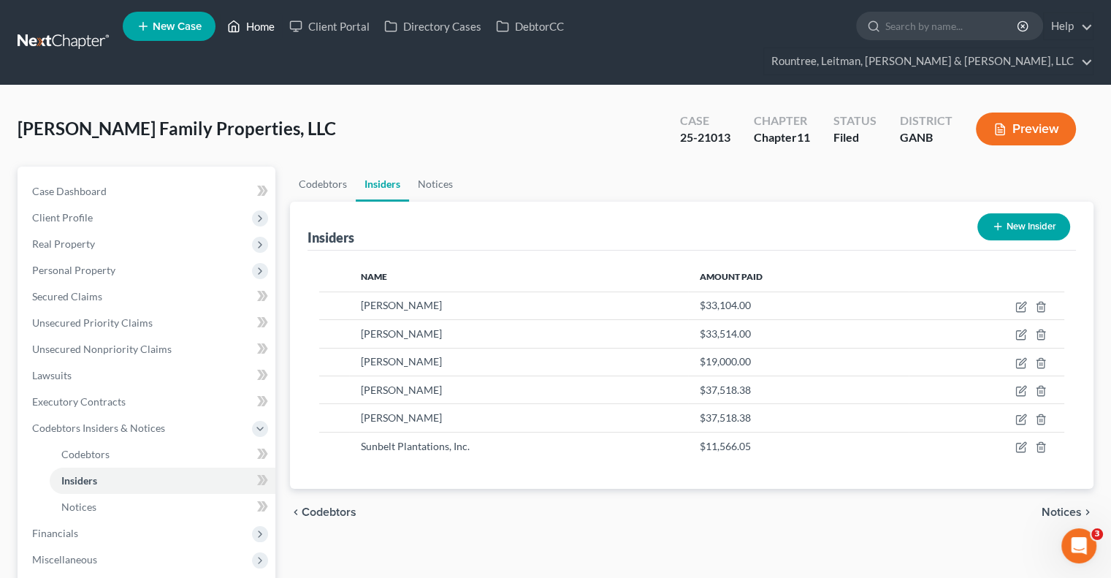
click at [274, 23] on link "Home" at bounding box center [251, 26] width 62 height 26
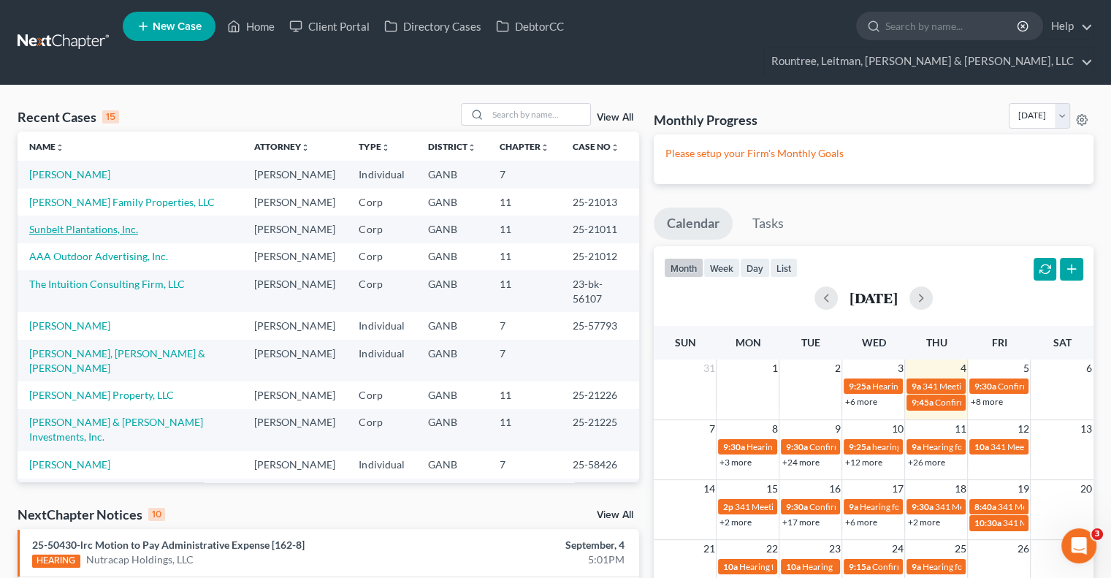
click at [113, 223] on link "Sunbelt Plantations, Inc." at bounding box center [83, 229] width 109 height 12
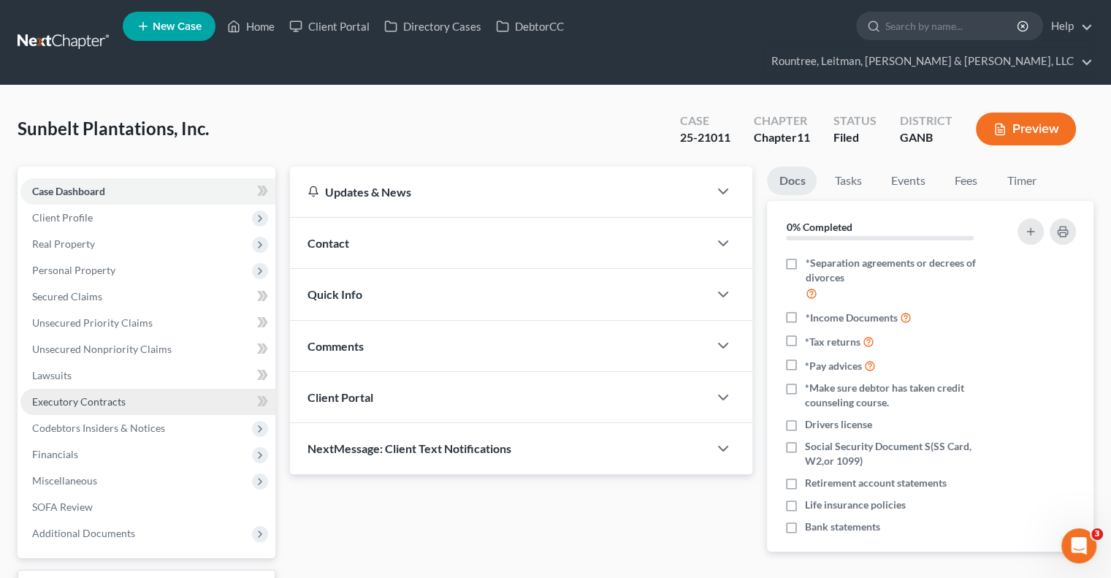
click at [92, 395] on span "Executory Contracts" at bounding box center [78, 401] width 93 height 12
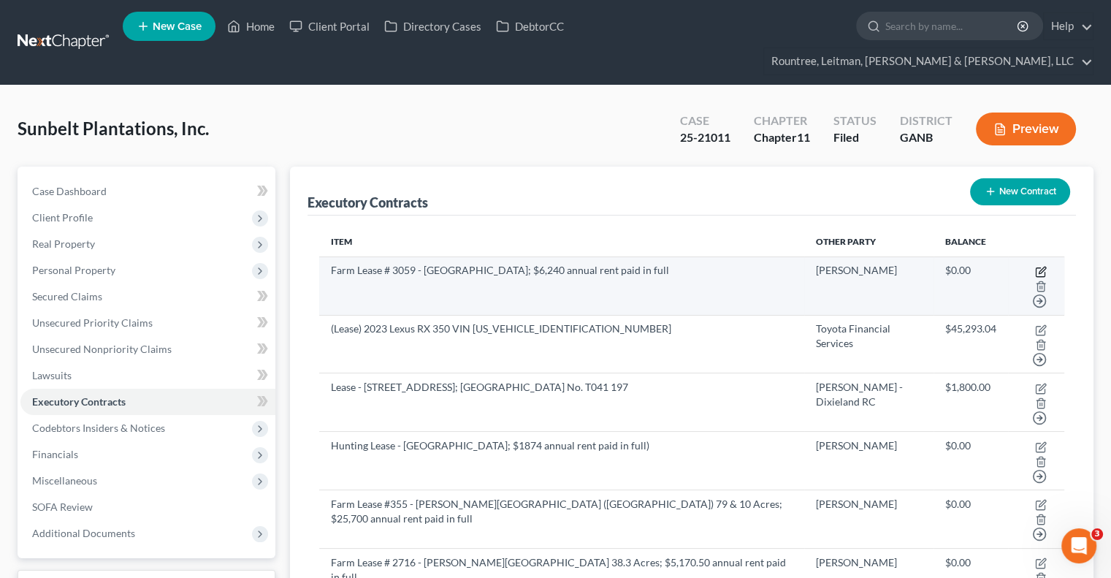
click at [1038, 267] on icon "button" at bounding box center [1041, 270] width 7 height 7
select select "2"
select select "0"
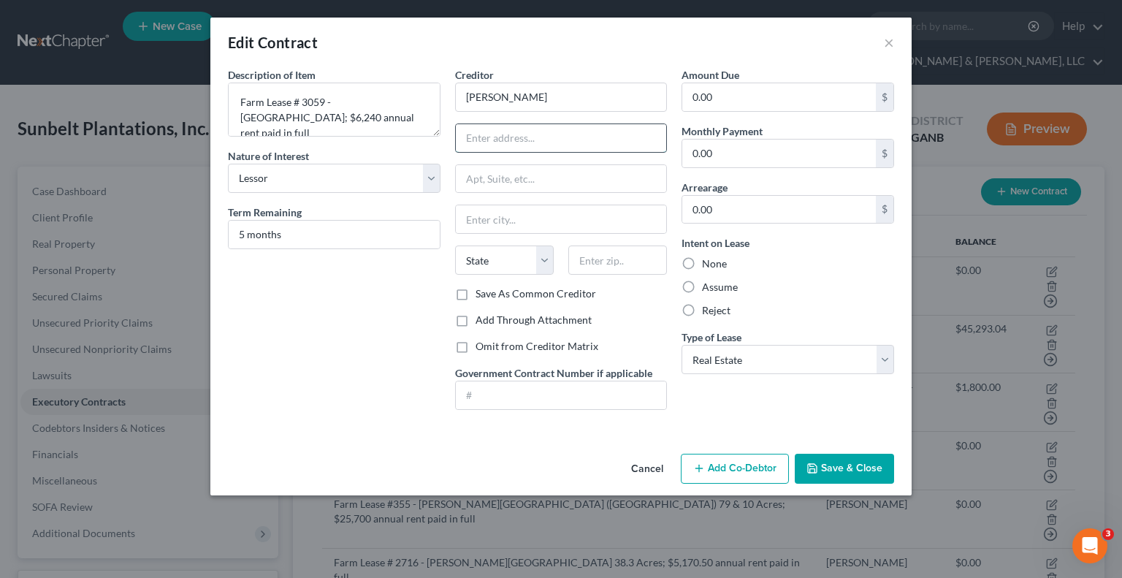
click at [602, 137] on input "text" at bounding box center [561, 138] width 211 height 28
type input "6"
click at [621, 142] on input "text" at bounding box center [561, 138] width 211 height 28
type input "[STREET_ADDRESS][PERSON_NAME]"
click at [591, 258] on input "text" at bounding box center [617, 259] width 99 height 29
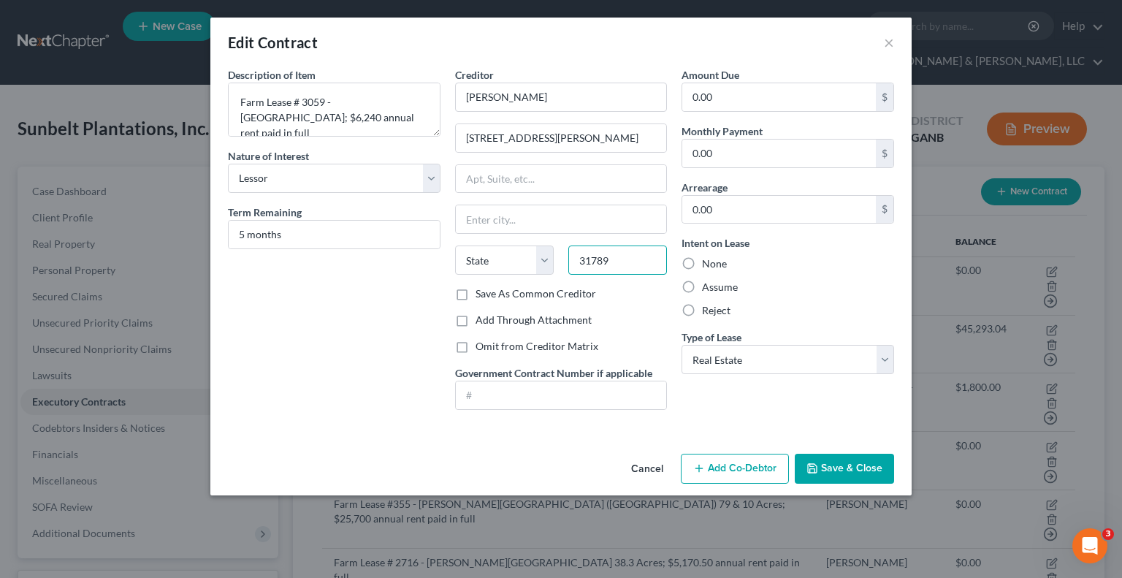
type input "31789"
type input "[PERSON_NAME]"
select select "10"
click at [854, 458] on button "Save & Close" at bounding box center [843, 468] width 99 height 31
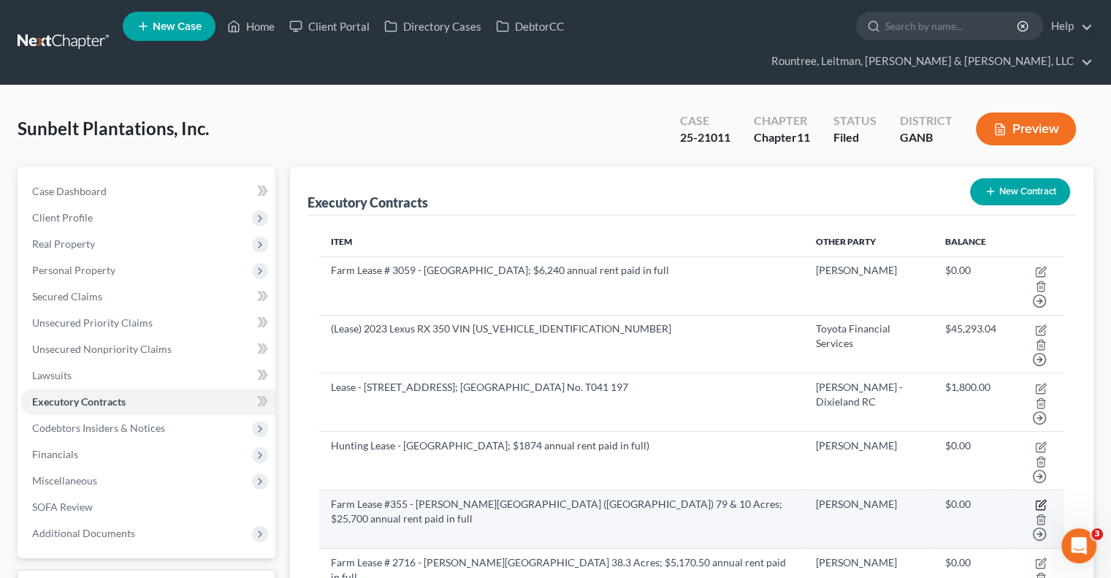
click at [1035, 499] on icon "button" at bounding box center [1041, 505] width 12 height 12
select select "2"
select select "0"
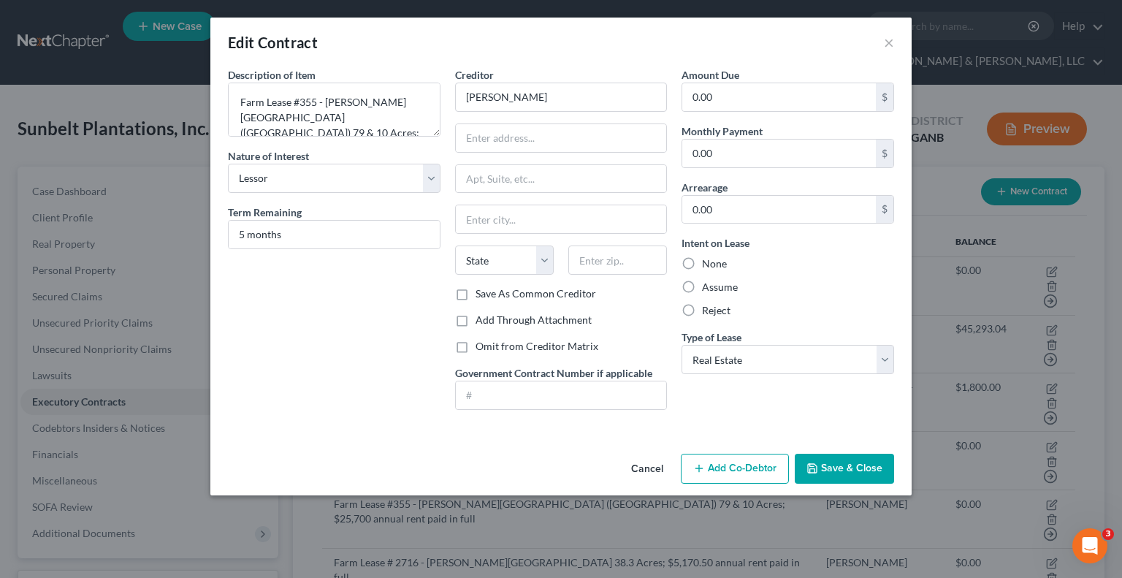
click at [678, 145] on div "Amount Due 0.00 $ Monthly Payment 0.00 $ Arrearage 0.00 $ Intent on Lease None …" at bounding box center [787, 244] width 227 height 354
click at [571, 135] on input "text" at bounding box center [561, 138] width 211 height 28
type input "[STREET_ADDRESS][PERSON_NAME]"
click at [605, 259] on input "text" at bounding box center [617, 259] width 99 height 29
type input "31789"
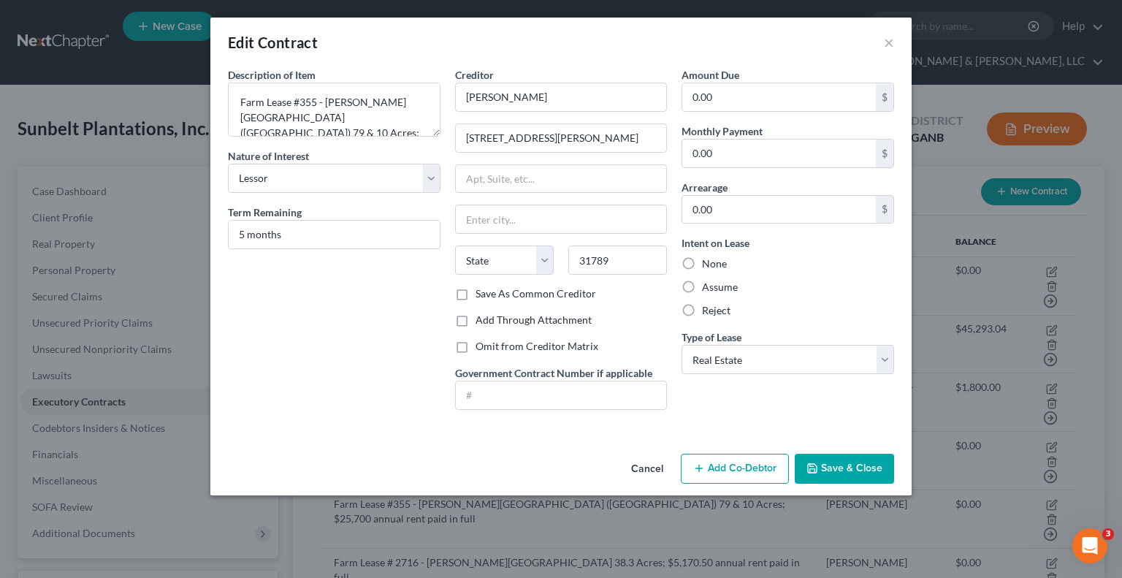
click at [838, 456] on button "Save & Close" at bounding box center [843, 468] width 99 height 31
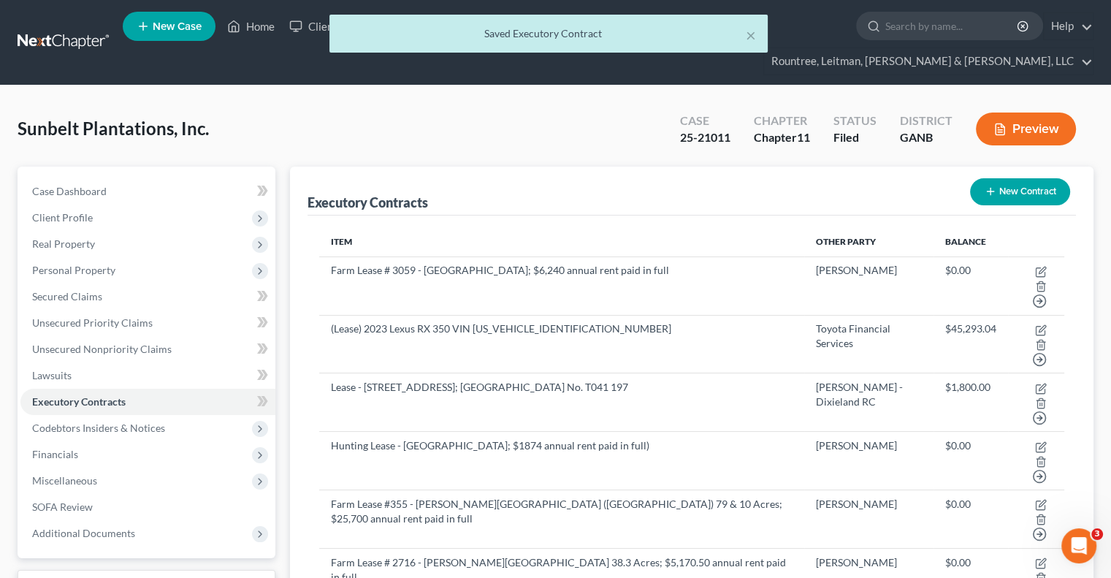
select select "2"
select select "0"
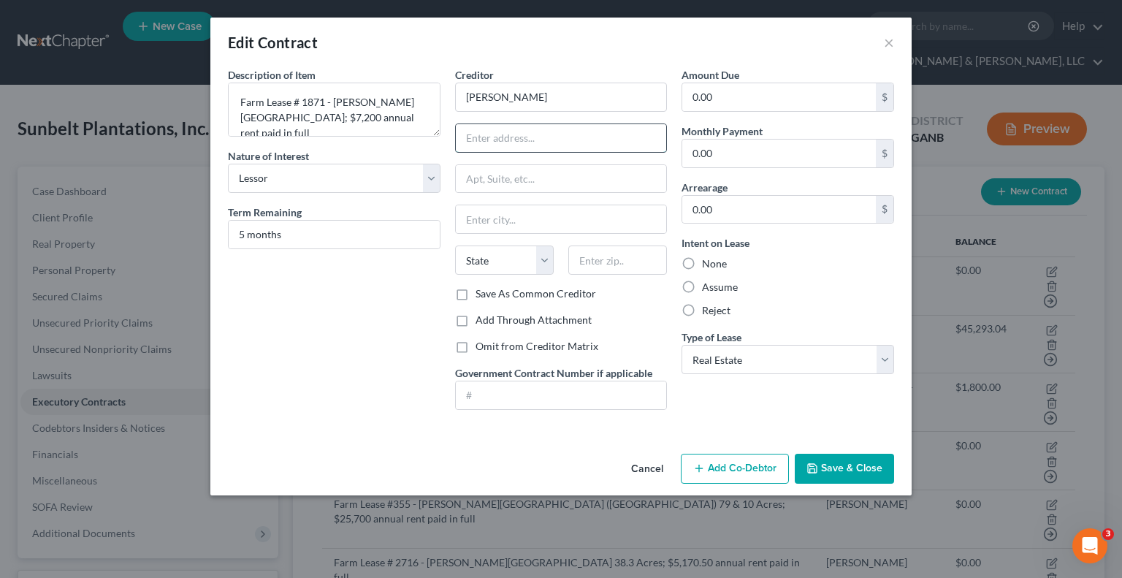
click at [589, 131] on input "text" at bounding box center [561, 138] width 211 height 28
type input "[STREET_ADDRESS][PERSON_NAME]"
click at [599, 269] on input "text" at bounding box center [617, 259] width 99 height 29
type input "31789"
click at [780, 390] on div "Amount Due 0.00 $ Monthly Payment 0.00 $ Arrearage 0.00 $ Intent on Lease None …" at bounding box center [787, 244] width 227 height 354
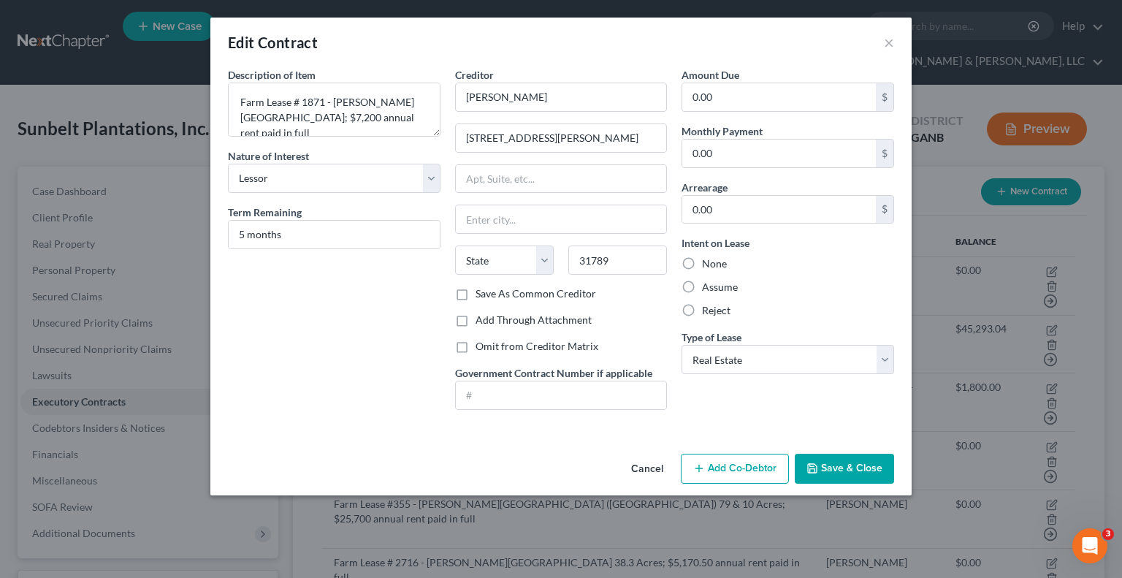
type input "[PERSON_NAME]"
select select "10"
click at [845, 470] on button "Save & Close" at bounding box center [843, 468] width 99 height 31
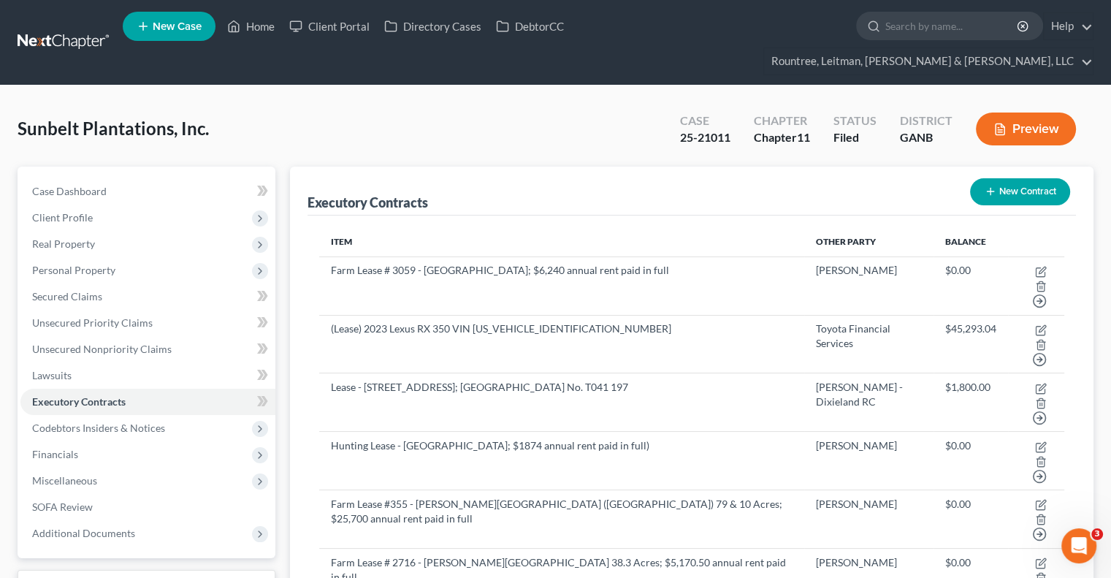
select select "2"
select select "10"
select select "0"
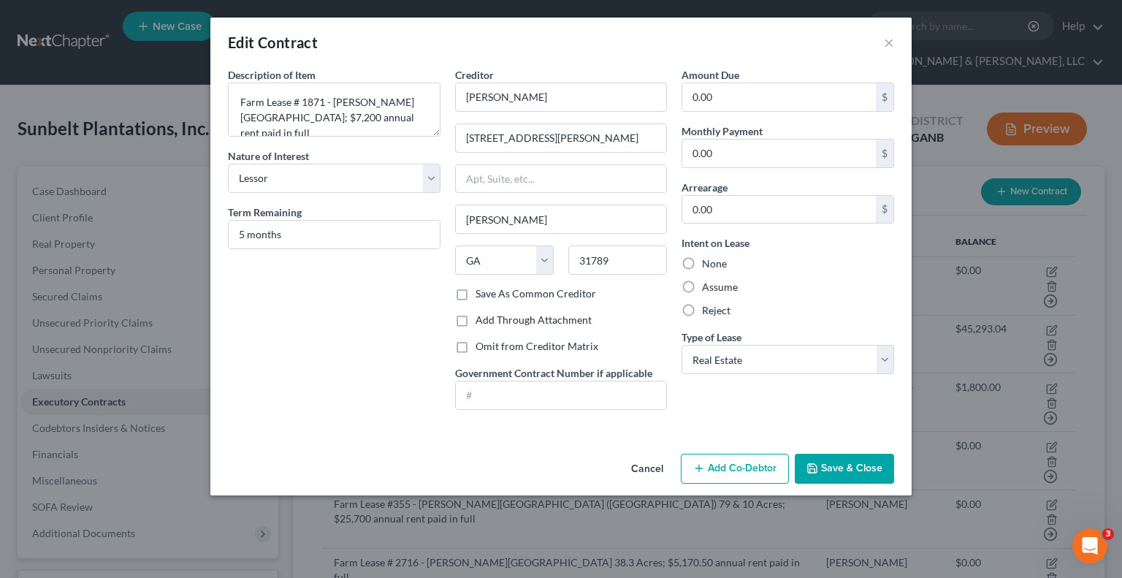
click at [830, 461] on button "Save & Close" at bounding box center [843, 468] width 99 height 31
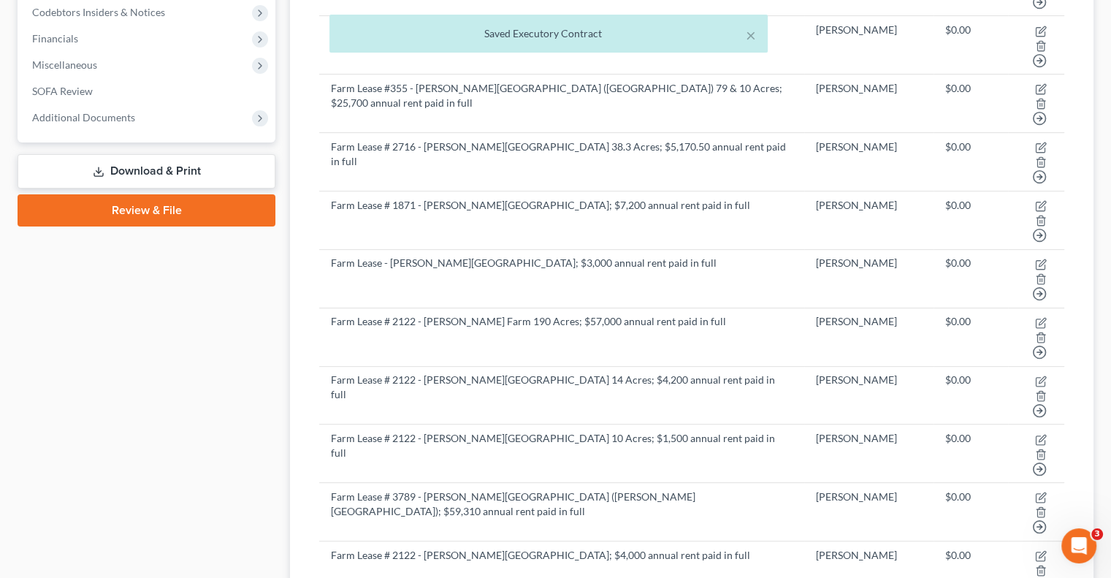
scroll to position [438, 0]
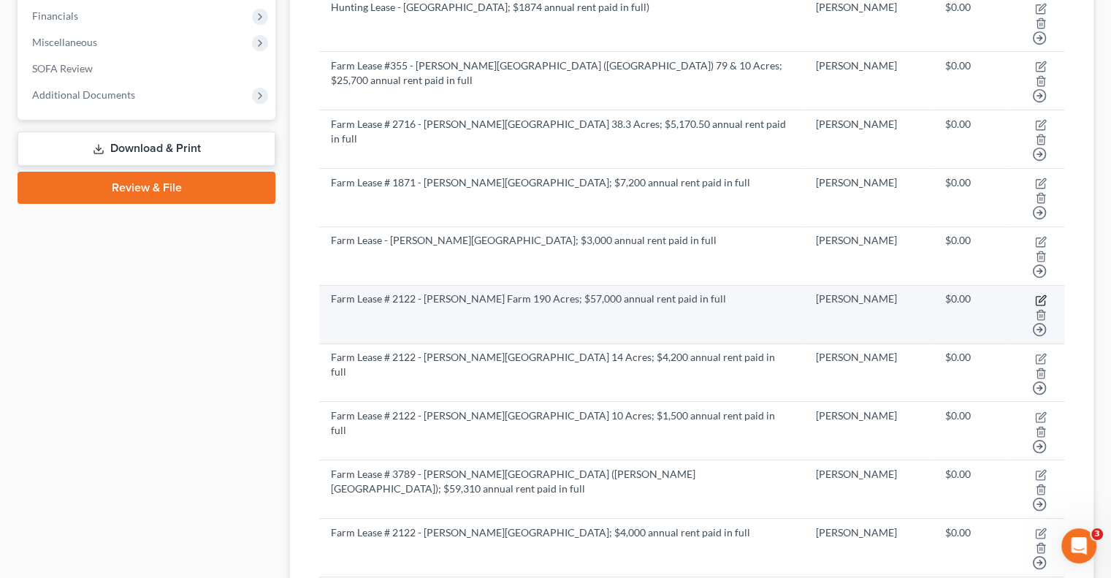
click at [1035, 294] on icon "button" at bounding box center [1041, 300] width 12 height 12
select select "2"
select select "0"
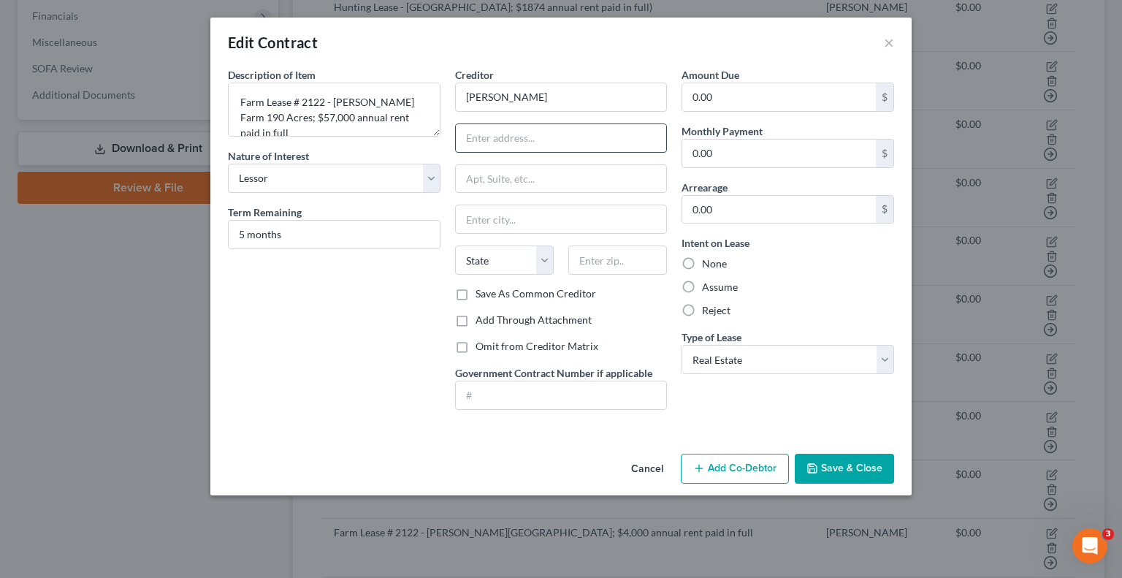
click at [585, 133] on input "text" at bounding box center [561, 138] width 211 height 28
type input "[STREET_ADDRESS][PERSON_NAME]"
click at [595, 245] on input "text" at bounding box center [617, 259] width 99 height 29
type input "31789"
type input "[PERSON_NAME]"
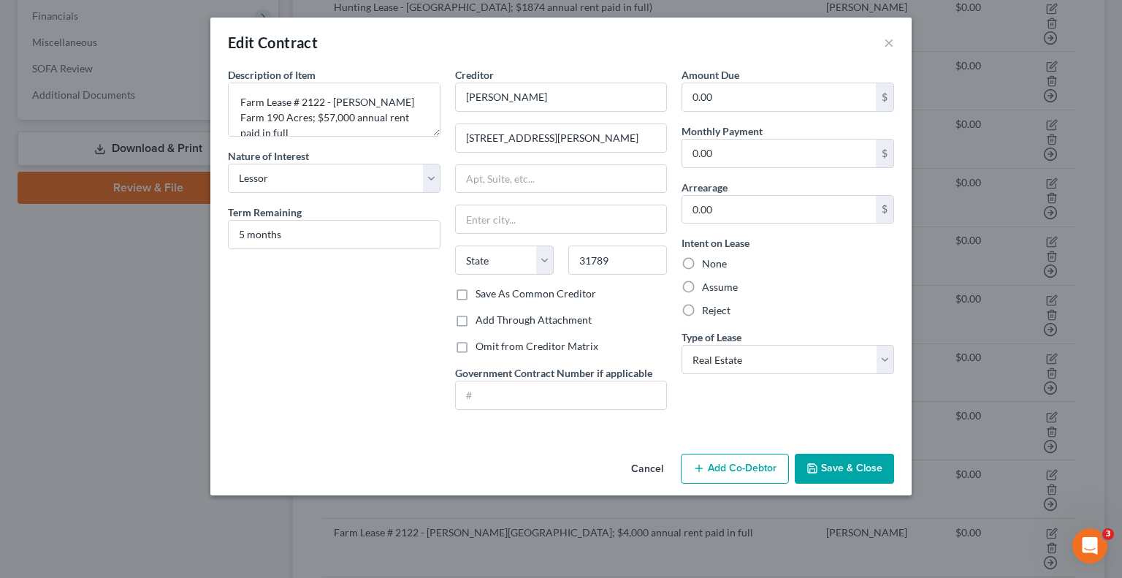
select select "10"
click at [859, 464] on button "Save & Close" at bounding box center [843, 468] width 99 height 31
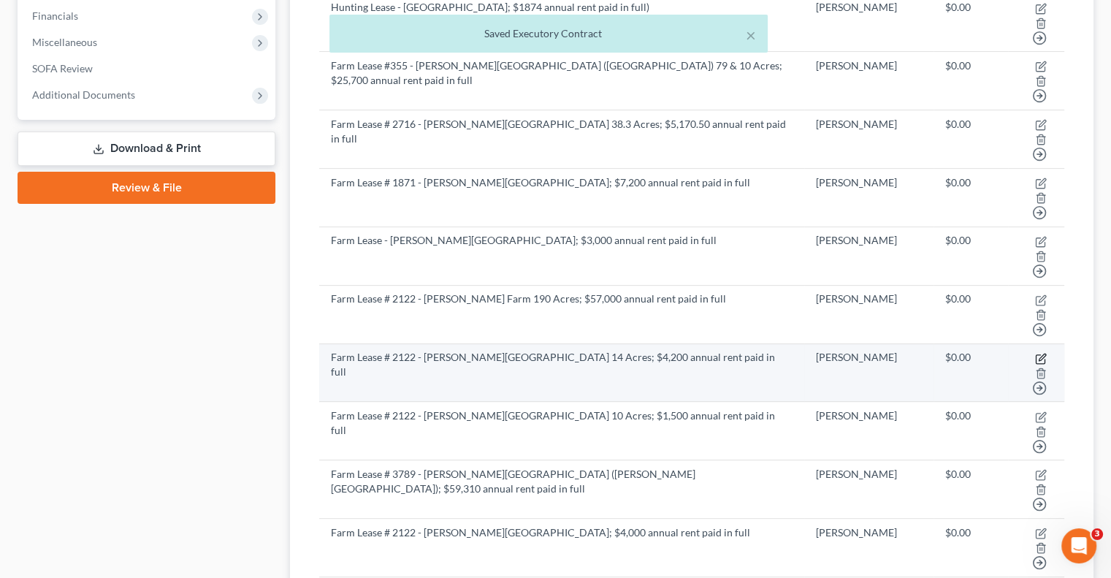
click at [1035, 353] on icon "button" at bounding box center [1041, 359] width 12 height 12
select select "2"
select select "0"
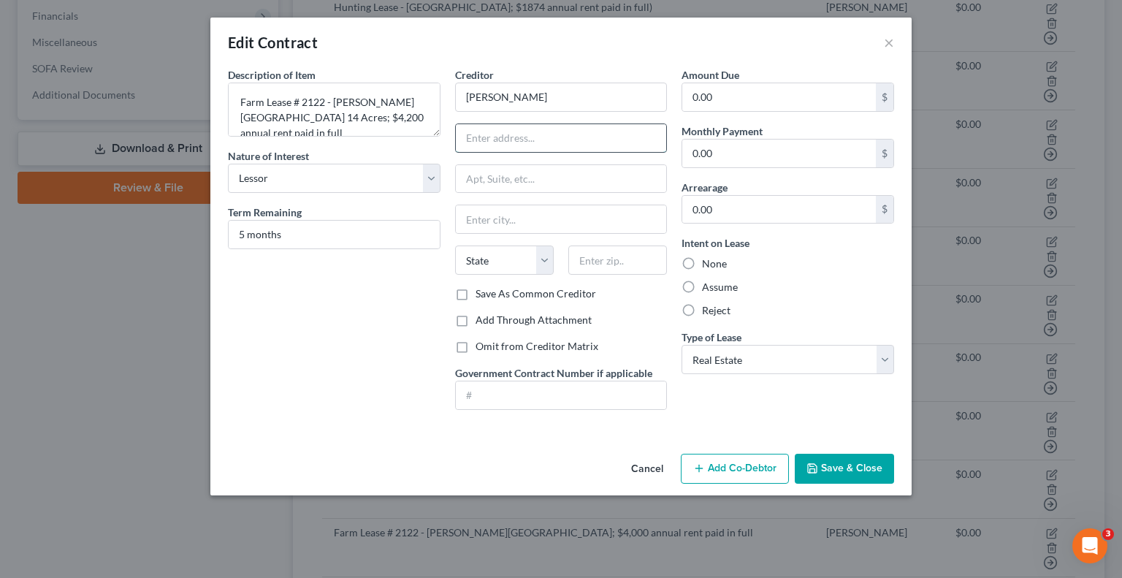
click at [601, 139] on input "text" at bounding box center [561, 138] width 211 height 28
type input "[STREET_ADDRESS][PERSON_NAME]"
click at [589, 262] on input "text" at bounding box center [617, 259] width 99 height 29
type input "31789"
type input "[PERSON_NAME]"
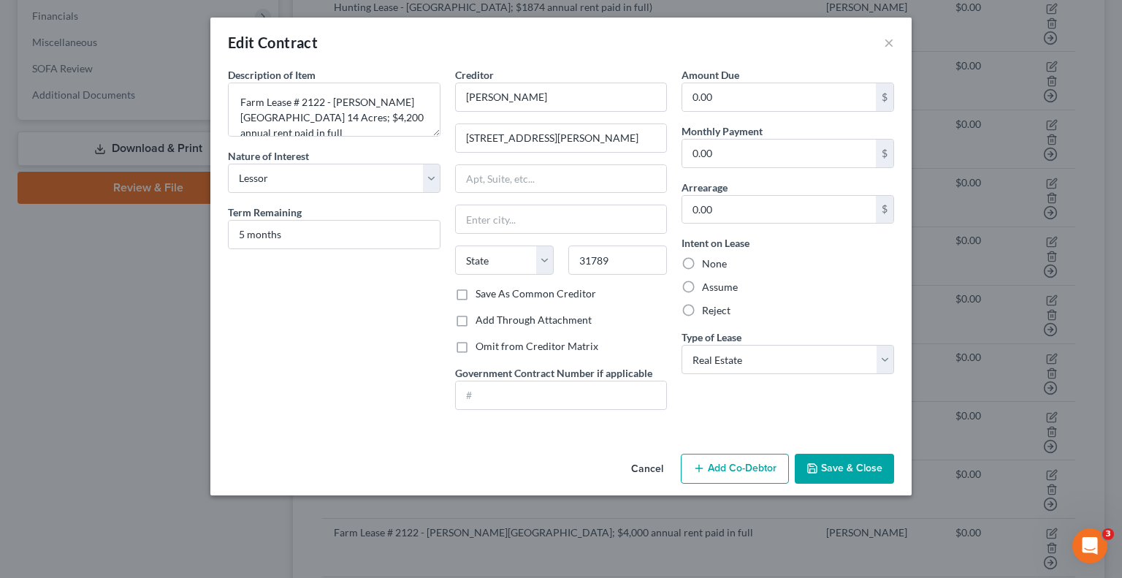
select select "10"
click at [620, 299] on div "Creditor * [PERSON_NAME] [GEOGRAPHIC_DATA][PERSON_NAME] [PERSON_NAME][GEOGRAPHI…" at bounding box center [561, 197] width 212 height 260
click at [849, 470] on button "Save & Close" at bounding box center [843, 468] width 99 height 31
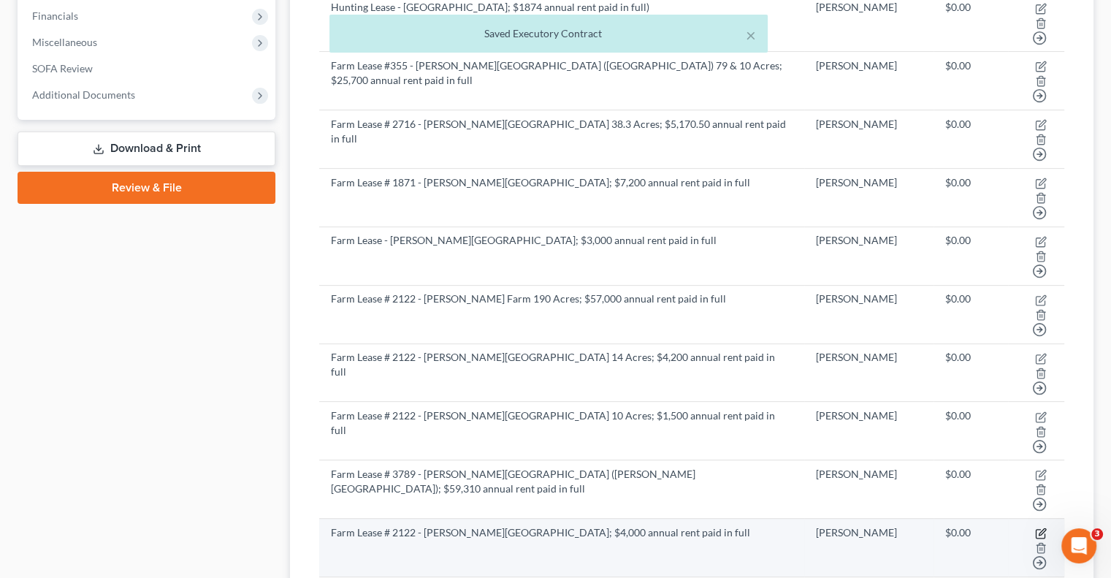
click at [1035, 527] on icon "button" at bounding box center [1041, 533] width 12 height 12
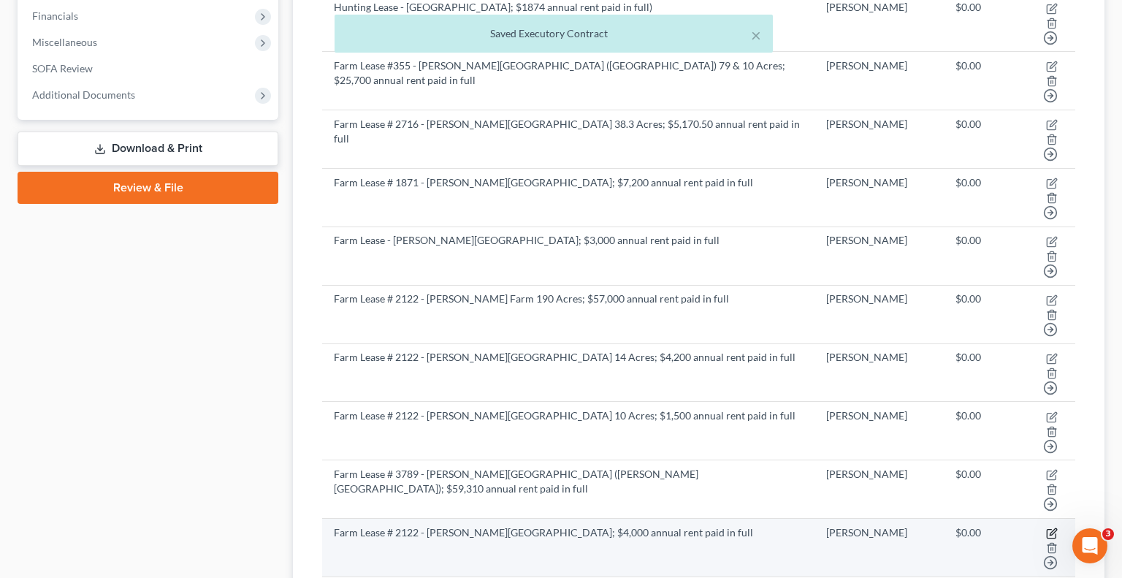
select select "2"
select select "0"
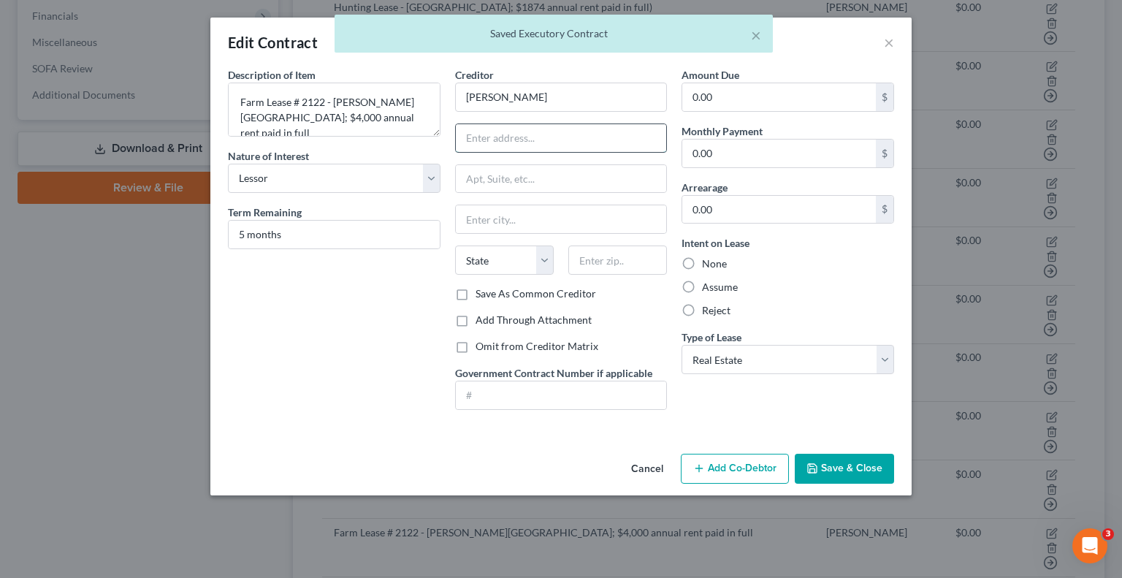
click at [571, 137] on input "text" at bounding box center [561, 138] width 211 height 28
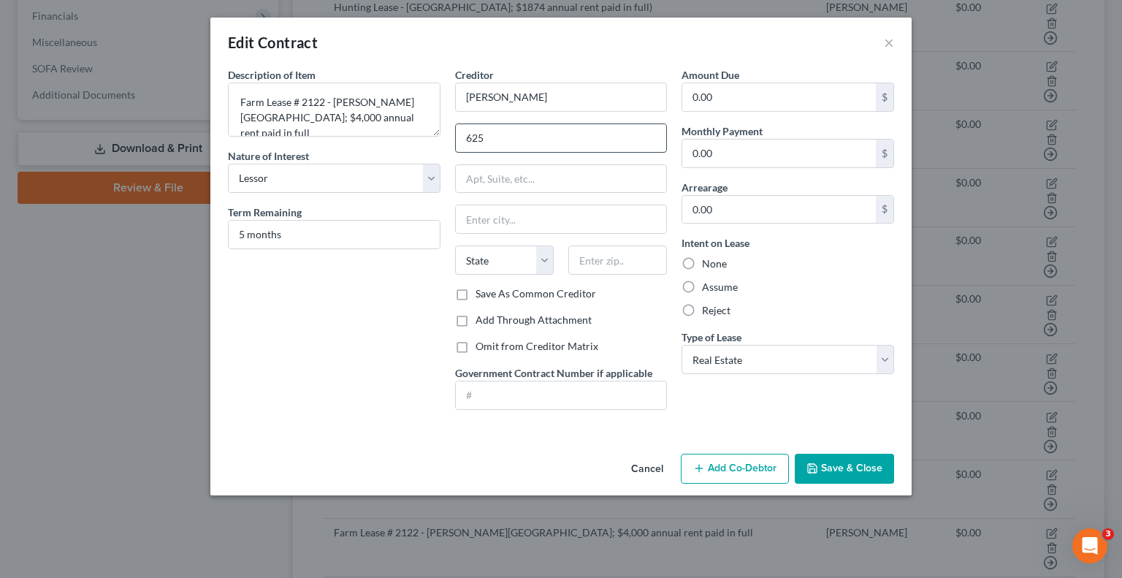
type input "[STREET_ADDRESS][PERSON_NAME]"
click at [588, 259] on input "text" at bounding box center [617, 259] width 99 height 29
type input "31789"
type input "[PERSON_NAME]"
select select "10"
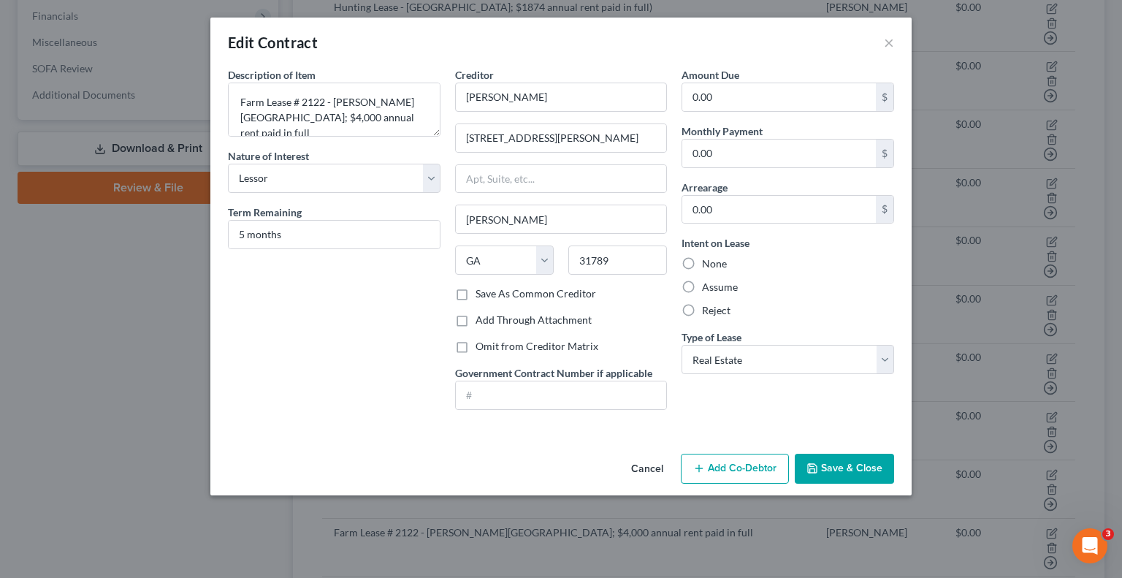
click at [633, 282] on div "State [US_STATE] AK AR AZ CA CO CT DE DC [GEOGRAPHIC_DATA] [GEOGRAPHIC_DATA] GU…" at bounding box center [561, 265] width 227 height 41
click at [852, 468] on button "Save & Close" at bounding box center [843, 468] width 99 height 31
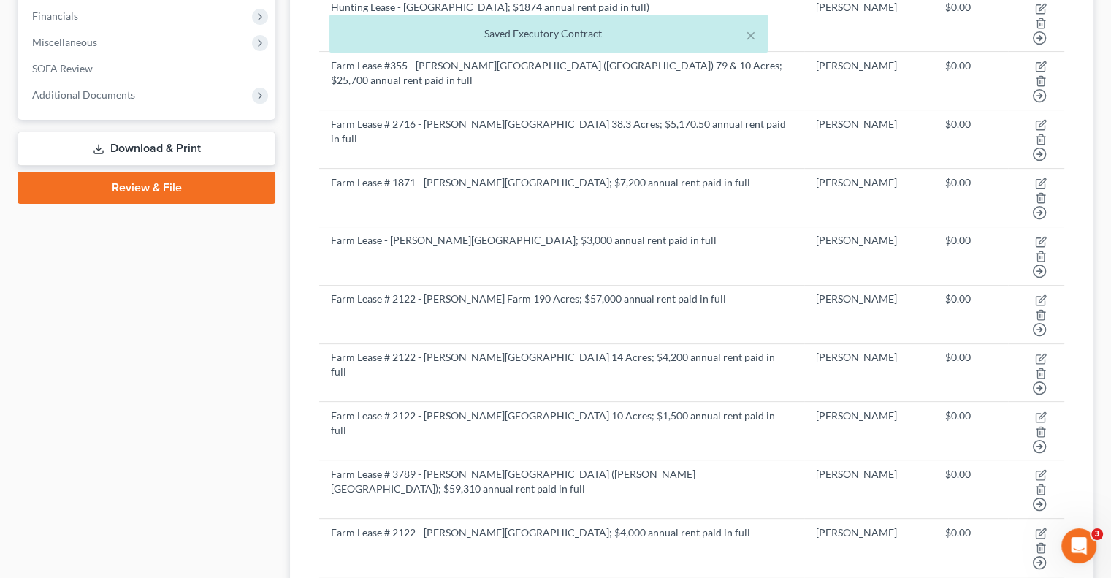
scroll to position [467, 0]
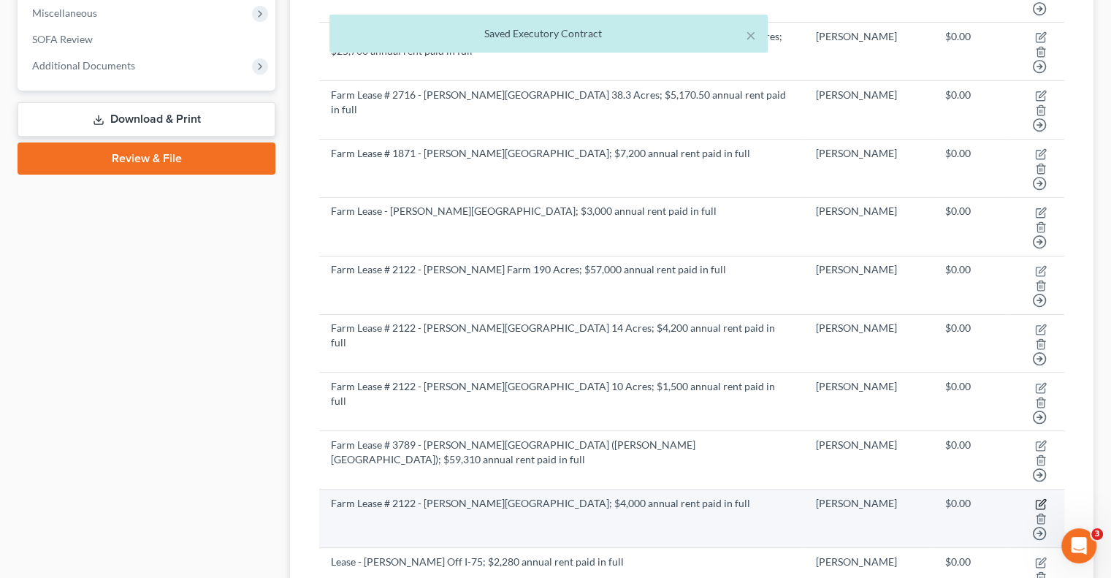
click at [1038, 499] on icon "button" at bounding box center [1041, 502] width 7 height 7
select select "2"
select select "10"
select select "0"
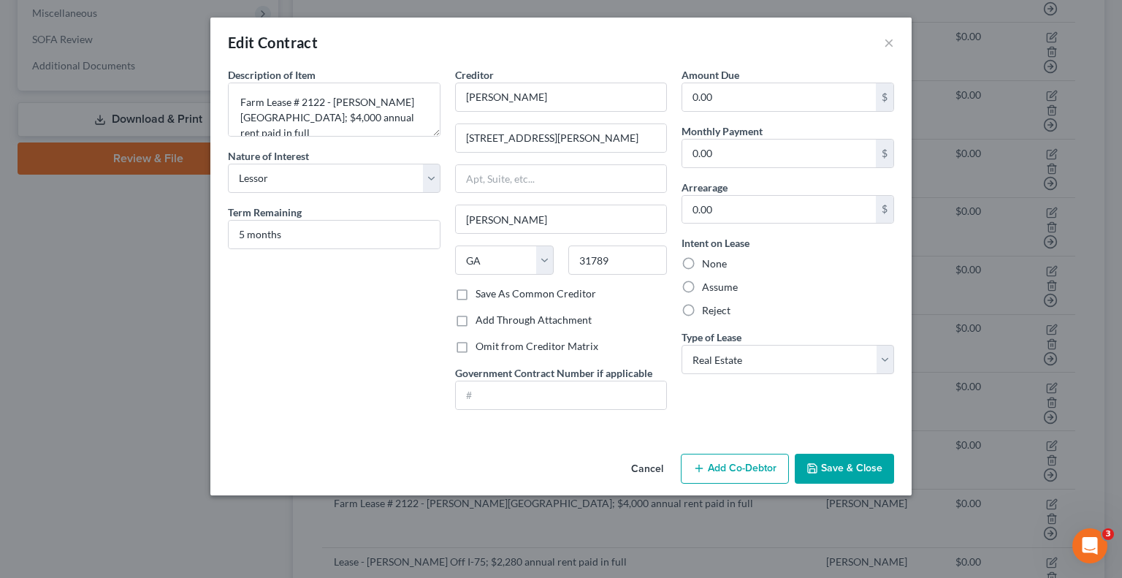
click at [843, 476] on button "Save & Close" at bounding box center [843, 468] width 99 height 31
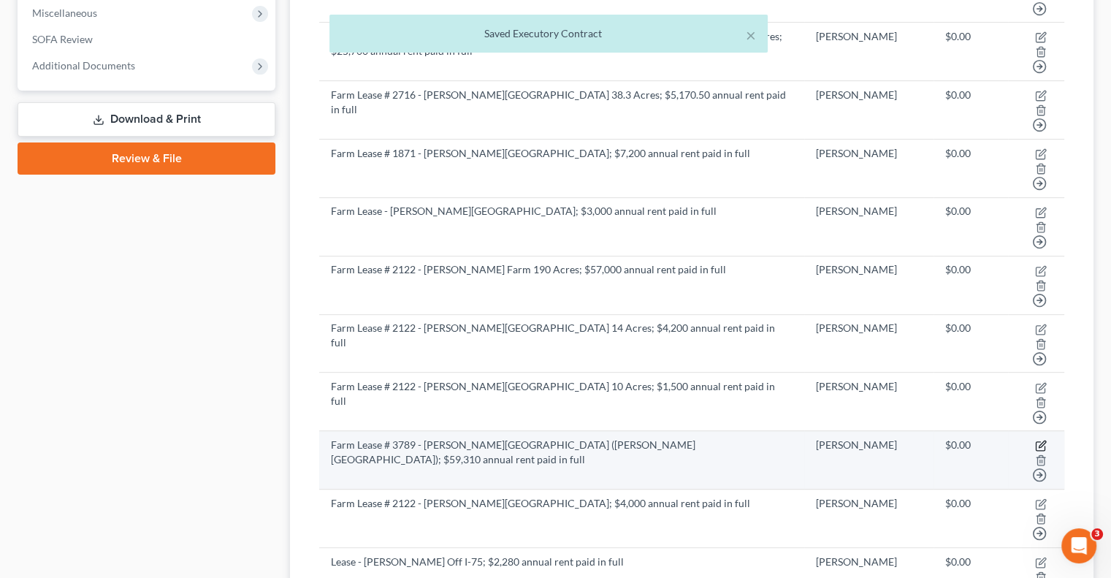
click at [1038, 441] on icon "button" at bounding box center [1041, 444] width 7 height 7
select select "2"
select select "0"
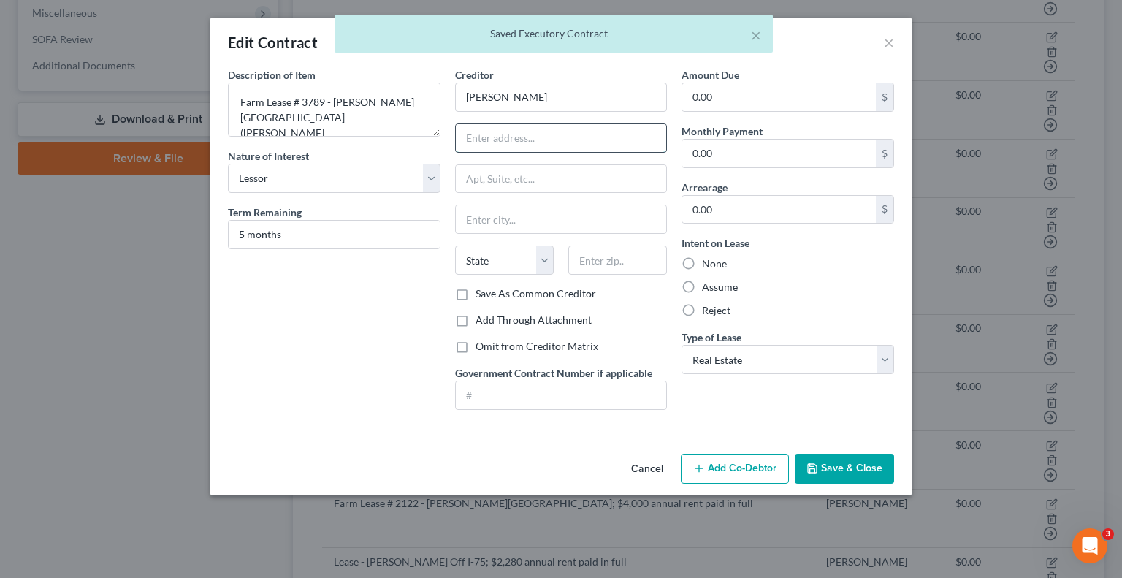
click at [482, 134] on input "text" at bounding box center [561, 138] width 211 height 28
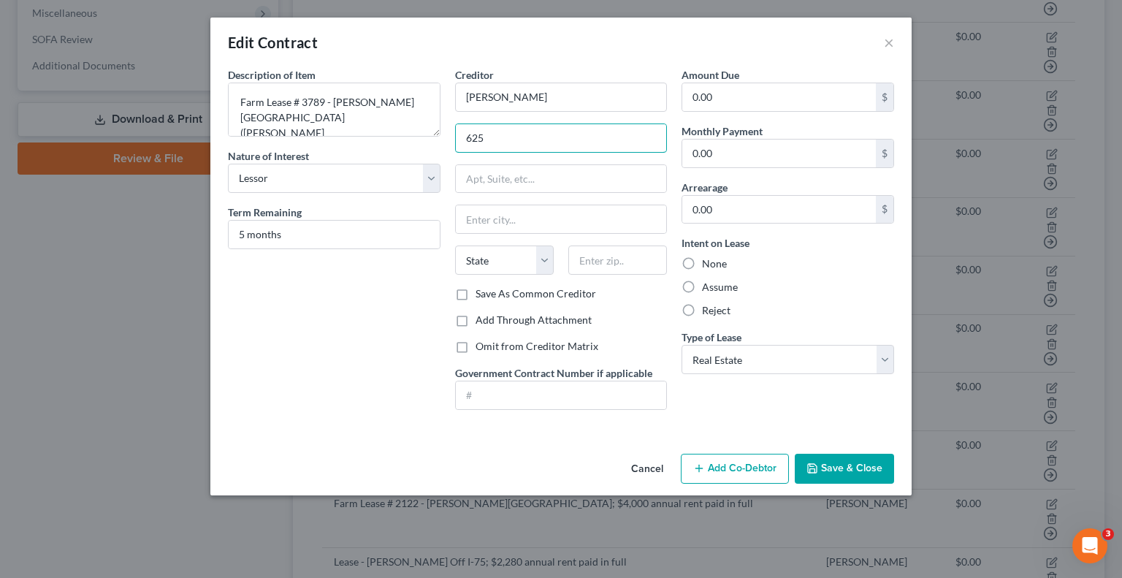
type input "[STREET_ADDRESS][PERSON_NAME]"
click at [851, 455] on button "Save & Close" at bounding box center [843, 468] width 99 height 31
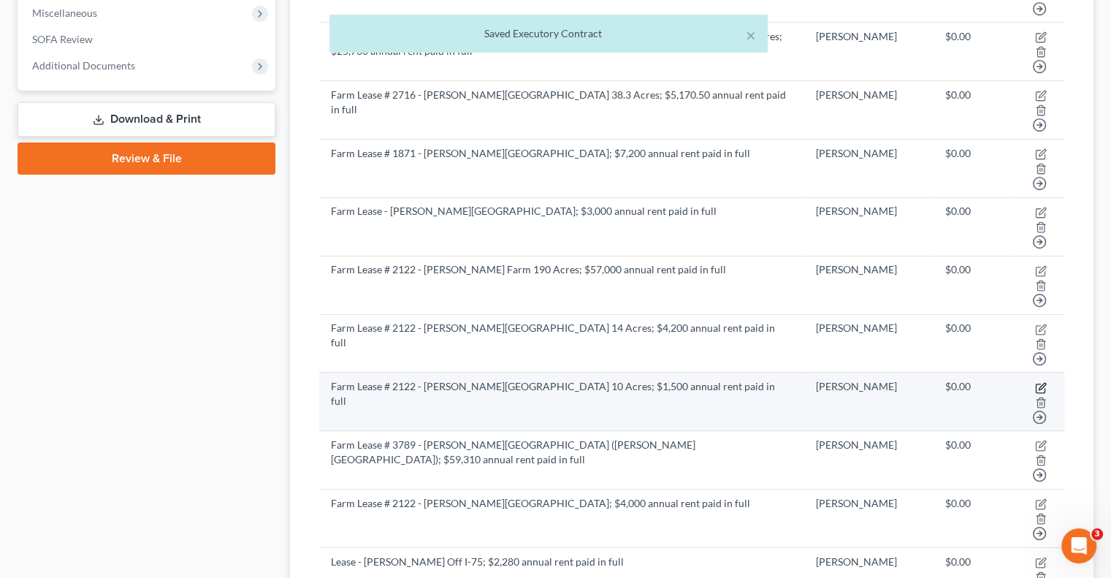
click at [1035, 383] on icon "button" at bounding box center [1039, 387] width 9 height 9
select select "2"
select select "0"
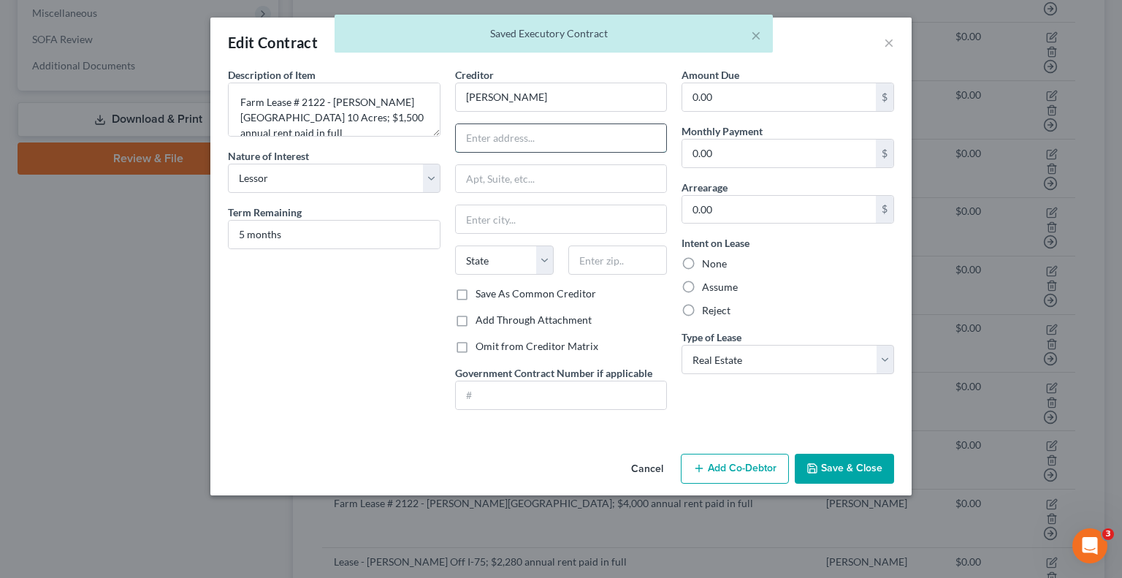
click at [575, 131] on input "text" at bounding box center [561, 138] width 211 height 28
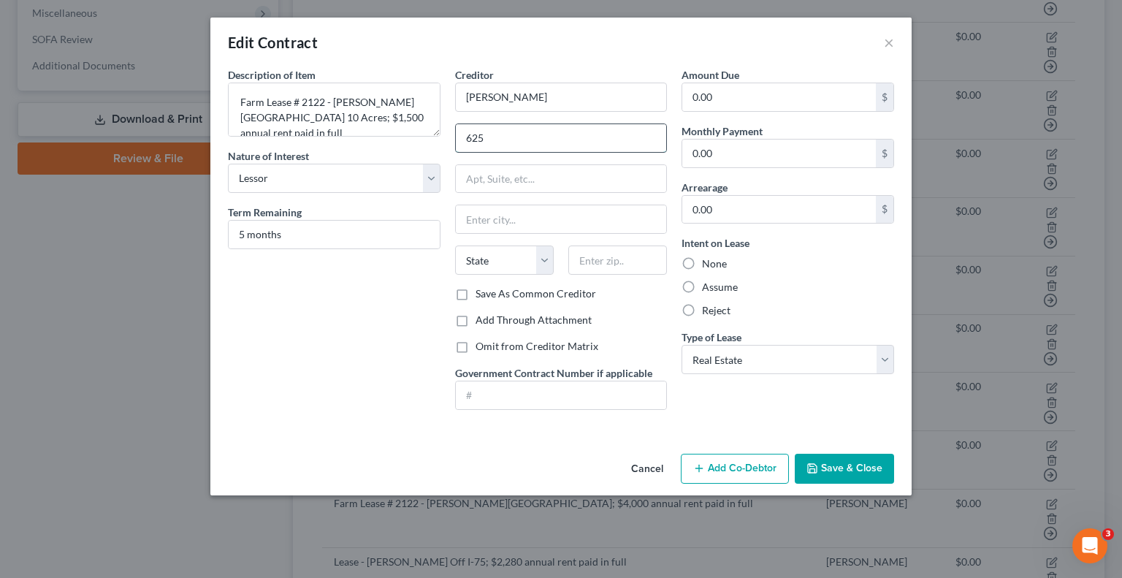
type input "[STREET_ADDRESS][PERSON_NAME]"
click at [600, 265] on input "text" at bounding box center [617, 259] width 99 height 29
type input "31789"
click at [637, 294] on div "Save As Common Creditor" at bounding box center [561, 293] width 212 height 15
type input "[PERSON_NAME]"
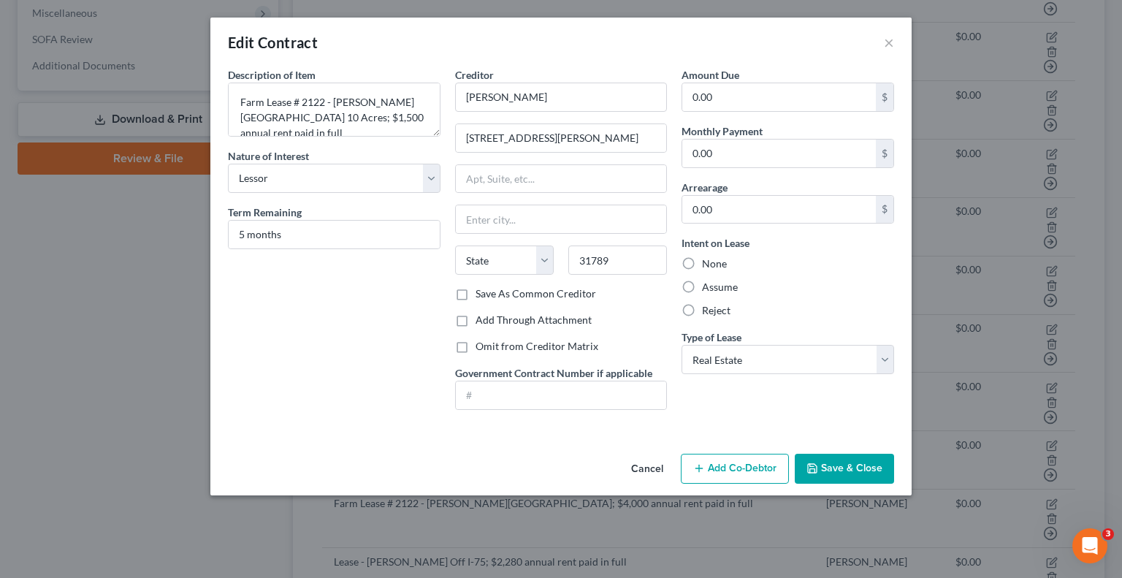
select select "10"
click at [861, 470] on button "Save & Close" at bounding box center [843, 468] width 99 height 31
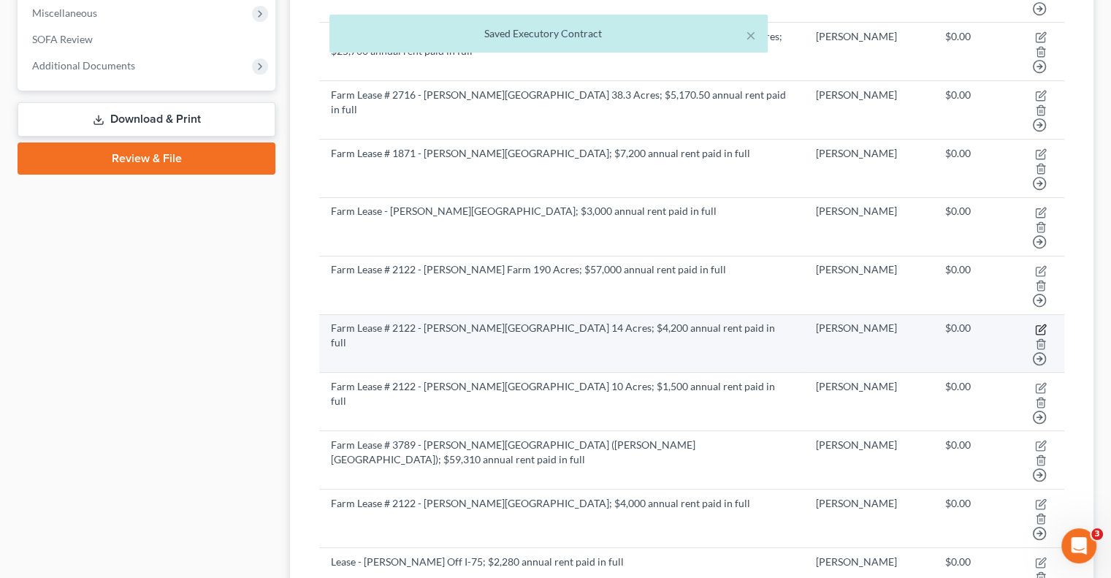
click at [1035, 323] on icon "button" at bounding box center [1041, 329] width 12 height 12
select select "2"
select select "10"
select select "0"
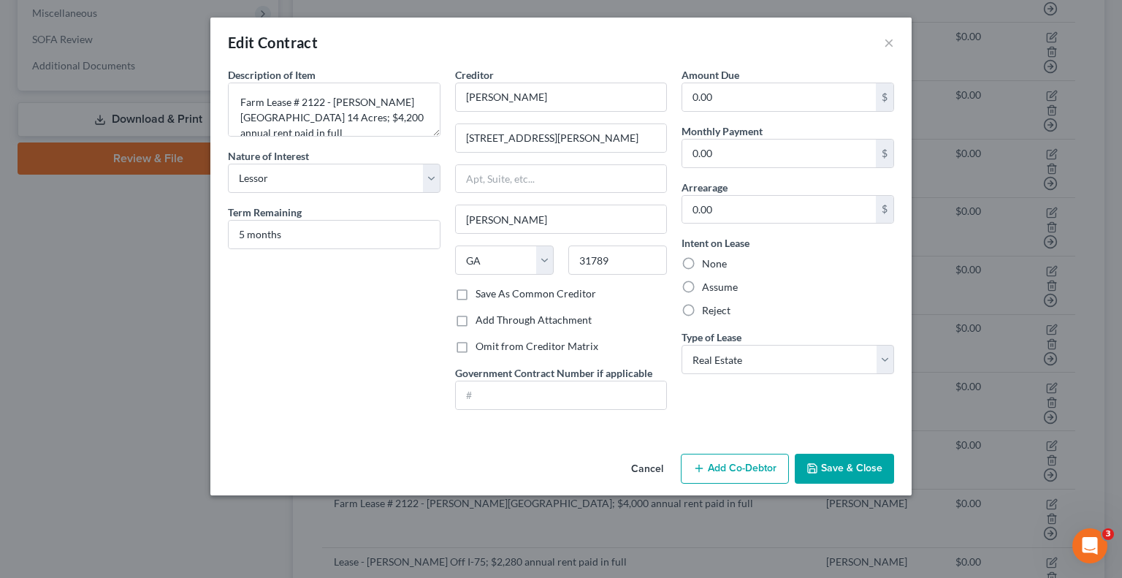
click at [837, 463] on button "Save & Close" at bounding box center [843, 468] width 99 height 31
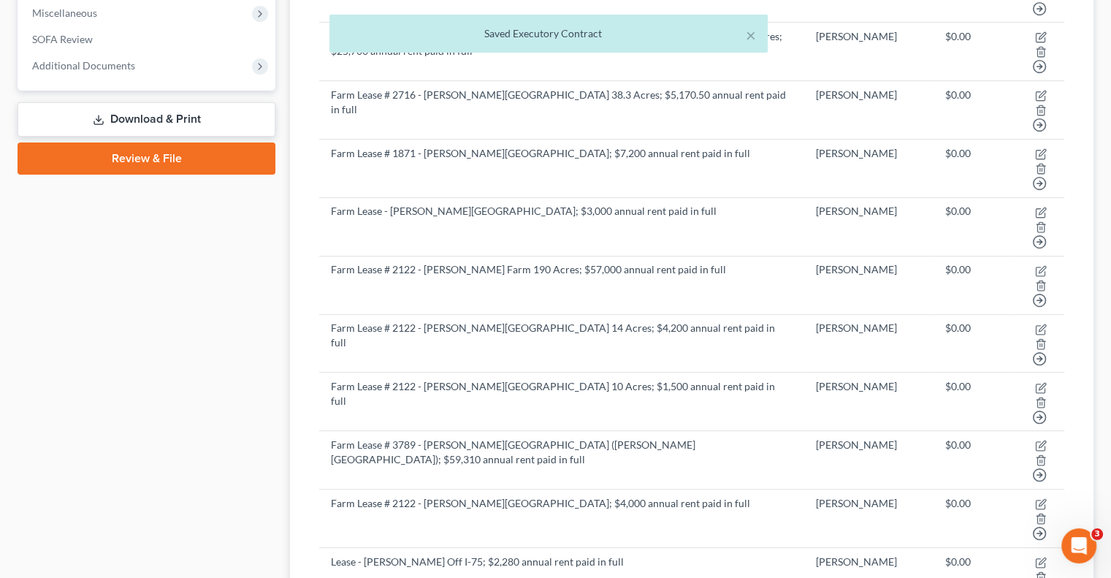
select select "2"
select select "10"
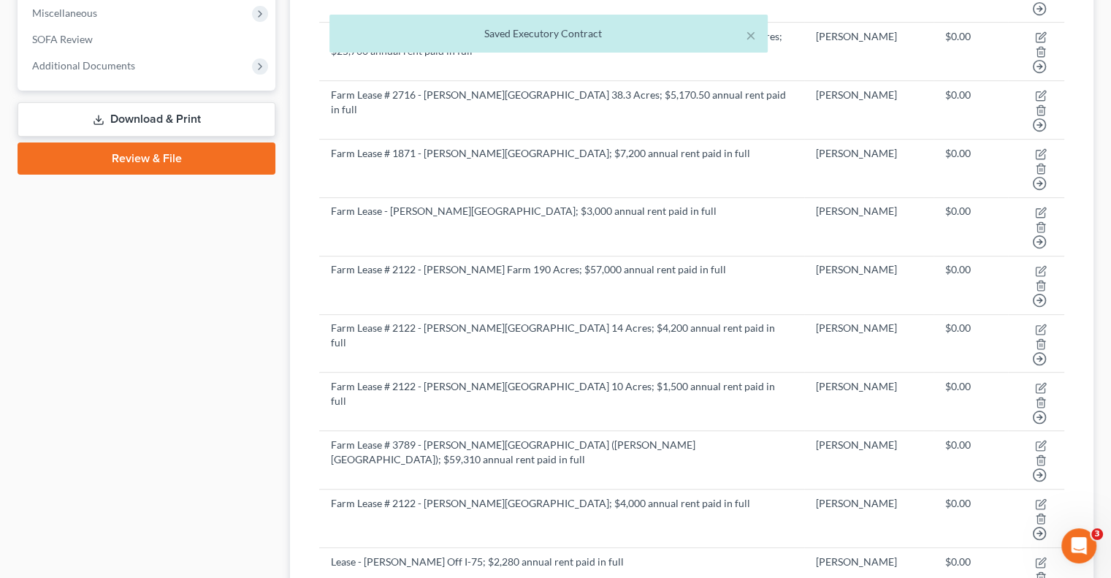
select select "2"
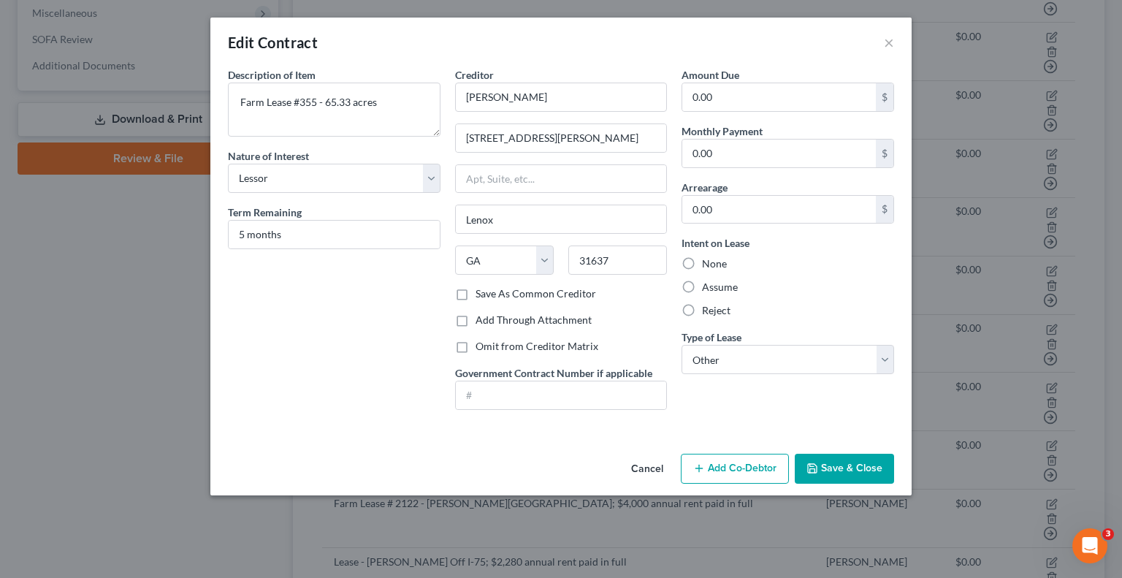
click at [872, 472] on button "Save & Close" at bounding box center [843, 468] width 99 height 31
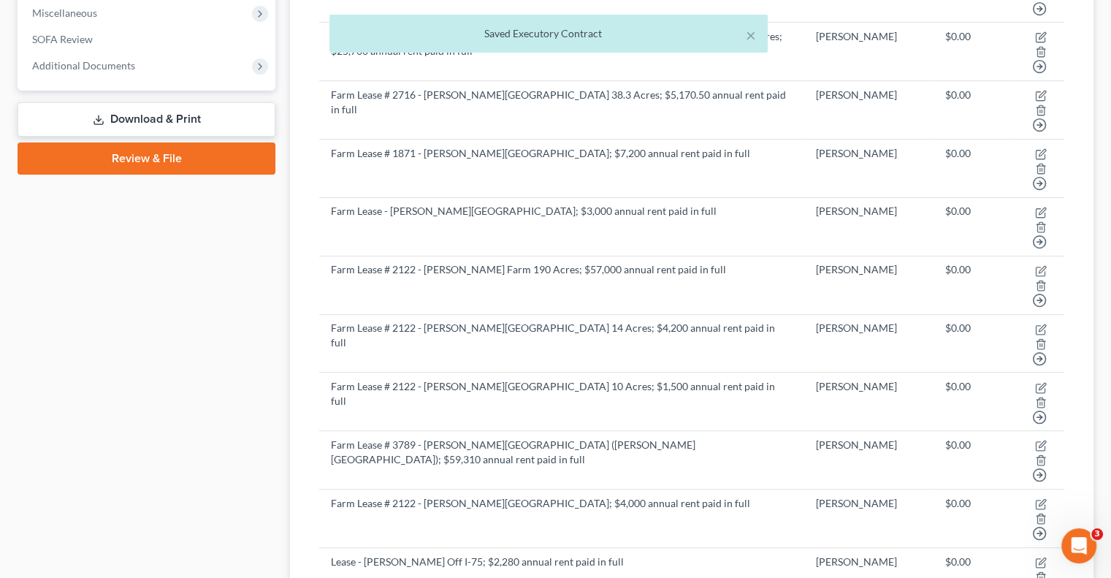
select select "2"
select select "10"
select select "0"
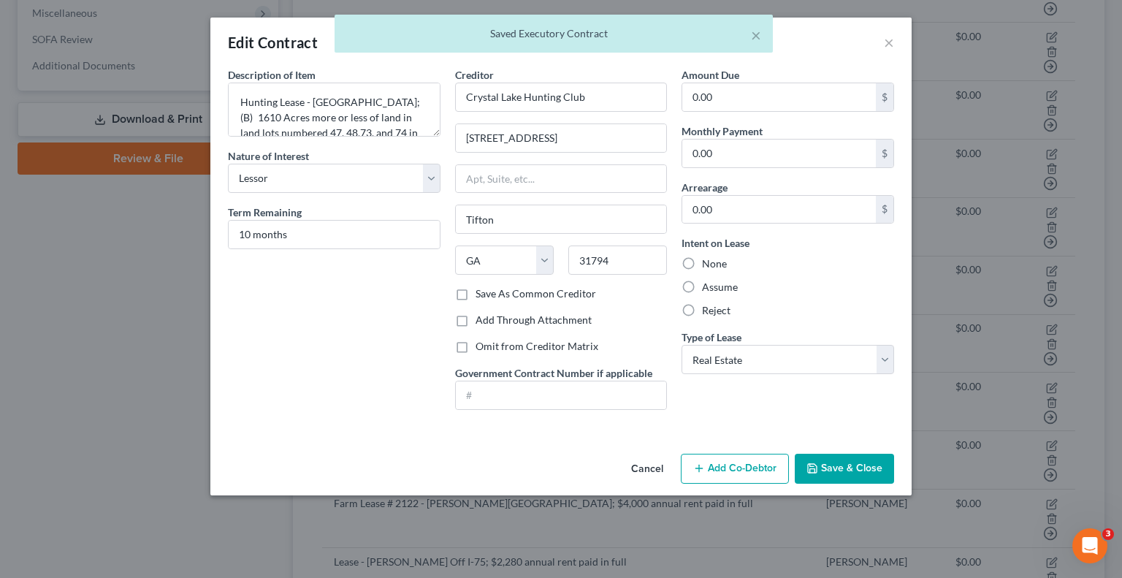
click at [829, 461] on button "Save & Close" at bounding box center [843, 468] width 99 height 31
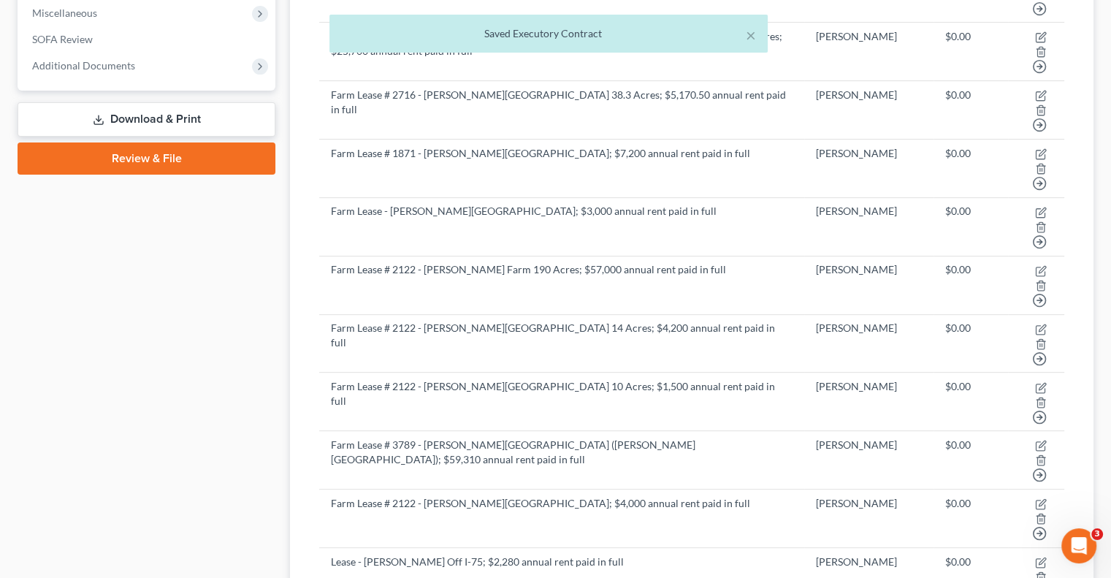
select select "2"
select select "45"
select select "0"
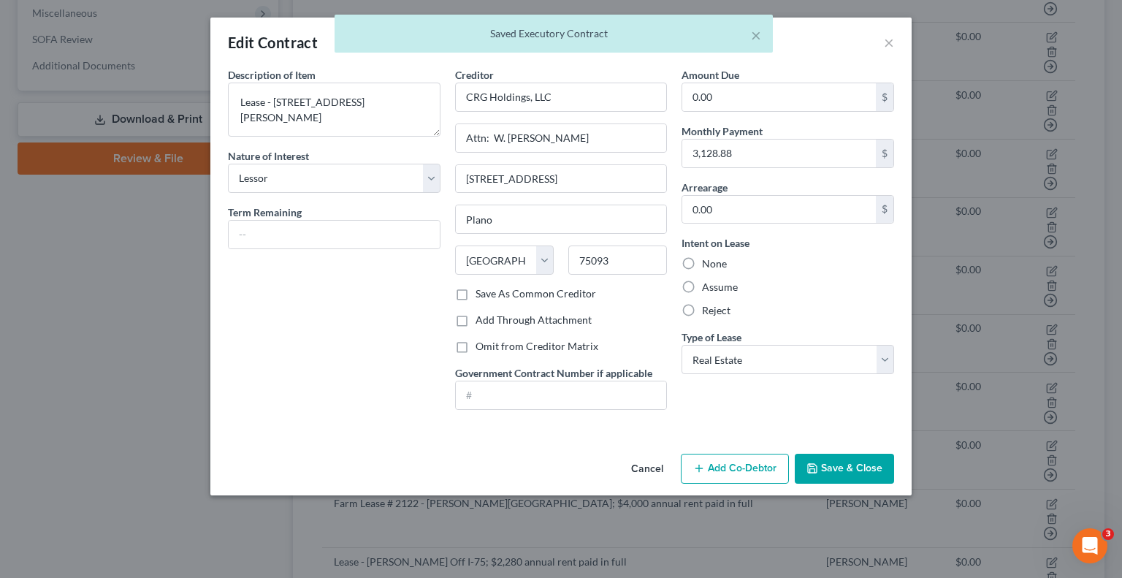
click at [867, 456] on button "Save & Close" at bounding box center [843, 468] width 99 height 31
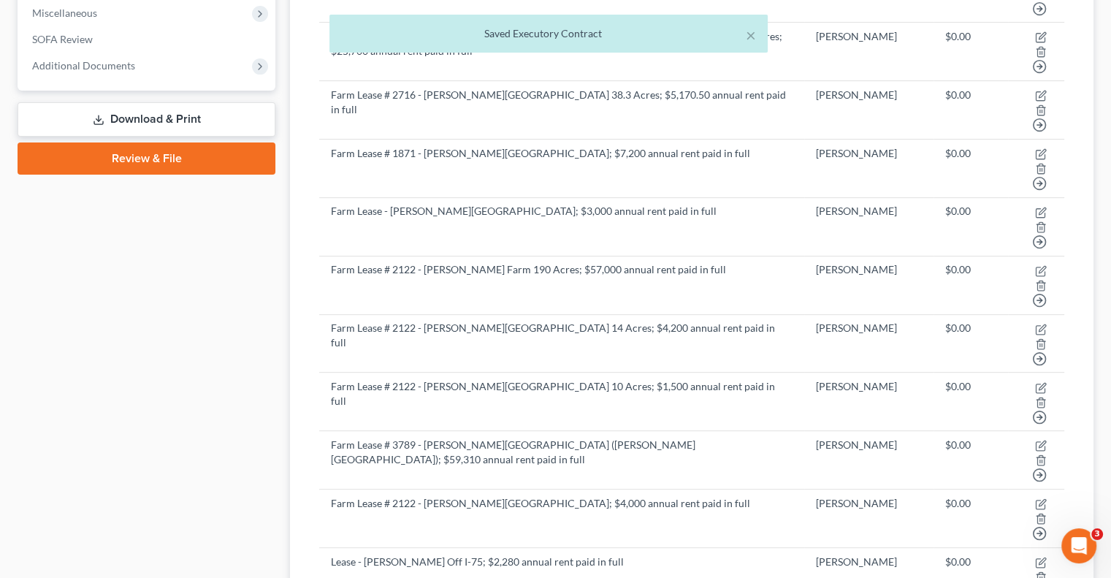
select select "2"
select select "0"
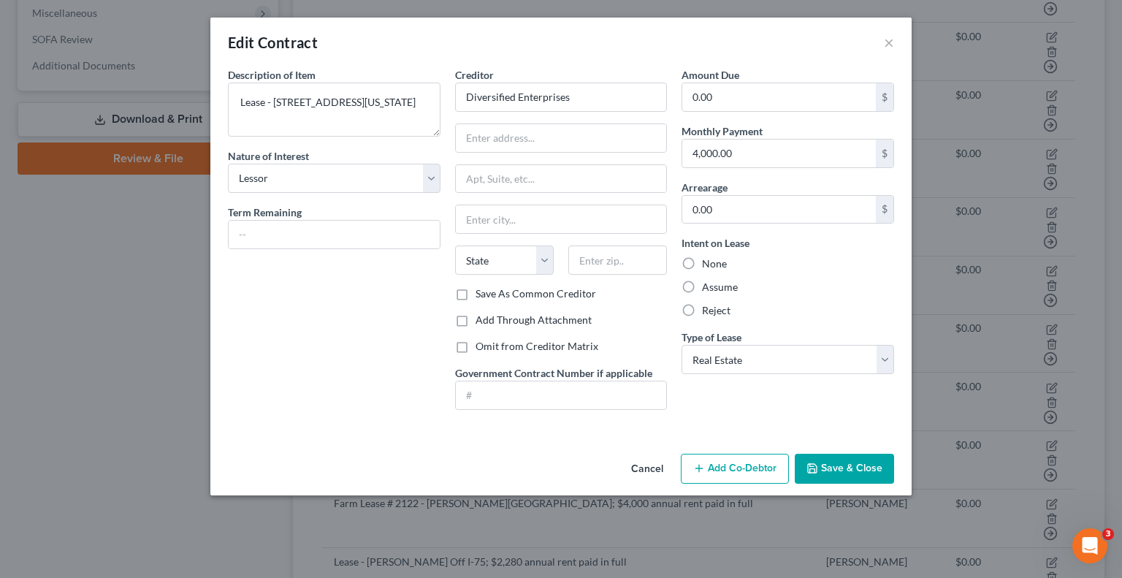
click at [827, 465] on button "Save & Close" at bounding box center [843, 468] width 99 height 31
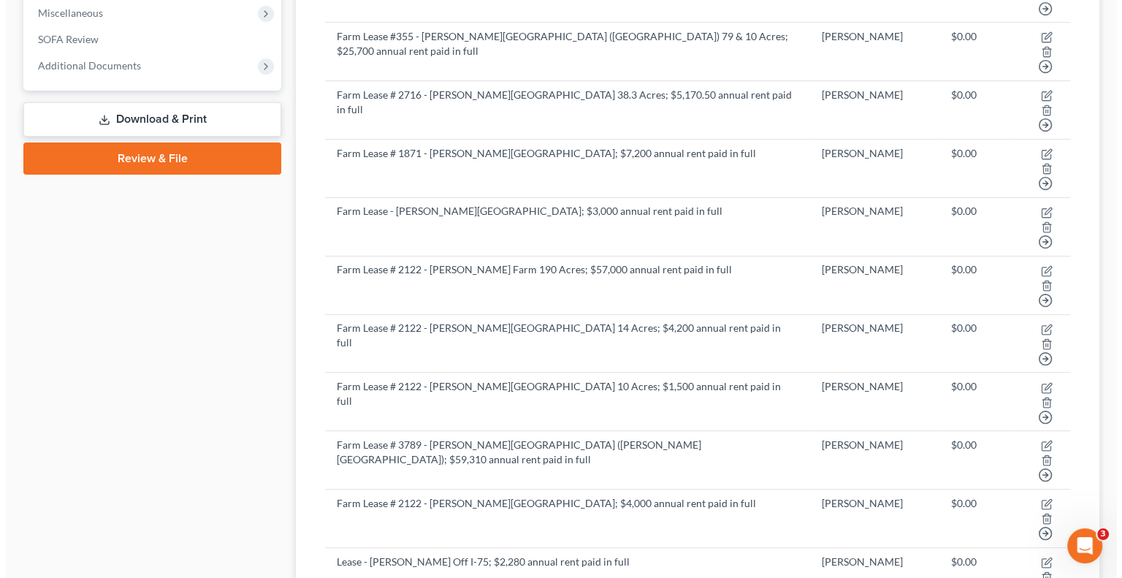
scroll to position [0, 0]
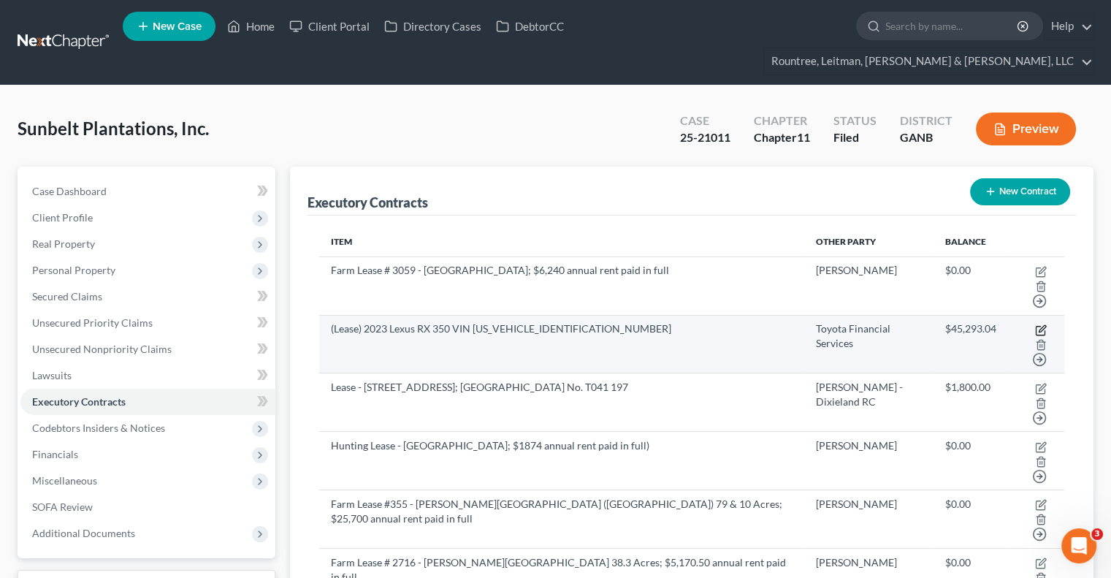
click at [1035, 324] on icon "button" at bounding box center [1041, 330] width 12 height 12
select select "3"
select select "14"
select select "1"
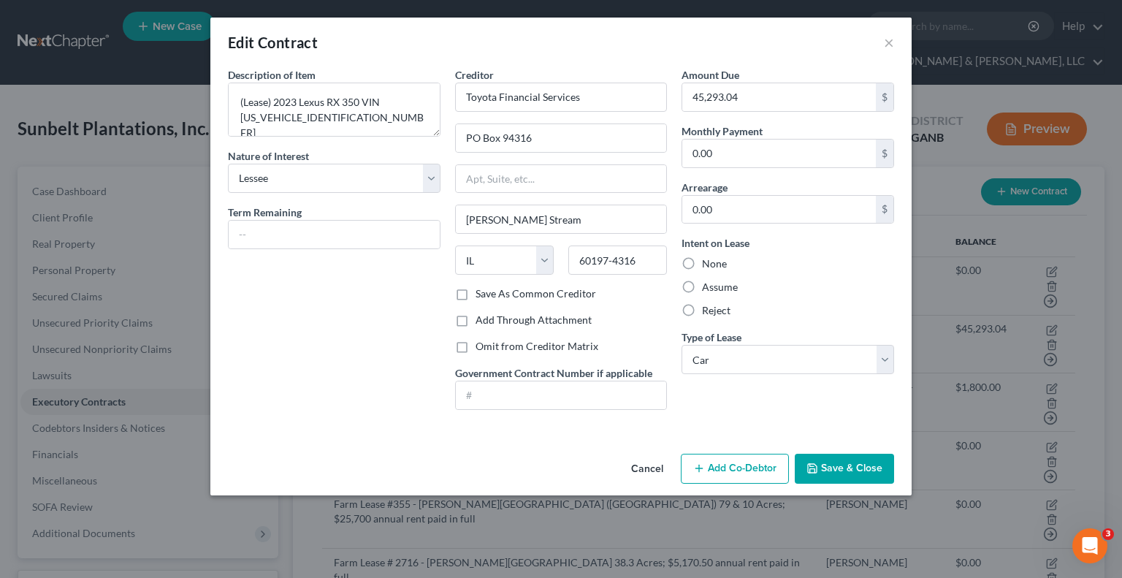
click at [840, 455] on button "Save & Close" at bounding box center [843, 468] width 99 height 31
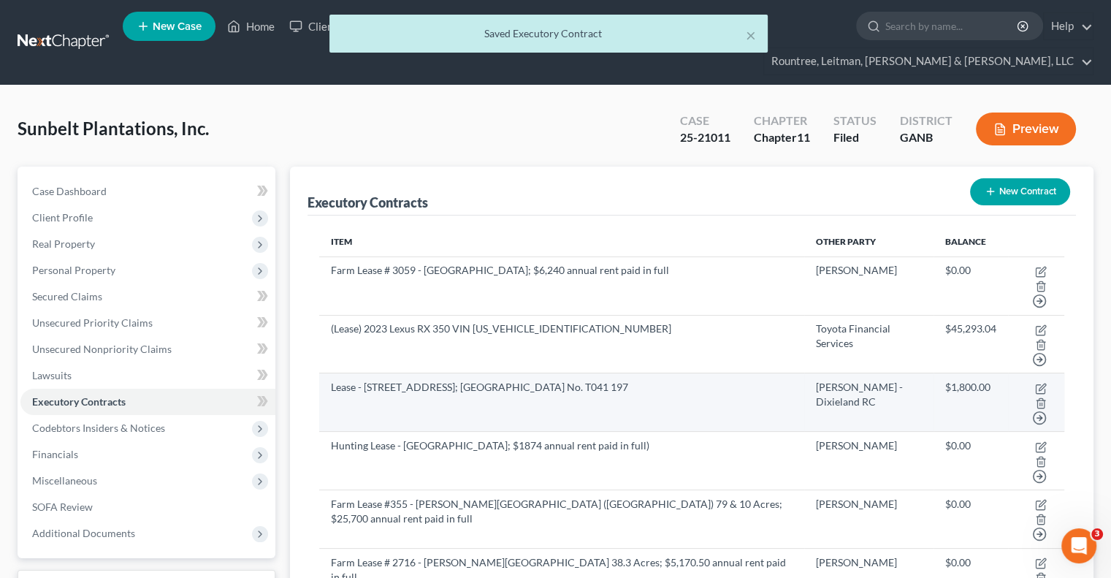
click at [1014, 373] on td "Move to D Move to E Move to F Move to Notice Only" at bounding box center [1036, 402] width 56 height 58
click at [1035, 383] on icon "button" at bounding box center [1041, 389] width 12 height 12
select select "2"
select select "10"
select select "0"
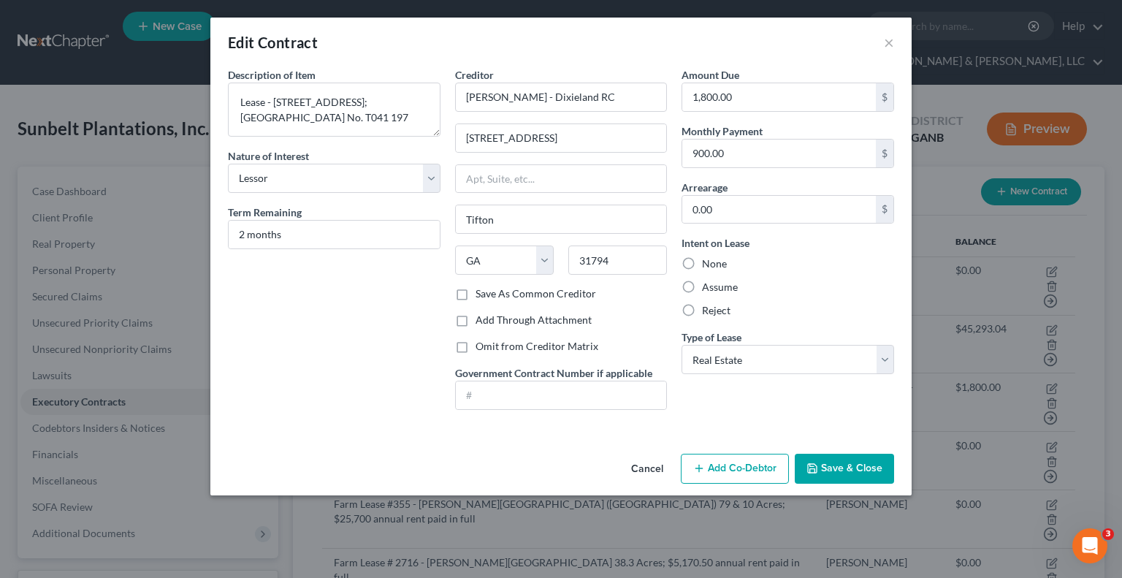
click at [830, 470] on button "Save & Close" at bounding box center [843, 468] width 99 height 31
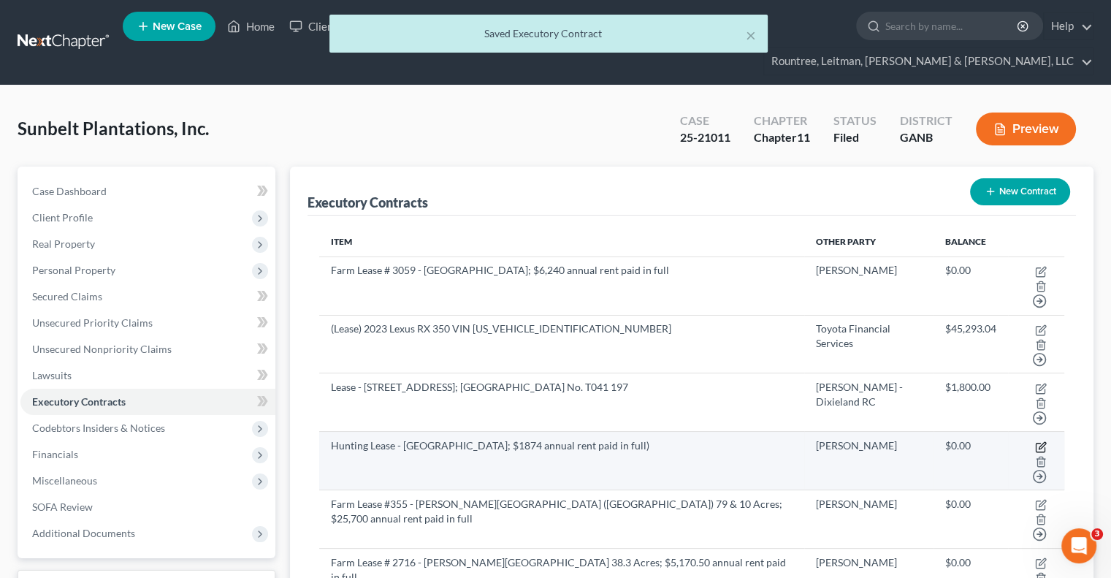
click at [1035, 441] on icon "button" at bounding box center [1041, 447] width 12 height 12
select select "2"
select select "10"
select select "2"
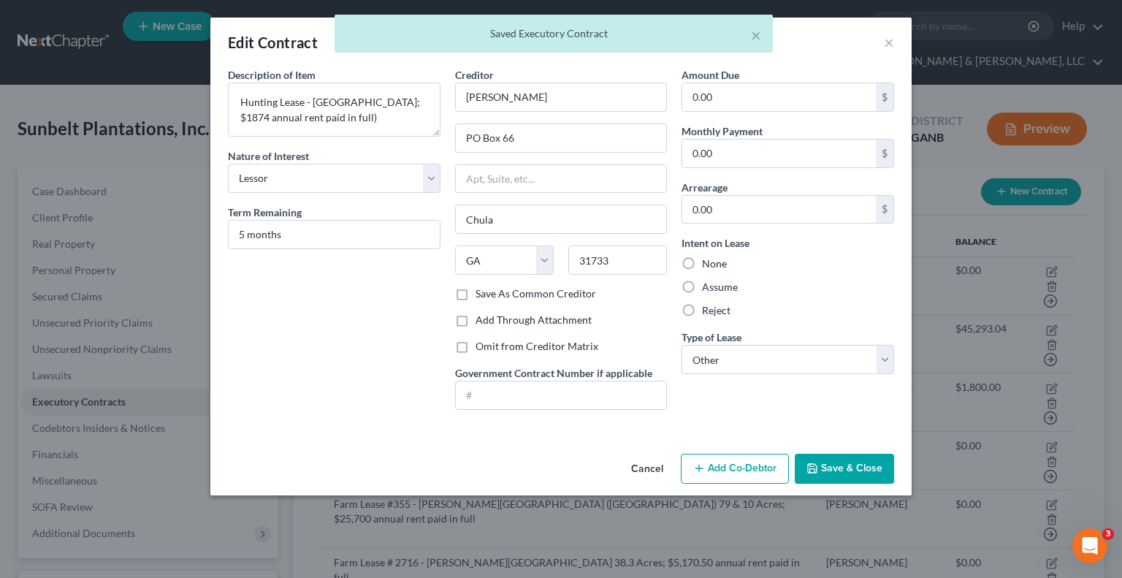
click at [856, 456] on button "Save & Close" at bounding box center [843, 468] width 99 height 31
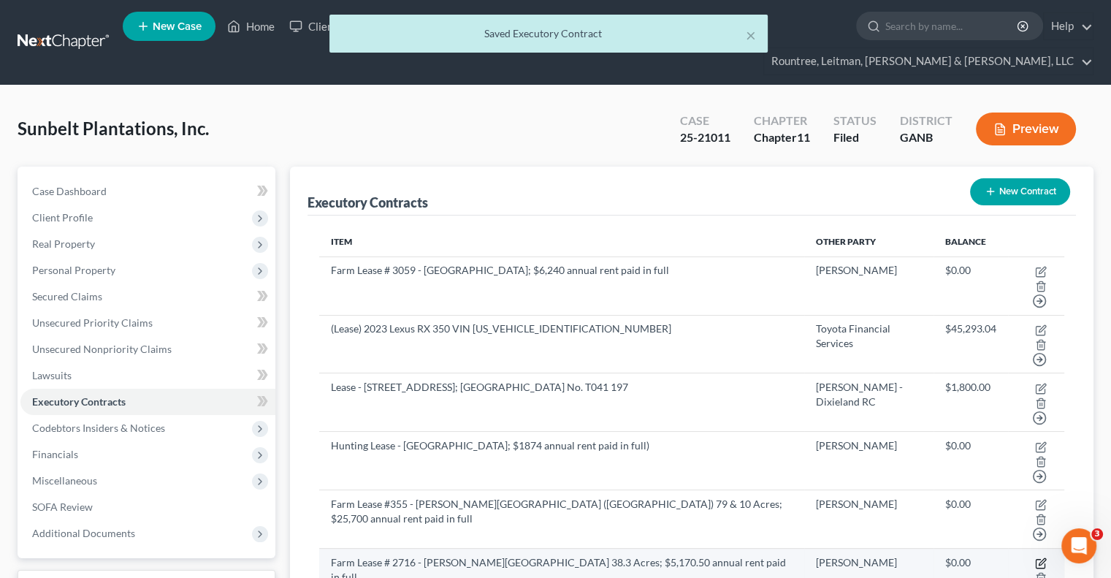
click at [1038, 558] on icon "button" at bounding box center [1041, 561] width 7 height 7
select select "2"
select select "10"
select select "0"
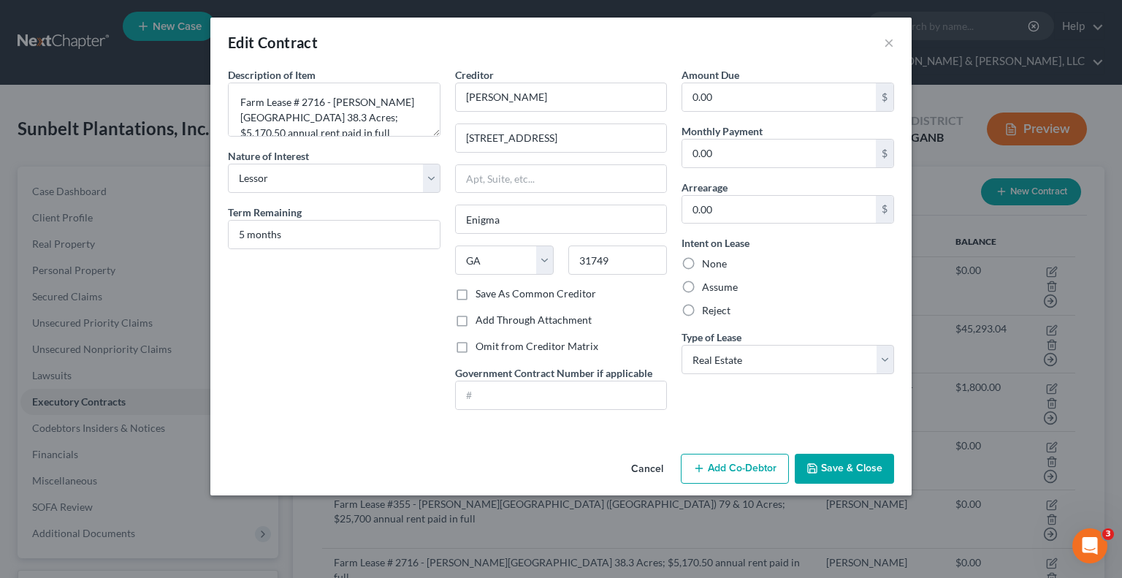
drag, startPoint x: 865, startPoint y: 467, endPoint x: 1031, endPoint y: 551, distance: 185.5
click at [1031, 551] on div "Edit Contract × Description of non-residential real property * Description of I…" at bounding box center [561, 289] width 1122 height 578
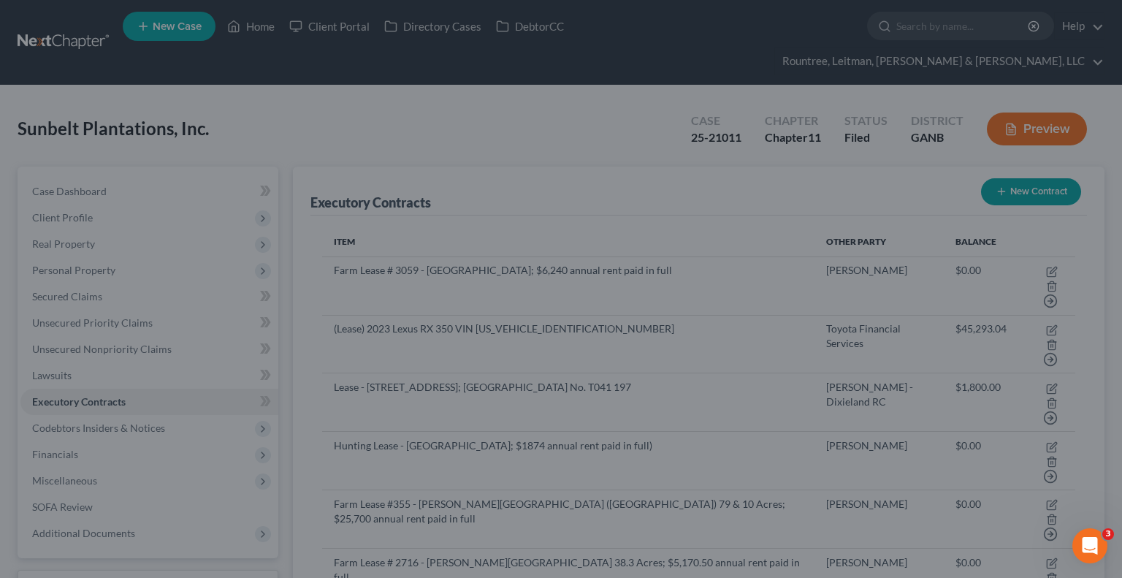
click at [1031, 551] on div "Edit Contract × Description of non-residential real property * Description of I…" at bounding box center [561, 289] width 1122 height 578
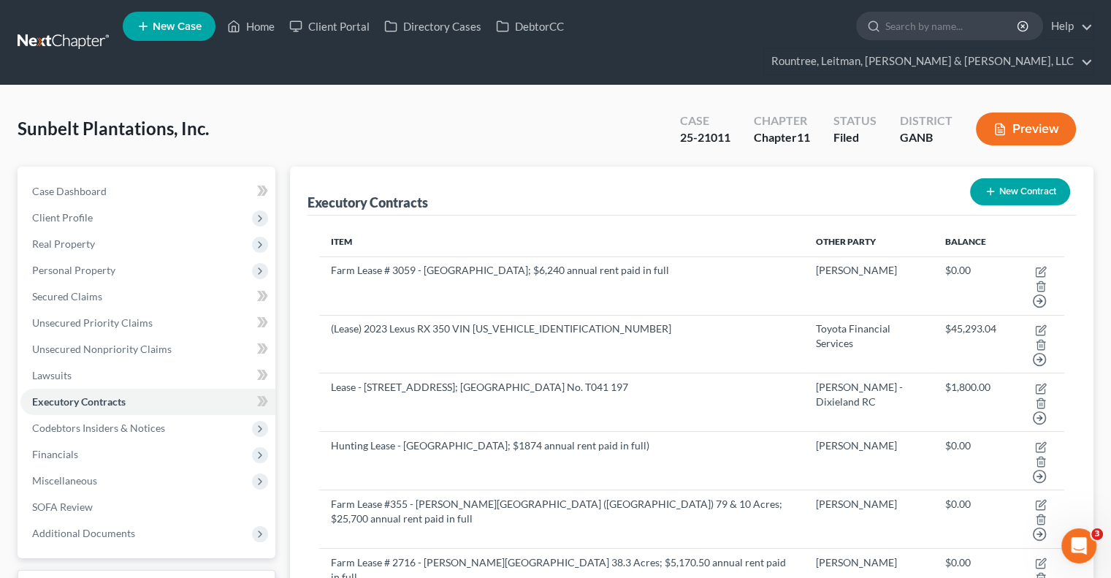
select select "2"
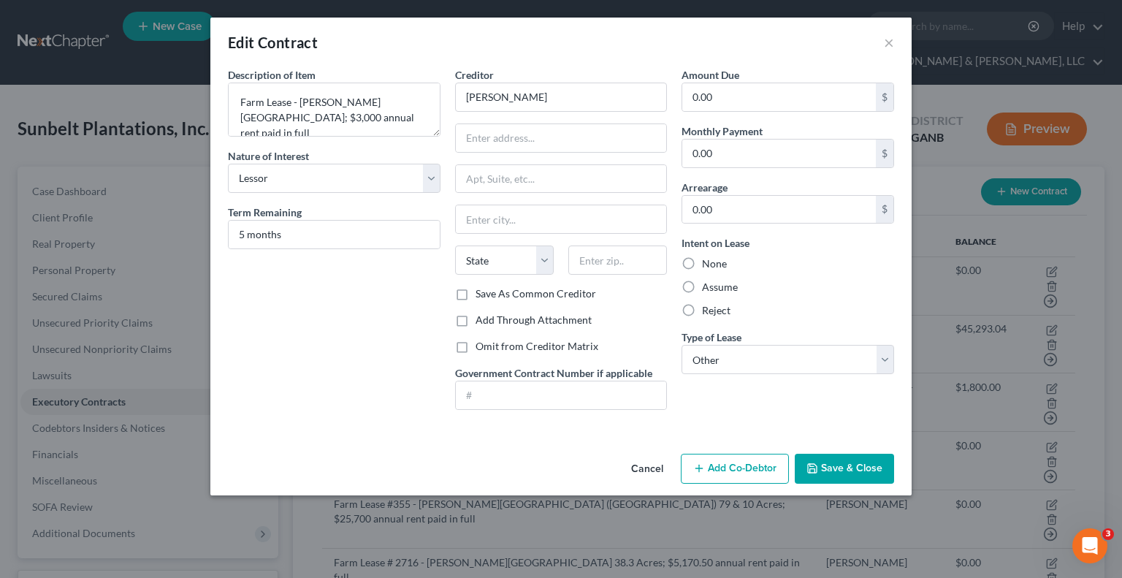
click at [806, 464] on button "Save & Close" at bounding box center [843, 468] width 99 height 31
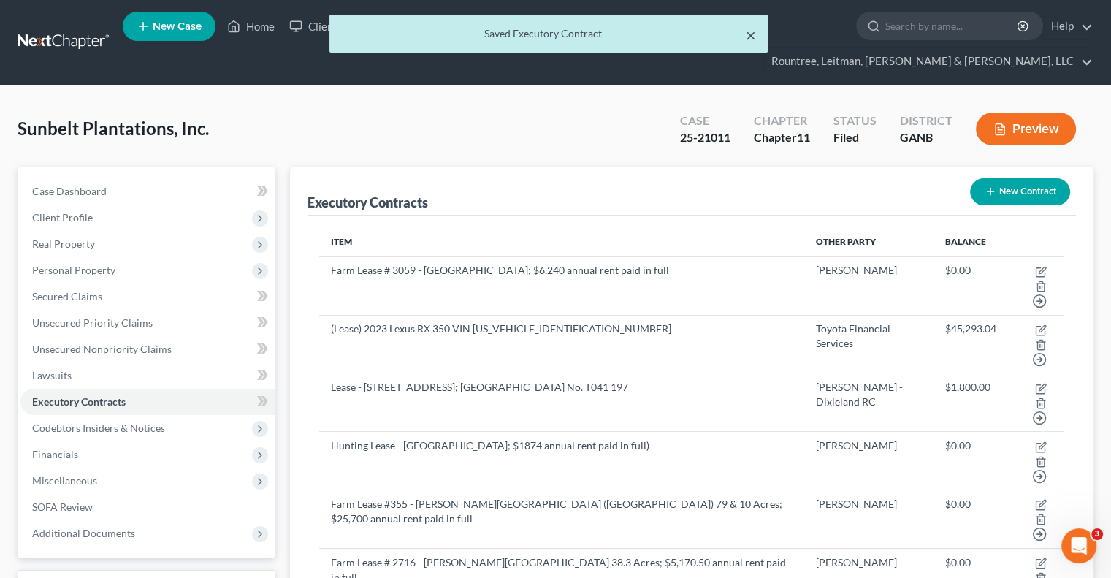
click at [751, 35] on button "×" at bounding box center [751, 35] width 10 height 18
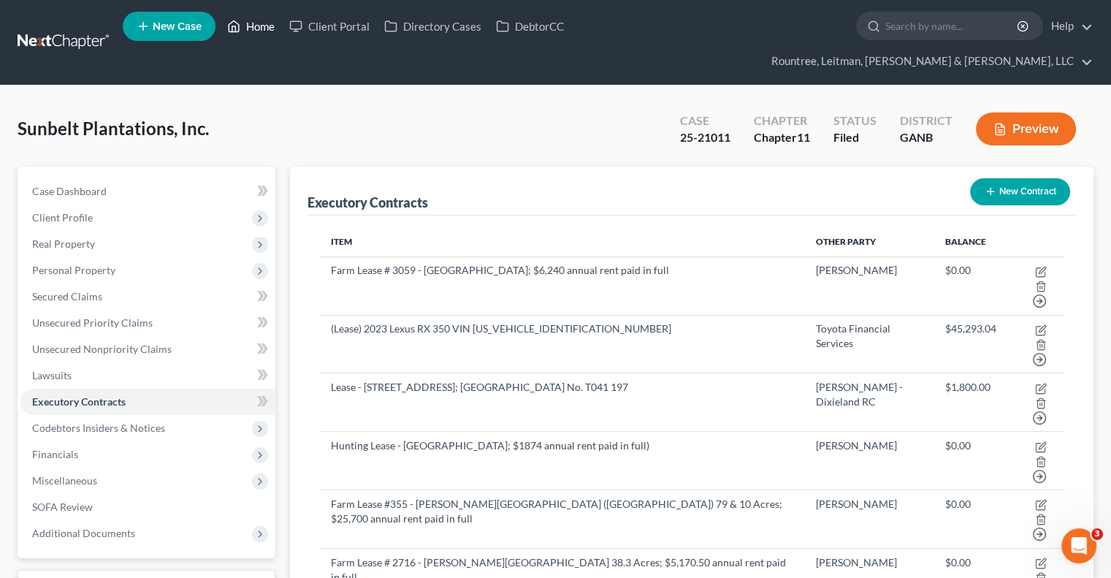
click at [259, 34] on link "Home" at bounding box center [251, 26] width 62 height 26
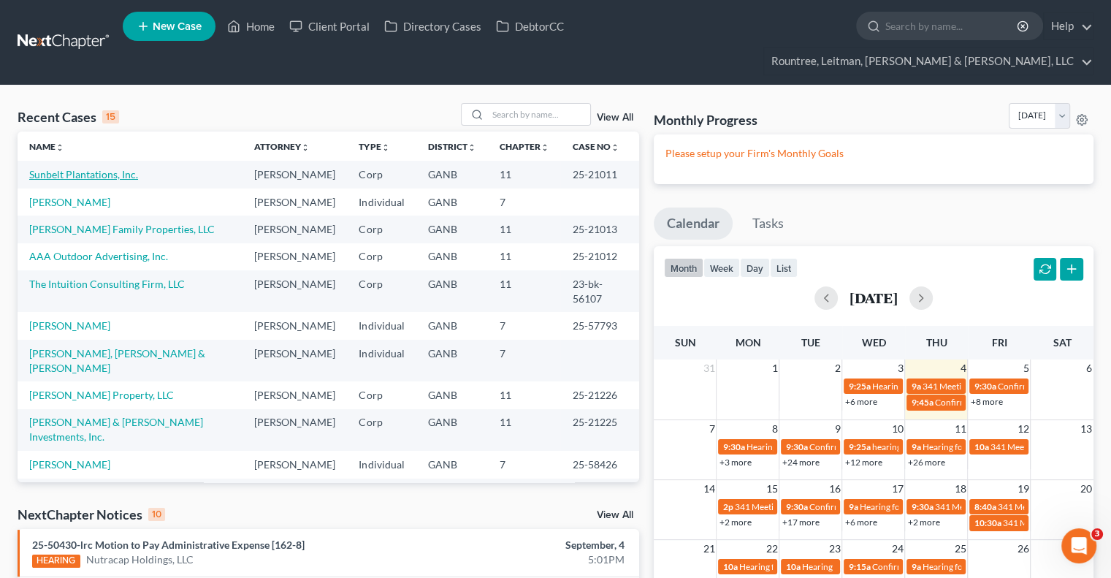
click at [89, 168] on link "Sunbelt Plantations, Inc." at bounding box center [83, 174] width 109 height 12
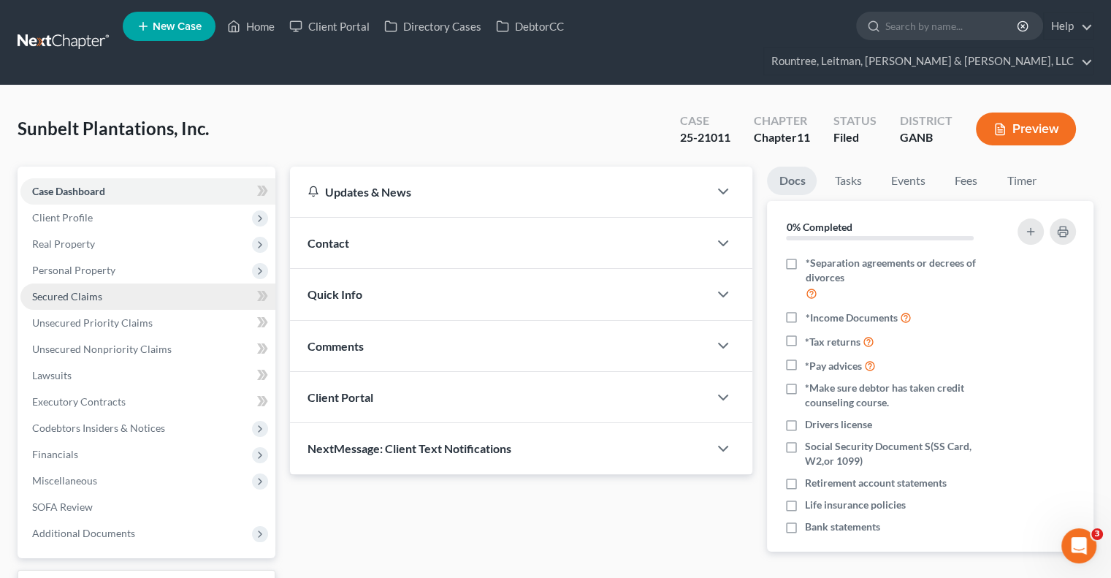
click at [50, 290] on span "Secured Claims" at bounding box center [67, 296] width 70 height 12
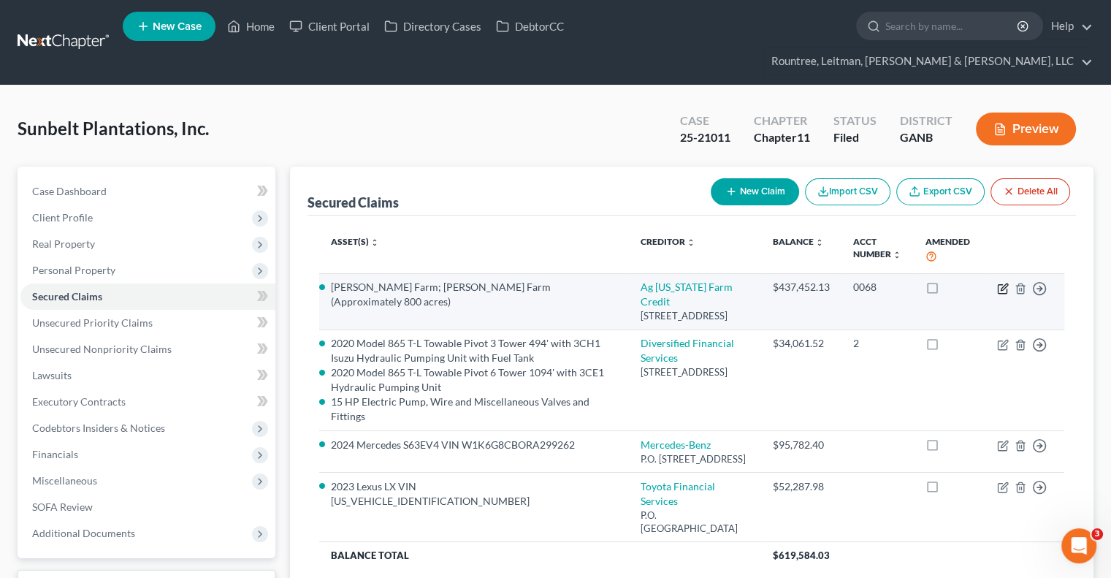
click at [1003, 283] on icon "button" at bounding box center [1003, 289] width 12 height 12
select select "10"
select select "0"
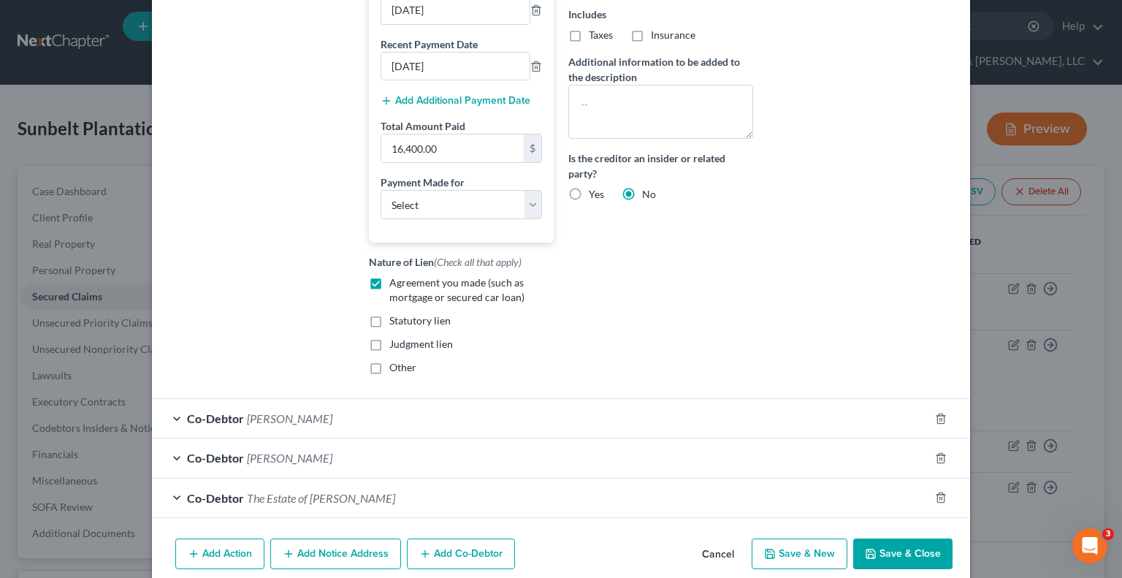
scroll to position [523, 0]
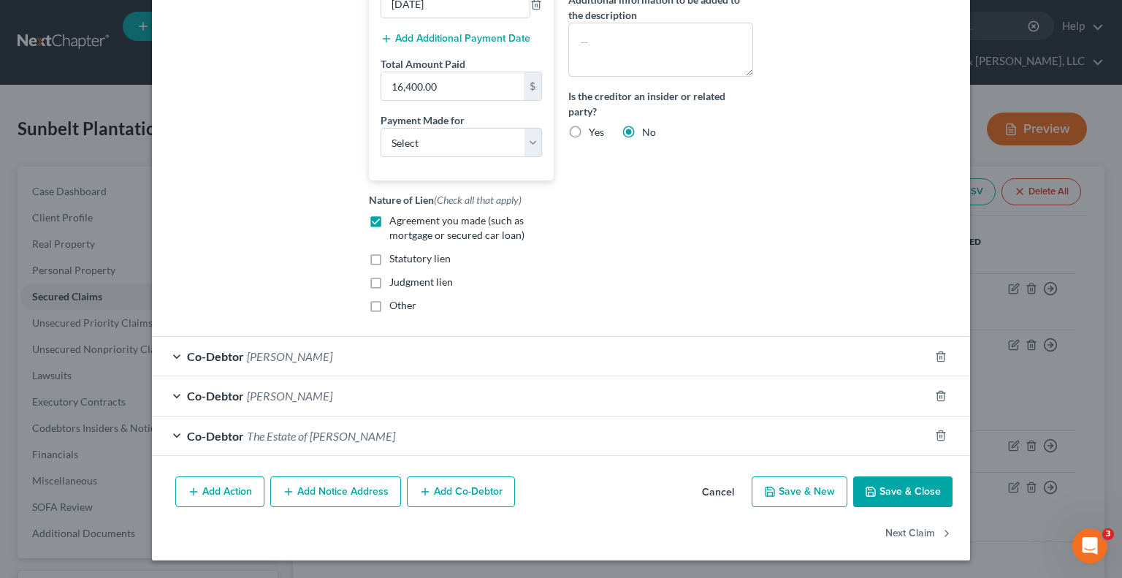
click at [1109, 28] on div "Edit Secured Claim × Creditor * Ag [US_STATE] Farm Credit PO Box [GEOGRAPHIC_DA…" at bounding box center [561, 289] width 1122 height 578
click at [913, 492] on button "Save & Close" at bounding box center [902, 491] width 99 height 31
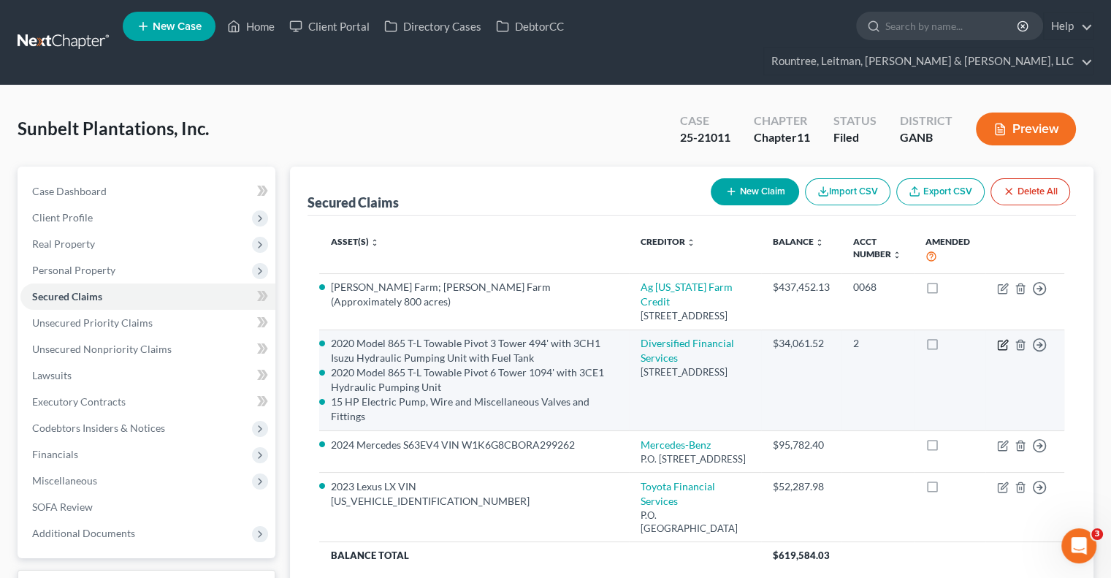
click at [1002, 339] on icon "button" at bounding box center [1003, 345] width 12 height 12
select select "30"
select select "1"
select select
select select "0"
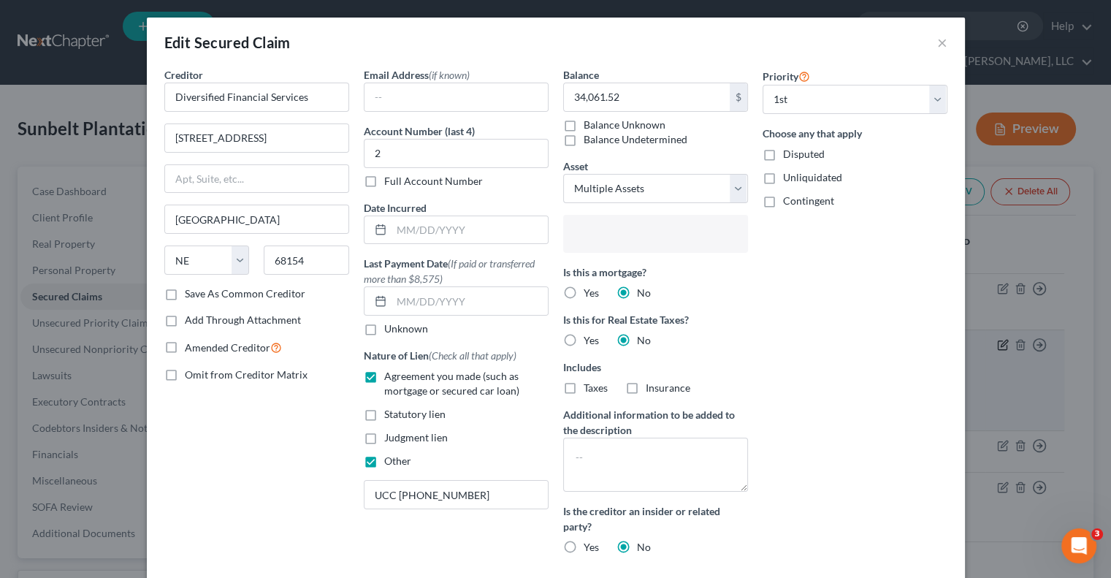
select select "2741288"
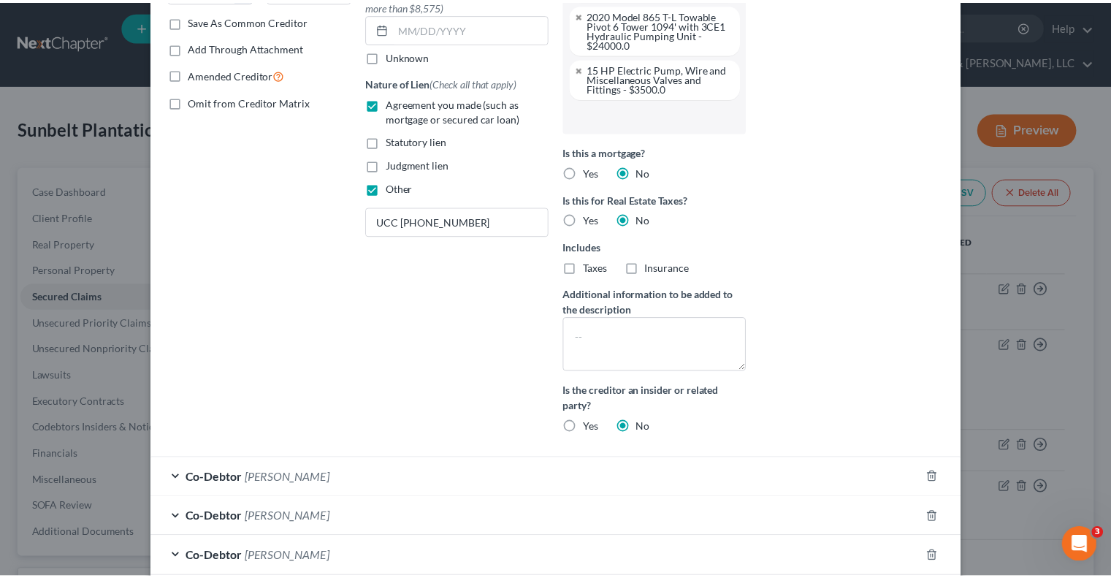
scroll to position [392, 0]
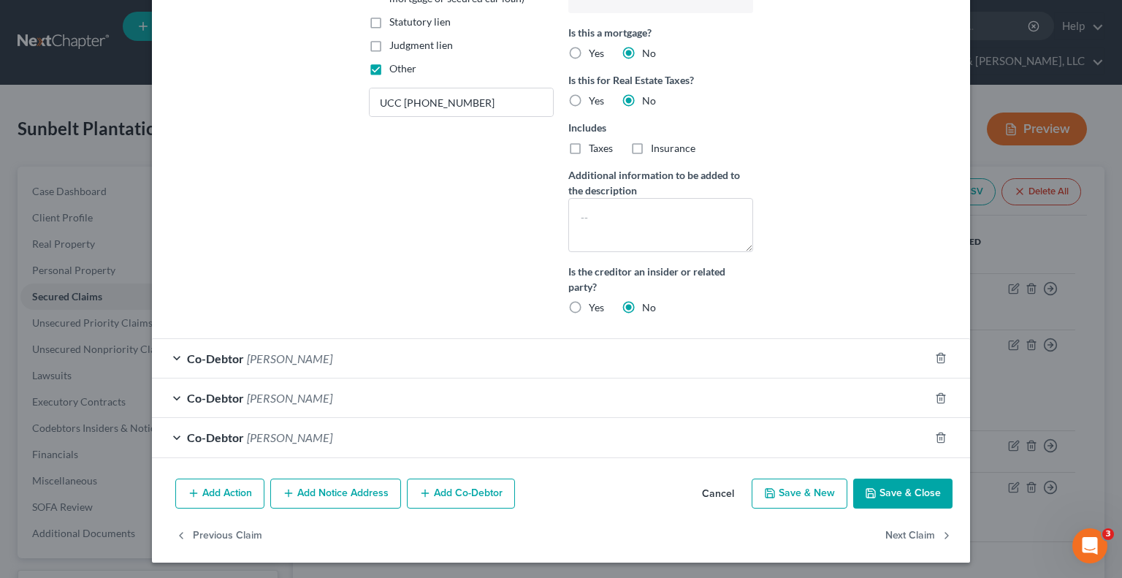
click at [921, 500] on button "Save & Close" at bounding box center [902, 493] width 99 height 31
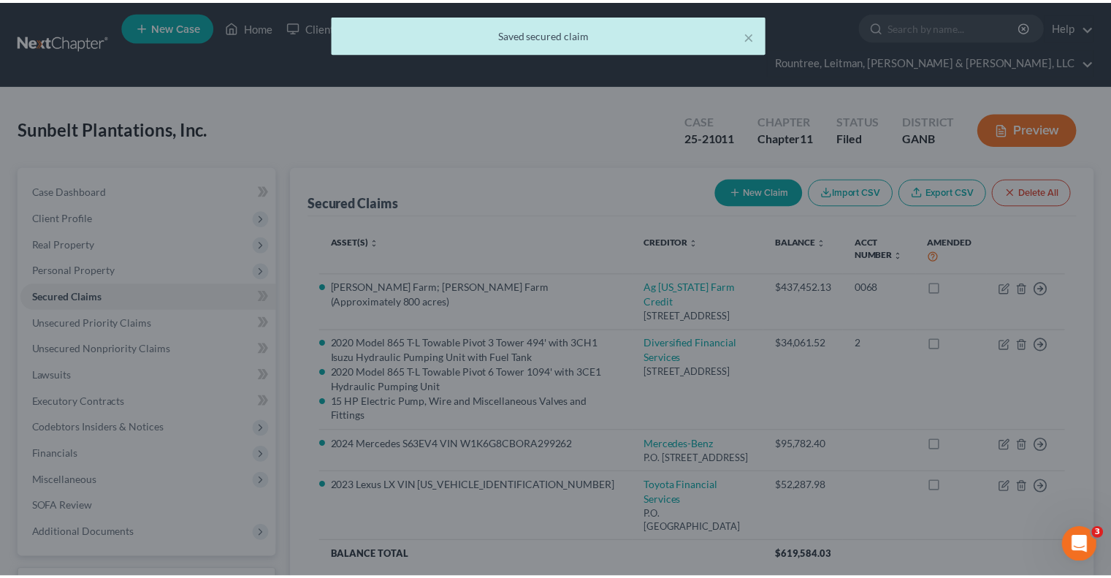
scroll to position [0, 0]
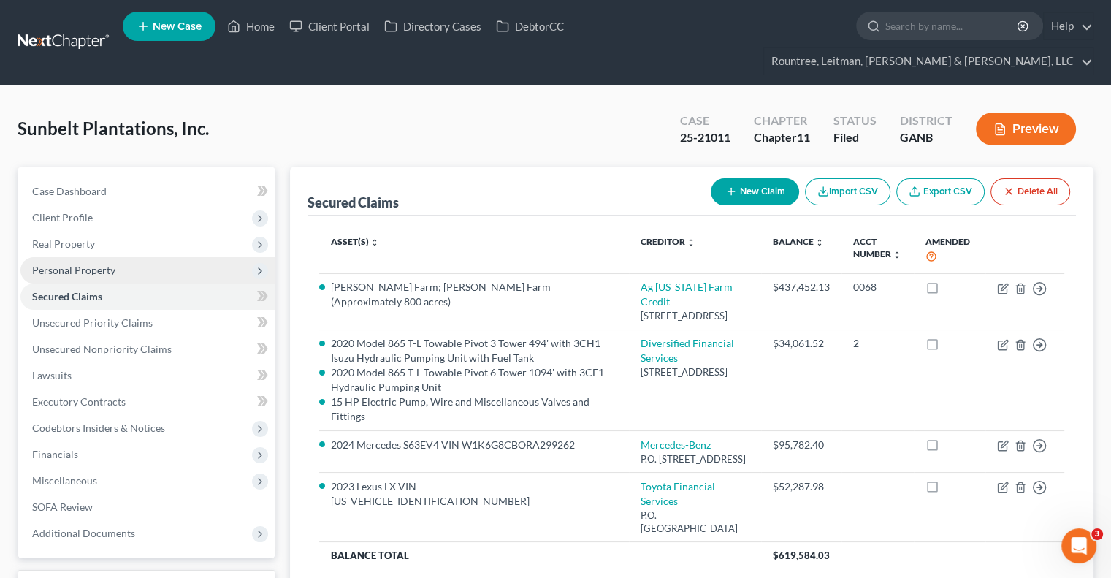
click at [88, 264] on span "Personal Property" at bounding box center [73, 270] width 83 height 12
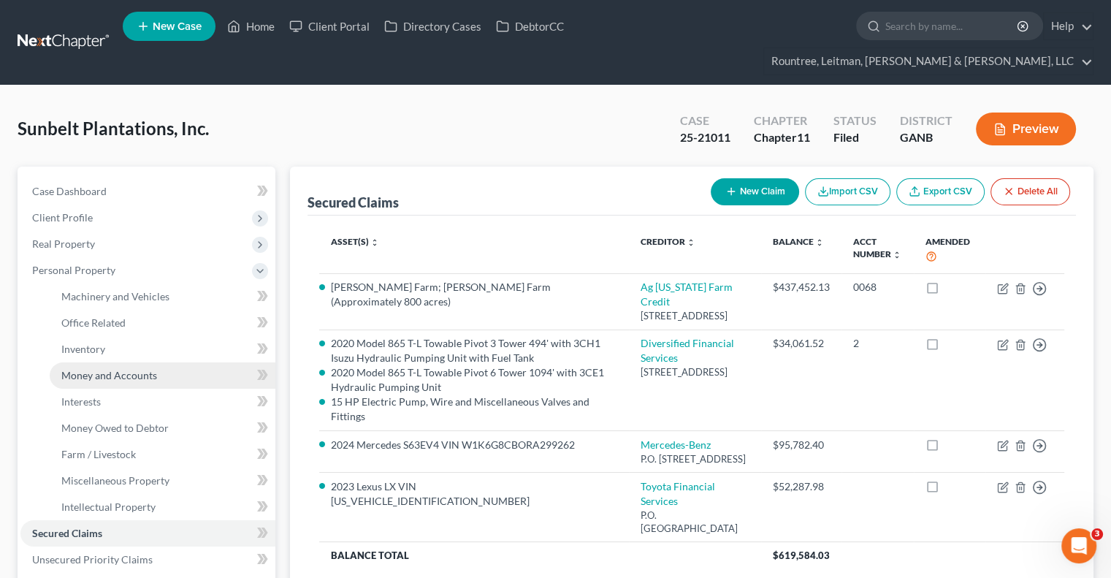
click at [105, 369] on span "Money and Accounts" at bounding box center [109, 375] width 96 height 12
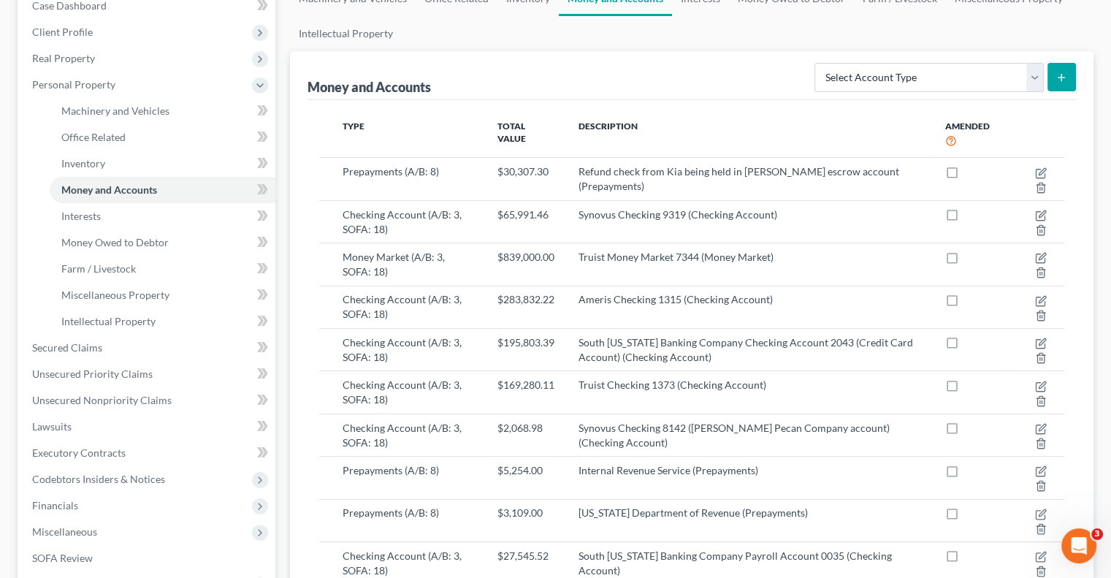
scroll to position [146, 0]
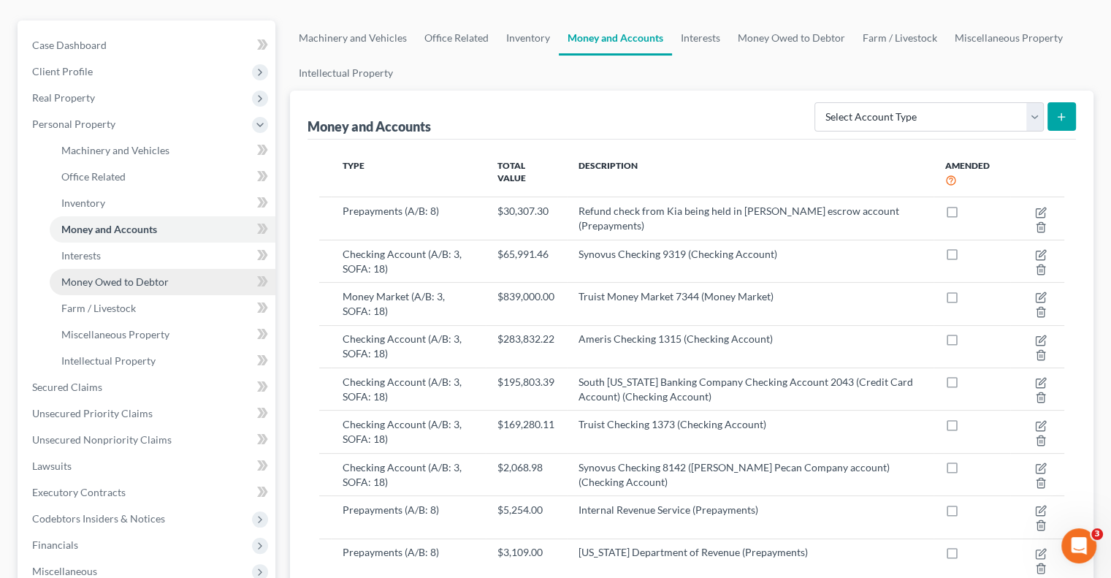
click at [120, 275] on span "Money Owed to Debtor" at bounding box center [114, 281] width 107 height 12
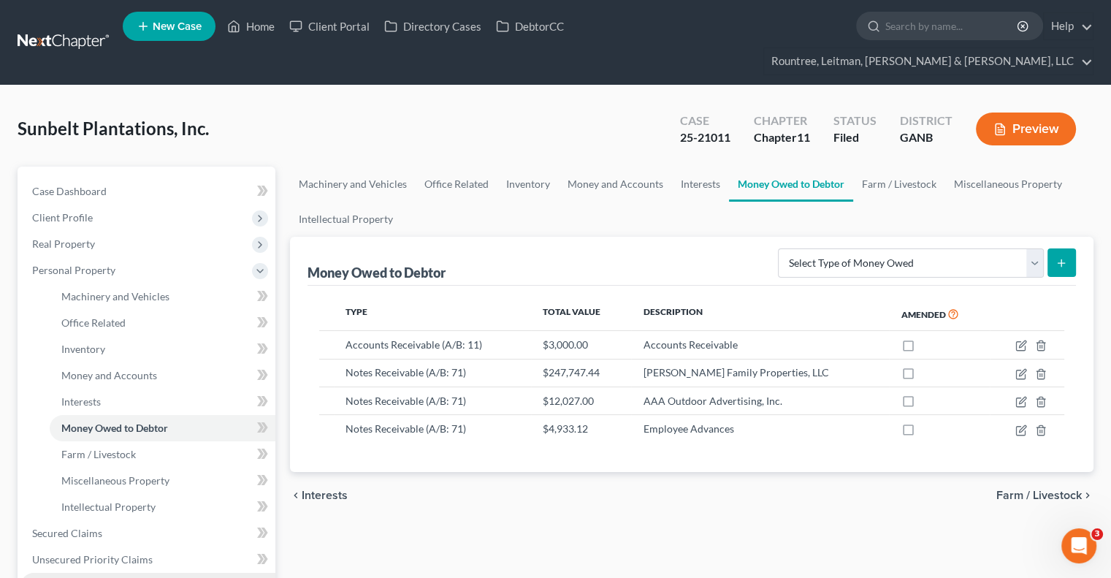
click at [119, 577] on span "Unsecured Nonpriority Claims" at bounding box center [101, 585] width 139 height 12
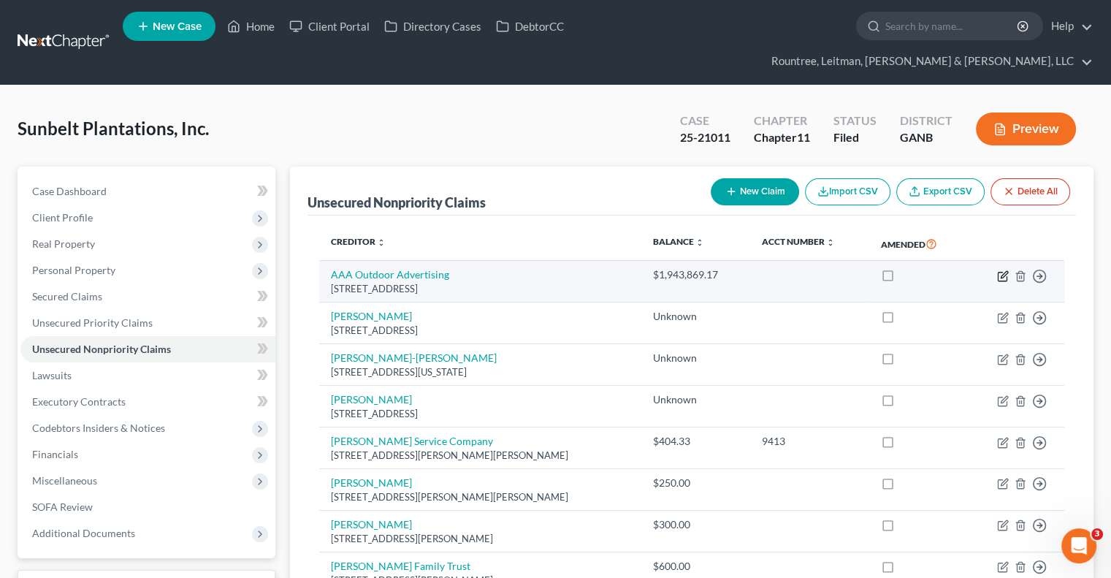
click at [998, 270] on icon "button" at bounding box center [1003, 276] width 12 height 12
select select "10"
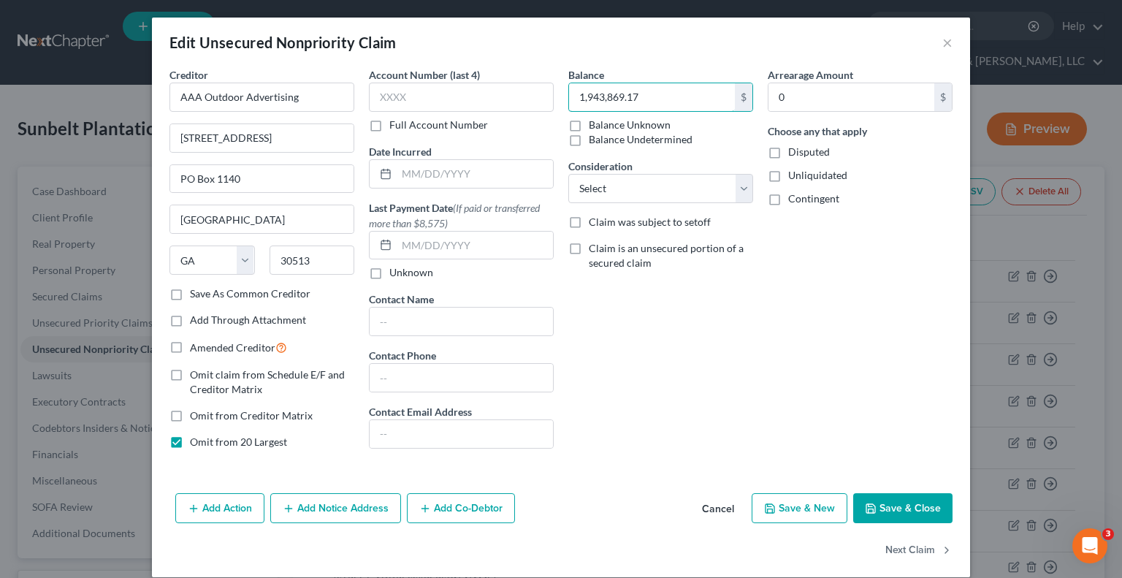
paste input "[STREET_ADDRESS]"
type input "2,043,869.17"
click at [736, 192] on select "Select Cable / Satellite Services Collection Agency Credit Card Debt Debt Couns…" at bounding box center [660, 188] width 185 height 29
select select "8"
click at [568, 174] on select "Select Cable / Satellite Services Collection Agency Credit Card Debt Debt Couns…" at bounding box center [660, 188] width 185 height 29
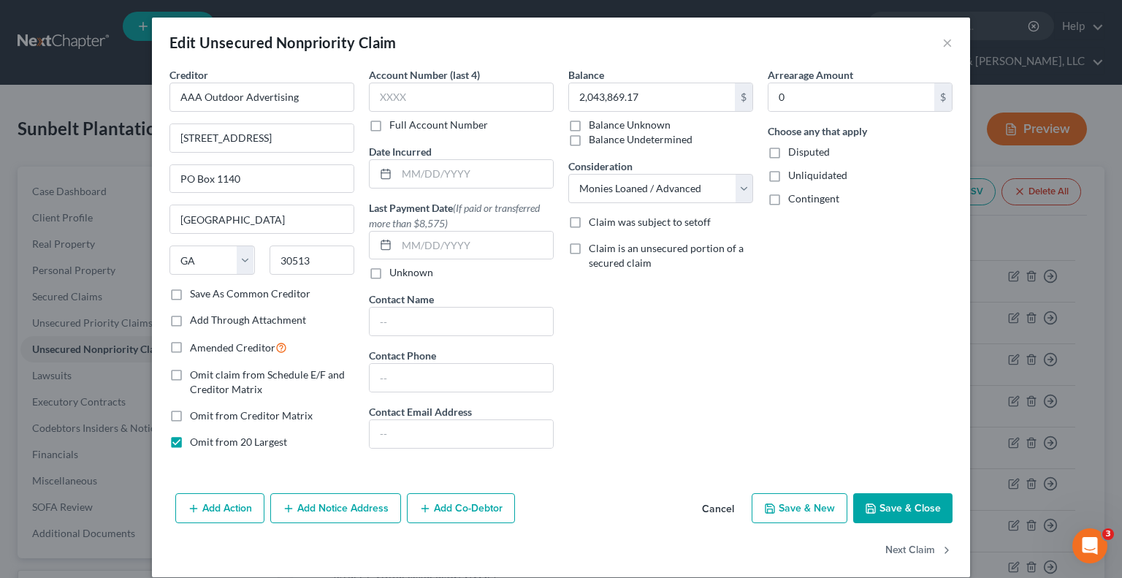
click at [885, 502] on button "Save & Close" at bounding box center [902, 508] width 99 height 31
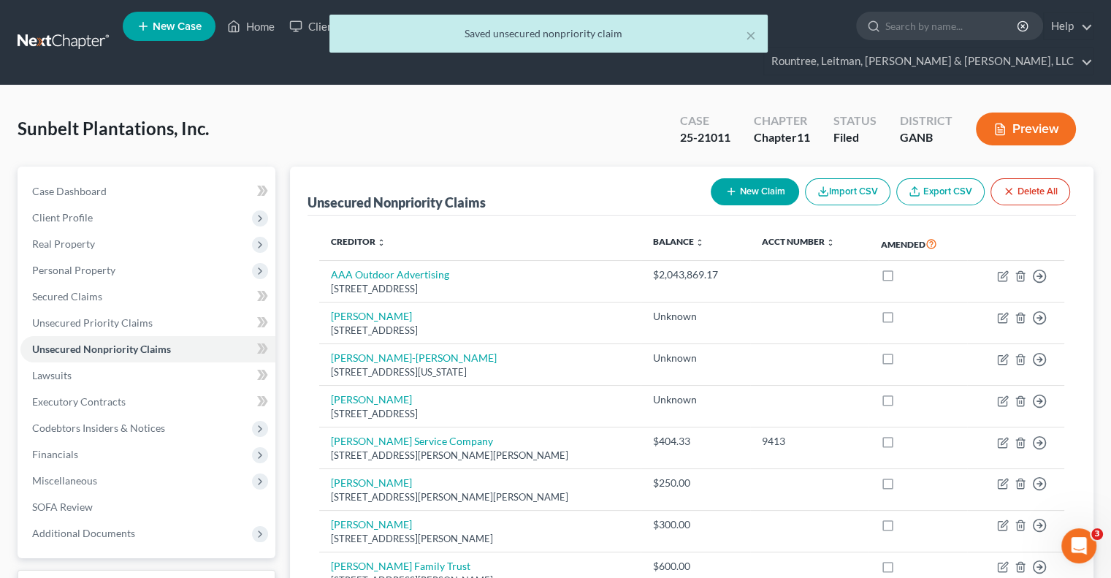
click at [263, 27] on div "× Saved unsecured nonpriority claim" at bounding box center [548, 37] width 1111 height 45
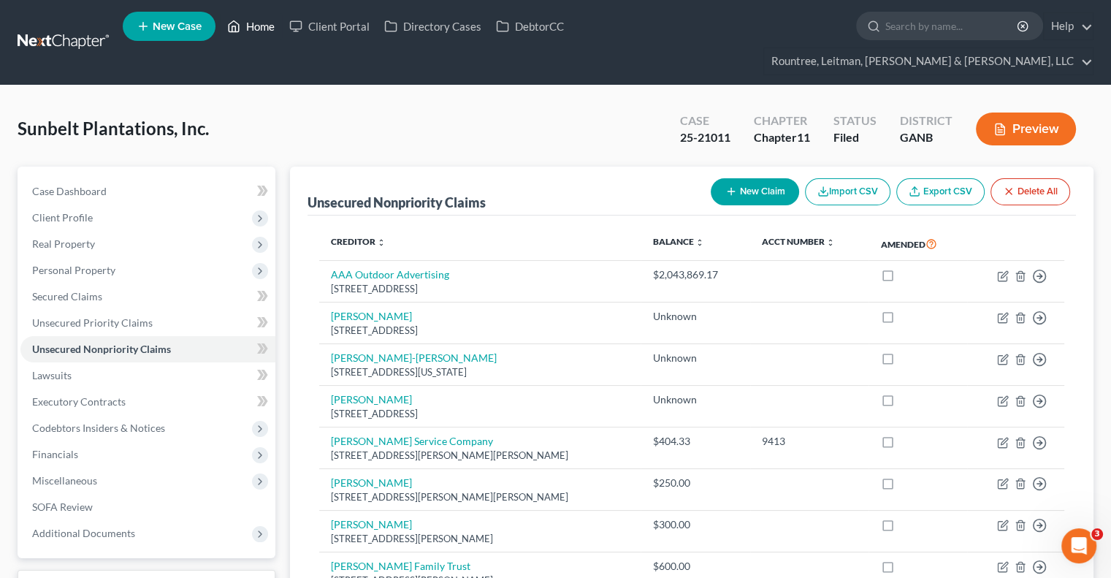
click at [258, 31] on link "Home" at bounding box center [251, 26] width 62 height 26
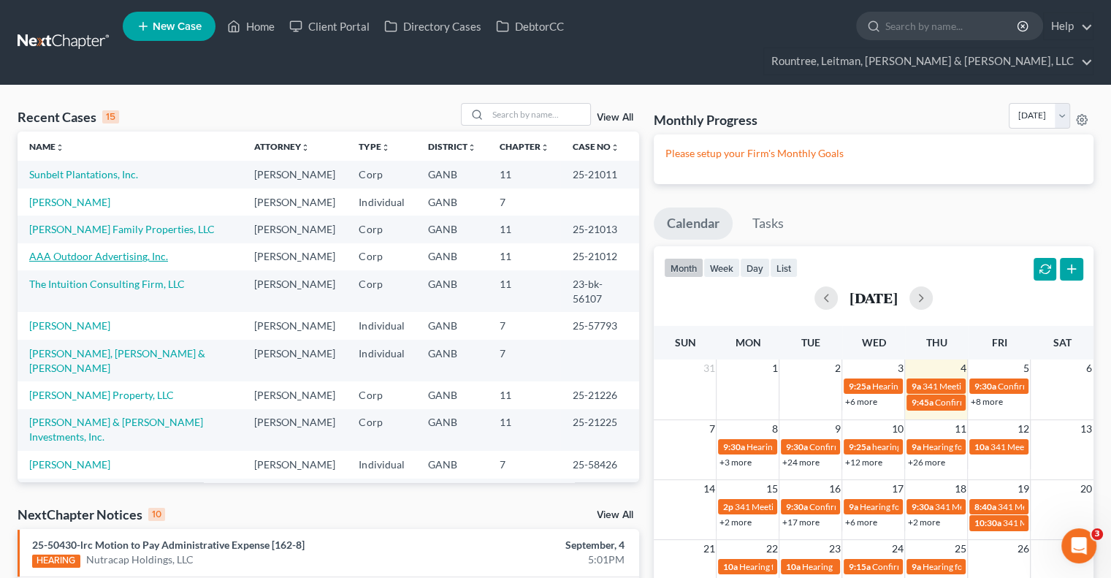
click at [66, 250] on link "AAA Outdoor Advertising, Inc." at bounding box center [98, 256] width 139 height 12
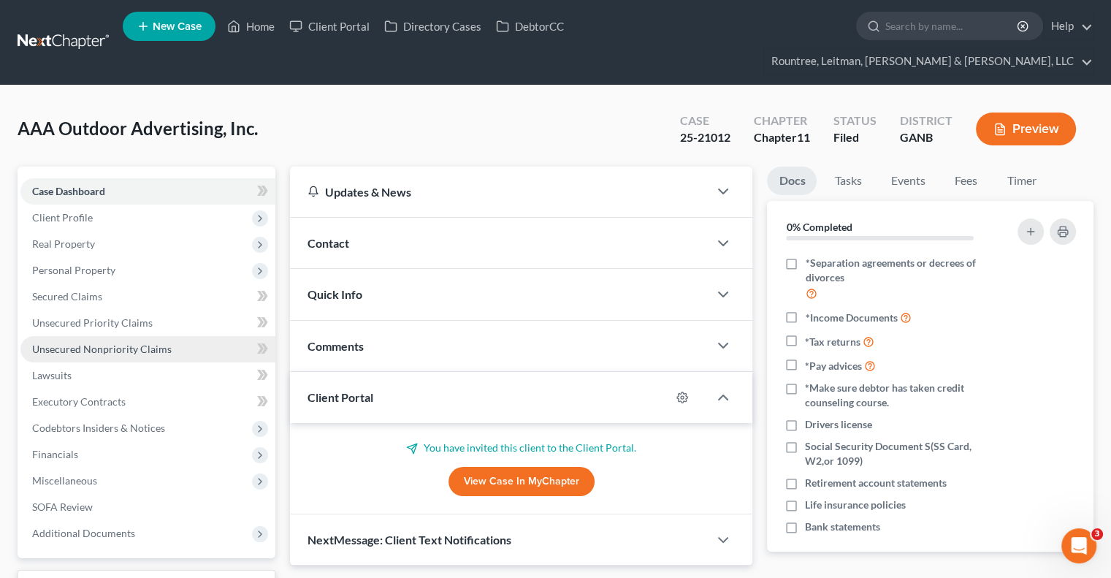
click at [79, 342] on span "Unsecured Nonpriority Claims" at bounding box center [101, 348] width 139 height 12
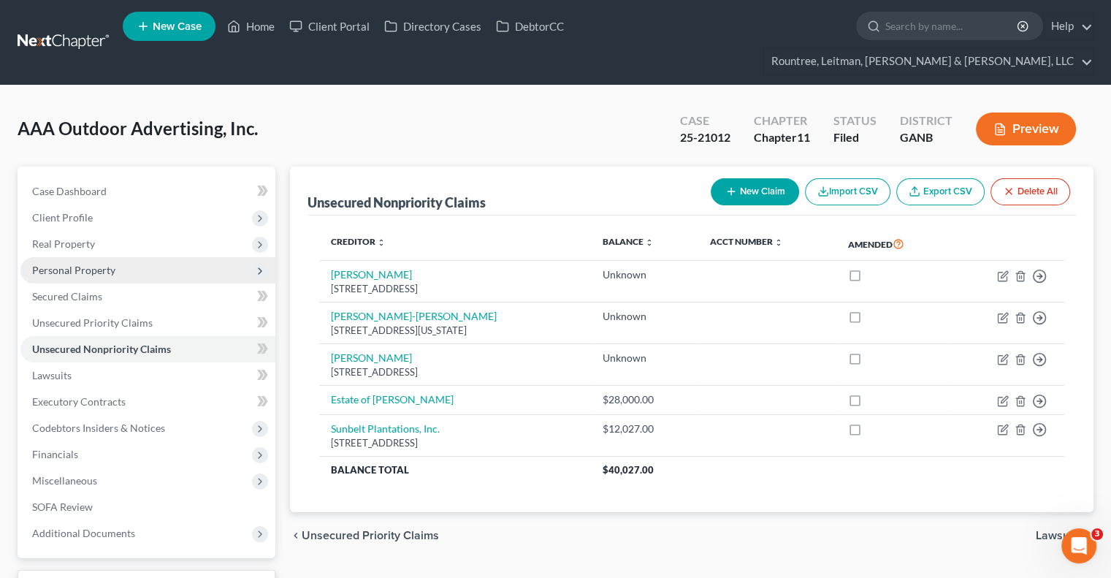
click at [80, 264] on span "Personal Property" at bounding box center [73, 270] width 83 height 12
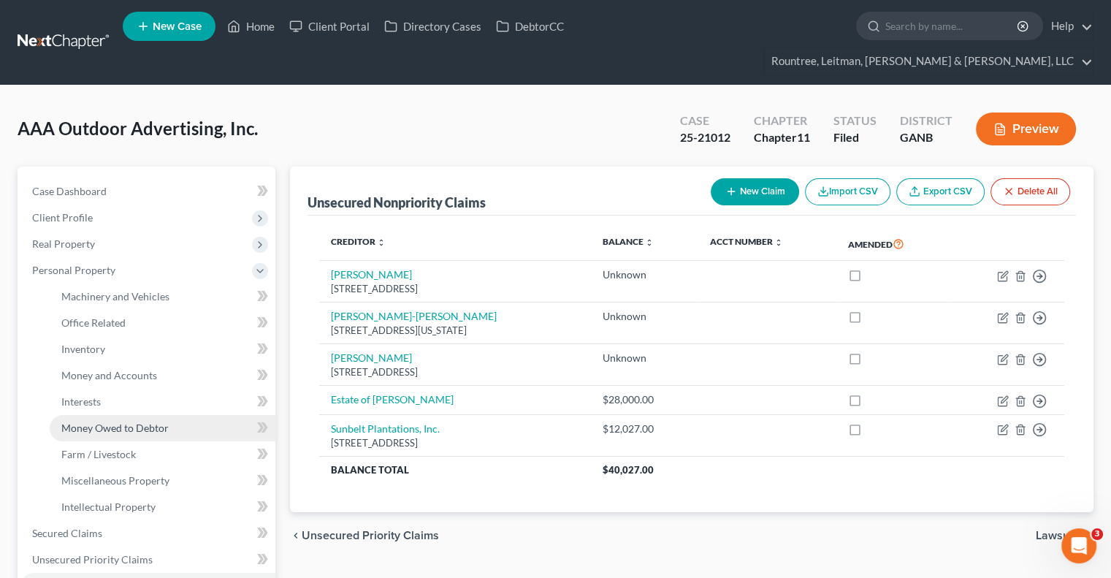
click at [115, 421] on span "Money Owed to Debtor" at bounding box center [114, 427] width 107 height 12
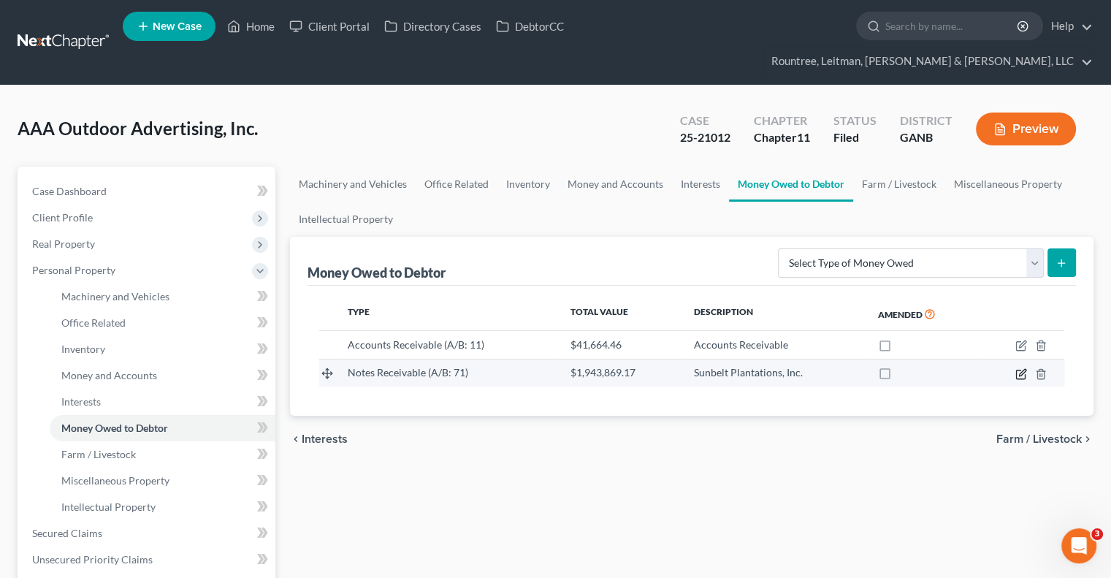
click at [1022, 369] on icon "button" at bounding box center [1022, 372] width 7 height 7
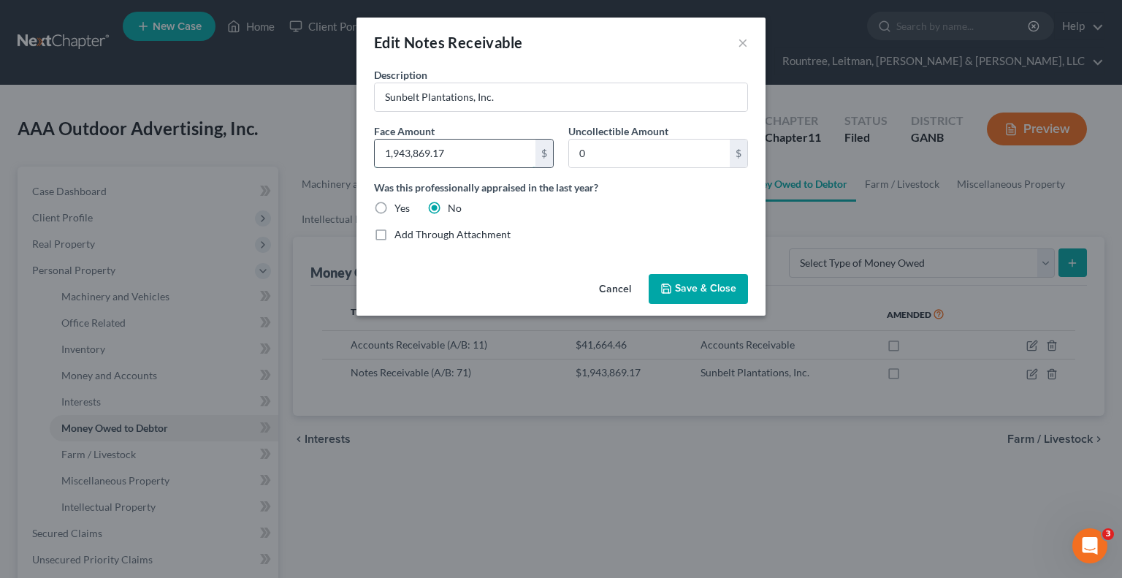
paste input "[STREET_ADDRESS]"
type input "225.4"
click at [746, 288] on button "Save & Close" at bounding box center [697, 289] width 99 height 31
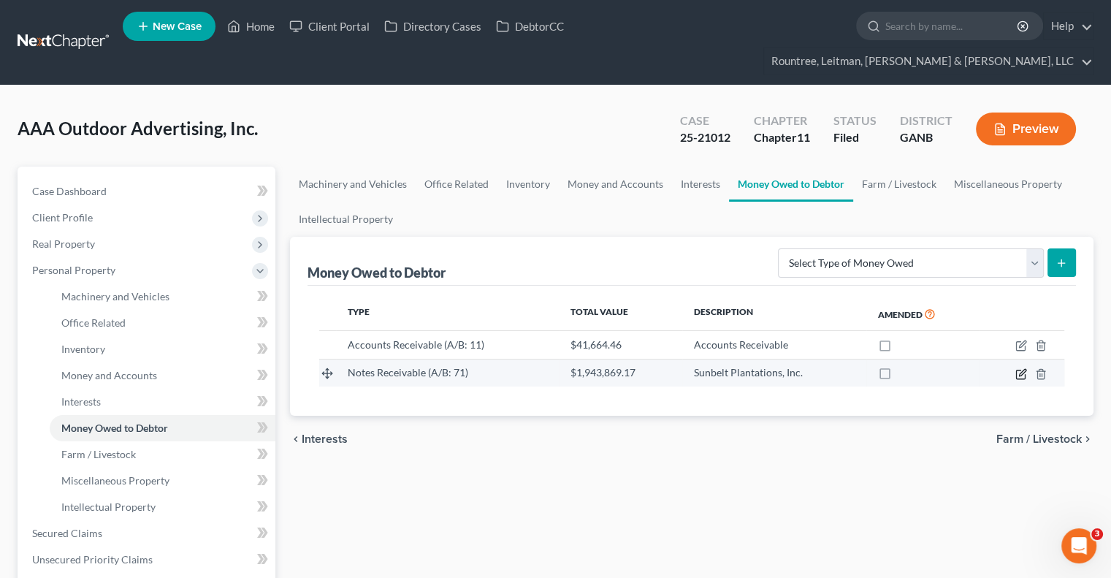
click at [1024, 369] on icon "button" at bounding box center [1020, 373] width 9 height 9
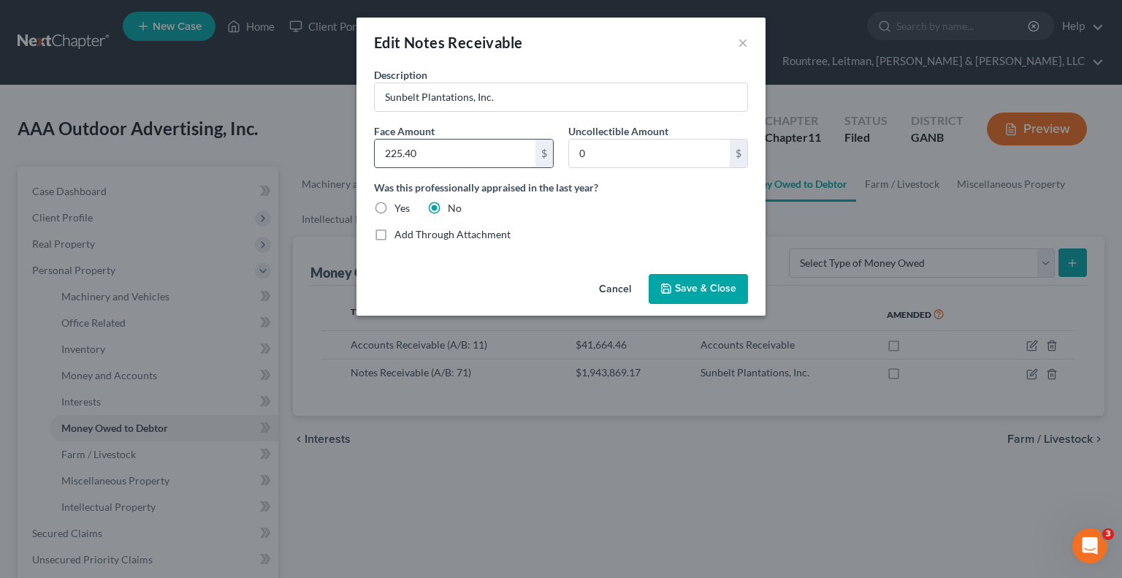
click at [431, 157] on input "225.40" at bounding box center [455, 153] width 161 height 28
type input "2,043,869.17"
click at [683, 292] on span "Save & Close" at bounding box center [705, 289] width 61 height 12
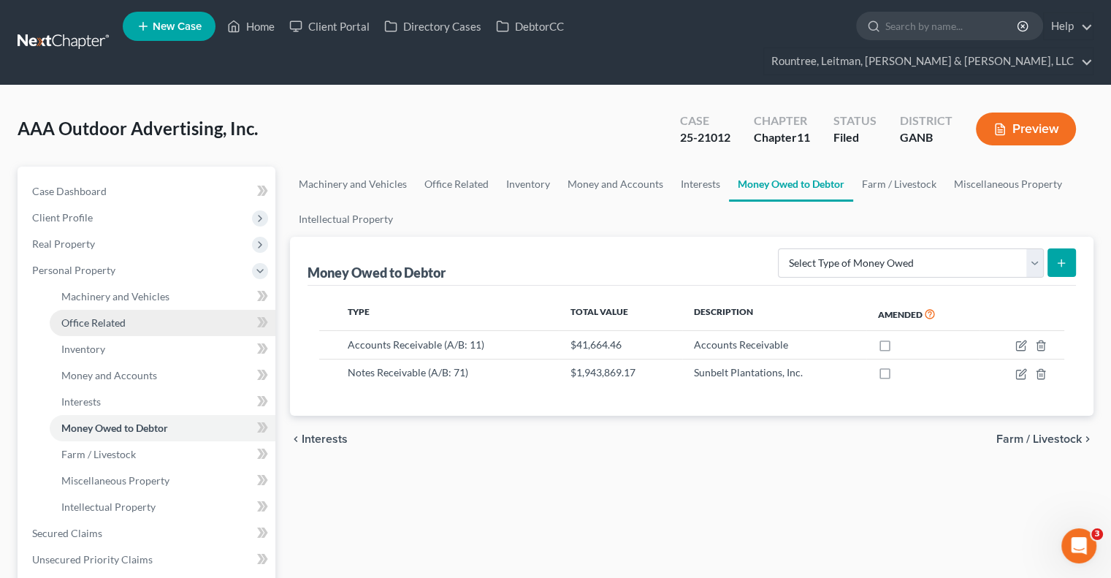
click at [96, 316] on span "Office Related" at bounding box center [93, 322] width 64 height 12
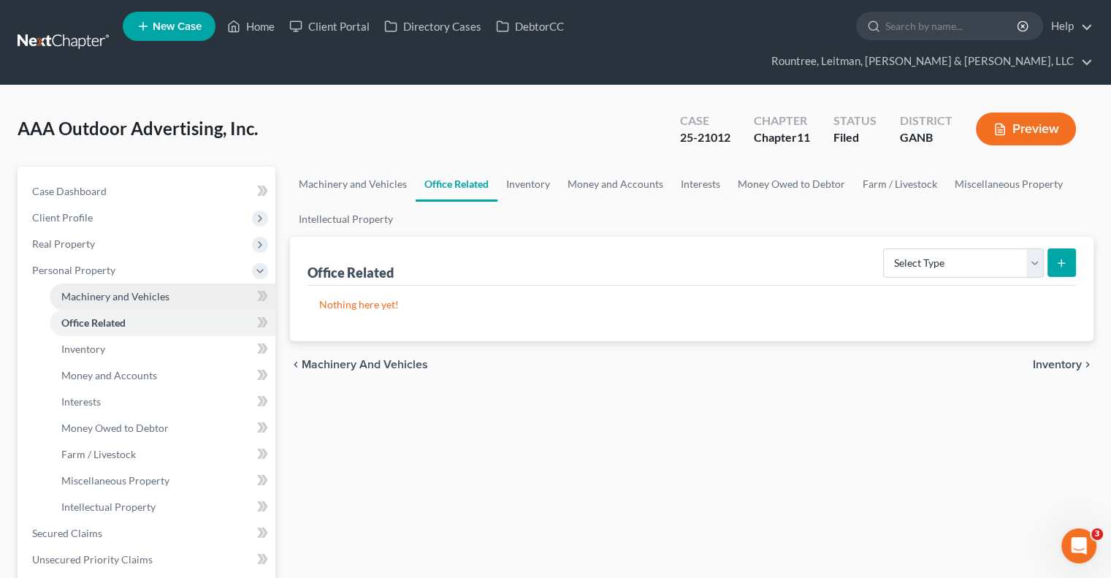
click at [96, 283] on link "Machinery and Vehicles" at bounding box center [163, 296] width 226 height 26
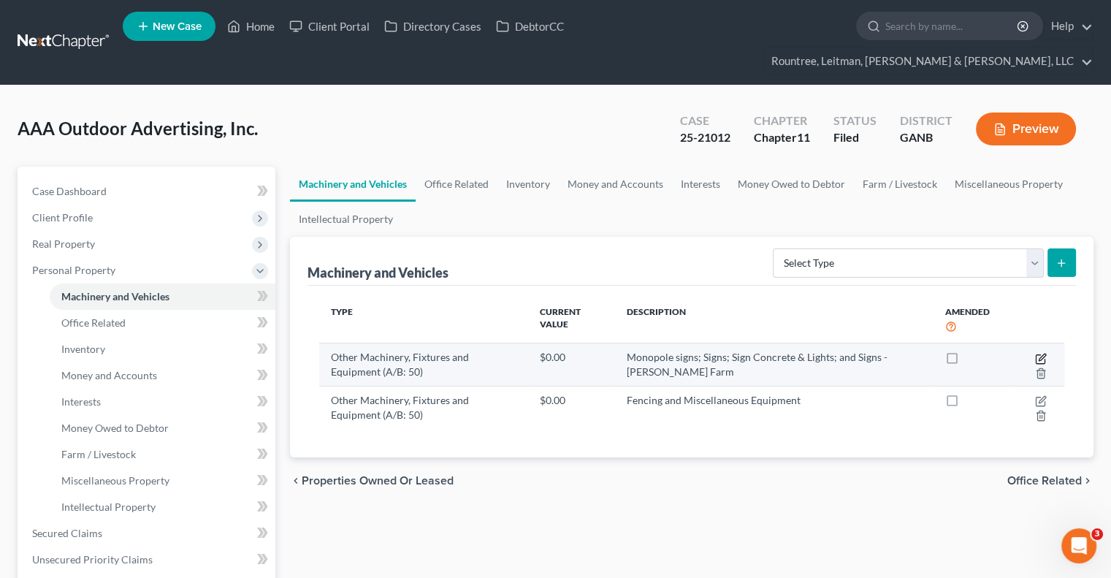
click at [1043, 353] on icon "button" at bounding box center [1041, 359] width 12 height 12
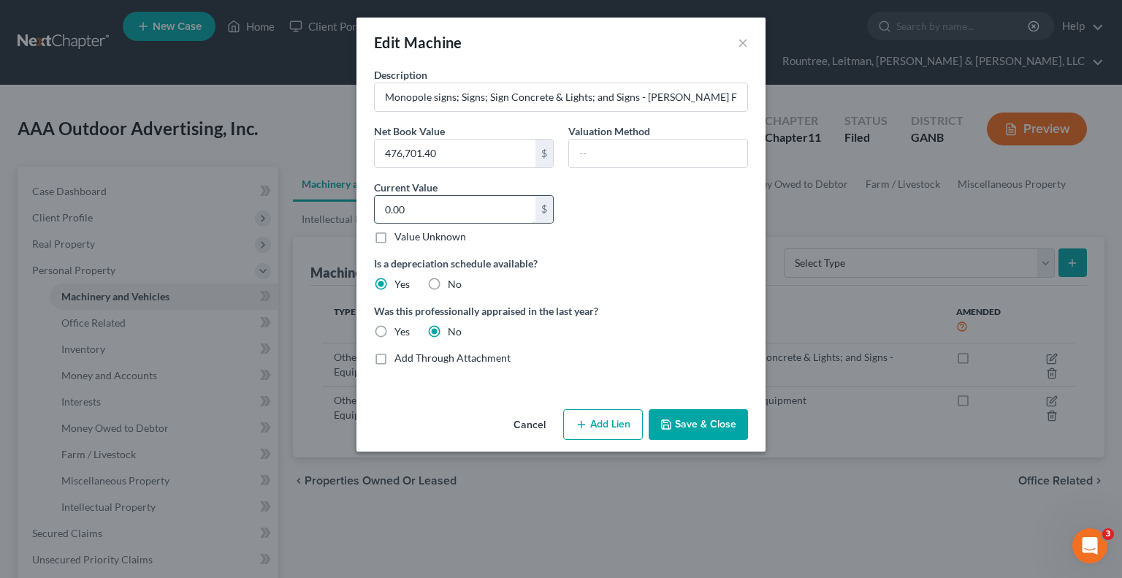
click at [485, 210] on input "0.00" at bounding box center [455, 210] width 161 height 28
type input "164,000"
click at [722, 431] on button "Save & Close" at bounding box center [697, 424] width 99 height 31
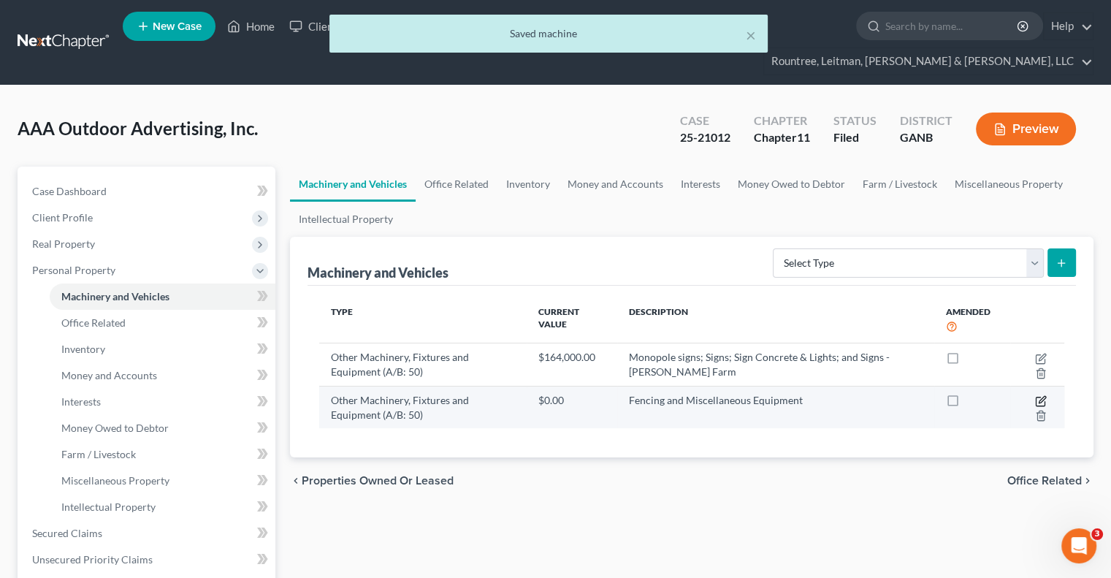
click at [1040, 396] on icon "button" at bounding box center [1041, 399] width 7 height 7
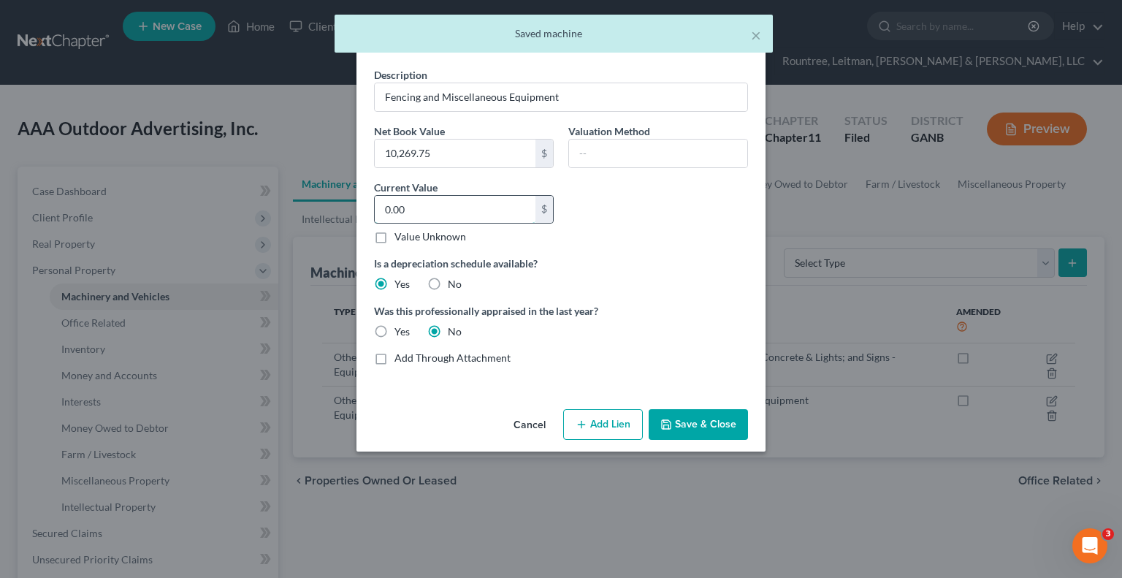
click at [408, 213] on input "0.00" at bounding box center [455, 210] width 161 height 28
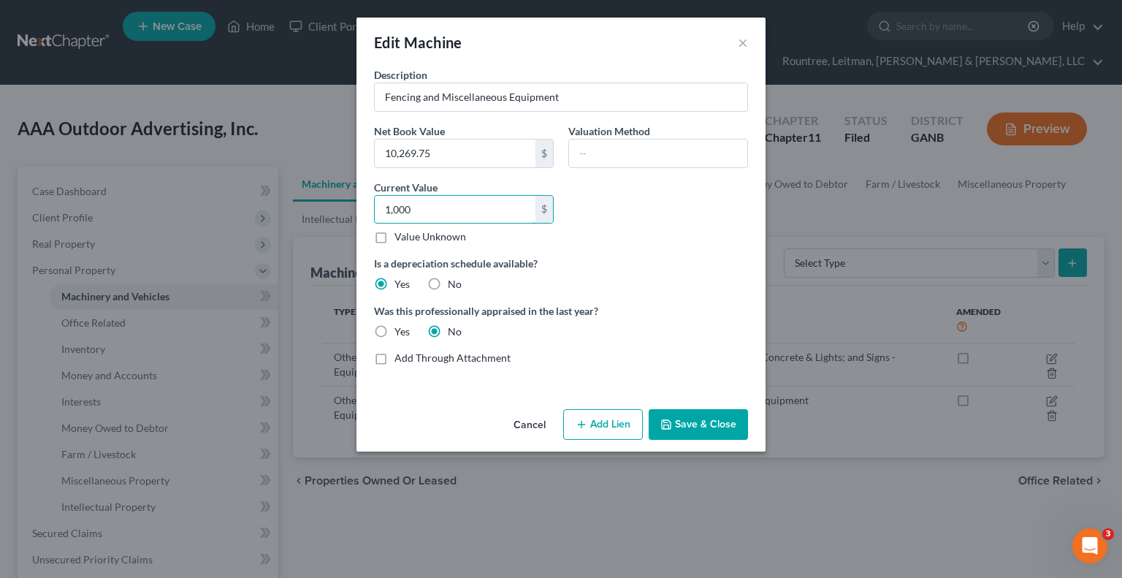
type input "1,000"
click at [705, 419] on button "Save & Close" at bounding box center [697, 424] width 99 height 31
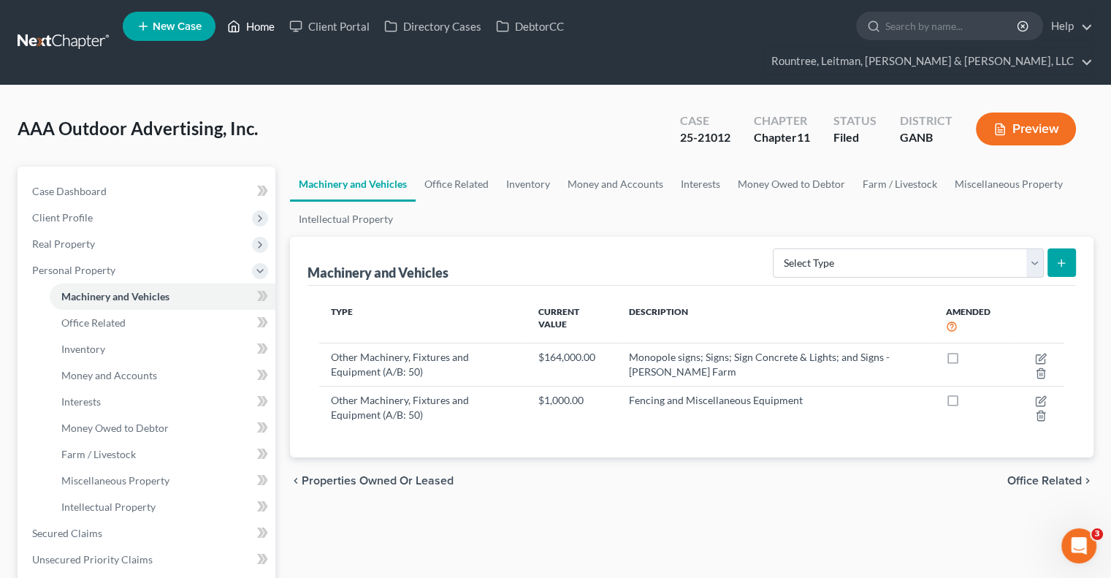
click at [274, 25] on link "Home" at bounding box center [251, 26] width 62 height 26
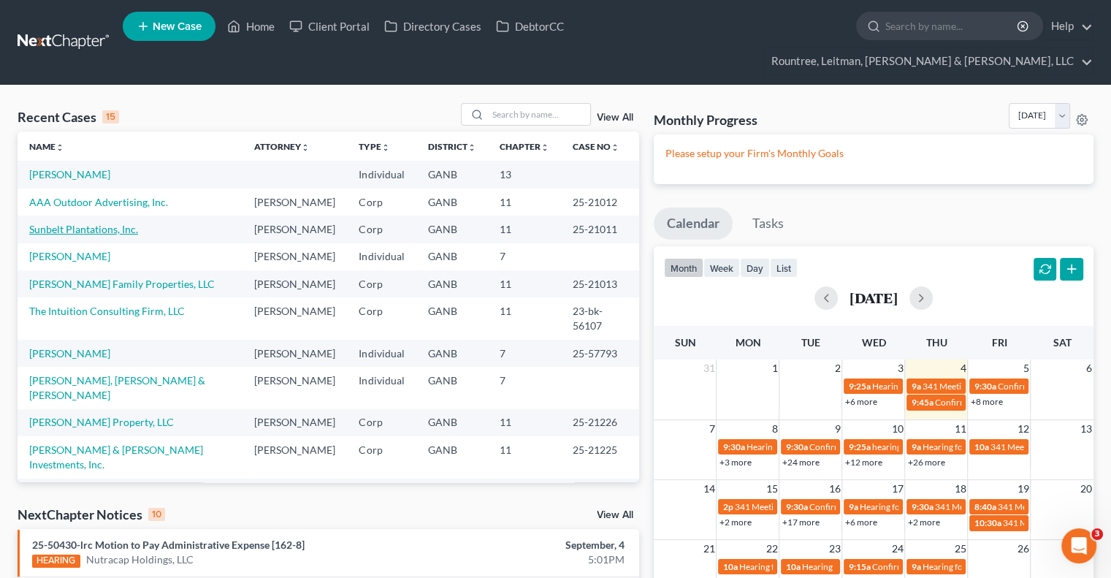
click at [77, 223] on link "Sunbelt Plantations, Inc." at bounding box center [83, 229] width 109 height 12
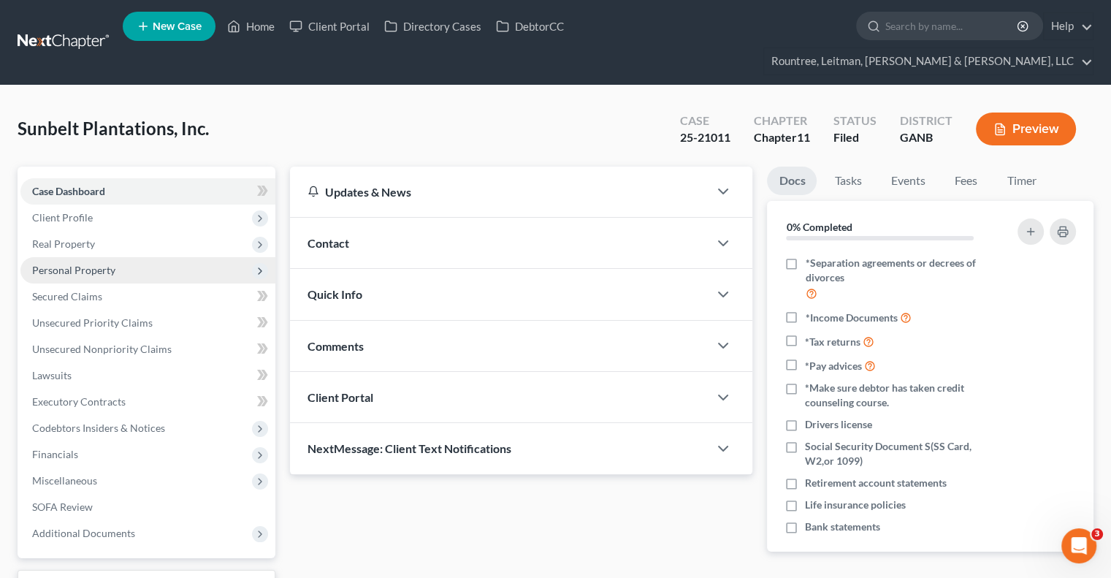
click at [78, 264] on span "Personal Property" at bounding box center [73, 270] width 83 height 12
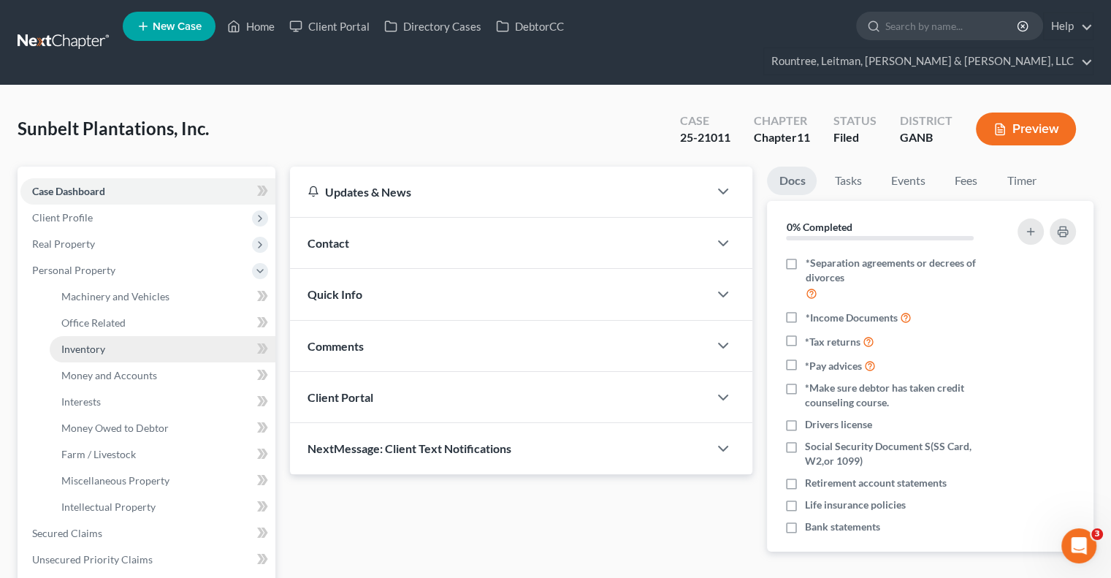
click at [84, 342] on span "Inventory" at bounding box center [83, 348] width 44 height 12
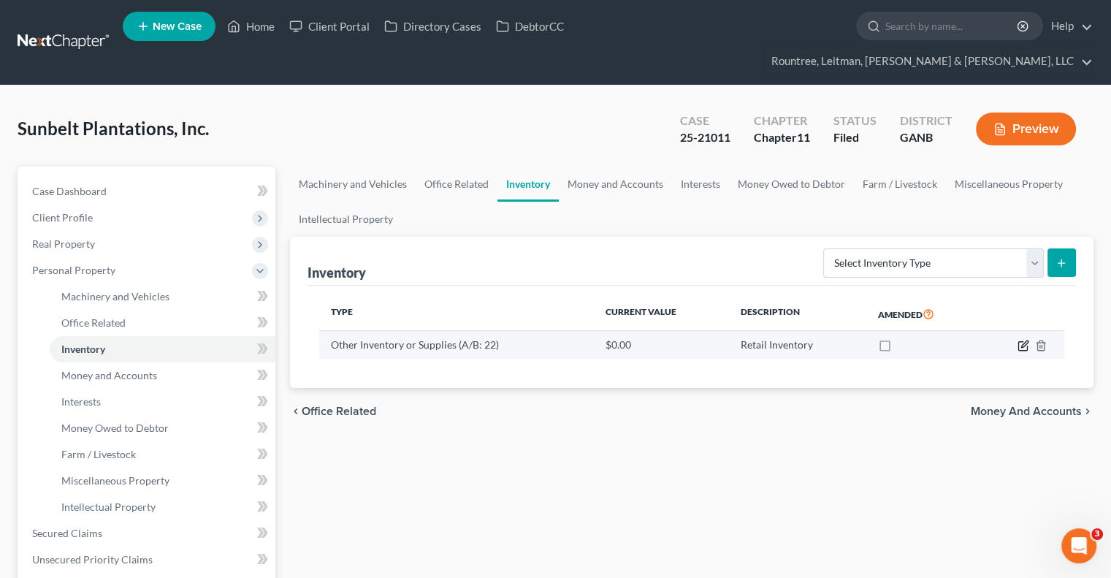
click at [1019, 340] on icon "button" at bounding box center [1023, 346] width 12 height 12
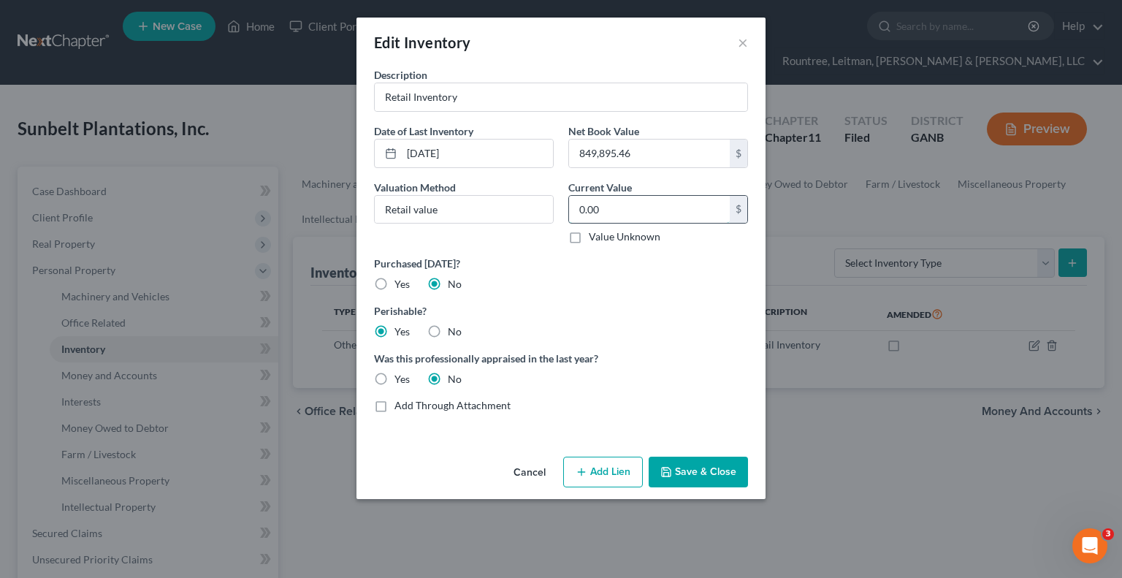
click at [651, 213] on input "0.00" at bounding box center [649, 210] width 161 height 28
type input "849,000.00"
click at [394, 405] on label "Add Through Attachment" at bounding box center [452, 405] width 116 height 15
click at [400, 405] on input "Add Through Attachment" at bounding box center [404, 402] width 9 height 9
checkbox input "true"
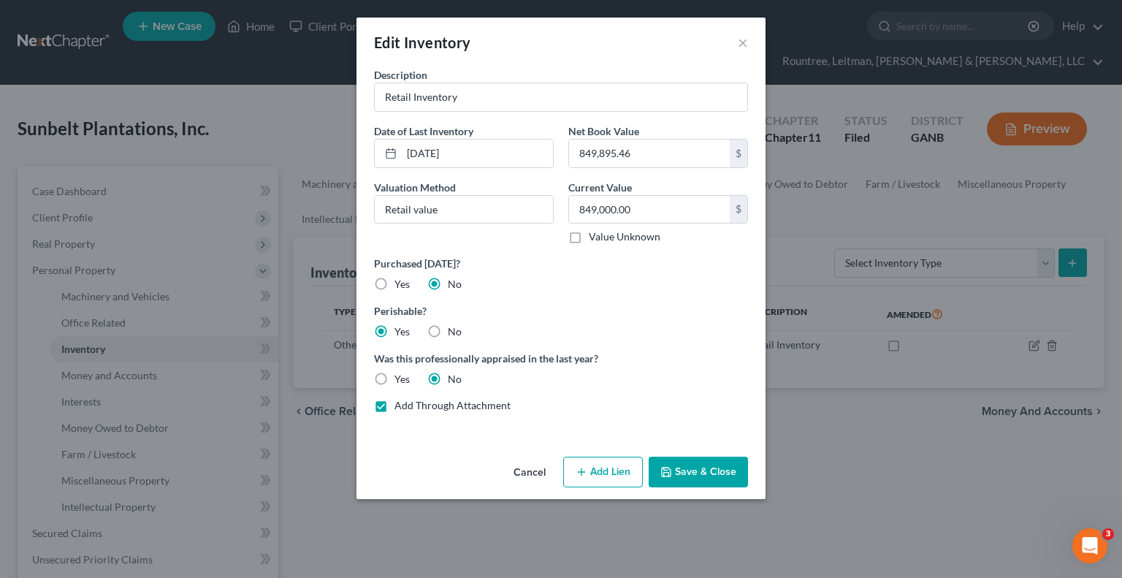
type input "See Schedule A/B Part 5, Question 22 Attachment"
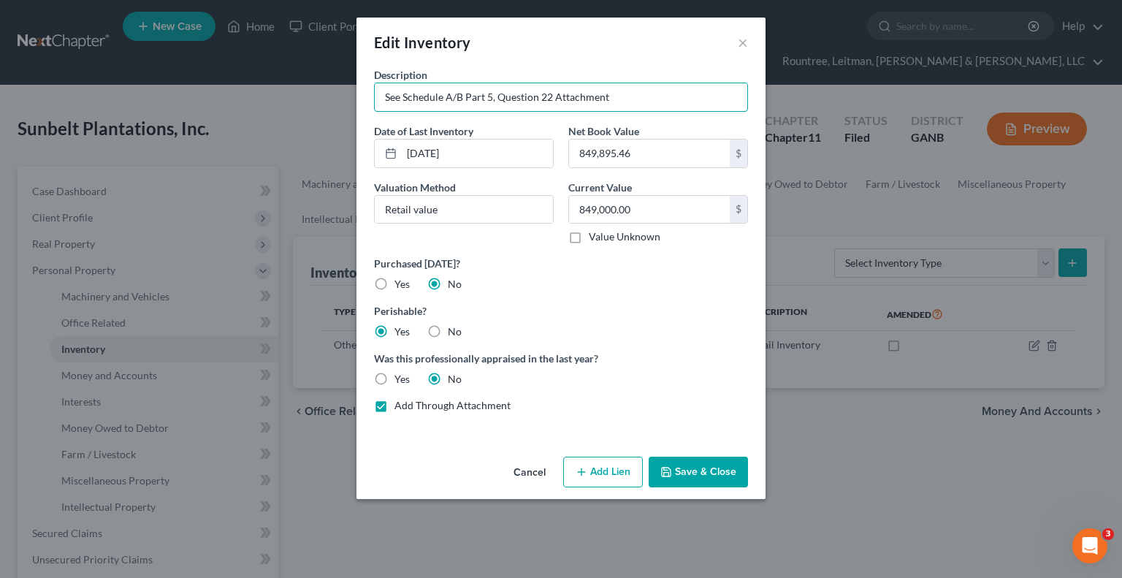
drag, startPoint x: 610, startPoint y: 85, endPoint x: 333, endPoint y: 104, distance: 277.5
click at [333, 104] on div "Edit Inventory × Description See Schedule A/B Part 5, Question 22 Attachment Da…" at bounding box center [561, 289] width 1122 height 578
click at [707, 480] on button "Save & Close" at bounding box center [697, 471] width 99 height 31
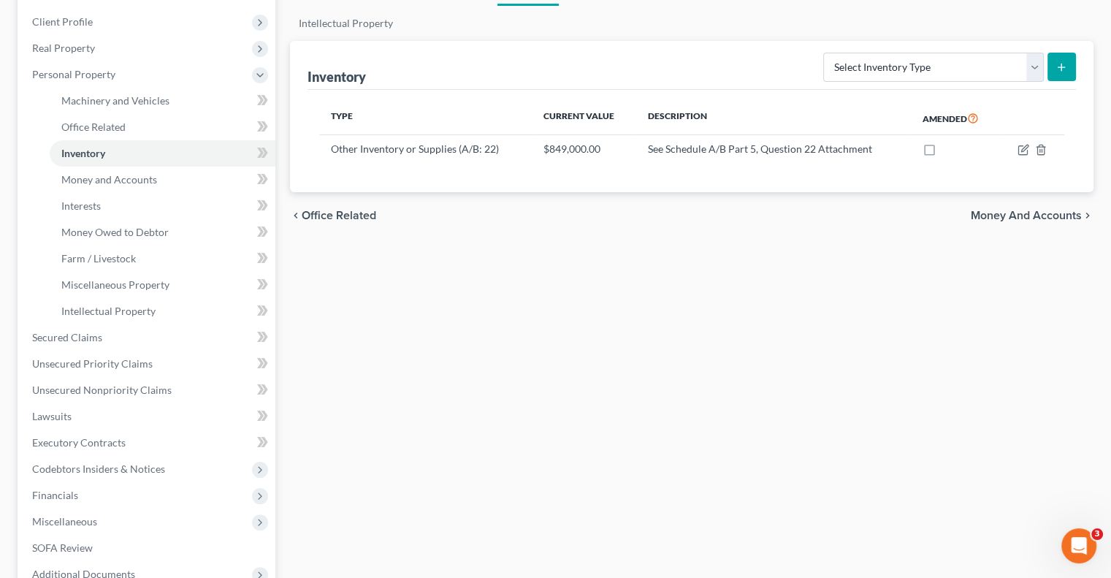
scroll to position [329, 0]
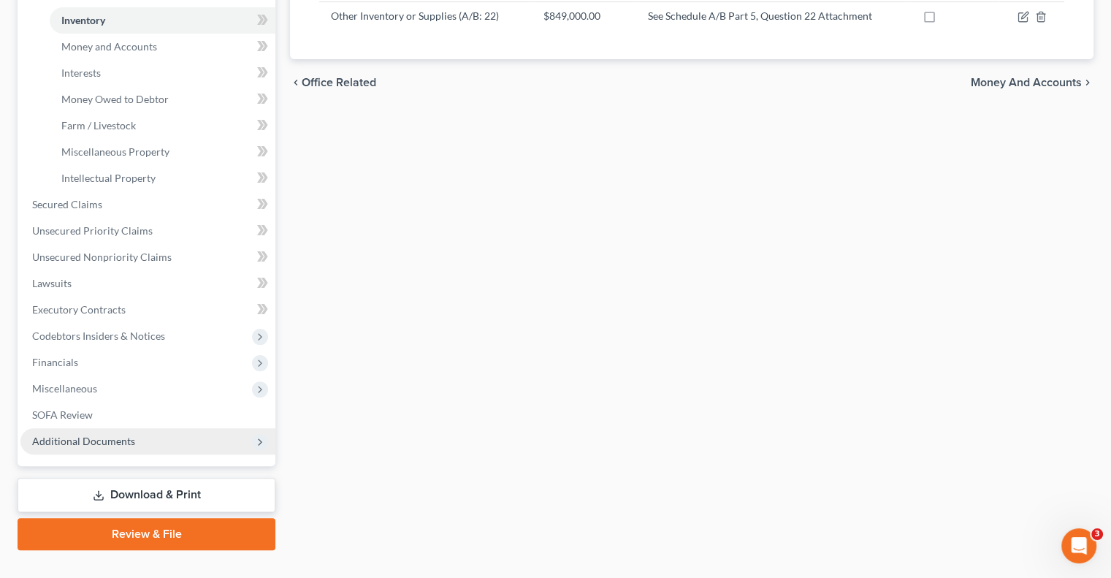
click at [119, 434] on span "Additional Documents" at bounding box center [83, 440] width 103 height 12
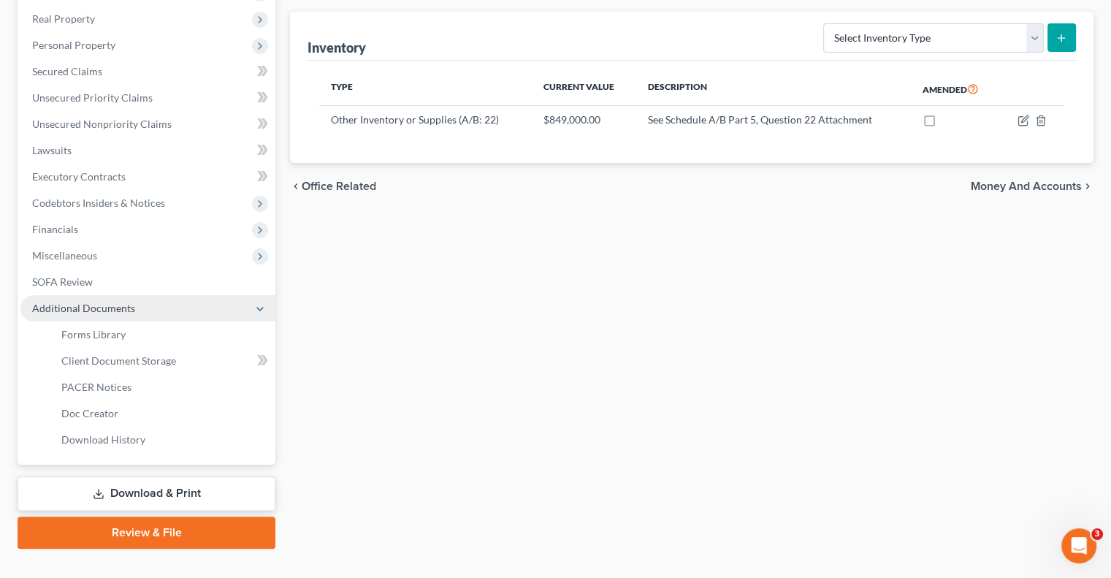
scroll to position [223, 0]
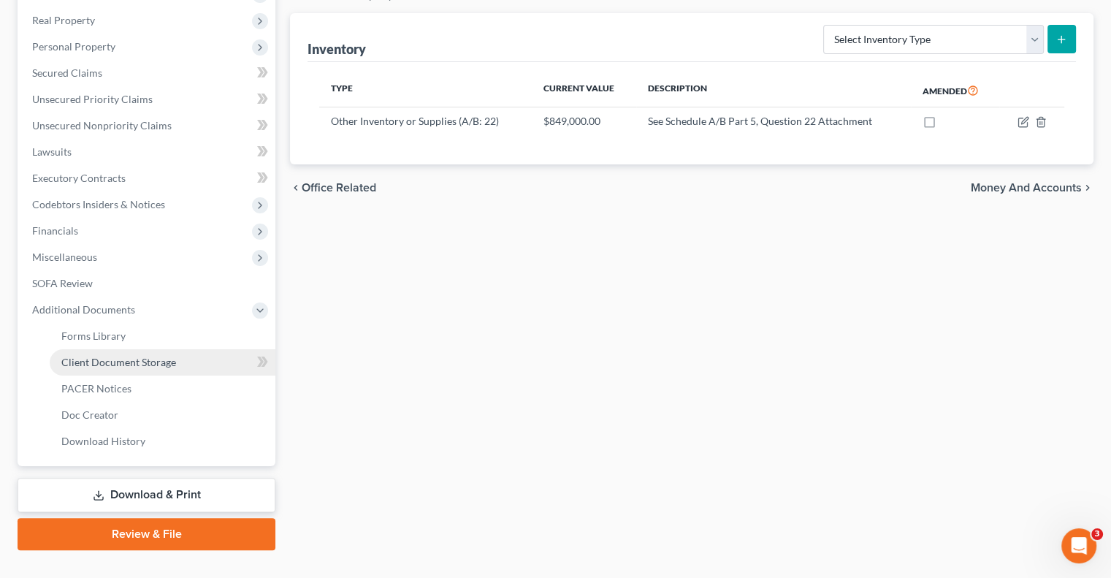
click at [134, 356] on span "Client Document Storage" at bounding box center [118, 362] width 115 height 12
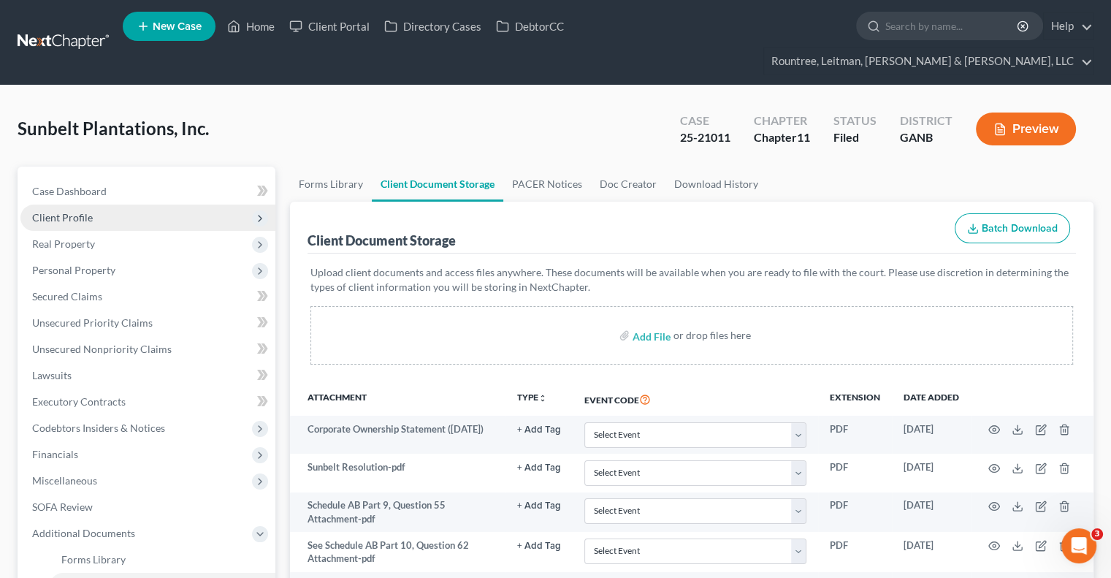
click at [88, 211] on span "Client Profile" at bounding box center [62, 217] width 61 height 12
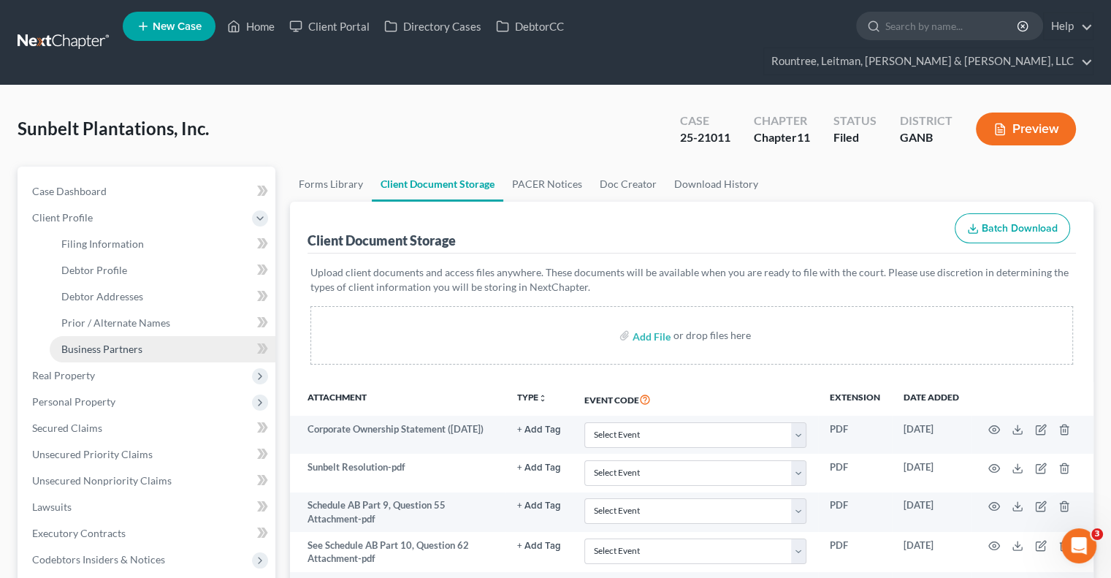
click at [95, 336] on link "Business Partners" at bounding box center [163, 349] width 226 height 26
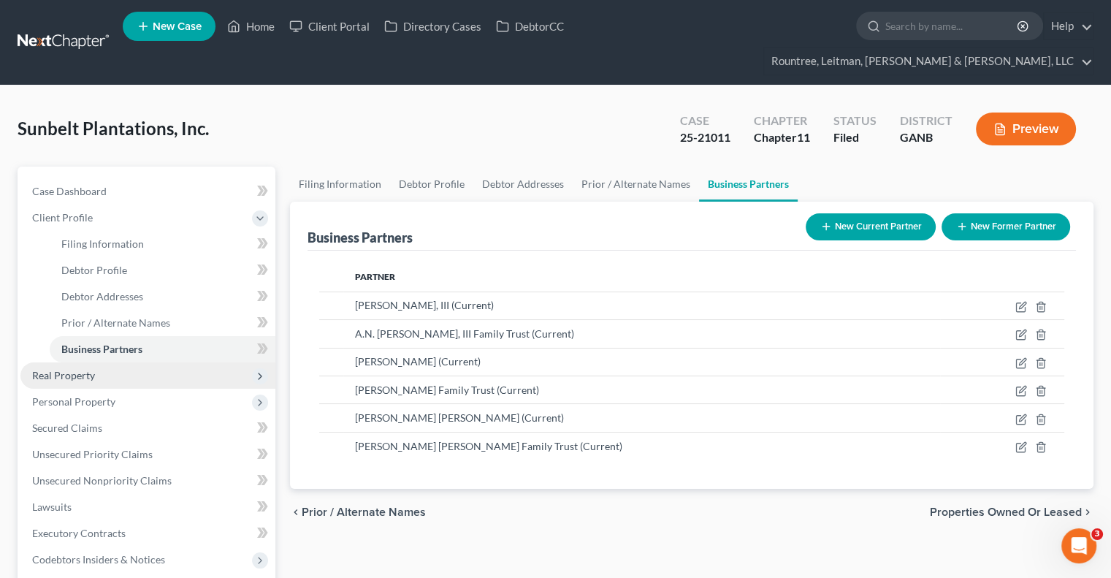
click at [79, 369] on span "Real Property" at bounding box center [63, 375] width 63 height 12
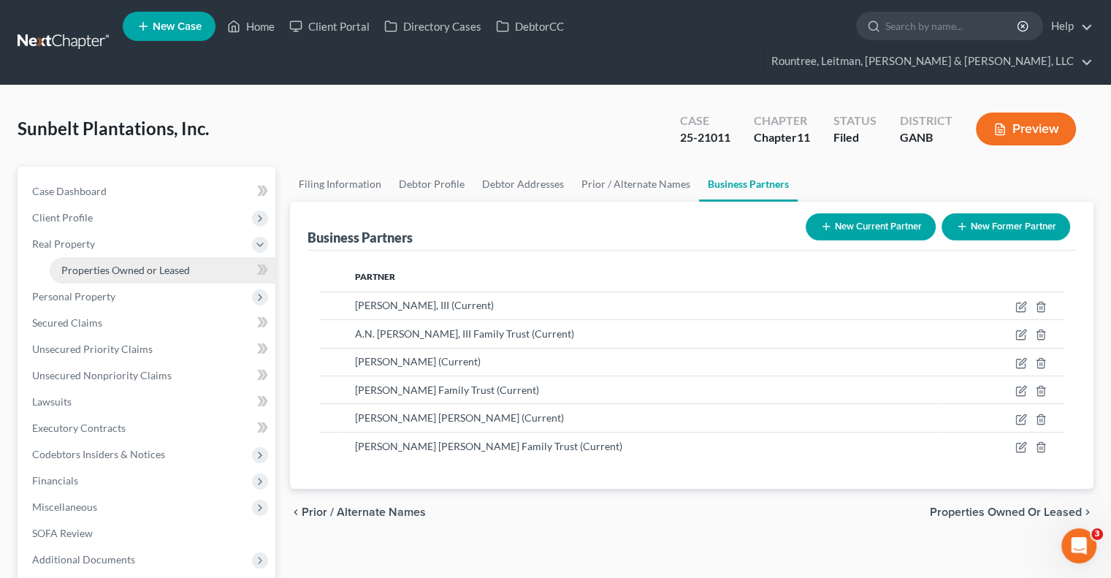
click at [115, 264] on span "Properties Owned or Leased" at bounding box center [125, 270] width 129 height 12
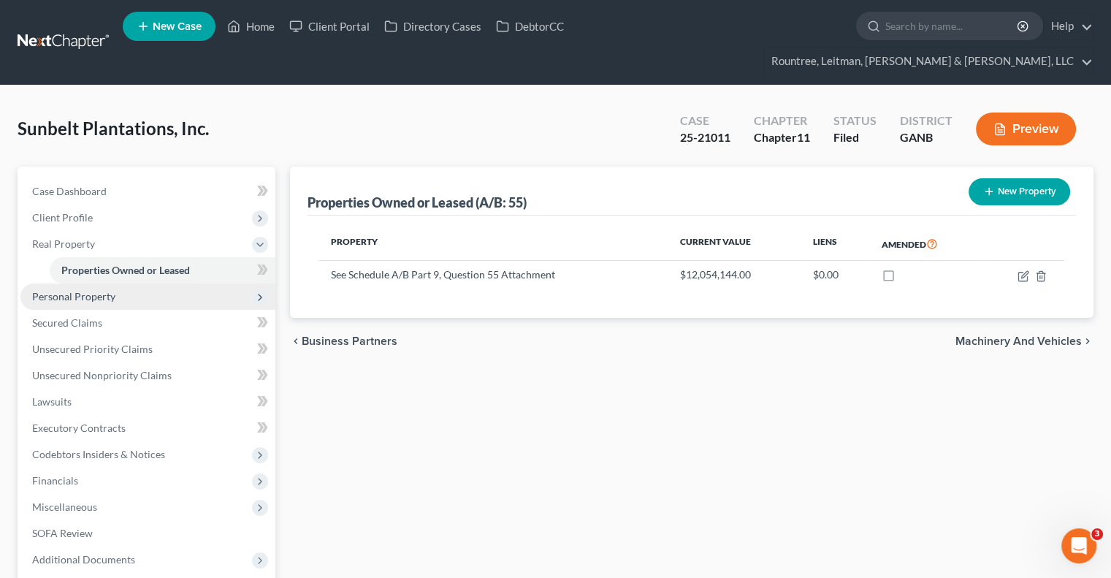
click at [96, 290] on span "Personal Property" at bounding box center [73, 296] width 83 height 12
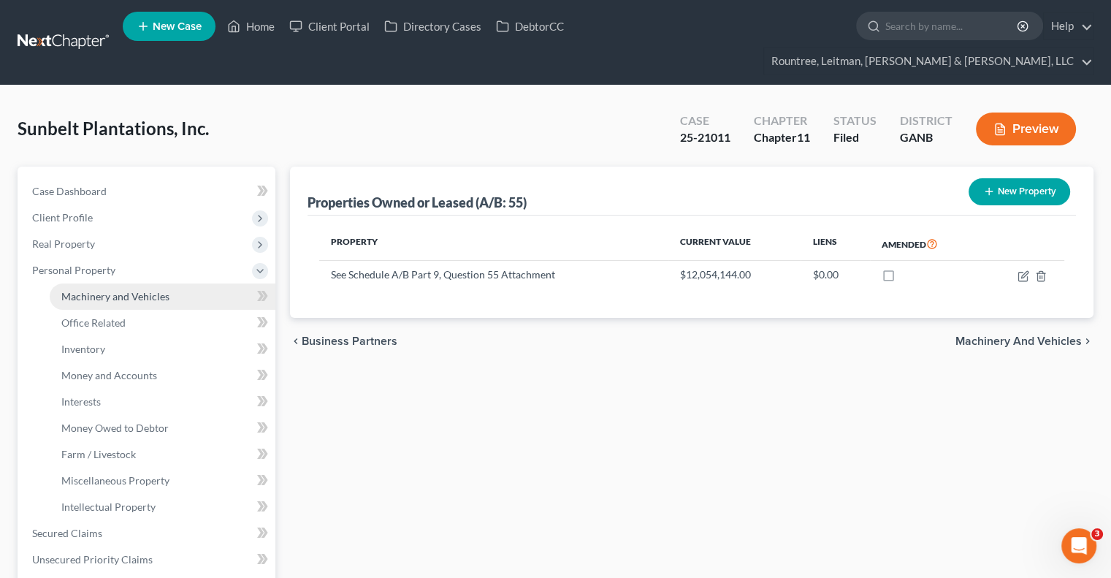
click at [115, 283] on link "Machinery and Vehicles" at bounding box center [163, 296] width 226 height 26
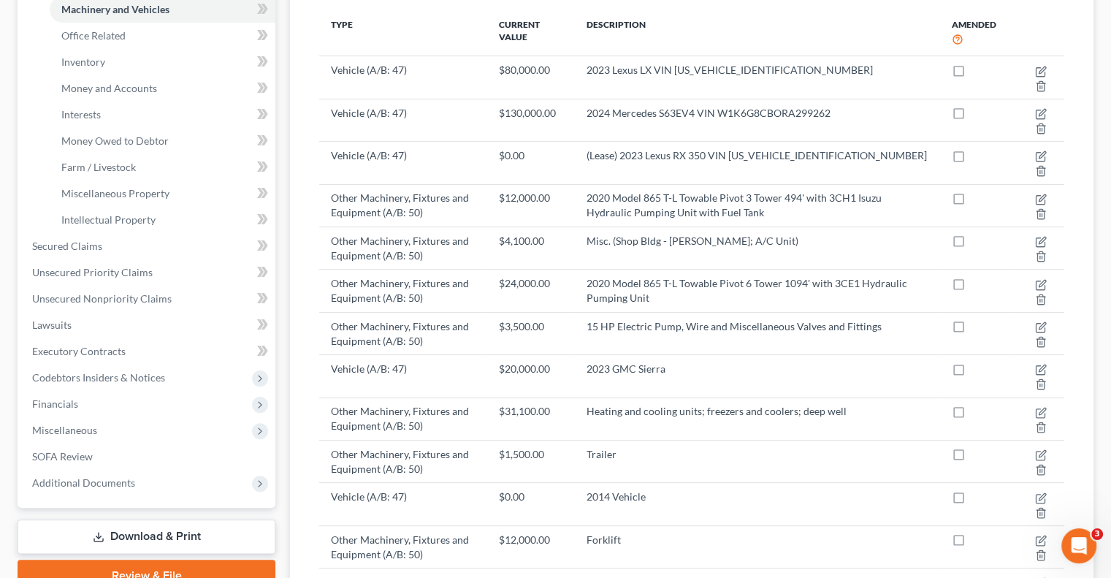
scroll to position [158, 0]
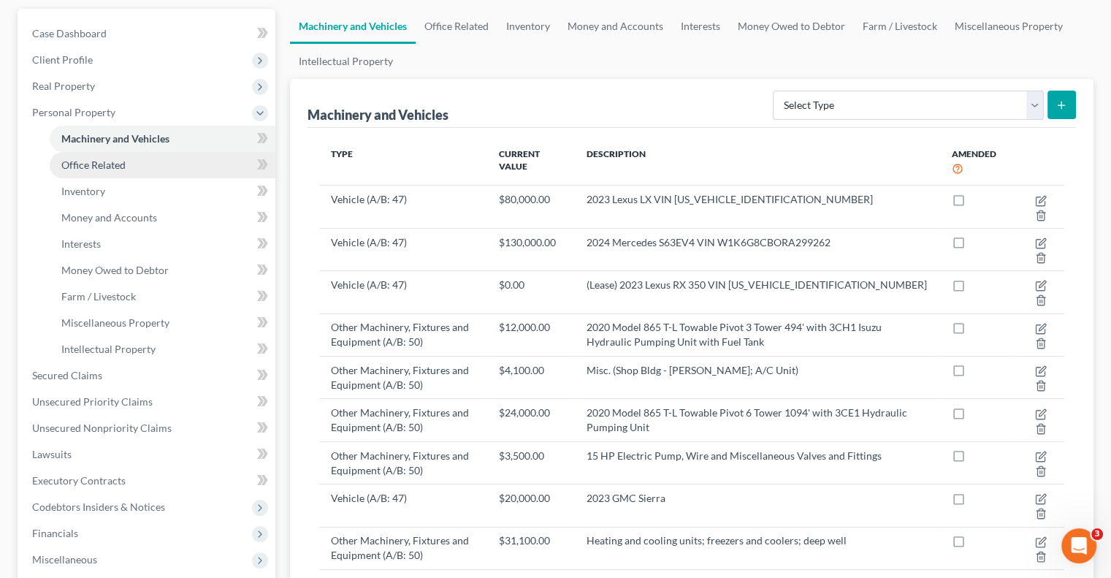
click at [100, 158] on span "Office Related" at bounding box center [93, 164] width 64 height 12
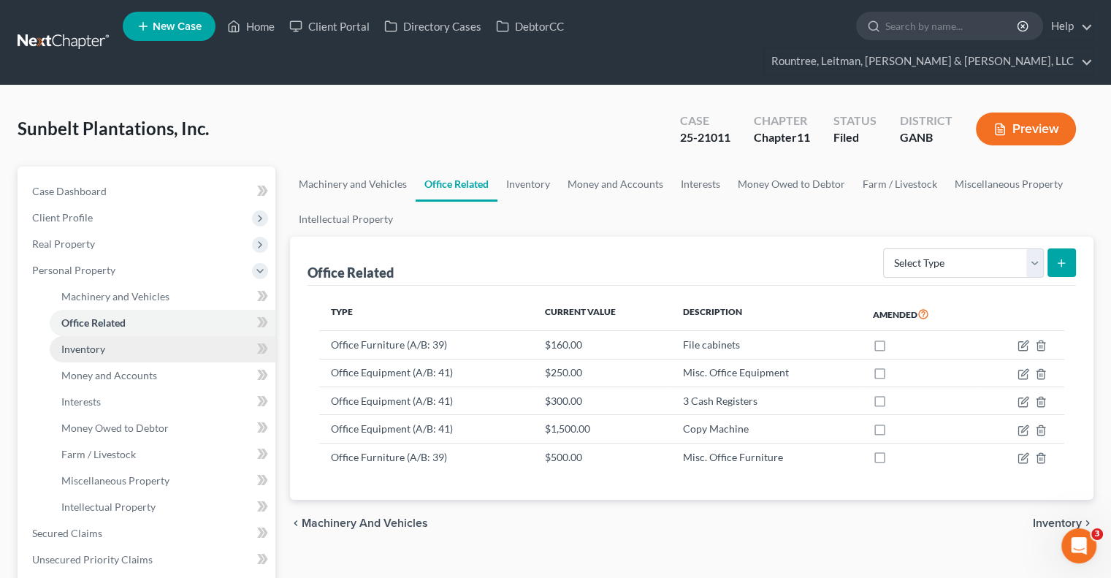
click at [103, 342] on span "Inventory" at bounding box center [83, 348] width 44 height 12
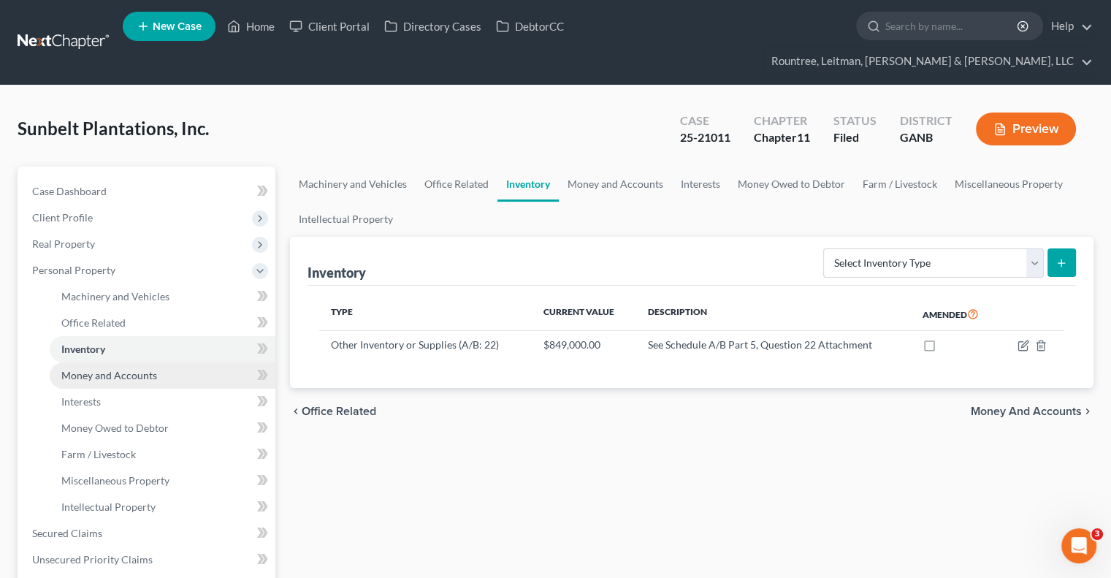
click at [107, 369] on span "Money and Accounts" at bounding box center [109, 375] width 96 height 12
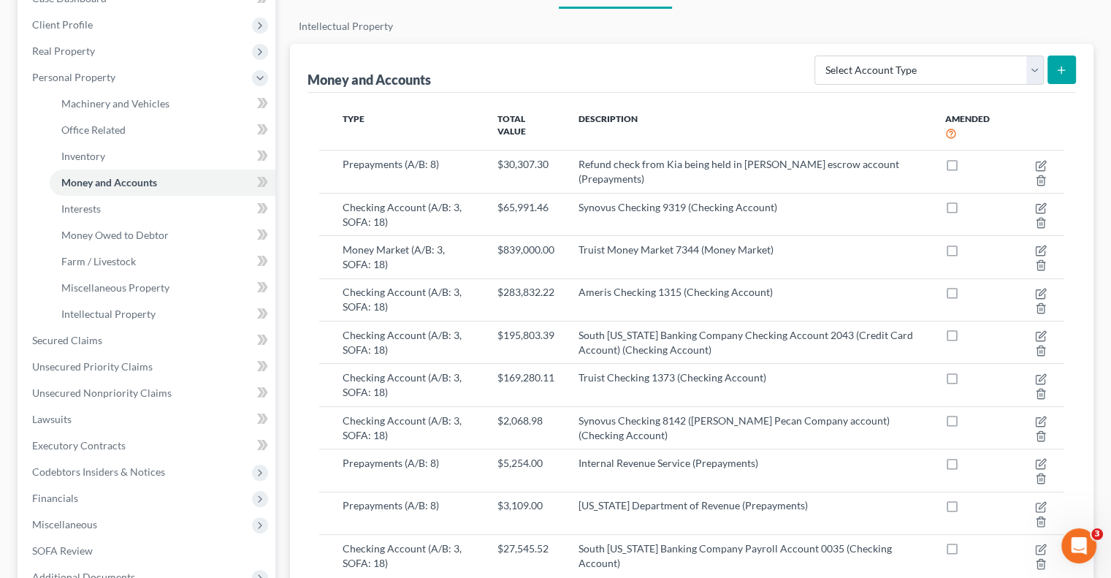
scroll to position [174, 0]
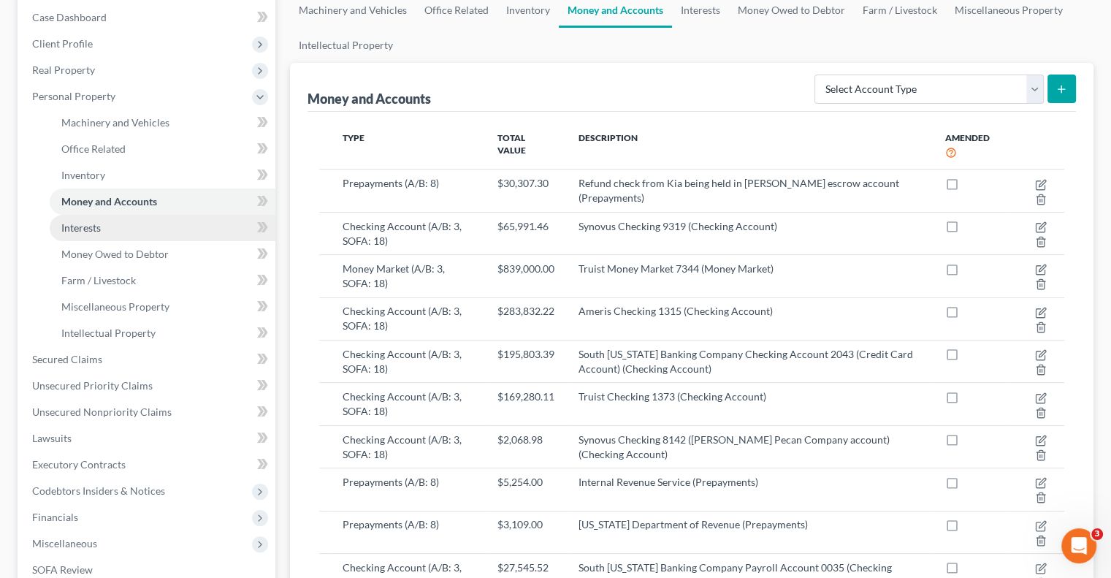
click at [79, 221] on span "Interests" at bounding box center [80, 227] width 39 height 12
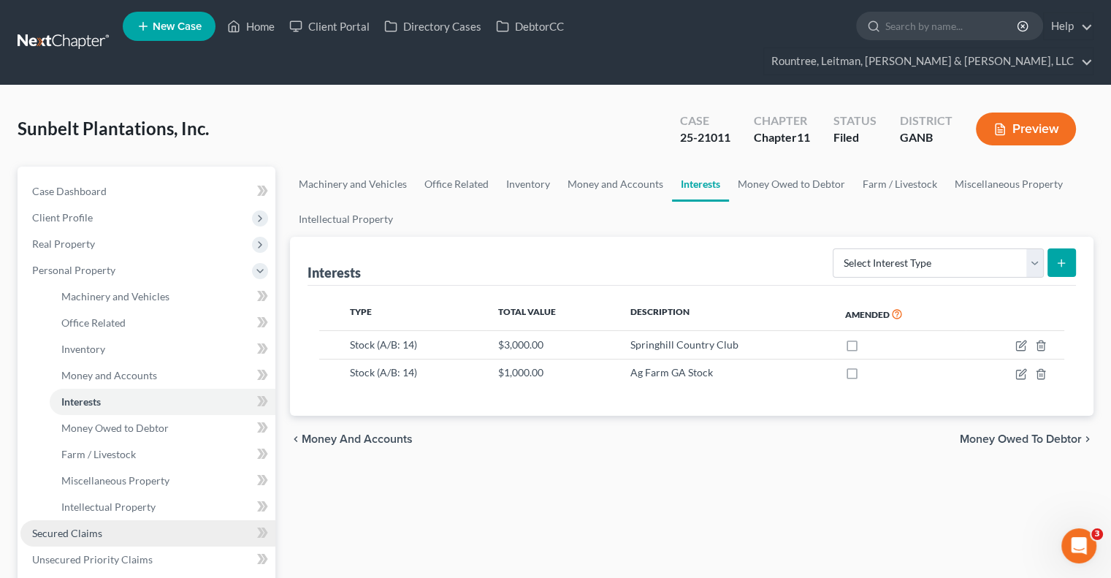
click at [86, 526] on span "Secured Claims" at bounding box center [67, 532] width 70 height 12
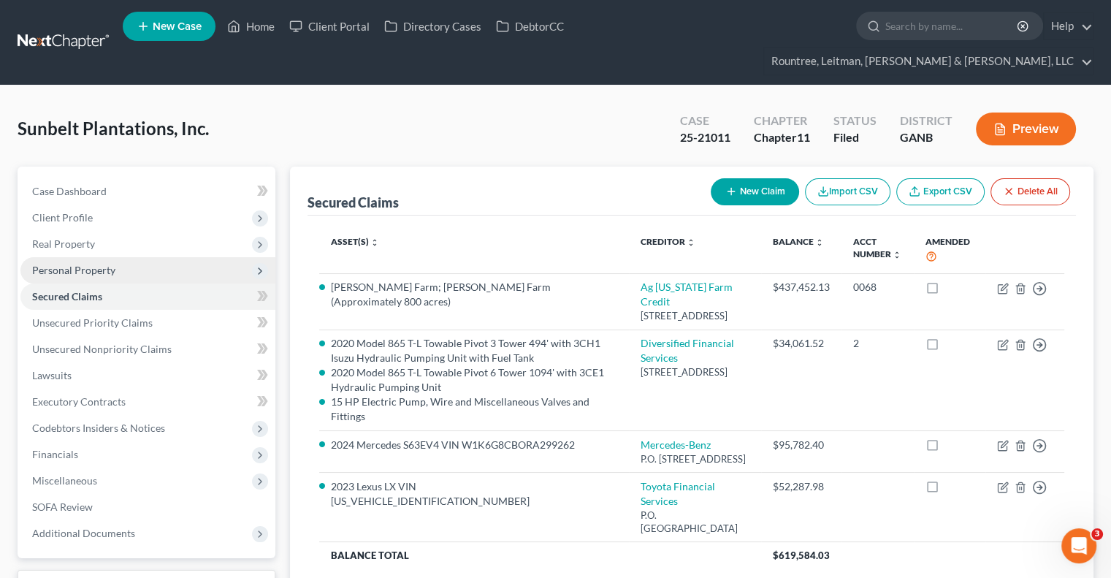
click at [72, 257] on span "Personal Property" at bounding box center [147, 270] width 255 height 26
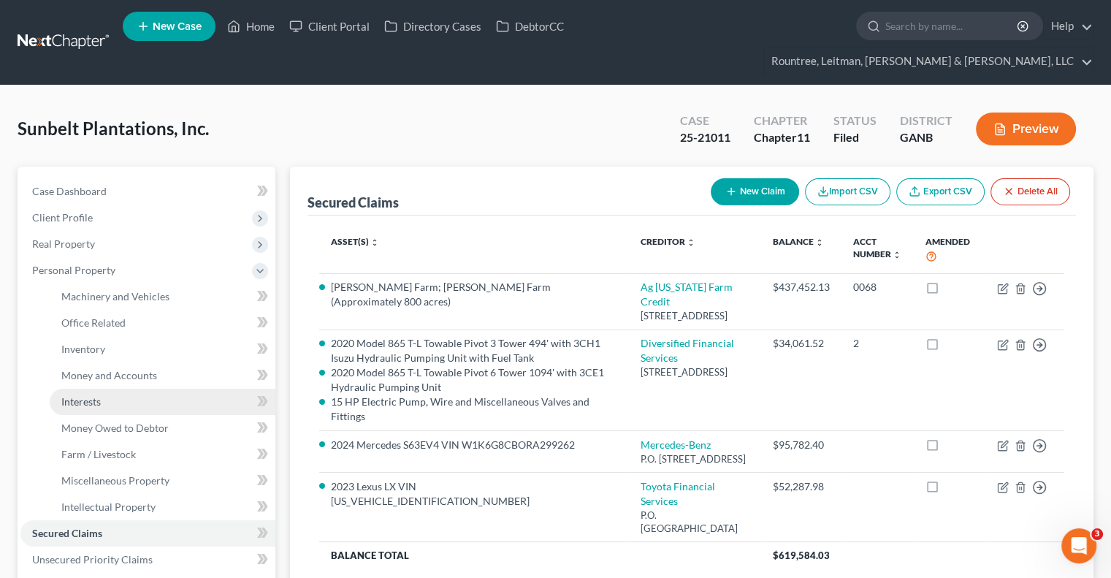
click at [104, 388] on link "Interests" at bounding box center [163, 401] width 226 height 26
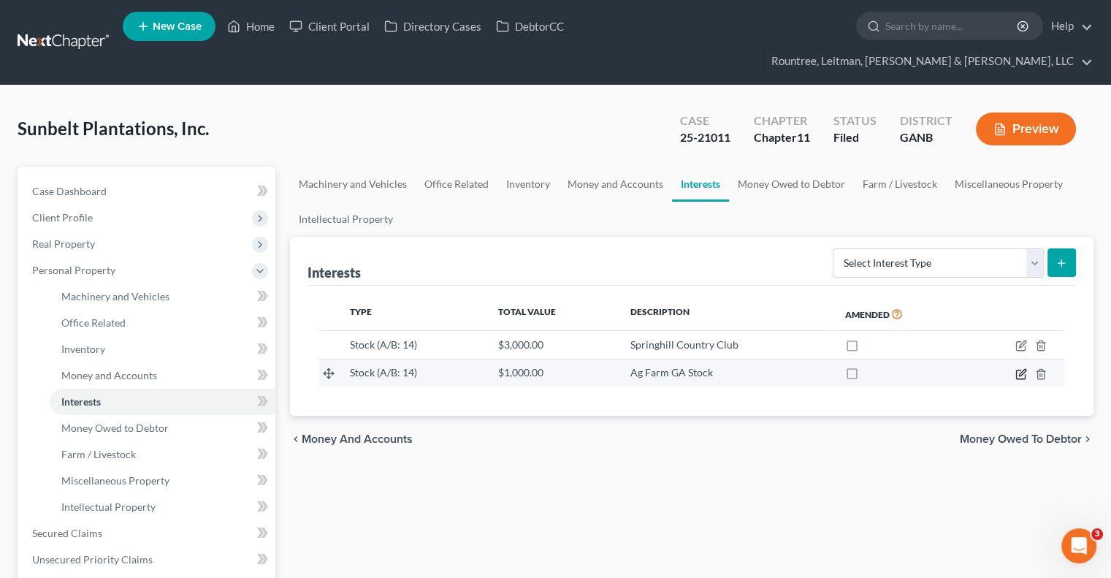
click at [1017, 368] on icon "button" at bounding box center [1021, 374] width 12 height 12
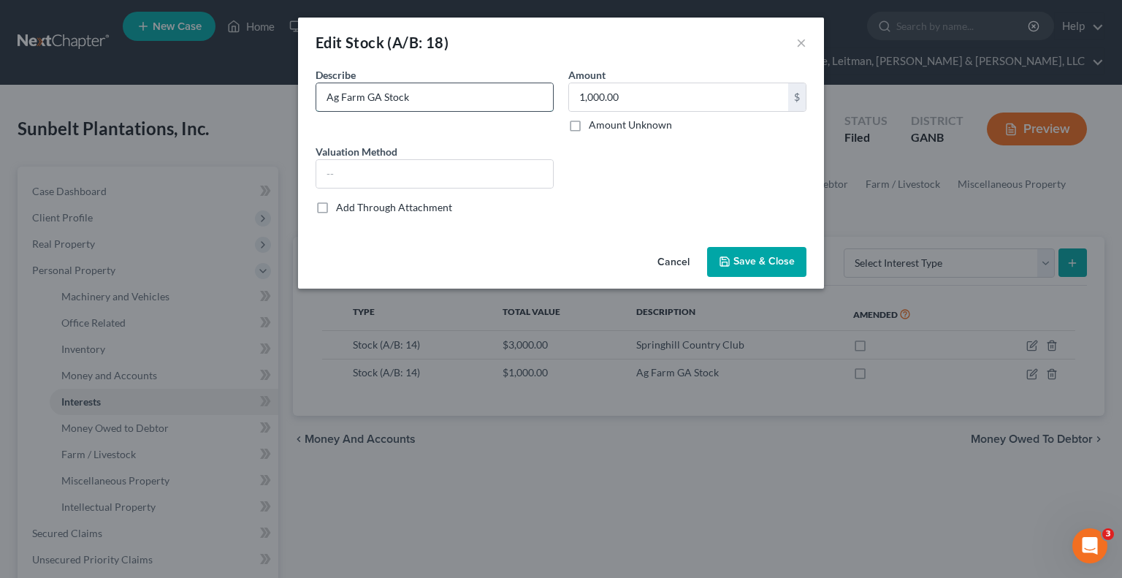
click at [379, 96] on input "Ag Farm GA Stock" at bounding box center [434, 97] width 237 height 28
type input "Ag GA Farm Credit Stock"
click at [771, 271] on button "Save & Close" at bounding box center [756, 262] width 99 height 31
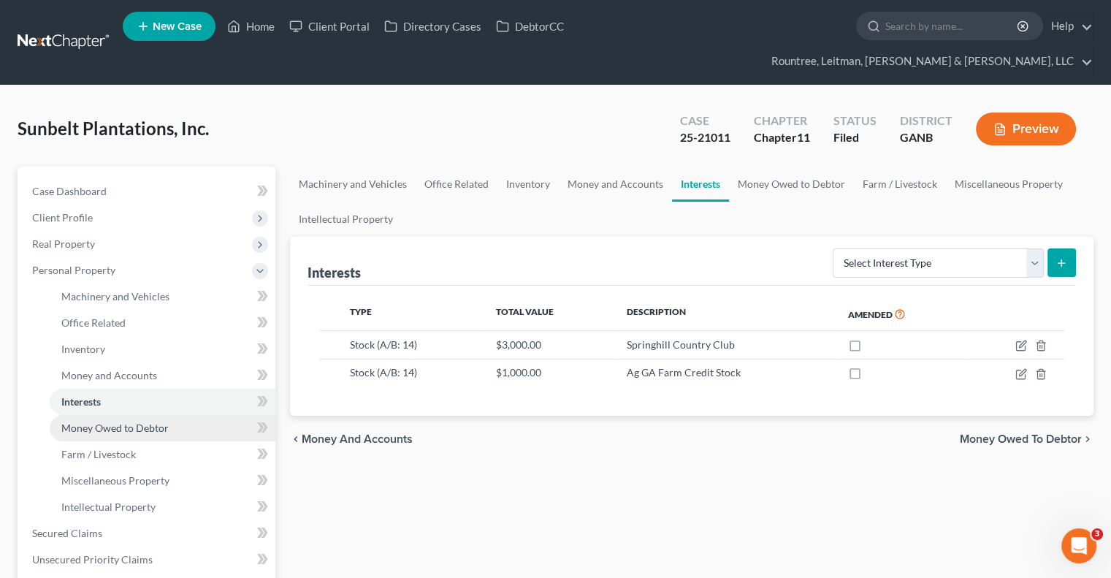
click at [140, 421] on span "Money Owed to Debtor" at bounding box center [114, 427] width 107 height 12
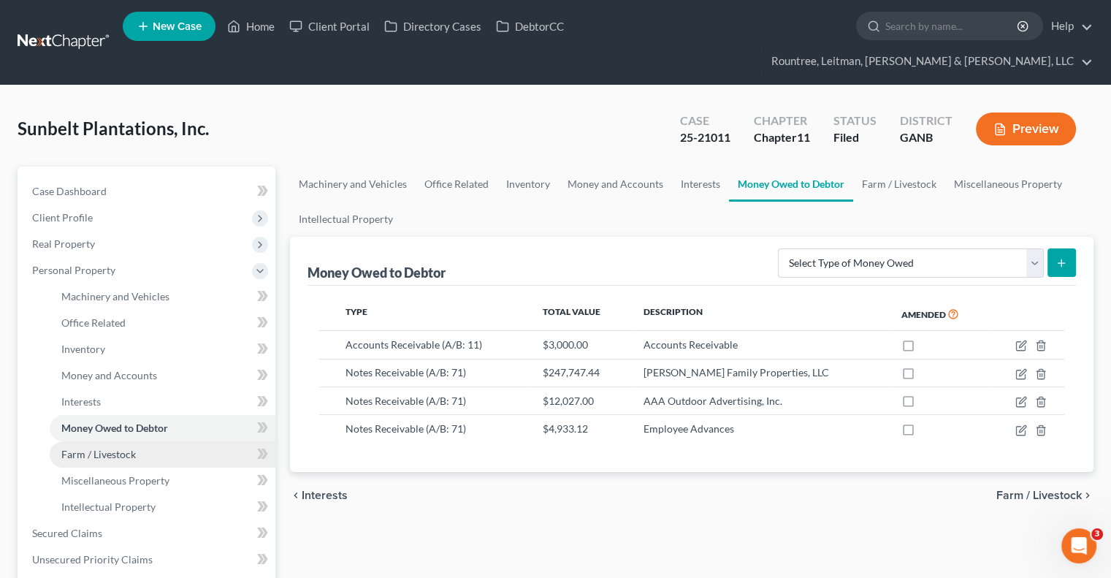
click at [127, 448] on span "Farm / Livestock" at bounding box center [98, 454] width 74 height 12
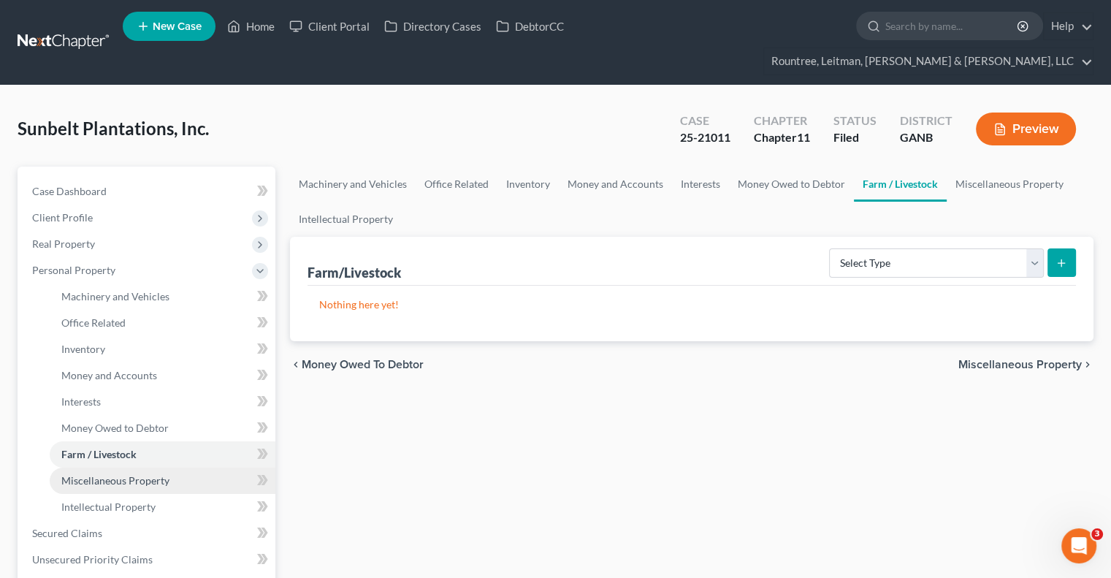
click at [126, 474] on span "Miscellaneous Property" at bounding box center [115, 480] width 108 height 12
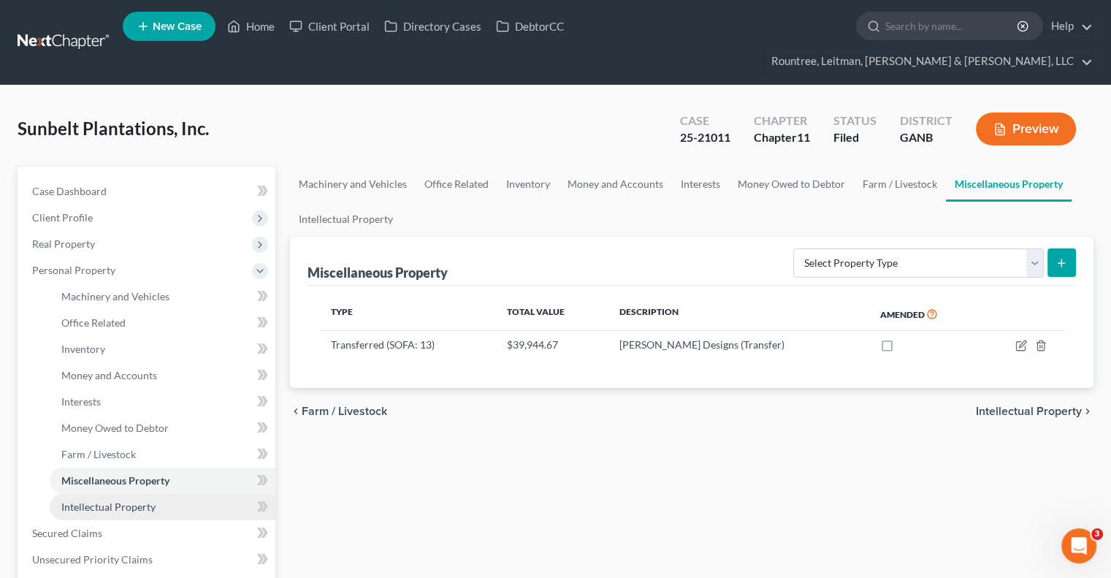
click at [117, 500] on span "Intellectual Property" at bounding box center [108, 506] width 94 height 12
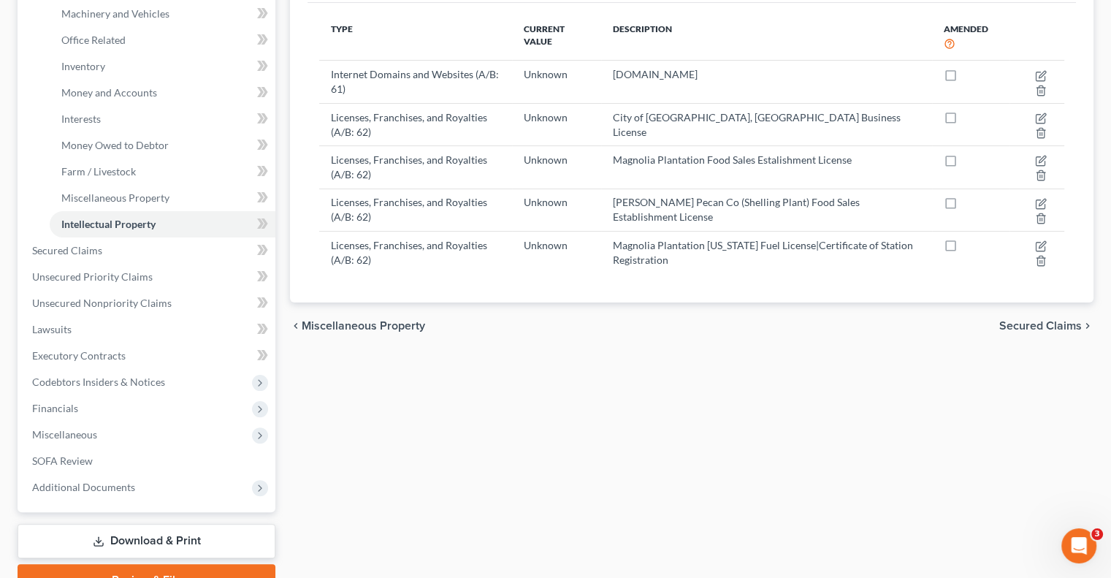
scroll to position [291, 0]
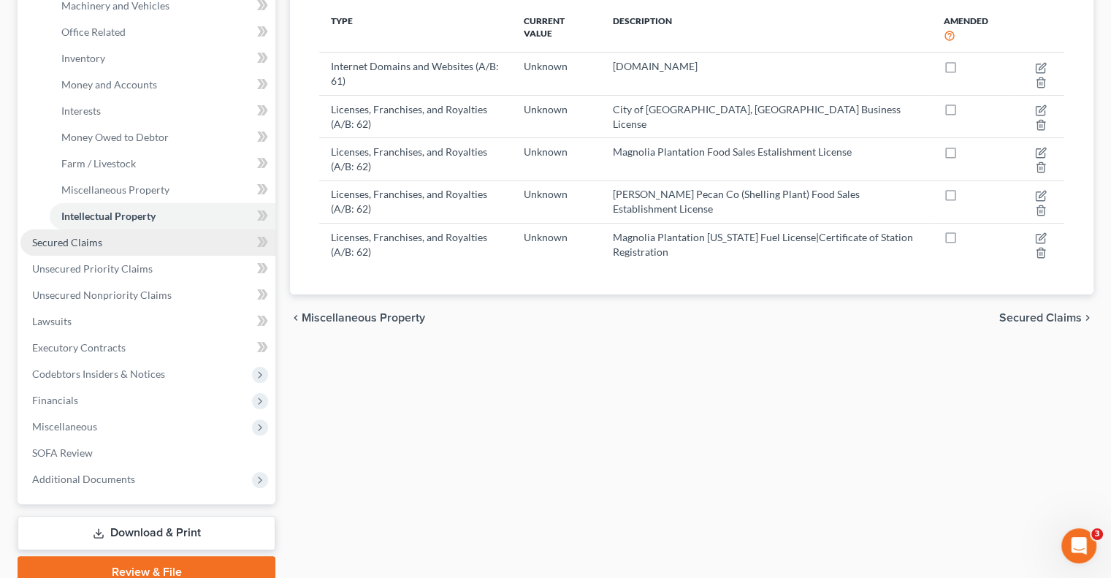
click at [79, 236] on span "Secured Claims" at bounding box center [67, 242] width 70 height 12
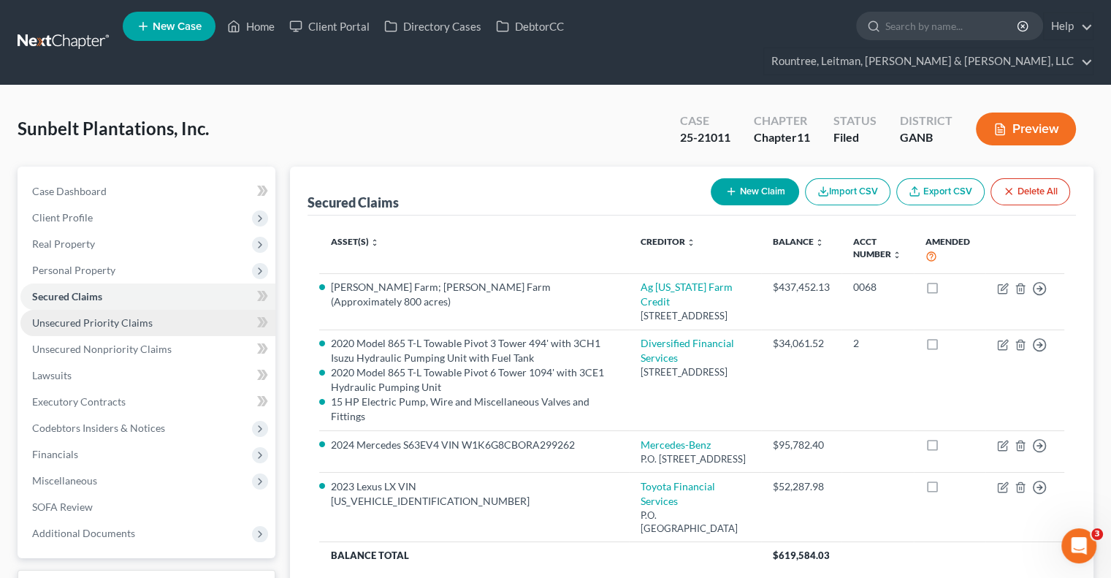
click at [79, 316] on span "Unsecured Priority Claims" at bounding box center [92, 322] width 120 height 12
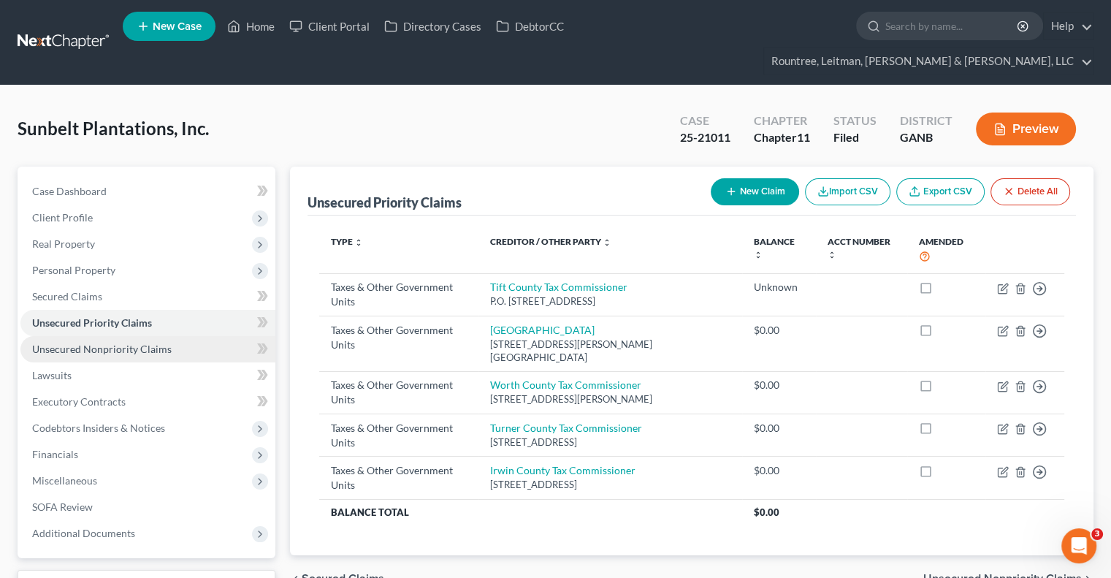
click at [73, 342] on span "Unsecured Nonpriority Claims" at bounding box center [101, 348] width 139 height 12
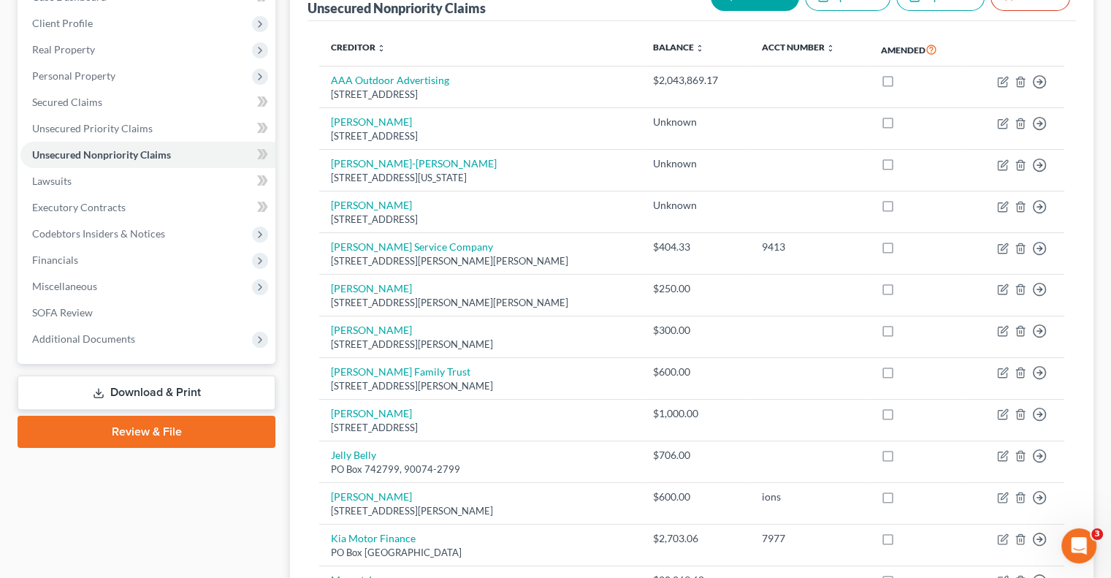
scroll to position [193, 0]
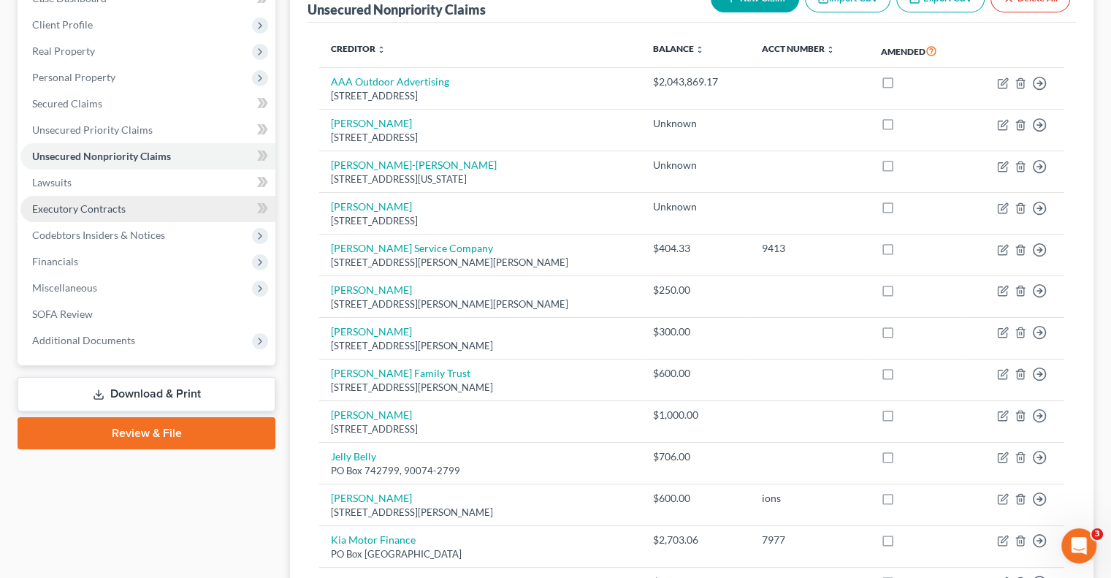
click at [76, 202] on span "Executory Contracts" at bounding box center [78, 208] width 93 height 12
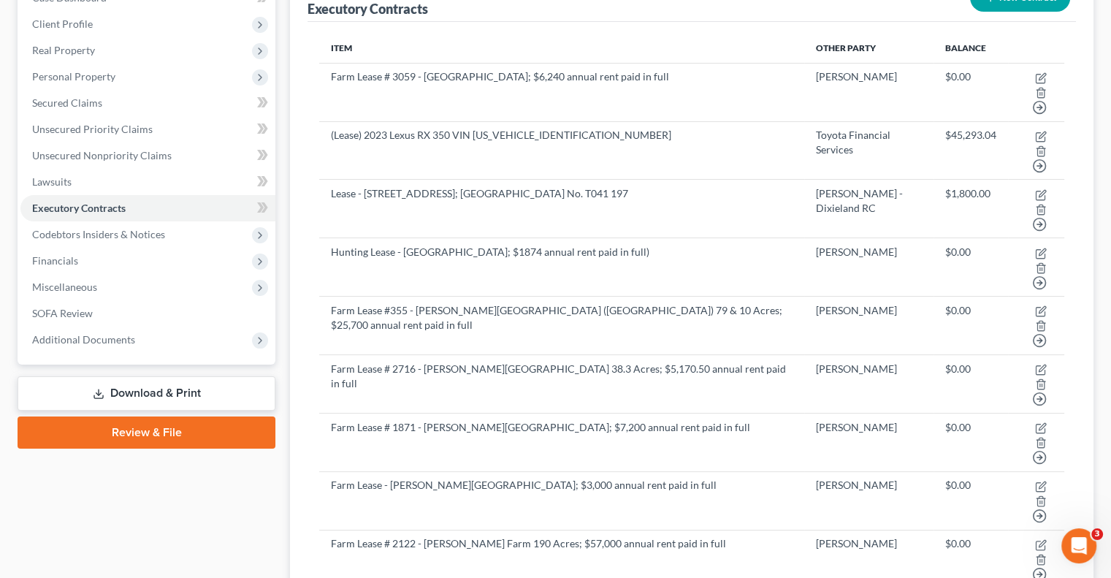
scroll to position [193, 0]
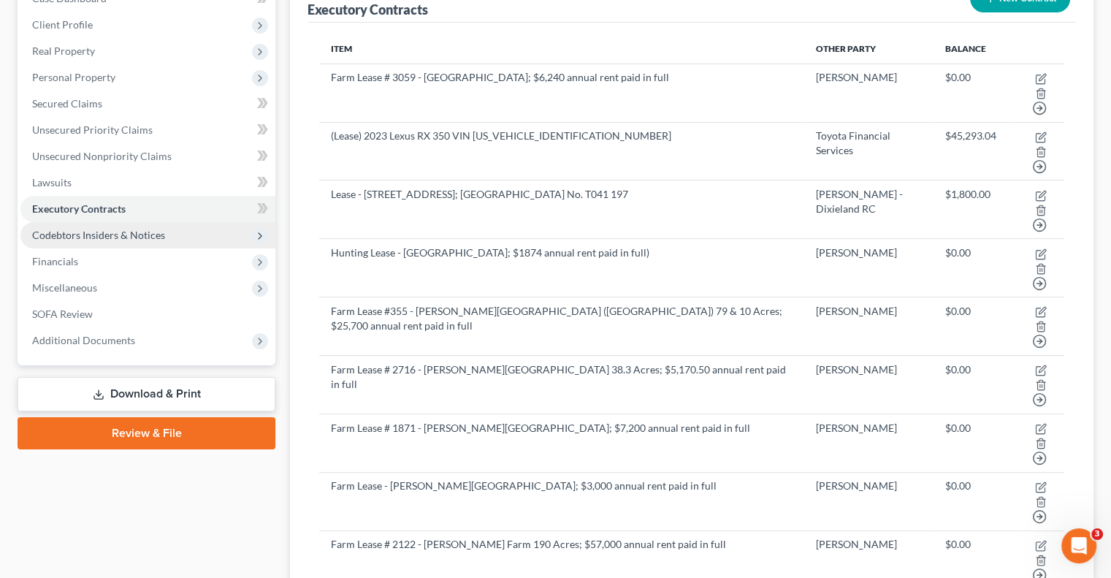
click at [125, 229] on span "Codebtors Insiders & Notices" at bounding box center [98, 235] width 133 height 12
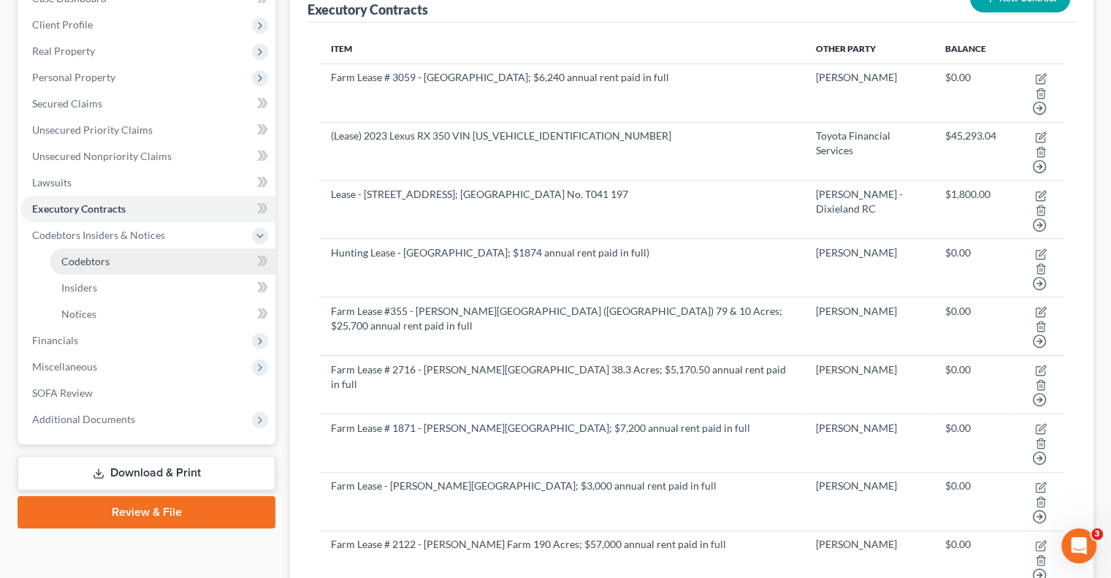
click at [93, 255] on span "Codebtors" at bounding box center [85, 261] width 48 height 12
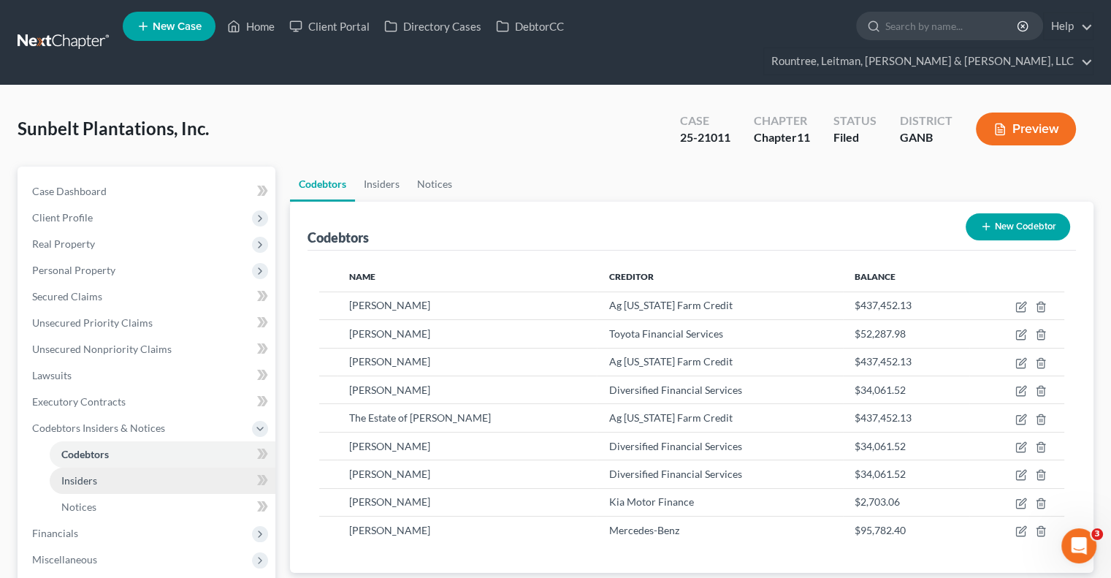
click at [73, 474] on span "Insiders" at bounding box center [79, 480] width 36 height 12
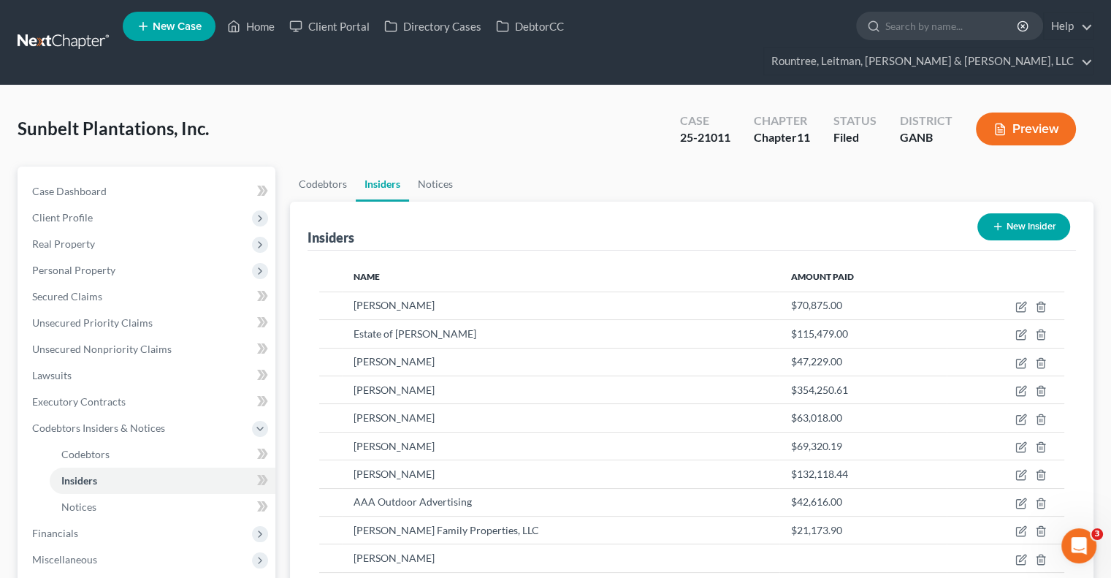
scroll to position [180, 0]
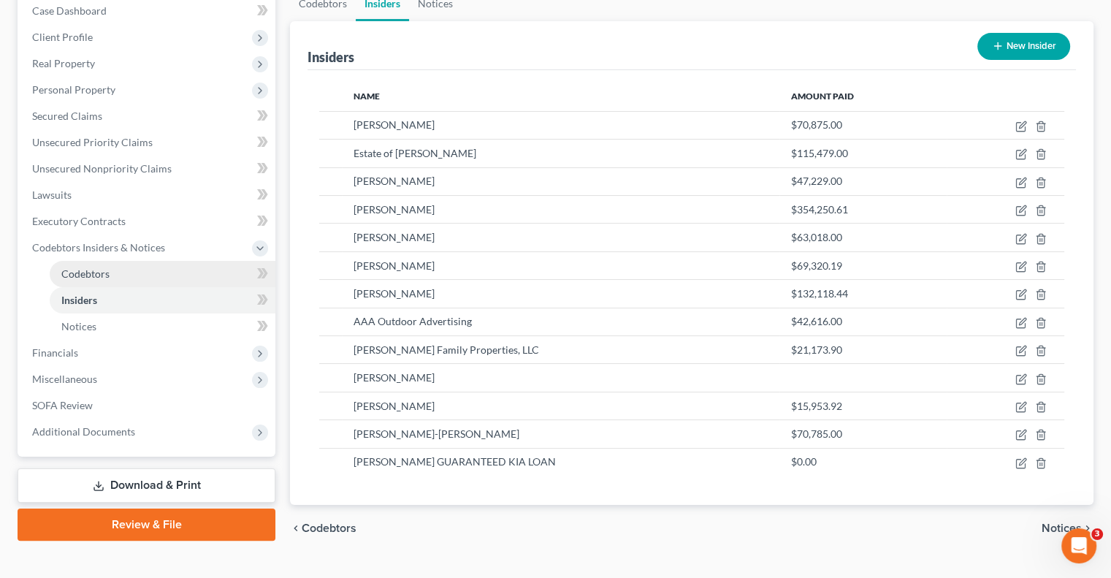
click at [148, 261] on link "Codebtors" at bounding box center [163, 274] width 226 height 26
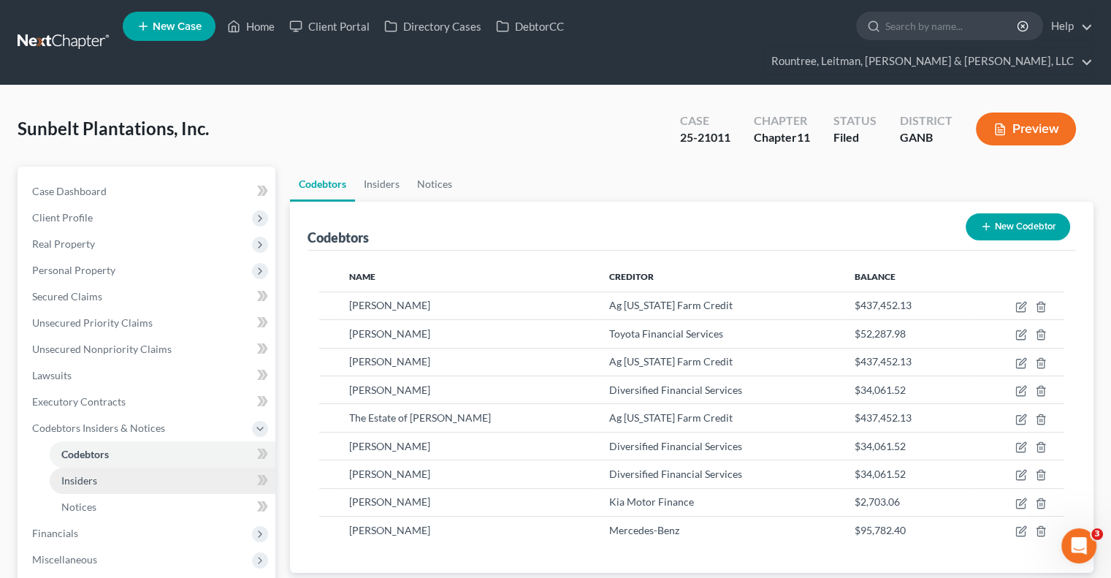
click at [73, 474] on span "Insiders" at bounding box center [79, 480] width 36 height 12
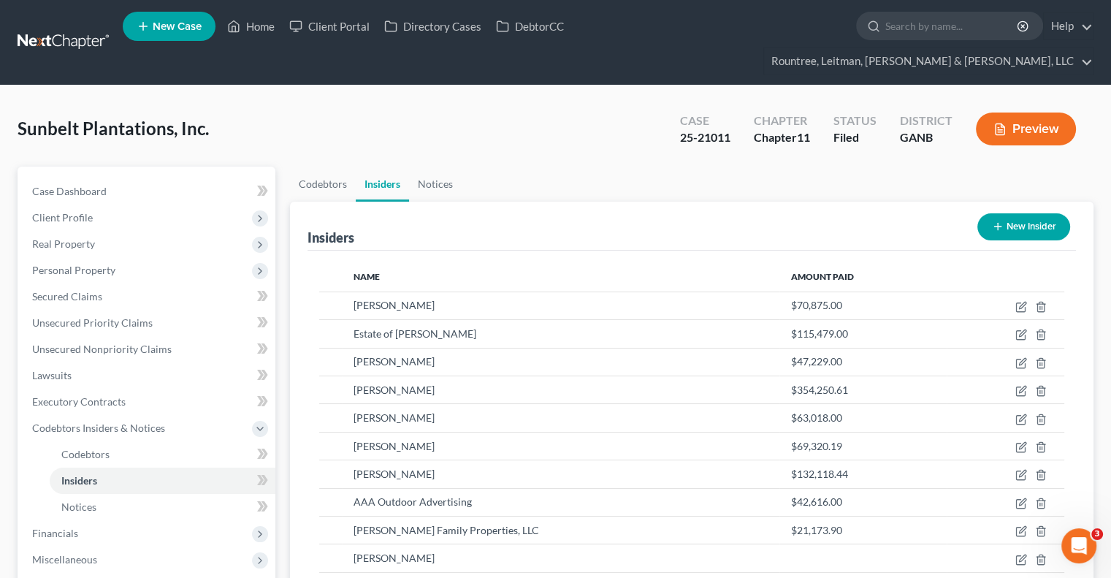
click at [1011, 213] on button "New Insider" at bounding box center [1023, 226] width 93 height 27
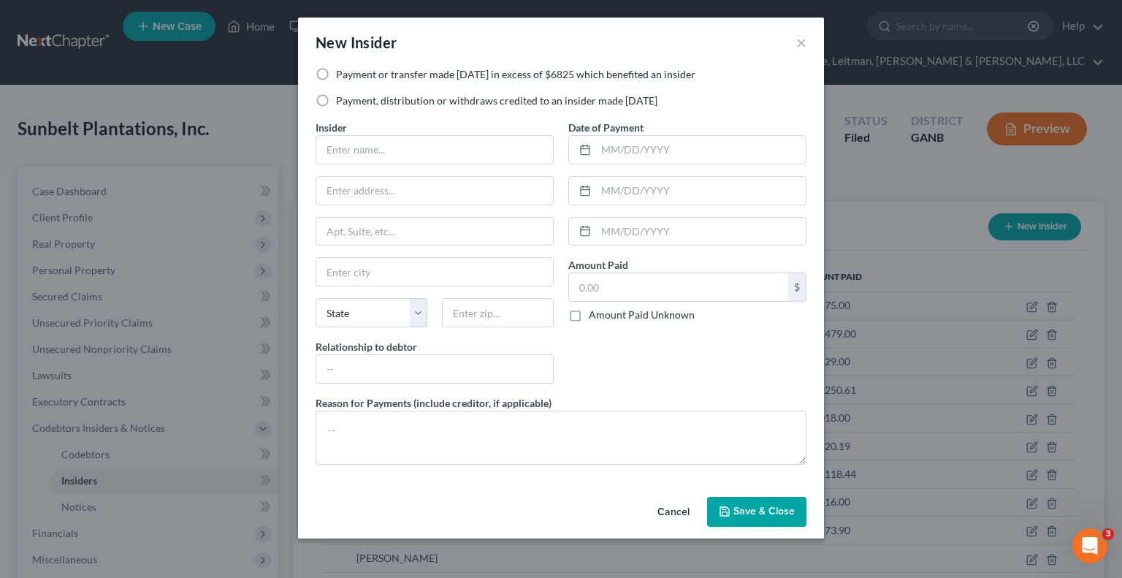
click at [336, 72] on label "Payment or transfer made [DATE] in excess of $6825 which benefited an insider" at bounding box center [515, 74] width 359 height 15
click at [342, 72] on input "Payment or transfer made [DATE] in excess of $6825 which benefited an insider" at bounding box center [346, 71] width 9 height 9
radio input "true"
click at [365, 152] on input "text" at bounding box center [434, 150] width 237 height 28
type input "Estate of [PERSON_NAME]"
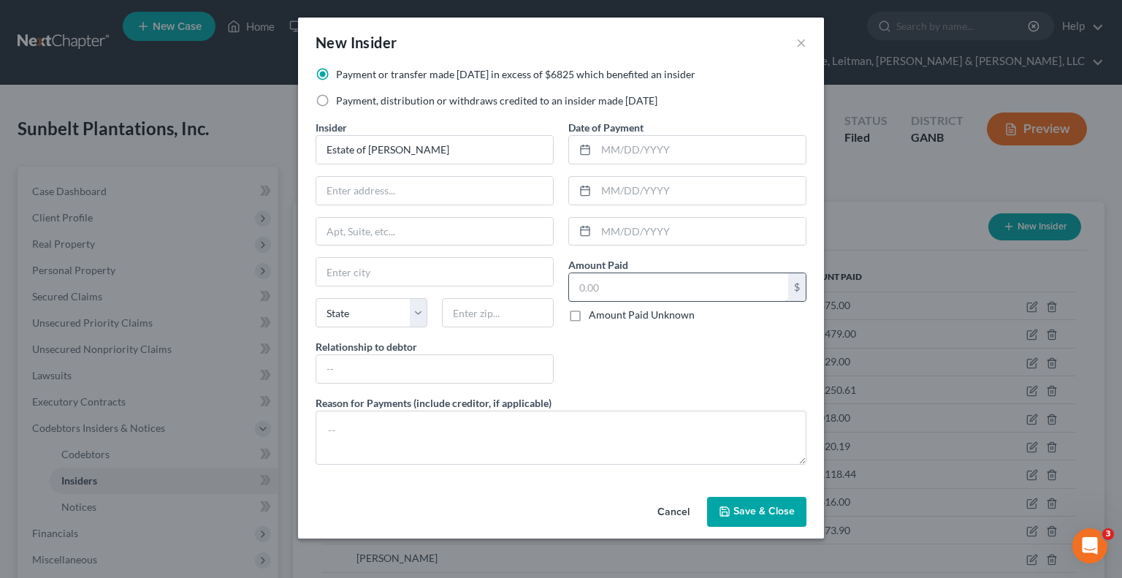
click at [607, 286] on input "text" at bounding box center [678, 287] width 219 height 28
type input "52,700.00"
click at [385, 423] on textarea at bounding box center [560, 437] width 491 height 54
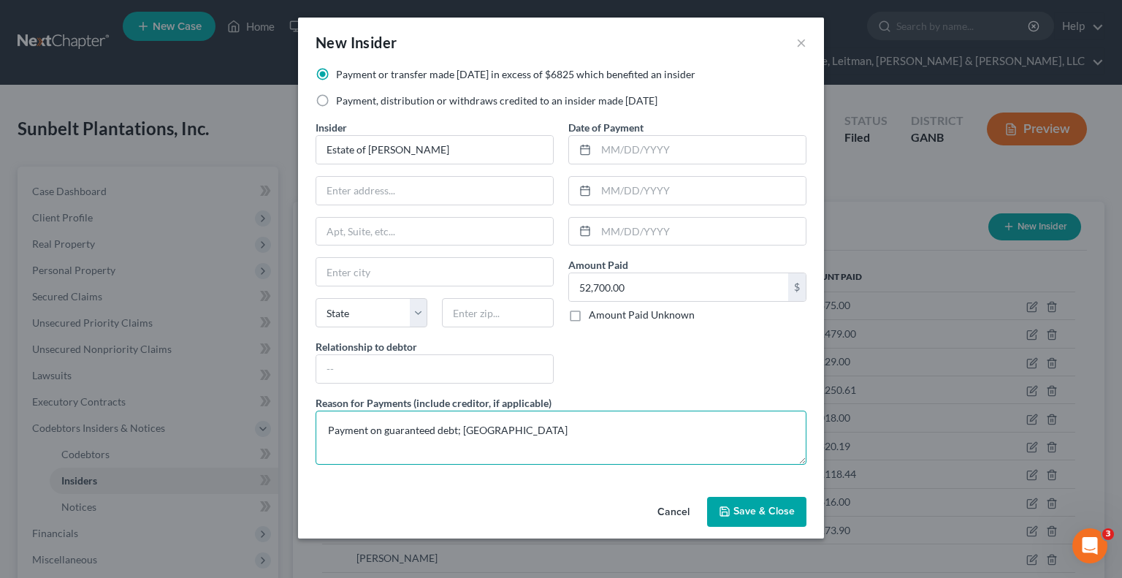
type textarea "Payment on guaranteed debt; [GEOGRAPHIC_DATA]"
click at [775, 516] on button "Save & Close" at bounding box center [756, 512] width 99 height 31
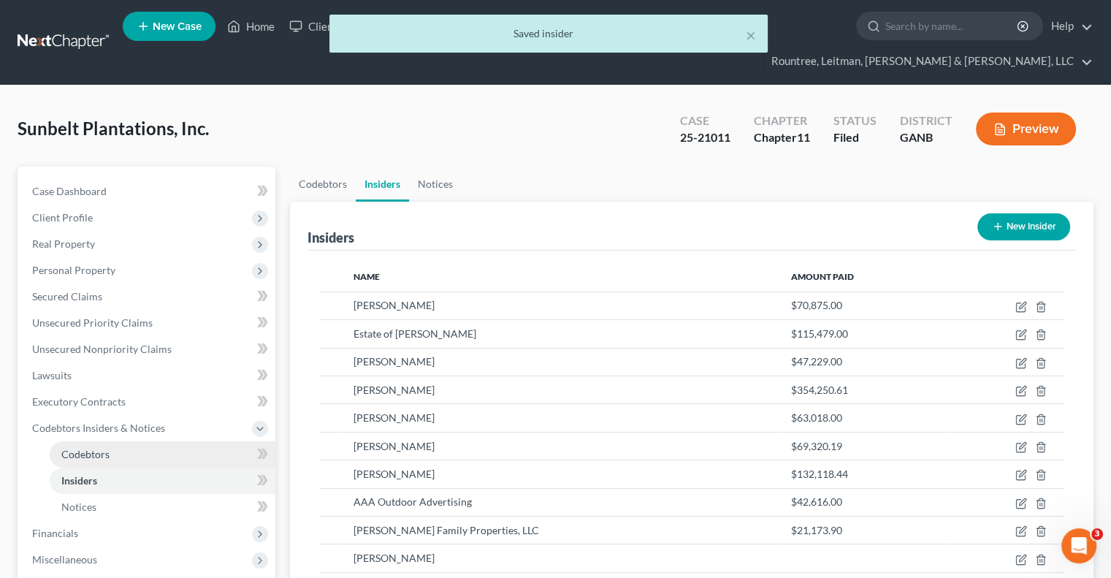
click at [104, 448] on span "Codebtors" at bounding box center [85, 454] width 48 height 12
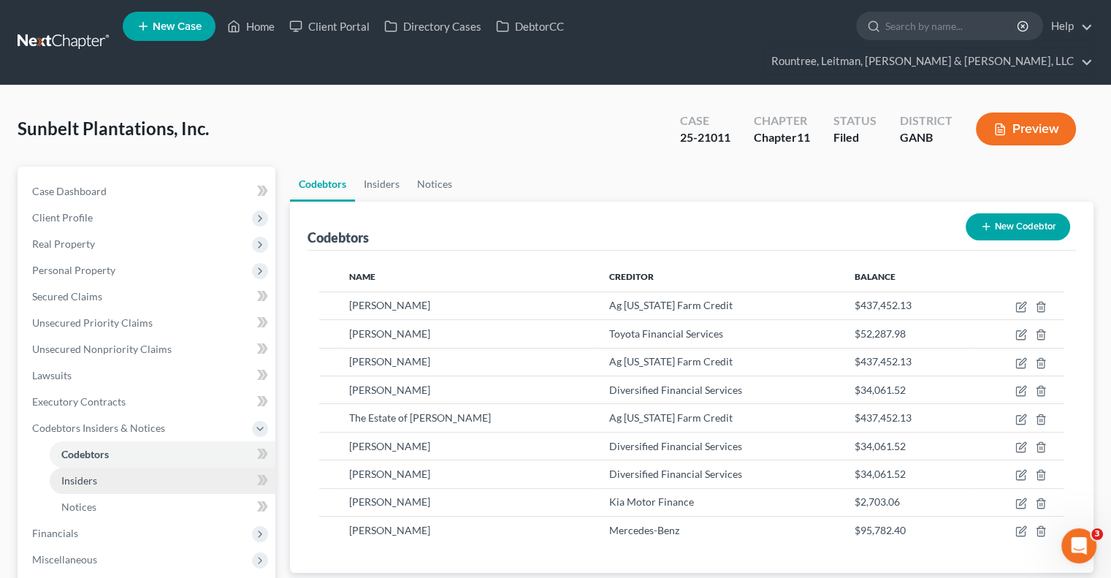
click at [80, 474] on span "Insiders" at bounding box center [79, 480] width 36 height 12
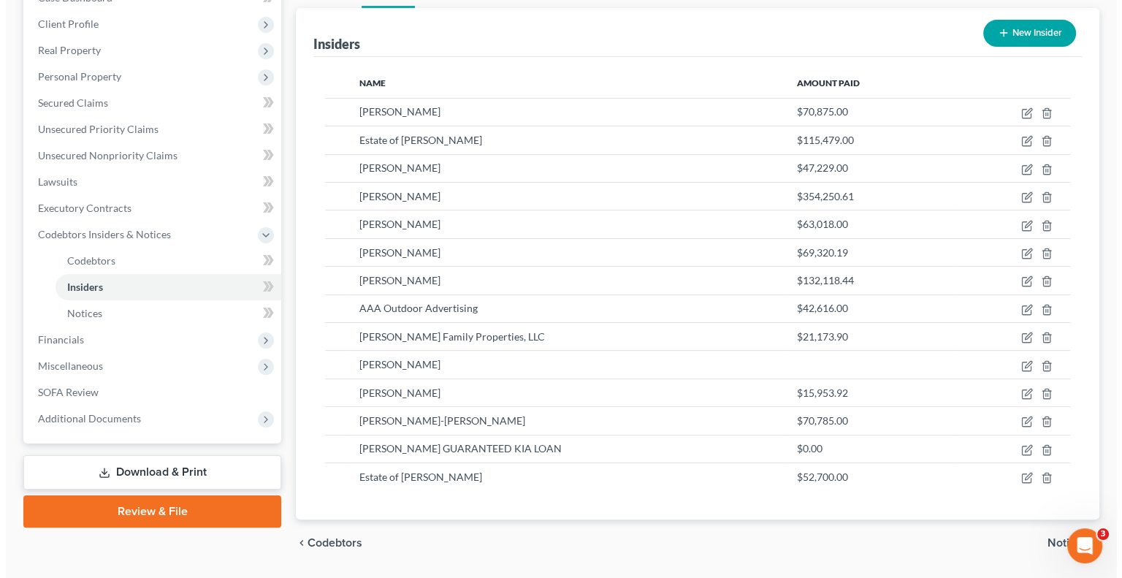
scroll to position [208, 0]
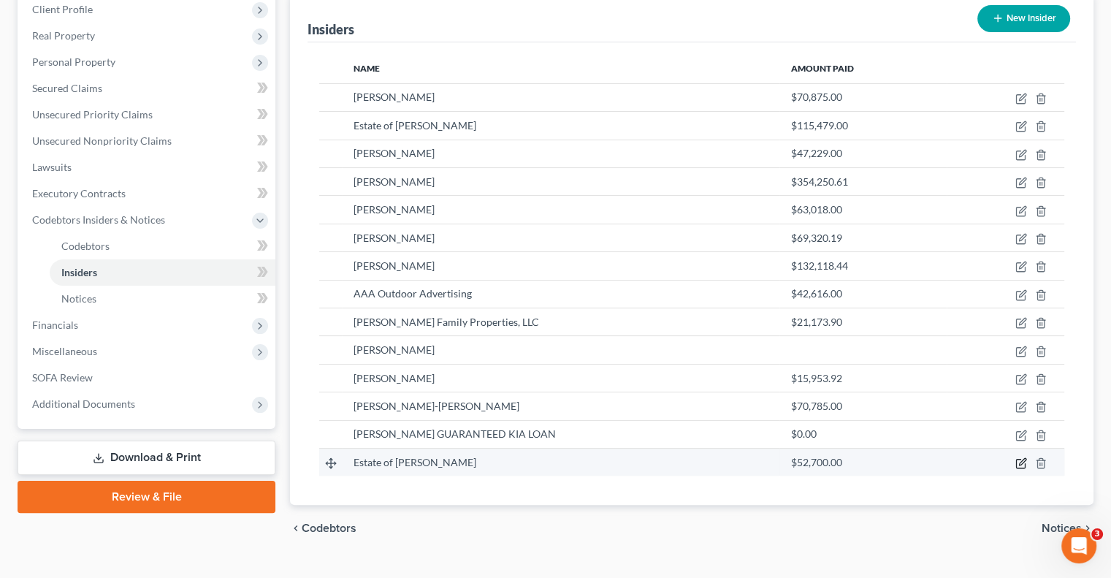
click at [1020, 458] on icon "button" at bounding box center [1022, 461] width 7 height 7
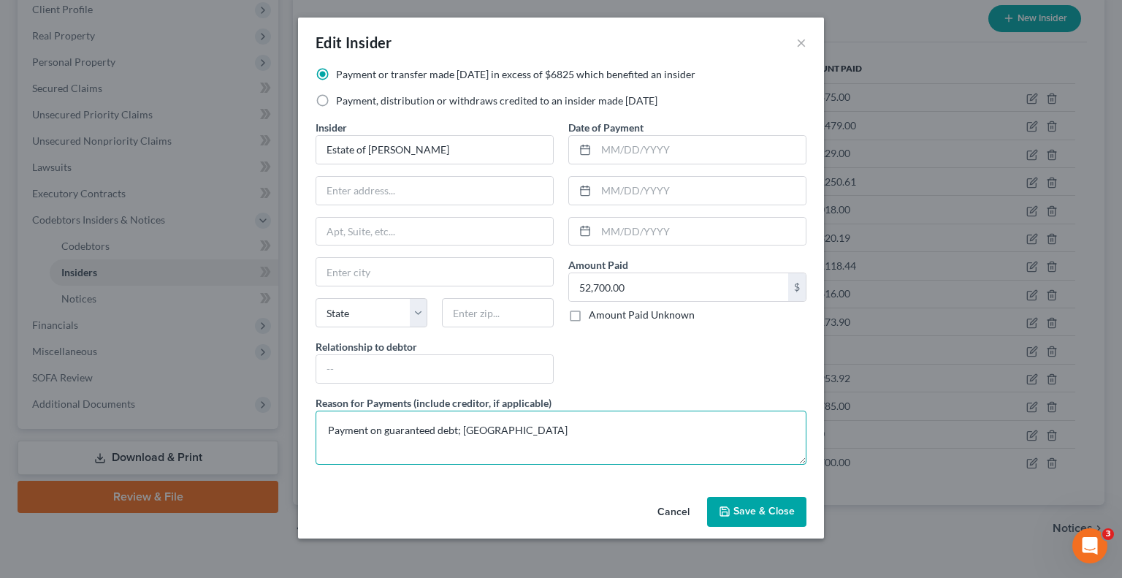
drag, startPoint x: 476, startPoint y: 424, endPoint x: 563, endPoint y: 428, distance: 87.0
click at [563, 428] on textarea "Payment on guaranteed debt; [GEOGRAPHIC_DATA]" at bounding box center [560, 437] width 491 height 54
paste textarea "[DATE] [DATE] [DATE] [DATE] [DATE] [DATE] [DATE] [DATE] [DATE] [DATE] [DATE] [D…"
type textarea "Payment on guaranteed debt; Ag [US_STATE] Farm Credit; Additional payment dates…"
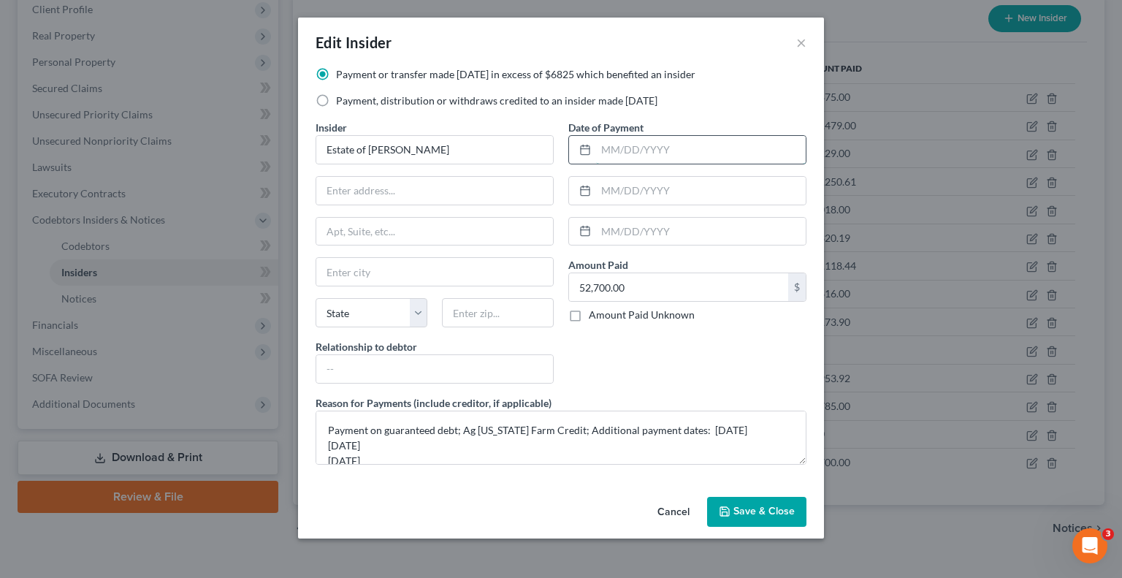
click at [651, 151] on input "text" at bounding box center [701, 150] width 210 height 28
type input "[DATE]"
click at [646, 188] on input "text" at bounding box center [701, 191] width 210 height 28
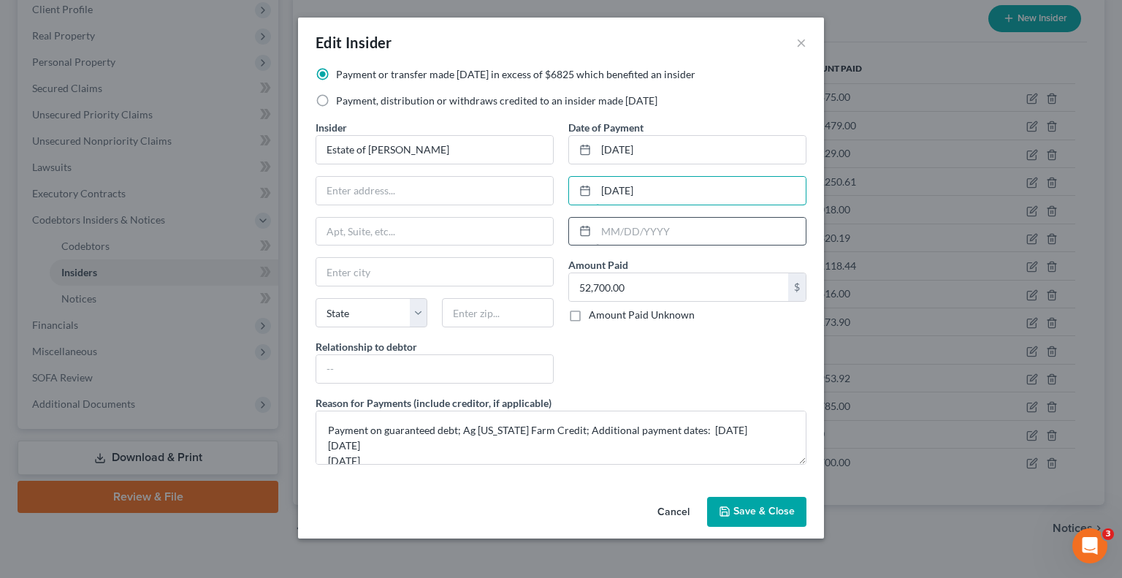
type input "[DATE]"
click at [640, 226] on input "text" at bounding box center [701, 232] width 210 height 28
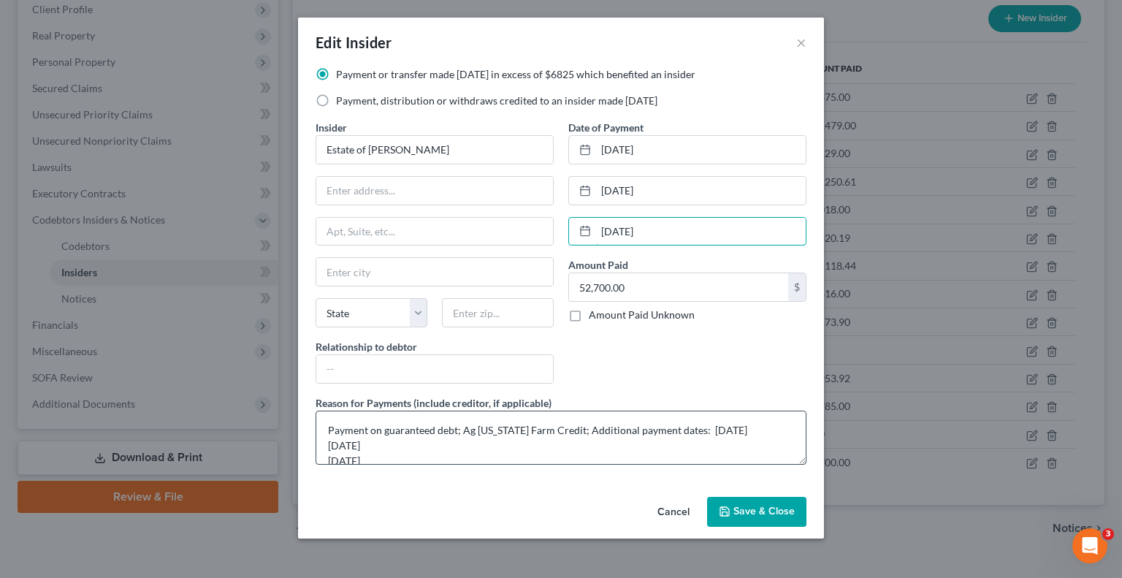
type input "[DATE]"
drag, startPoint x: 692, startPoint y: 427, endPoint x: 748, endPoint y: 418, distance: 57.0
click at [748, 418] on textarea "Payment on guaranteed debt; Ag [US_STATE] Farm Credit; Additional payment dates…" at bounding box center [560, 437] width 491 height 54
click at [751, 426] on textarea "Payment on guaranteed debt; Ag [US_STATE] Farm Credit; Additional payment dates…" at bounding box center [560, 437] width 491 height 54
click at [634, 451] on textarea "Payment on guaranteed debt; Ag [US_STATE] Farm Credit; Additional payment dates…" at bounding box center [560, 437] width 491 height 54
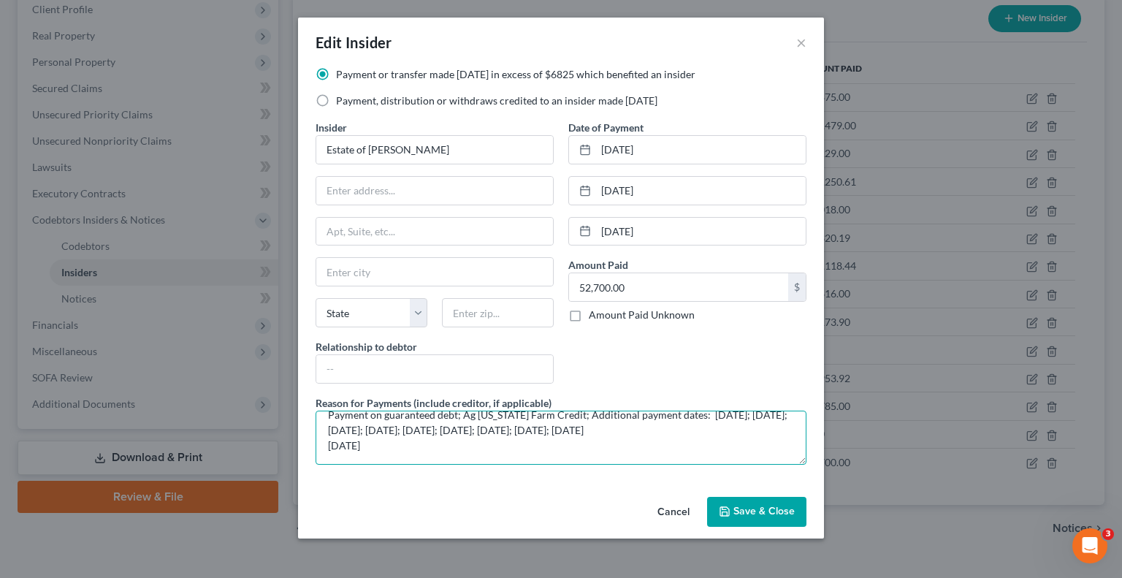
scroll to position [46, 0]
click at [572, 422] on textarea "Payment on guaranteed debt; Ag [US_STATE] Farm Credit; Additional payment dates…" at bounding box center [560, 437] width 491 height 54
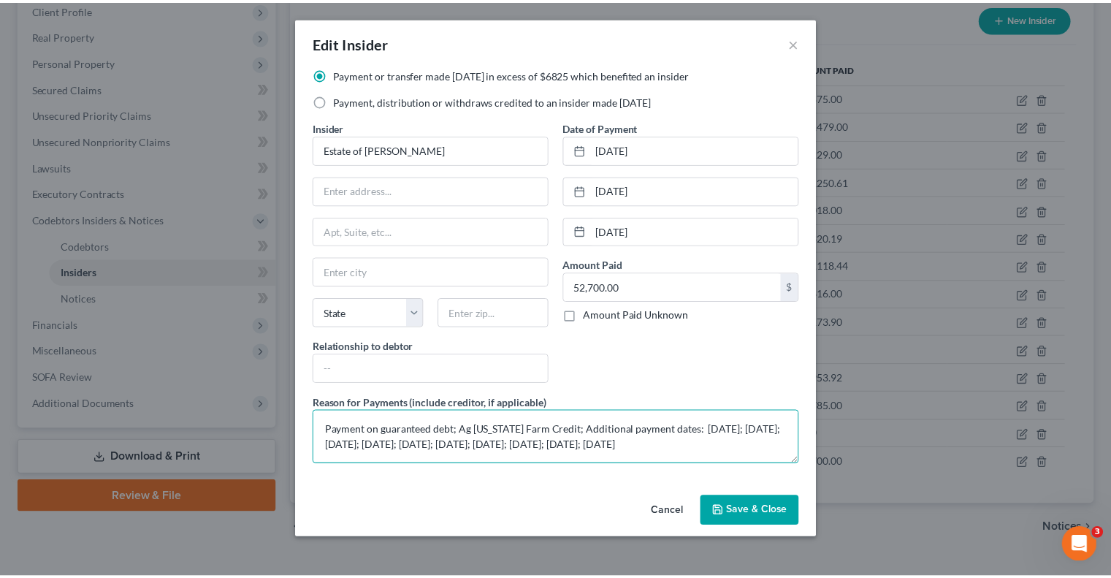
scroll to position [0, 0]
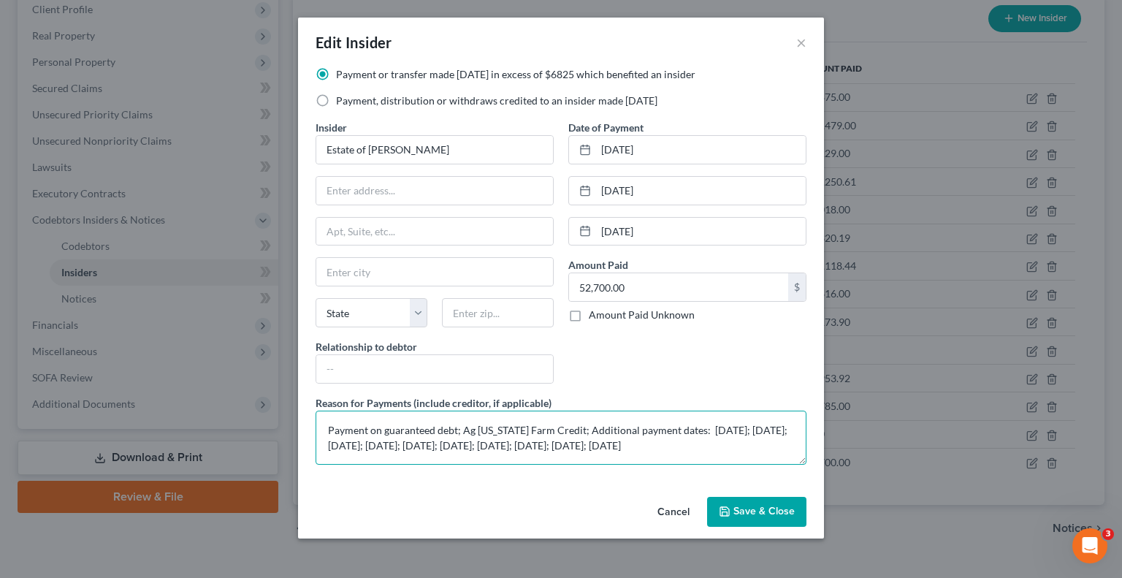
drag, startPoint x: 606, startPoint y: 442, endPoint x: 230, endPoint y: 372, distance: 382.5
click at [230, 372] on div "Edit Insider × Payment or transfer made [DATE] in excess of $6825 which benefit…" at bounding box center [561, 289] width 1122 height 578
type textarea "Payment on guaranteed debt; Ag [US_STATE] Farm Credit; Additional payment dates…"
click at [774, 510] on span "Save & Close" at bounding box center [763, 511] width 61 height 12
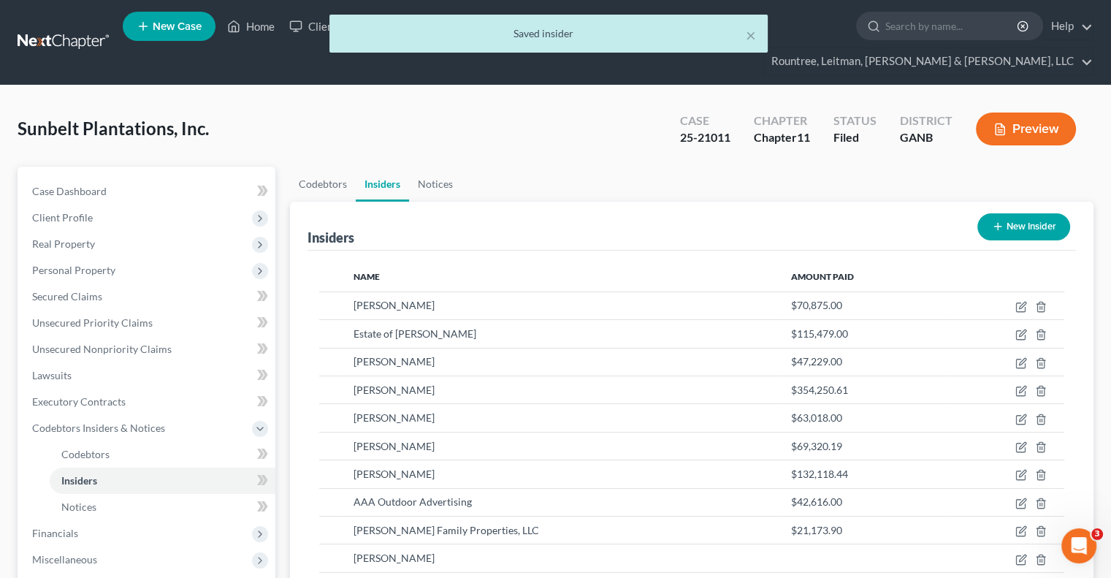
click at [1010, 213] on button "New Insider" at bounding box center [1023, 226] width 93 height 27
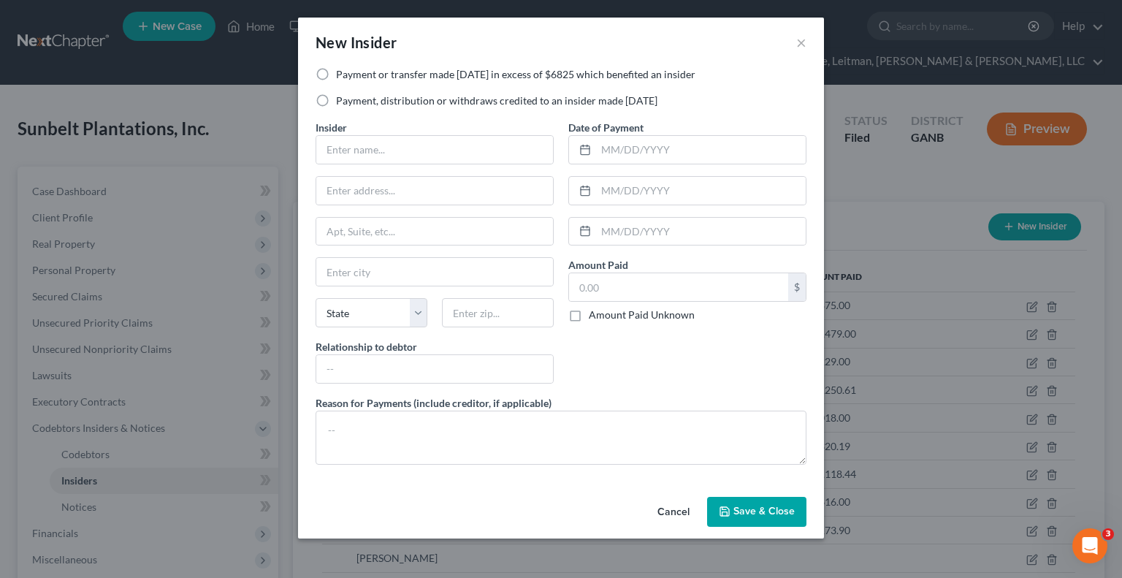
click at [336, 74] on label "Payment or transfer made [DATE] in excess of $6825 which benefited an insider" at bounding box center [515, 74] width 359 height 15
click at [342, 74] on input "Payment or transfer made [DATE] in excess of $6825 which benefited an insider" at bounding box center [346, 71] width 9 height 9
radio input "true"
click at [366, 152] on input "text" at bounding box center [434, 150] width 237 height 28
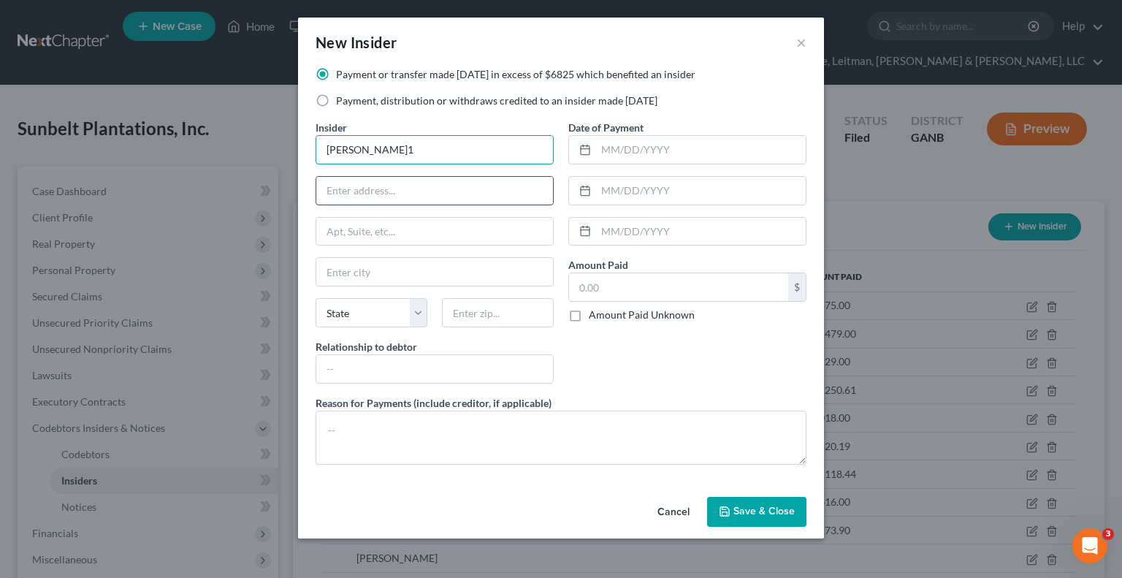
type input "[PERSON_NAME]"
type input "9"
type input "[STREET_ADDRESS][PERSON_NAME]"
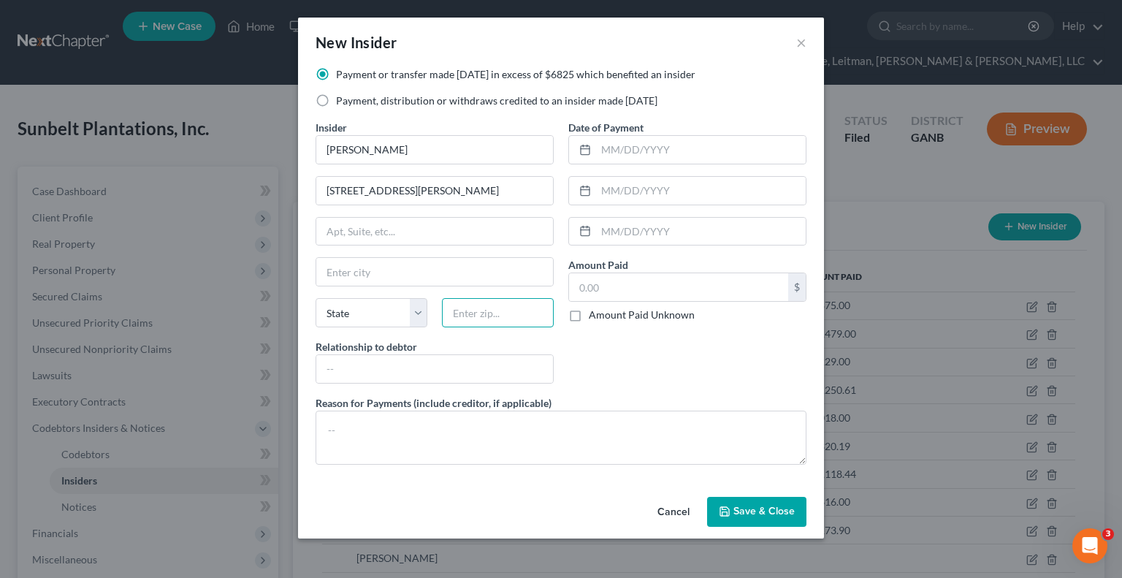
click at [486, 315] on input "text" at bounding box center [498, 312] width 112 height 29
type input "31794"
type input "Tifton"
select select "10"
type input "Owner's spouse"
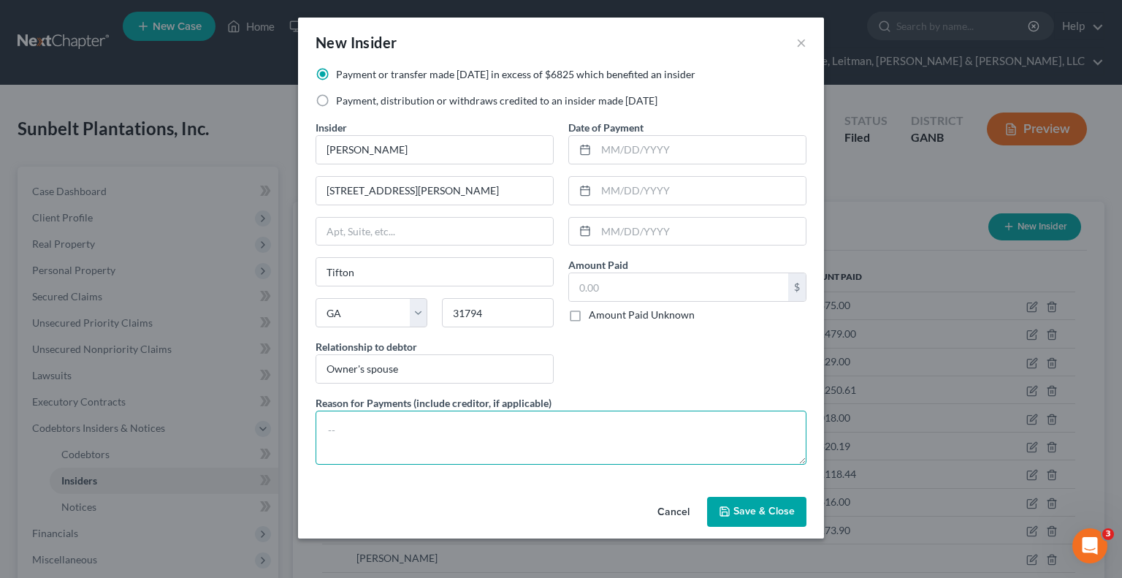
click at [388, 433] on textarea at bounding box center [560, 437] width 491 height 54
drag, startPoint x: 388, startPoint y: 433, endPoint x: 404, endPoint y: 434, distance: 15.4
click at [404, 434] on textarea at bounding box center [560, 437] width 491 height 54
paste textarea "Payment on guaranteed debt; Ag [US_STATE] Farm Credit; Additional payment dates…"
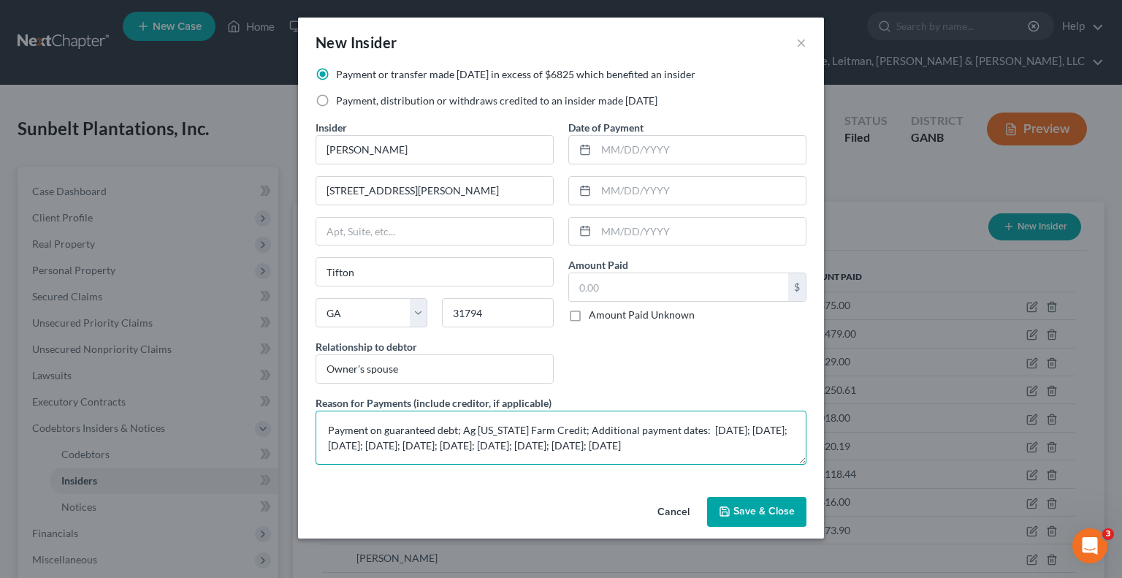
scroll to position [18, 0]
type textarea "Payment on guaranteed debt; Ag [US_STATE] Farm Credit; Additional payment dates…"
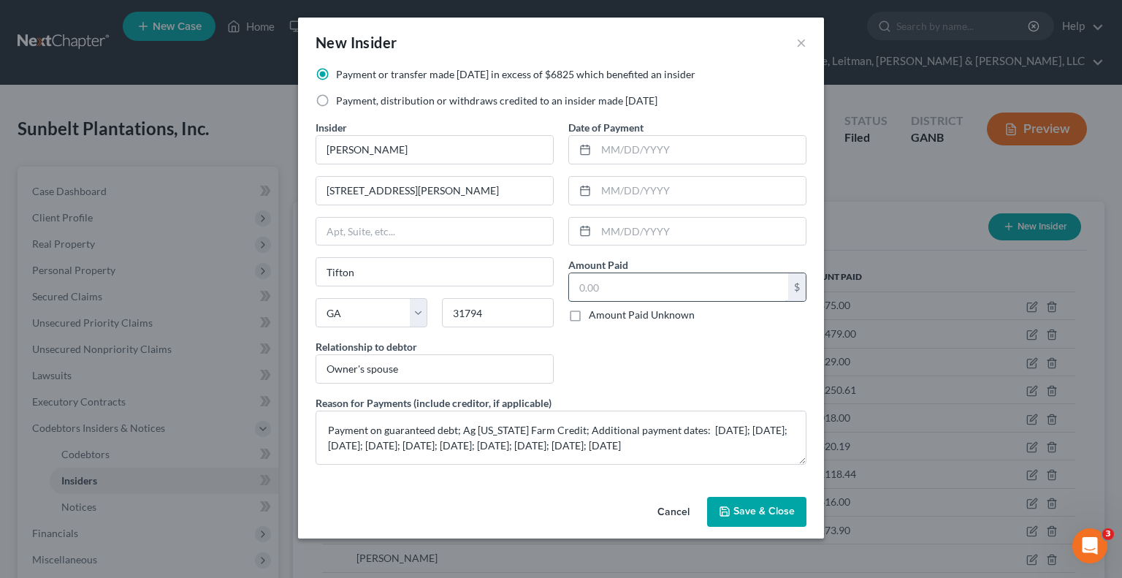
click at [614, 284] on input "text" at bounding box center [678, 287] width 219 height 28
type input "52,700"
click at [634, 161] on input "text" at bounding box center [701, 150] width 210 height 28
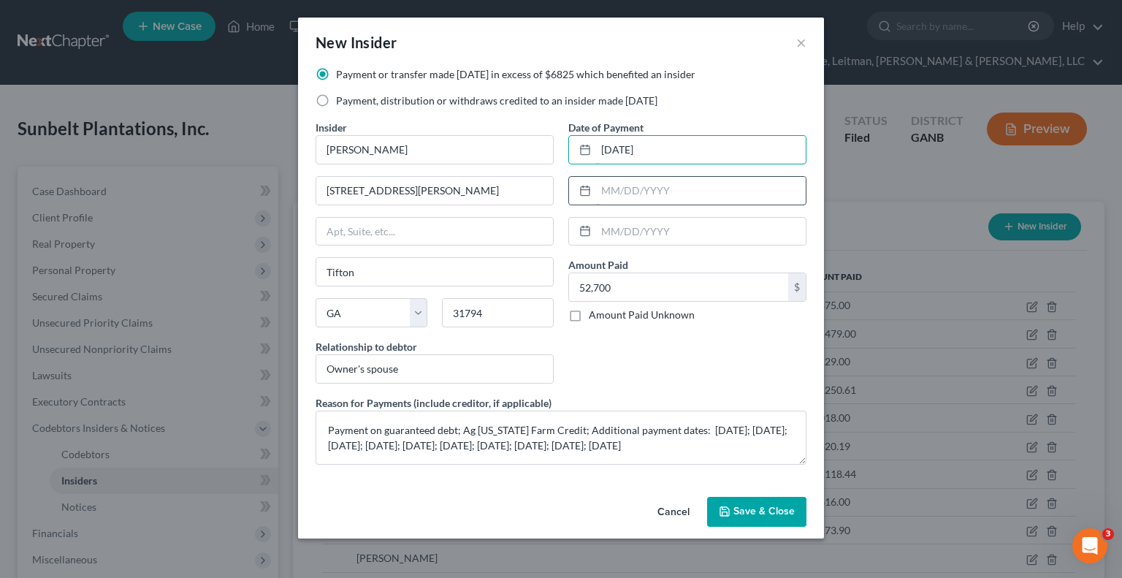
type input "[DATE]"
click at [646, 183] on input "text" at bounding box center [701, 191] width 210 height 28
type input "[DATE]"
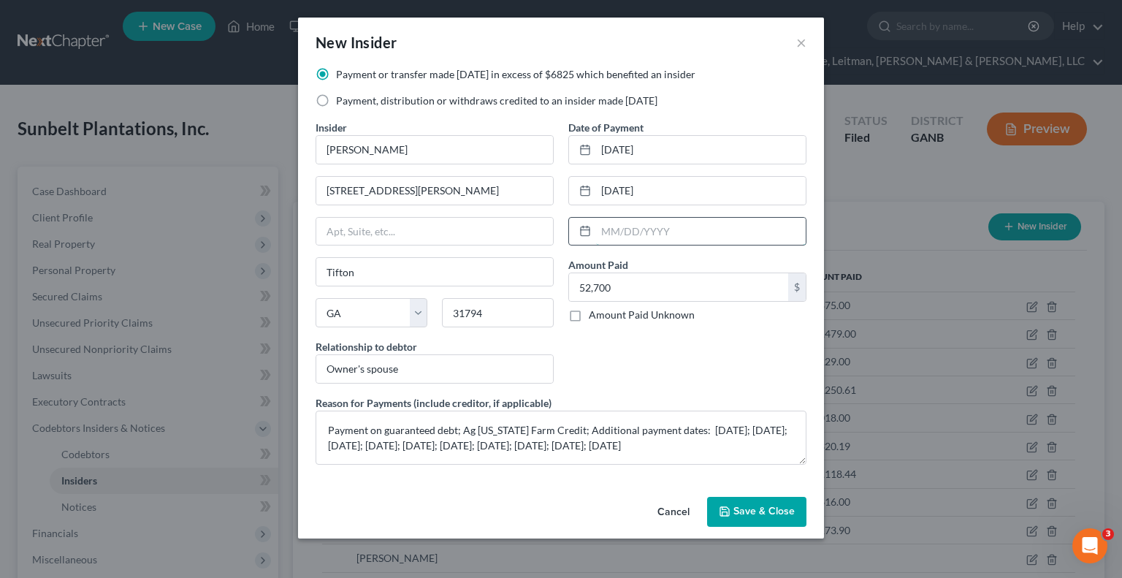
click at [654, 221] on input "text" at bounding box center [701, 232] width 210 height 28
type input "[DATE]"
click at [743, 519] on button "Save & Close" at bounding box center [756, 512] width 99 height 31
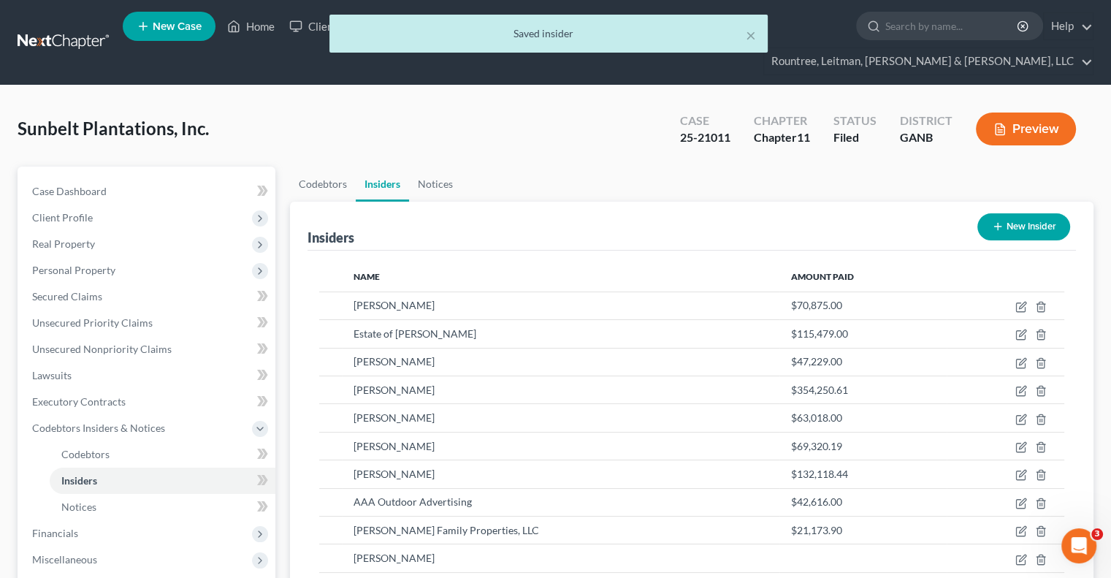
click at [1019, 213] on button "New Insider" at bounding box center [1023, 226] width 93 height 27
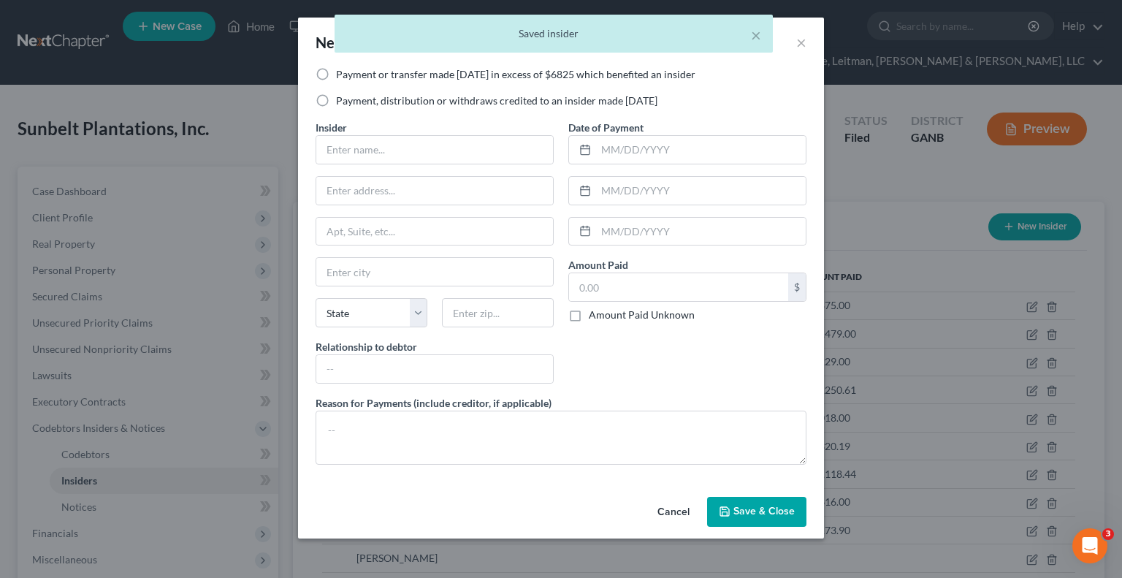
click at [336, 75] on label "Payment or transfer made [DATE] in excess of $6825 which benefited an insider" at bounding box center [515, 74] width 359 height 15
click at [342, 75] on input "Payment or transfer made [DATE] in excess of $6825 which benefited an insider" at bounding box center [346, 71] width 9 height 9
radio input "true"
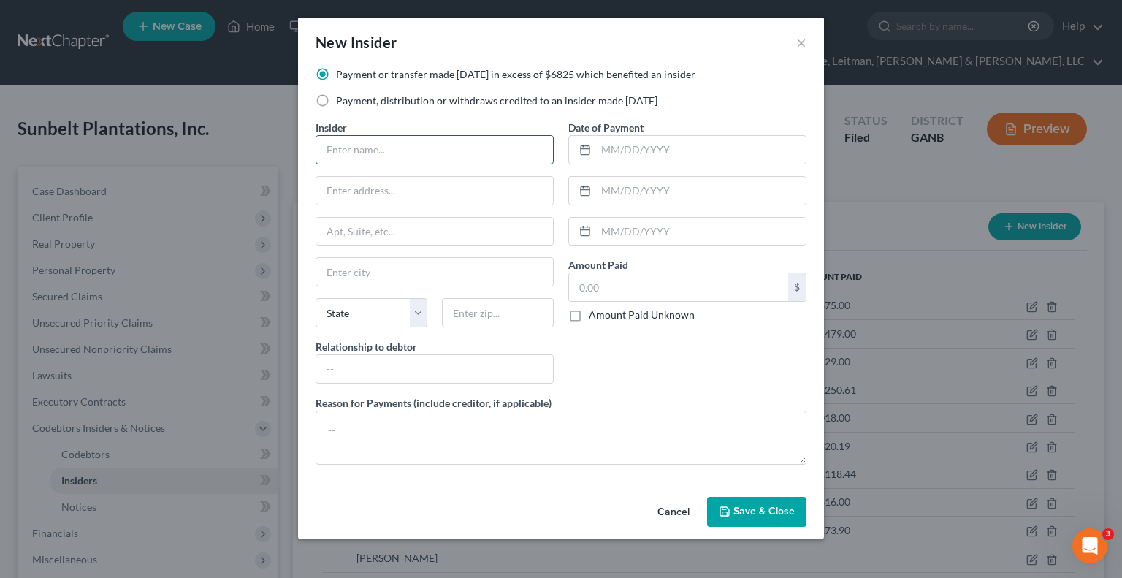
click at [377, 153] on input "text" at bounding box center [434, 150] width 237 height 28
type input "[PERSON_NAME]"
click at [354, 185] on input "text" at bounding box center [434, 191] width 237 height 28
type input "[STREET_ADDRESS][PERSON_NAME]"
click at [491, 307] on input "text" at bounding box center [498, 312] width 112 height 29
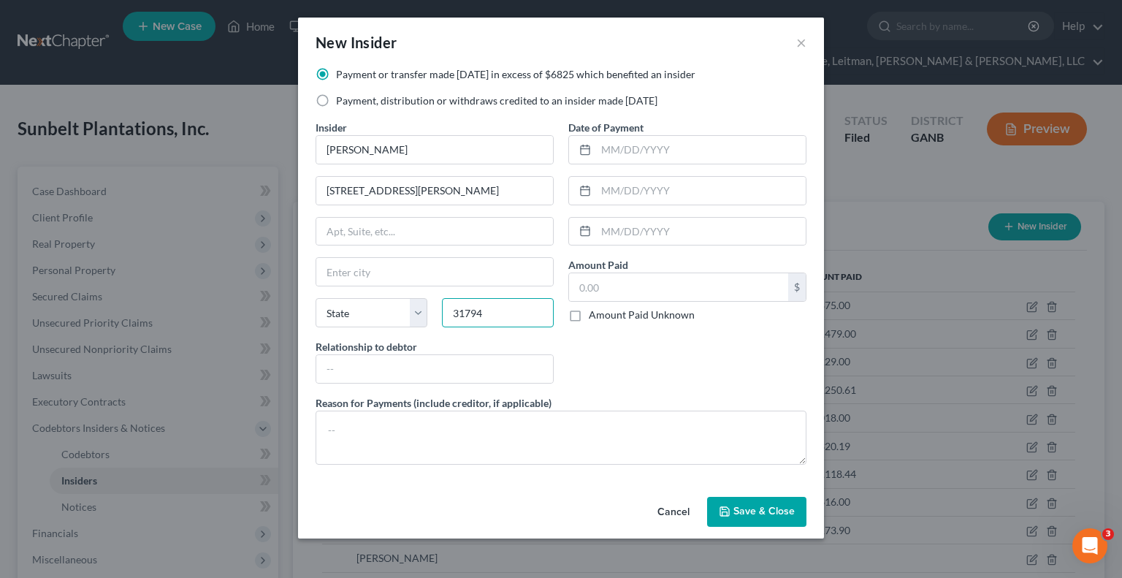
type input "31794"
type input "Tifton"
select select "10"
type input "Owner"
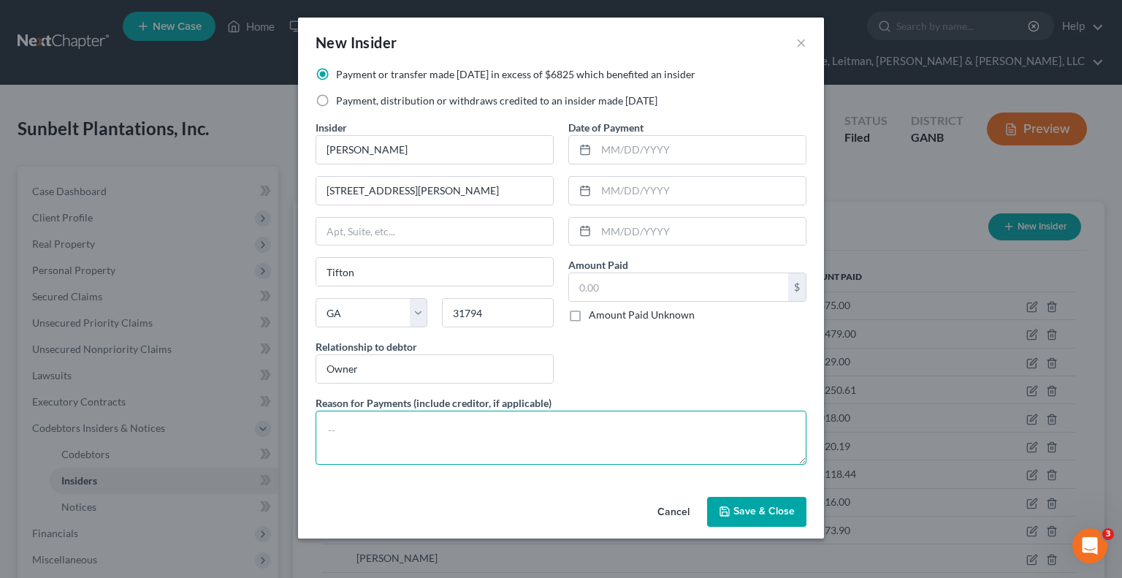
click at [394, 423] on textarea at bounding box center [560, 437] width 491 height 54
paste textarea "Payment on guaranteed debt; Ag [US_STATE] Farm Credit; Additional payment dates…"
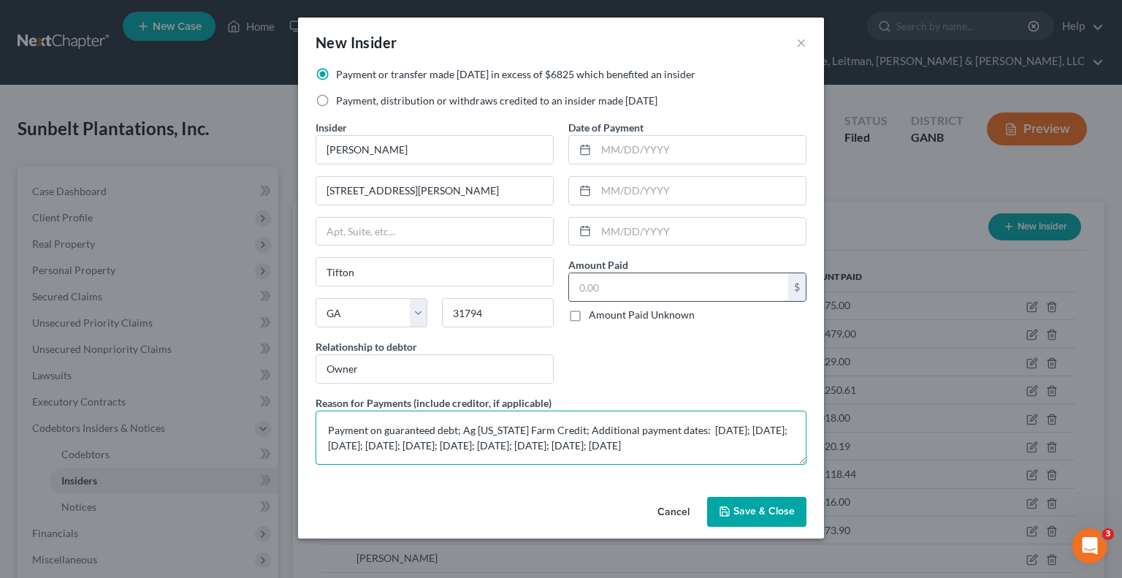
type textarea "Payment on guaranteed debt; Ag [US_STATE] Farm Credit; Additional payment dates…"
click at [631, 287] on input "text" at bounding box center [678, 287] width 219 height 28
type input "52,700"
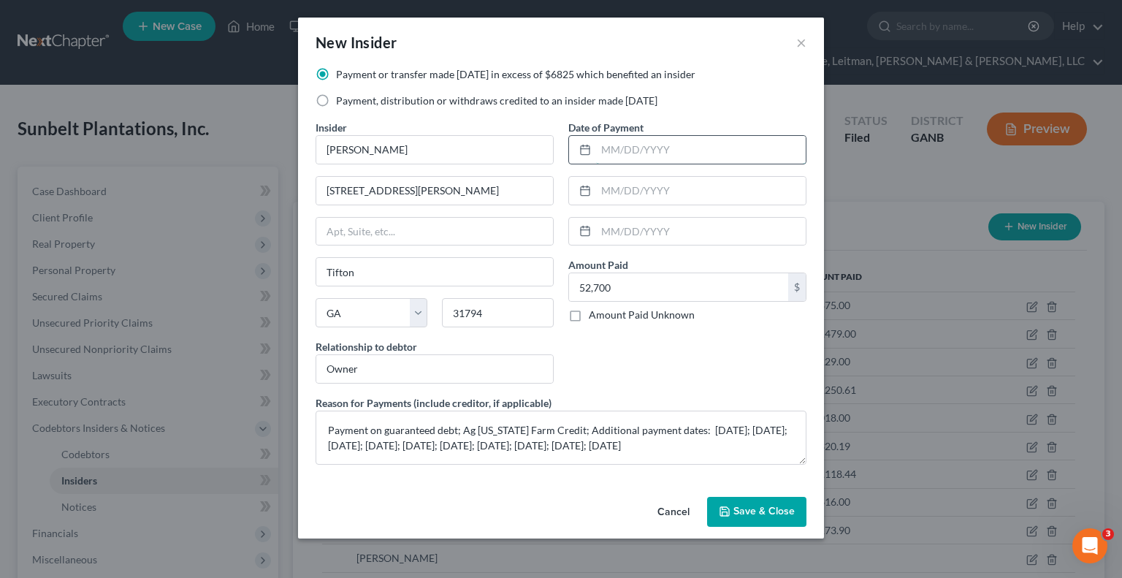
click at [637, 159] on input "text" at bounding box center [701, 150] width 210 height 28
click at [628, 150] on input "[DATE]" at bounding box center [701, 150] width 210 height 28
type input "[DATE]"
click at [646, 191] on input "text" at bounding box center [701, 191] width 210 height 28
type input "[DATE]"
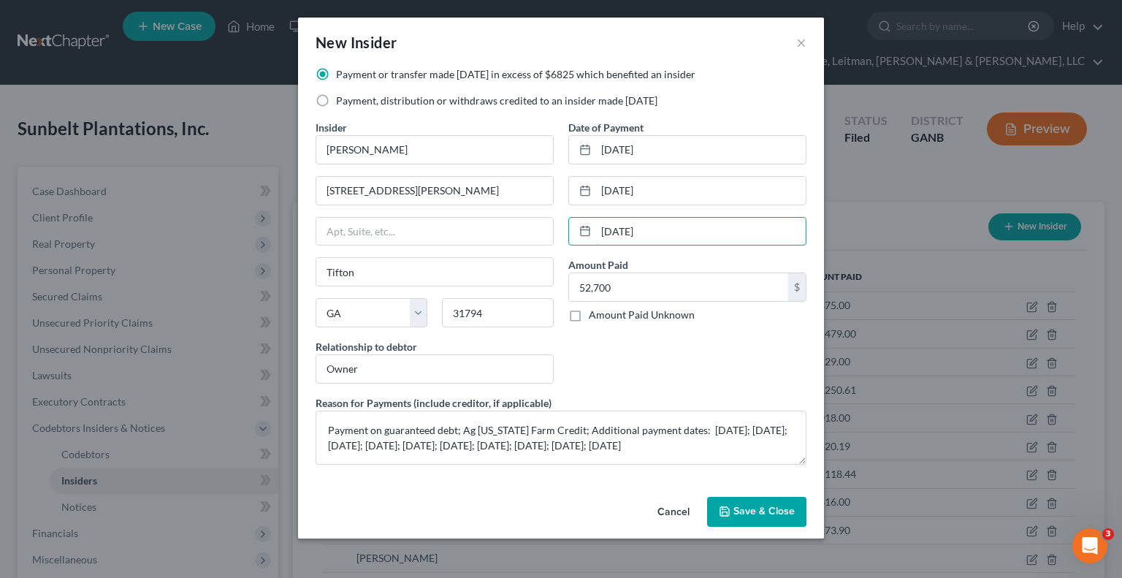
type input "[DATE]"
click at [694, 270] on div "Amount Paid 52,700.00 $ Amount Paid Unknown Balance Undetermined 52,700 $ Amoun…" at bounding box center [687, 289] width 238 height 65
click at [694, 280] on input "52,700" at bounding box center [678, 287] width 219 height 28
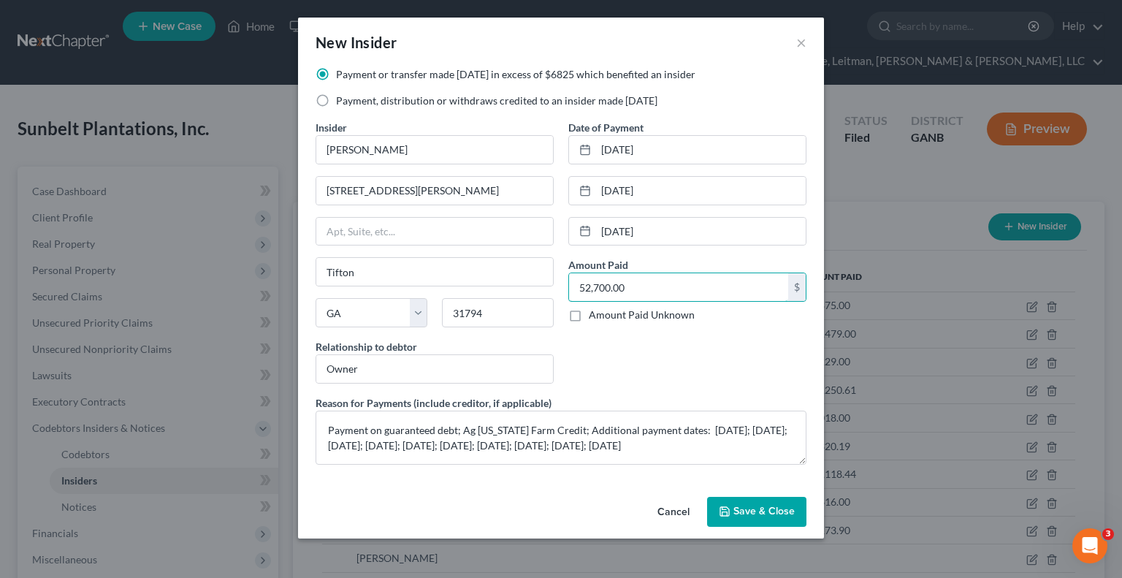
type input "52,700.00"
click at [774, 515] on span "Save & Close" at bounding box center [763, 511] width 61 height 12
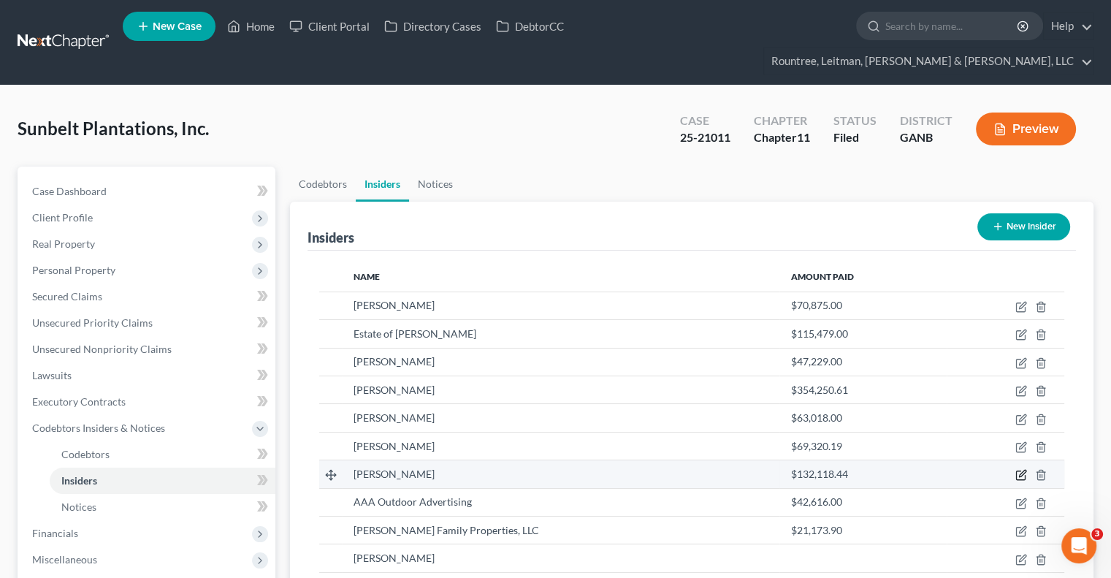
click at [1017, 469] on icon "button" at bounding box center [1021, 475] width 12 height 12
select select "10"
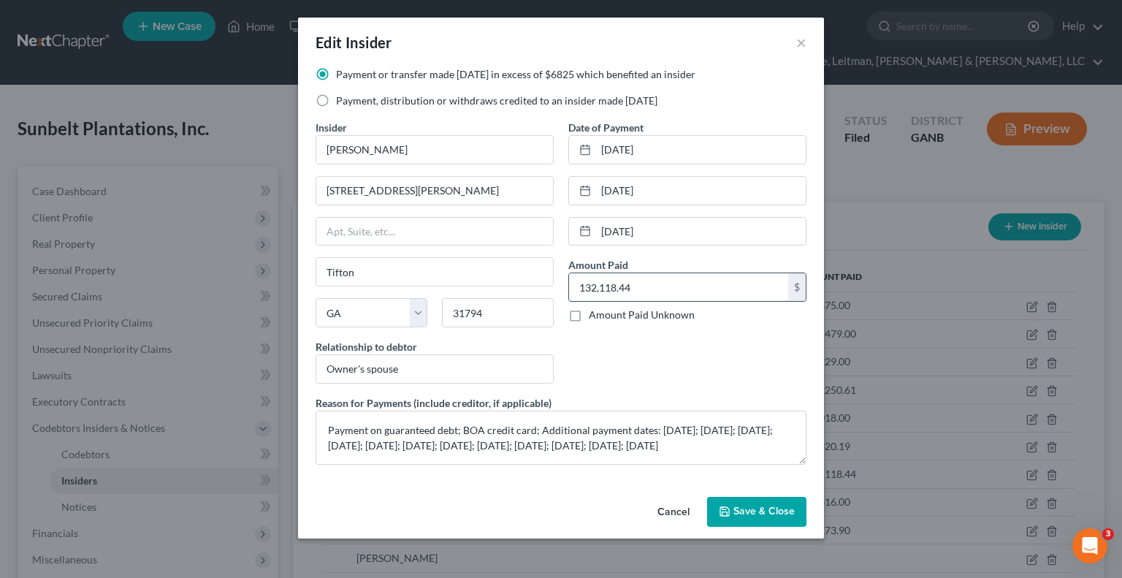
click at [672, 291] on input "132,118.44" at bounding box center [678, 287] width 219 height 28
type input "129,692.93"
click at [759, 510] on span "Save & Close" at bounding box center [763, 511] width 61 height 12
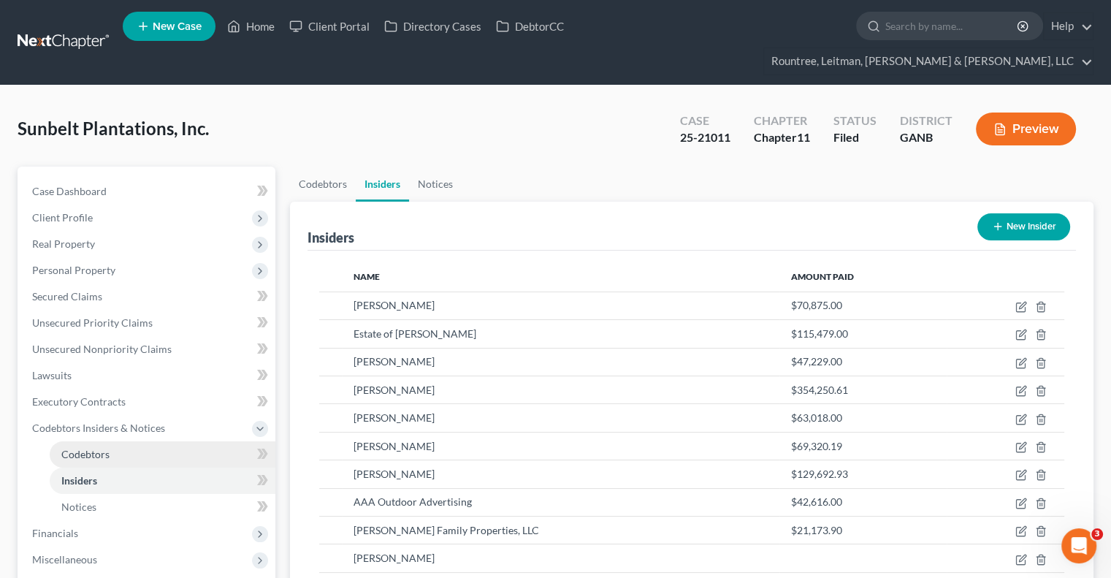
click at [112, 441] on link "Codebtors" at bounding box center [163, 454] width 226 height 26
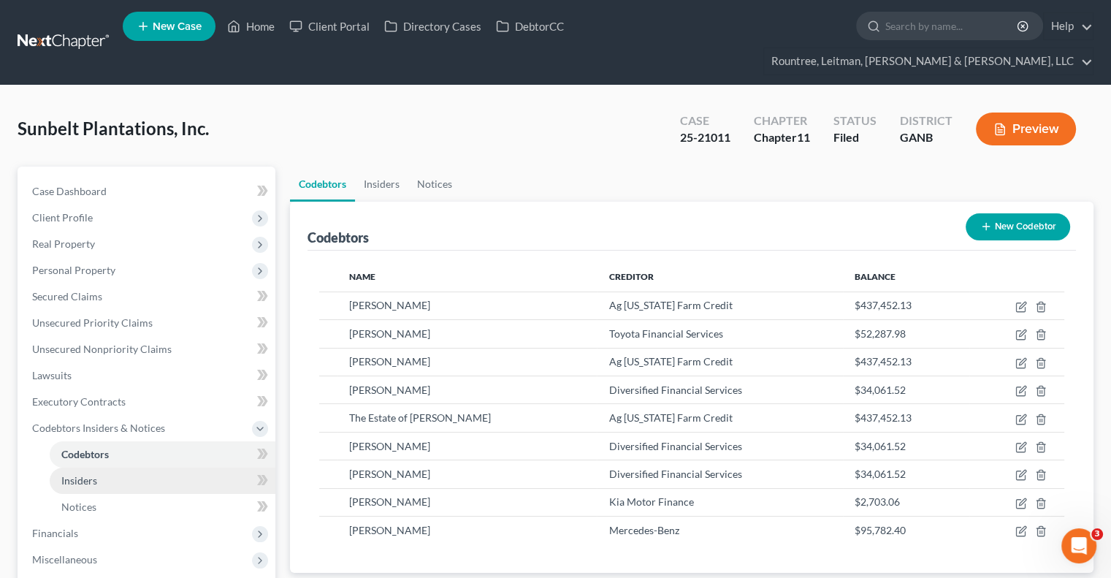
click at [83, 474] on span "Insiders" at bounding box center [79, 480] width 36 height 12
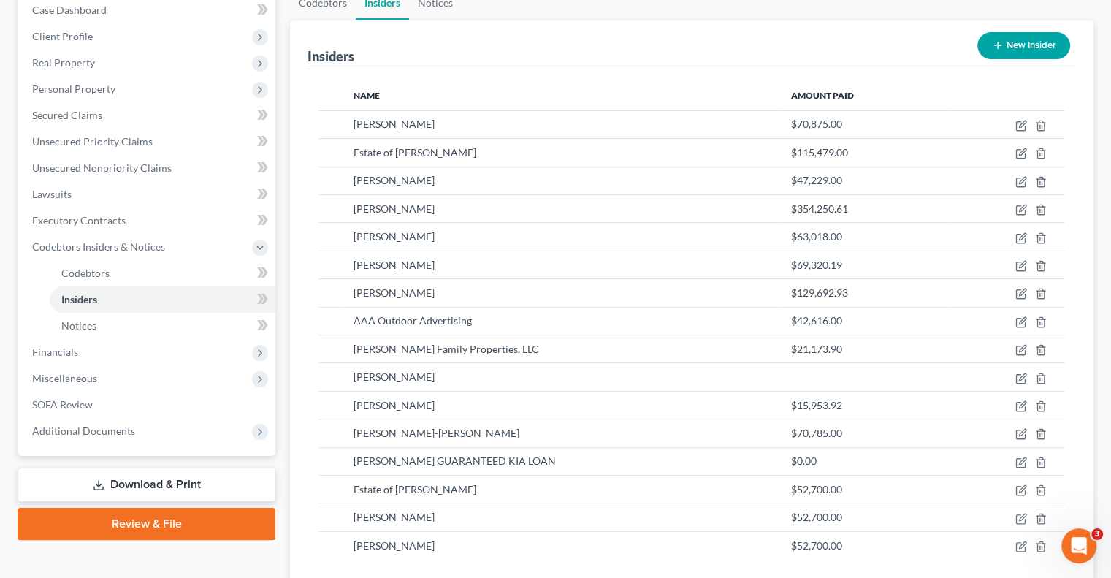
scroll to position [190, 0]
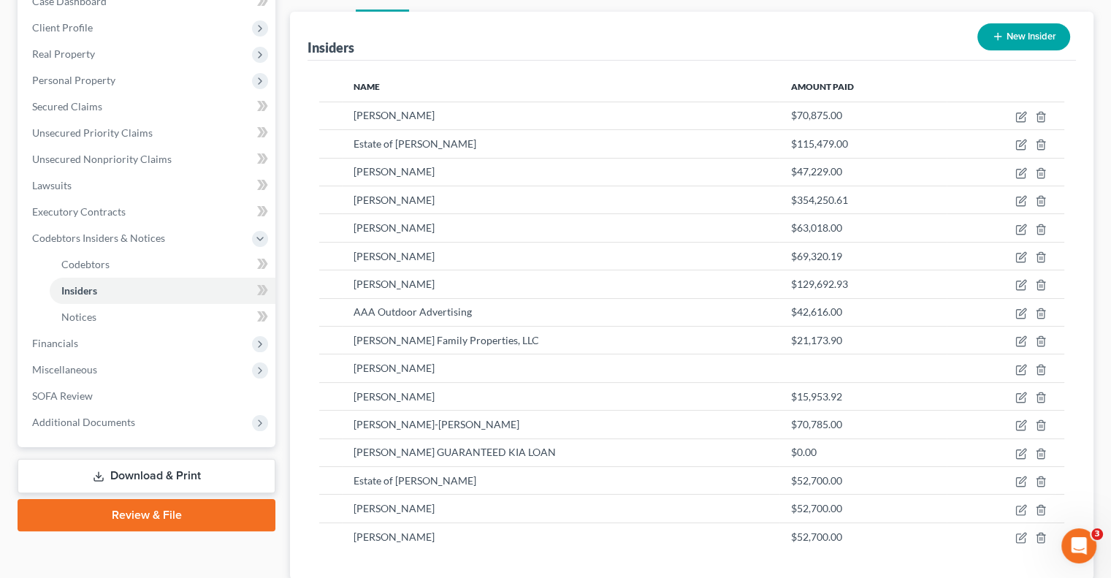
click at [1002, 31] on icon "button" at bounding box center [998, 37] width 12 height 12
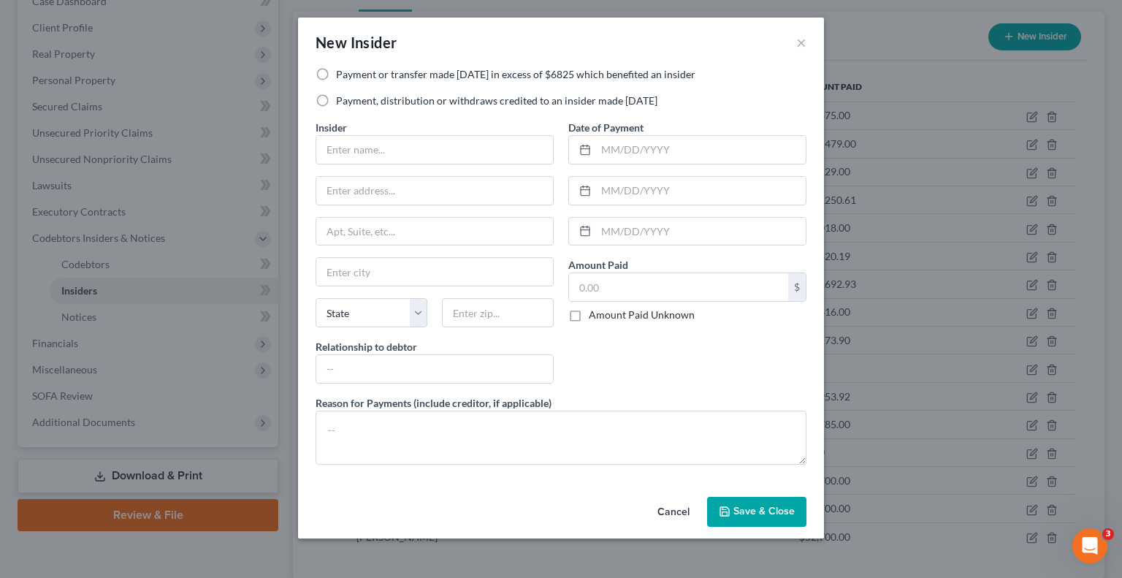
click at [336, 73] on label "Payment or transfer made [DATE] in excess of $6825 which benefited an insider" at bounding box center [515, 74] width 359 height 15
click at [342, 73] on input "Payment or transfer made [DATE] in excess of $6825 which benefited an insider" at bounding box center [346, 71] width 9 height 9
radio input "true"
click at [623, 283] on input "text" at bounding box center [678, 287] width 219 height 28
paste input "11566.05"
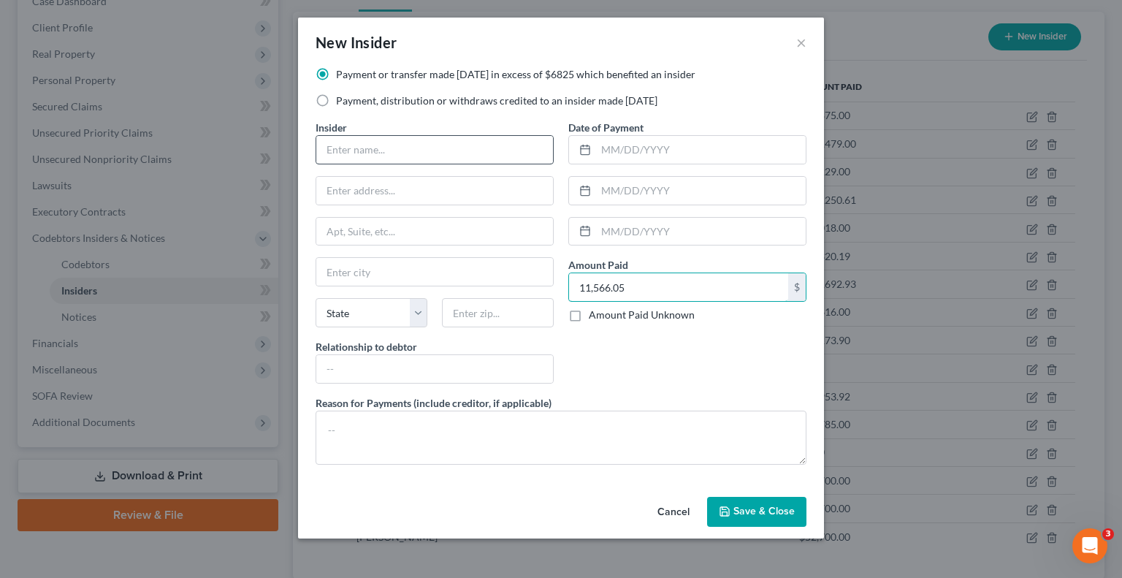
type input "11,566.05"
click at [447, 154] on input "text" at bounding box center [434, 150] width 237 height 28
type input "[PERSON_NAME]"
click at [378, 186] on input "text" at bounding box center [434, 191] width 237 height 28
type input "[STREET_ADDRESS][PERSON_NAME]"
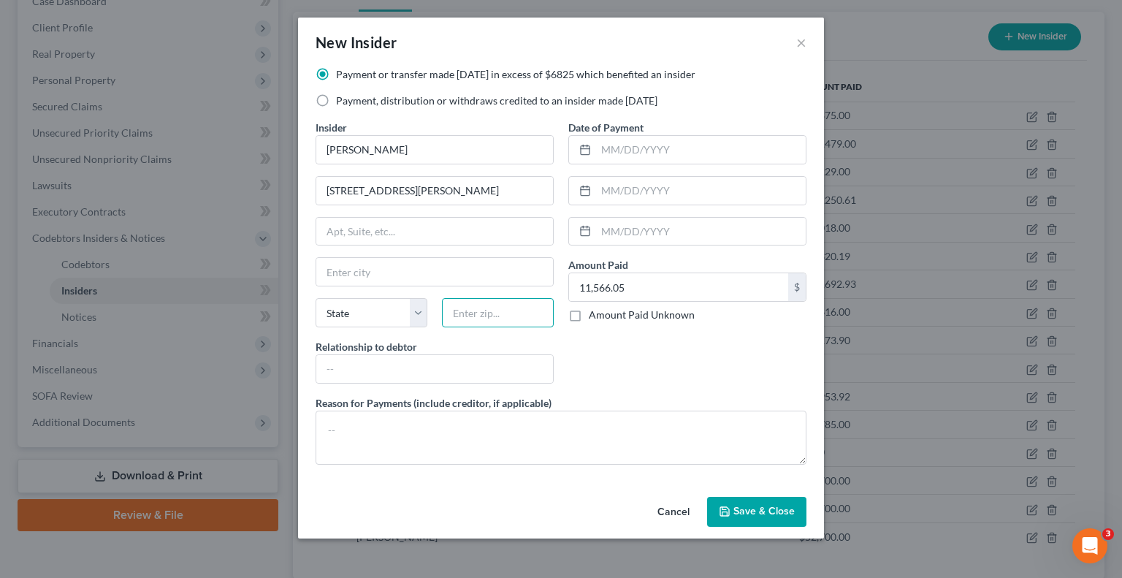
click at [500, 318] on input "text" at bounding box center [498, 312] width 112 height 29
type input "31794"
type input "Tifton"
select select "10"
click at [428, 373] on input "text" at bounding box center [434, 369] width 237 height 28
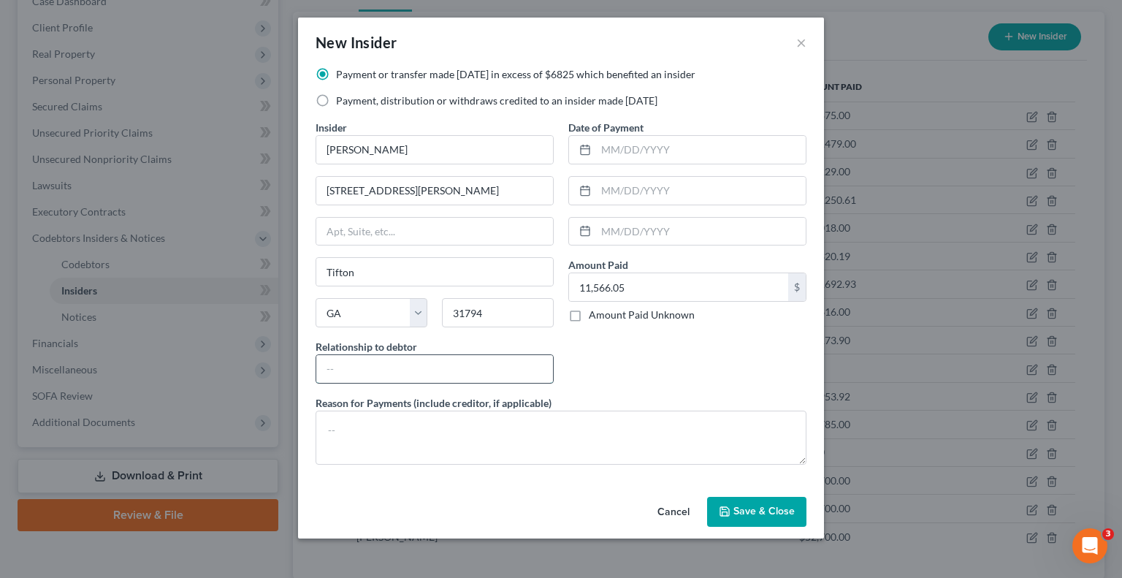
type input "Owner"
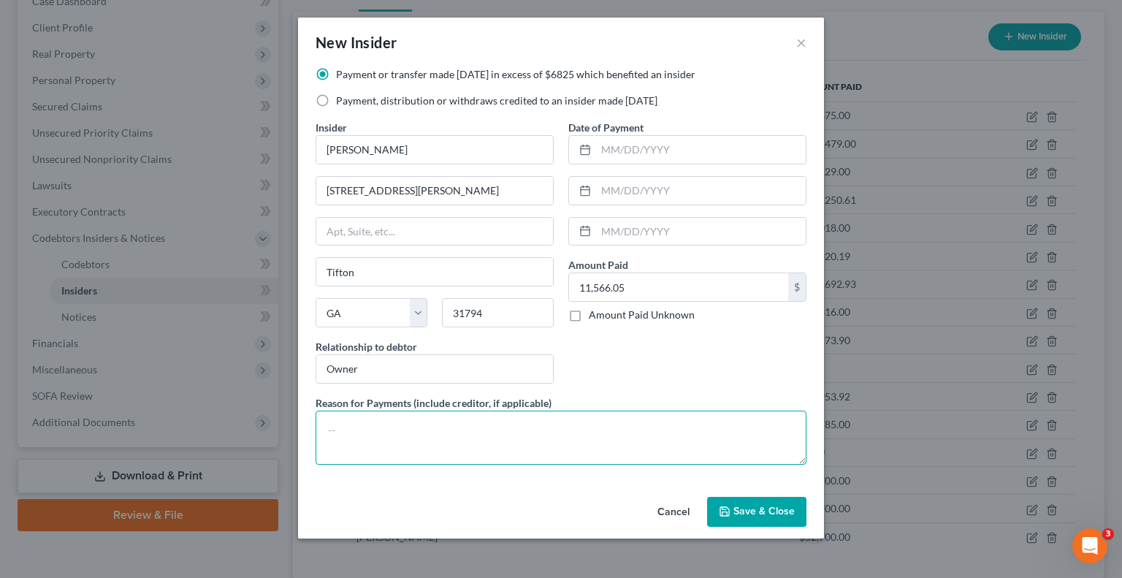
click at [412, 440] on textarea at bounding box center [560, 437] width 491 height 54
type textarea "Payment on guaranteed debt to Diversified Financial"
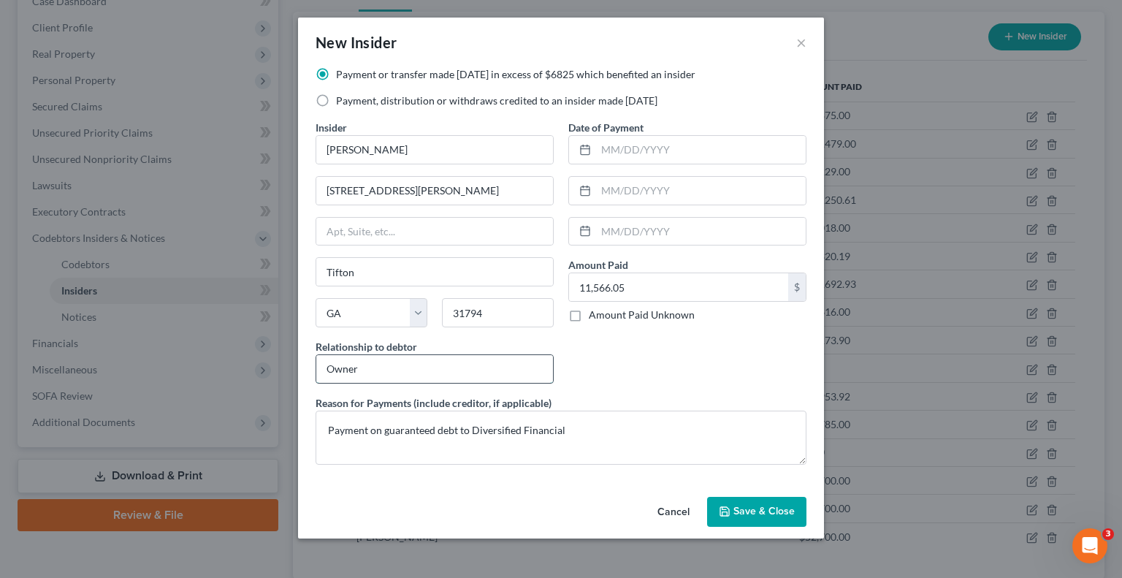
click at [456, 371] on input "Owner" at bounding box center [434, 369] width 237 height 28
type input "Owner's spouse"
click at [655, 154] on input "text" at bounding box center [701, 150] width 210 height 28
type input "[DATE]"
click at [462, 373] on input "Owner's spouse" at bounding box center [434, 369] width 237 height 28
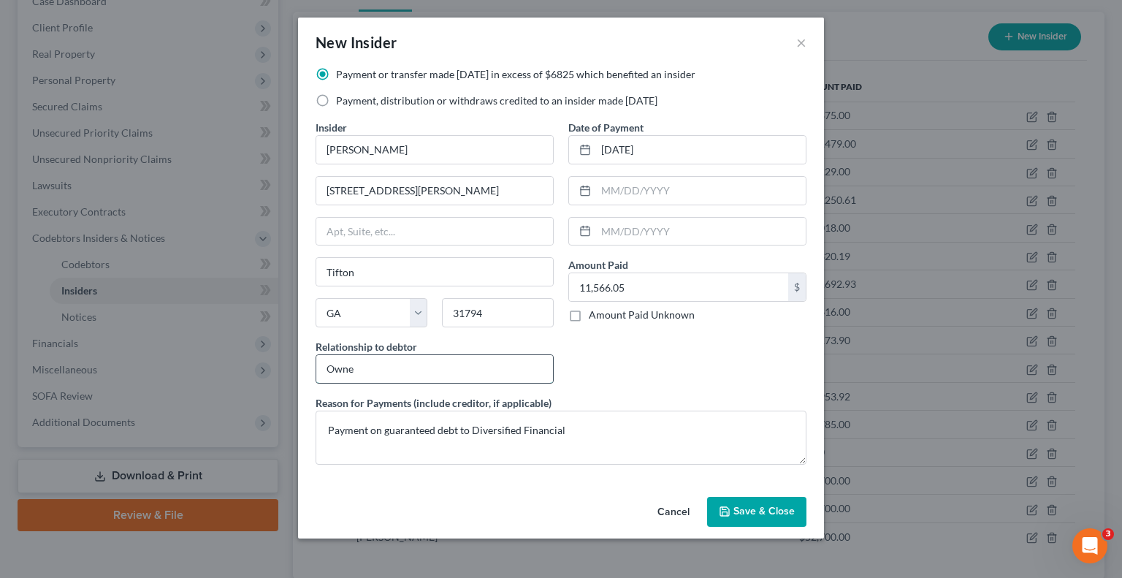
type input "Owner"
click at [786, 519] on button "Save & Close" at bounding box center [756, 512] width 99 height 31
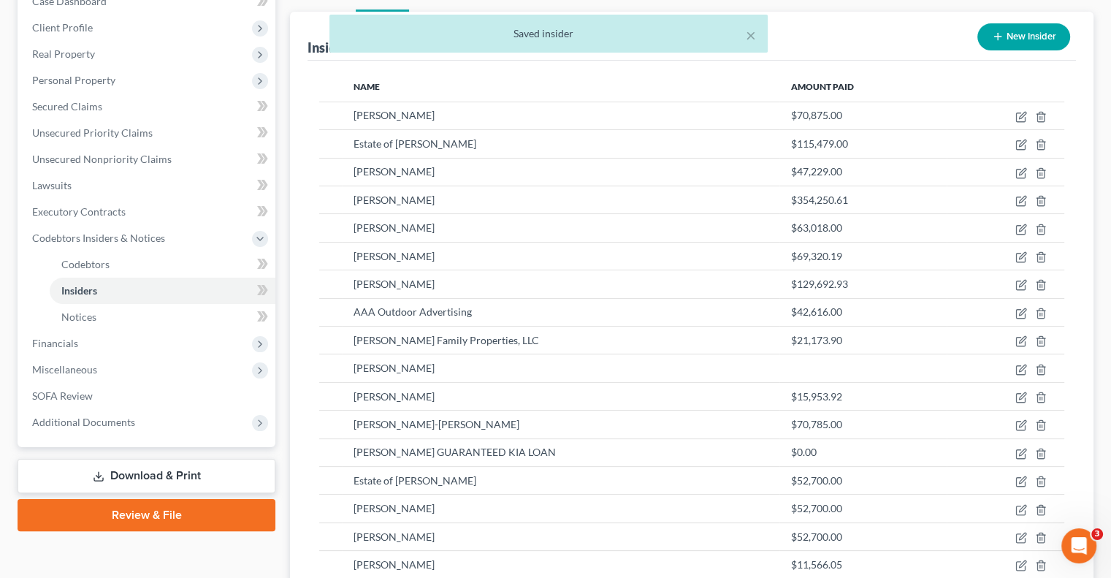
click at [1019, 23] on button "New Insider" at bounding box center [1023, 36] width 93 height 27
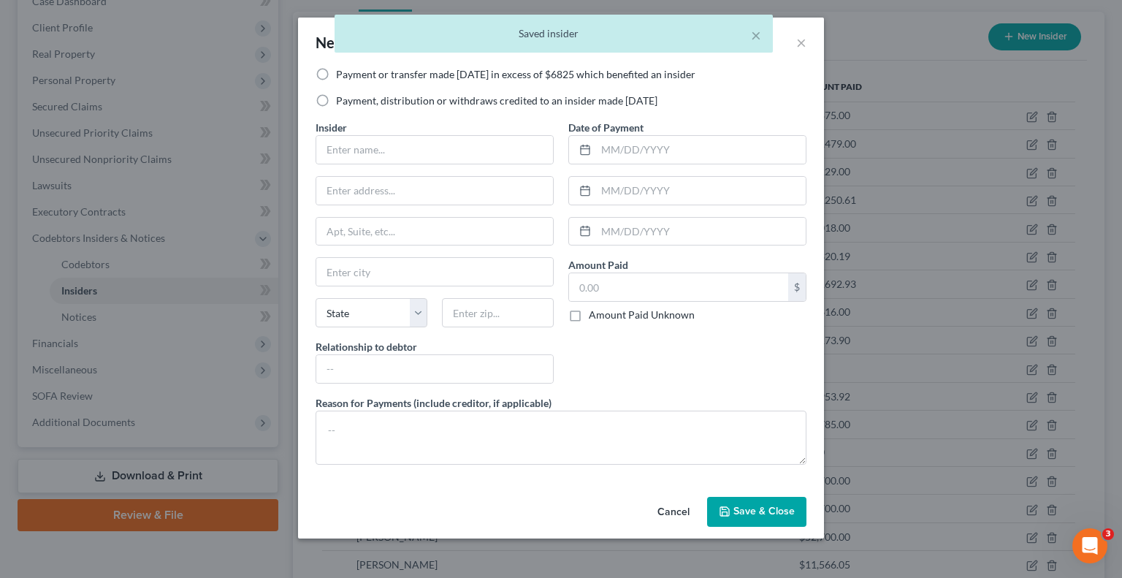
click at [336, 71] on label "Payment or transfer made [DATE] in excess of $6825 which benefited an insider" at bounding box center [515, 74] width 359 height 15
click at [342, 71] on input "Payment or transfer made [DATE] in excess of $6825 which benefited an insider" at bounding box center [346, 71] width 9 height 9
radio input "true"
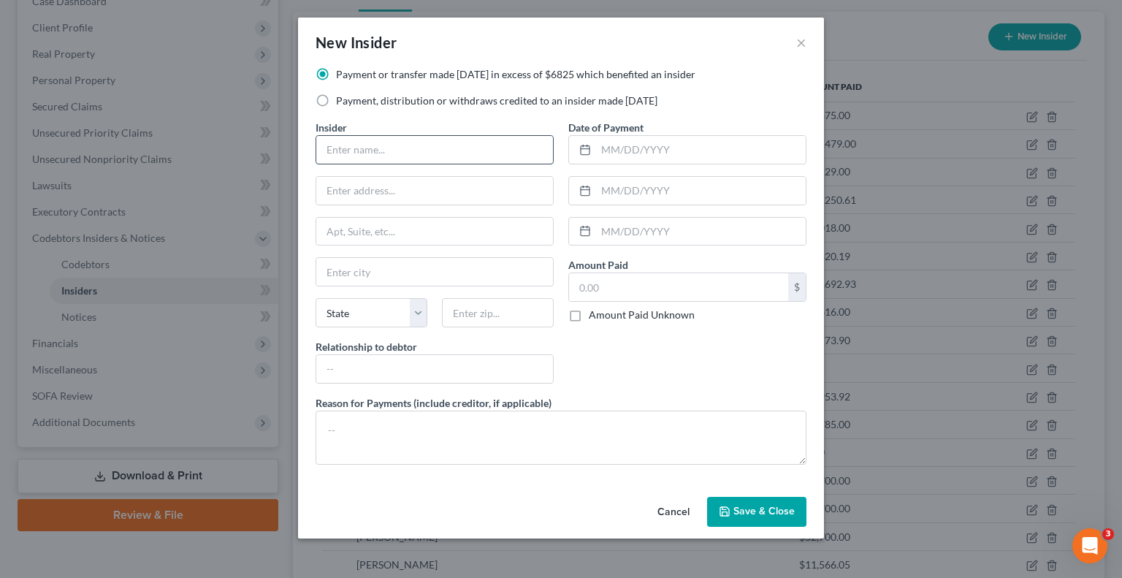
click at [368, 153] on input "text" at bounding box center [434, 150] width 237 height 28
type input "[PERSON_NAME]"
click at [366, 191] on input "text" at bounding box center [434, 191] width 237 height 28
type input "[STREET_ADDRESS][PERSON_NAME]"
click at [480, 302] on input "text" at bounding box center [498, 312] width 112 height 29
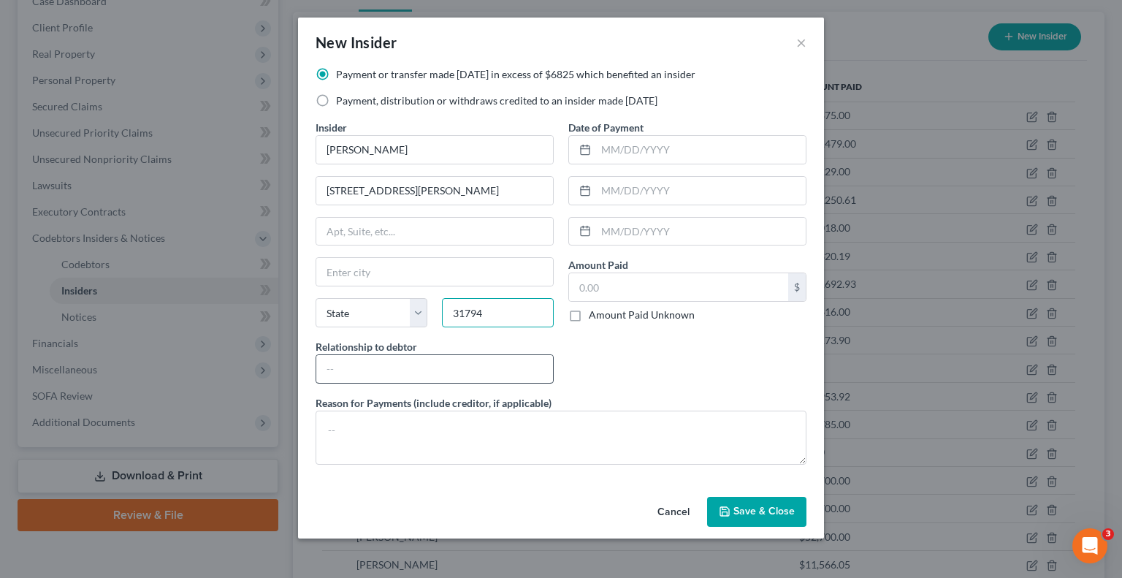
type input "31794"
type input "Tifton"
select select "10"
click at [439, 367] on input "text" at bounding box center [434, 369] width 237 height 28
type input "Owner"
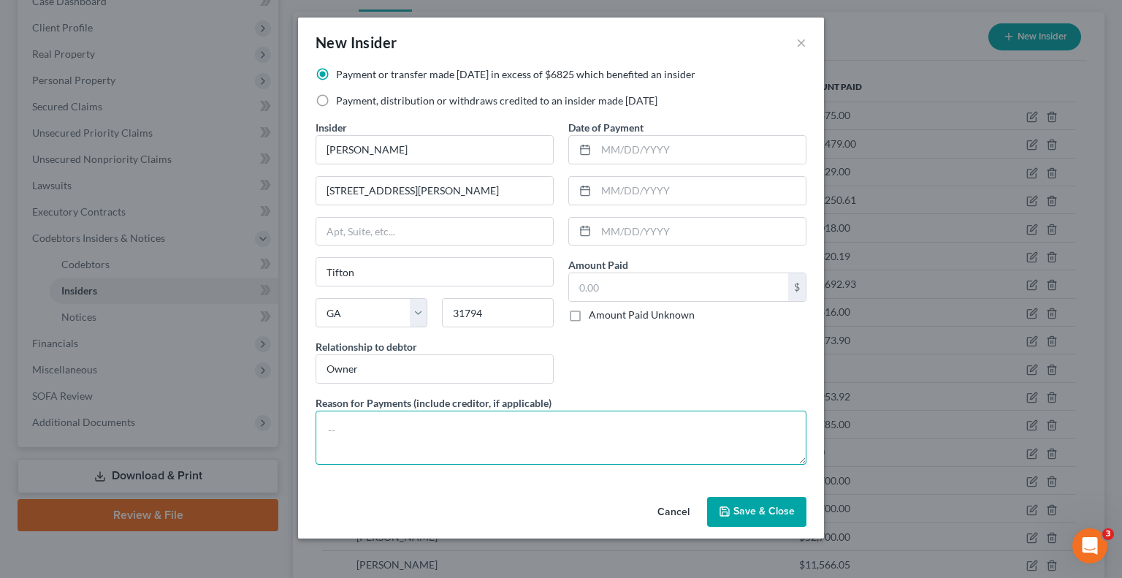
click at [367, 426] on textarea at bounding box center [560, 437] width 491 height 54
type textarea "Payment on guaranteed debt Diversified Financial"
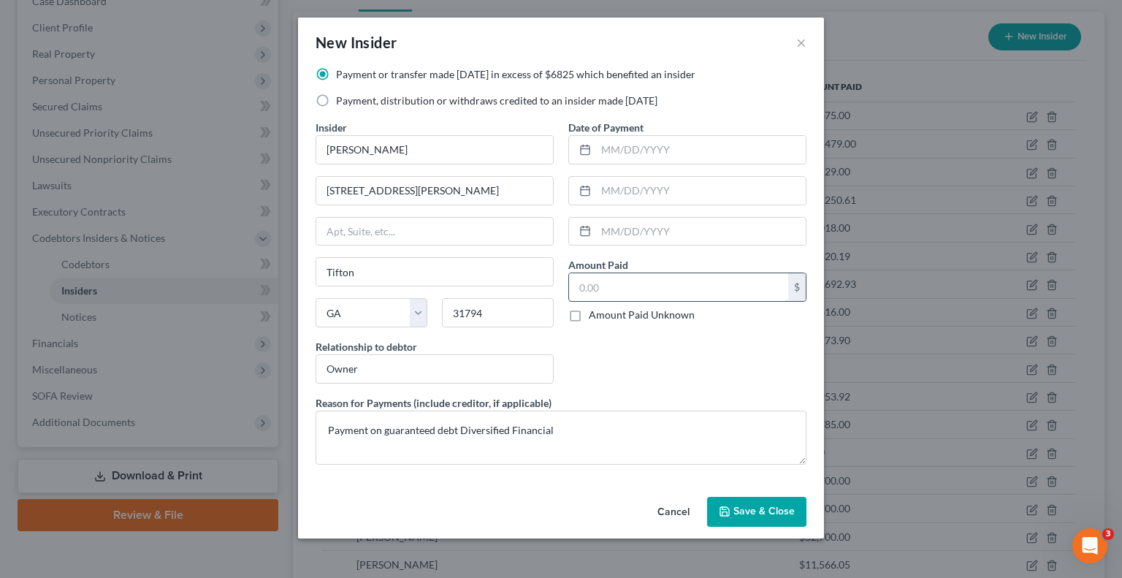
click at [600, 296] on input "text" at bounding box center [678, 287] width 219 height 28
paste input "11566.05"
type input "11,566.05"
click at [610, 153] on input "text" at bounding box center [701, 150] width 210 height 28
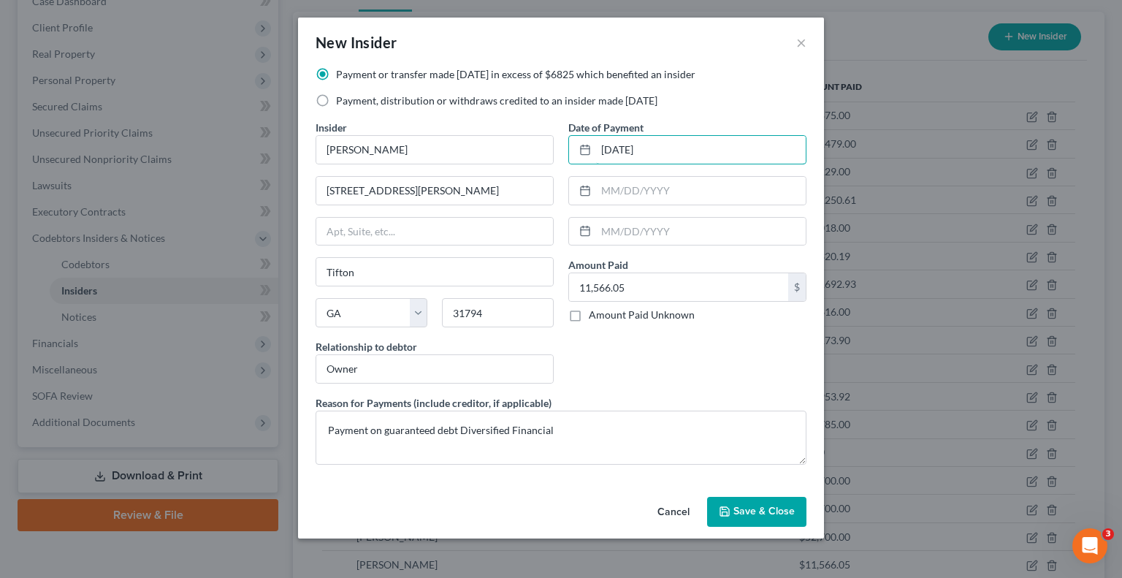
type input "[DATE]"
click at [736, 511] on span "Save & Close" at bounding box center [763, 511] width 61 height 12
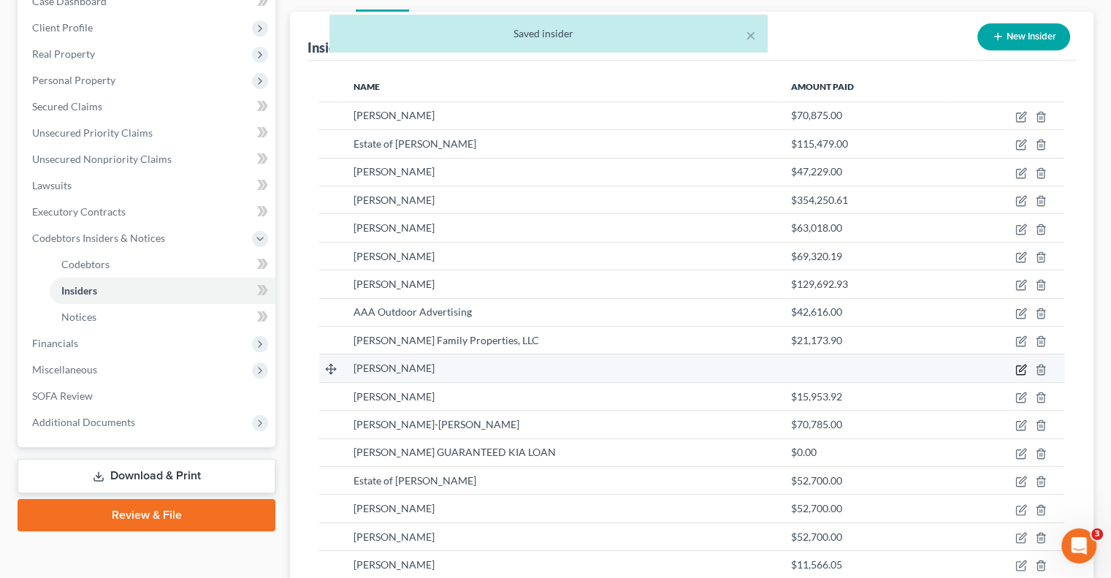
click at [1021, 364] on icon "button" at bounding box center [1021, 370] width 12 height 12
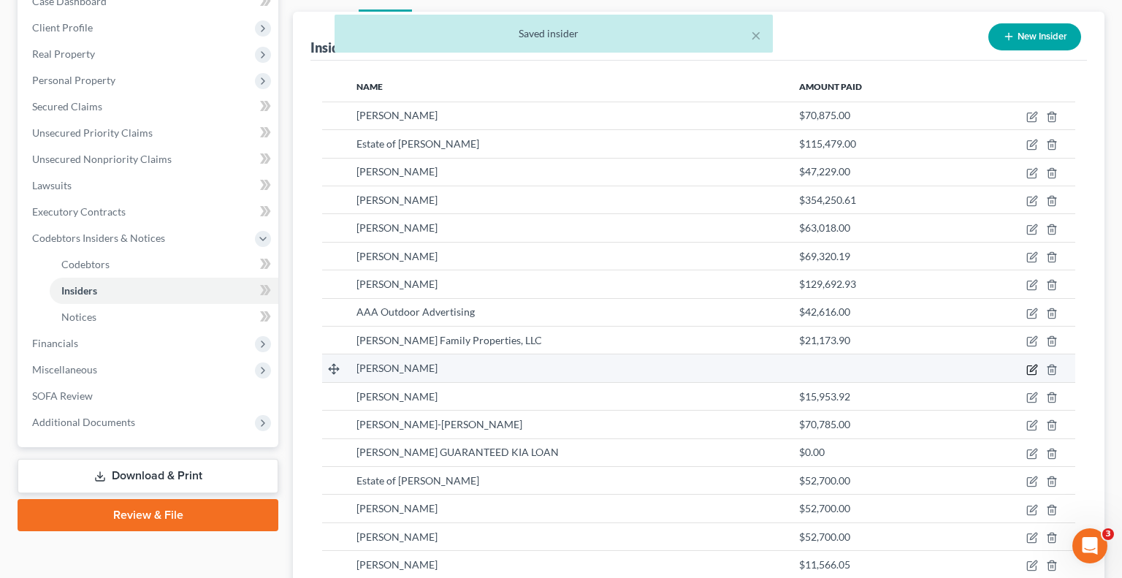
select select "10"
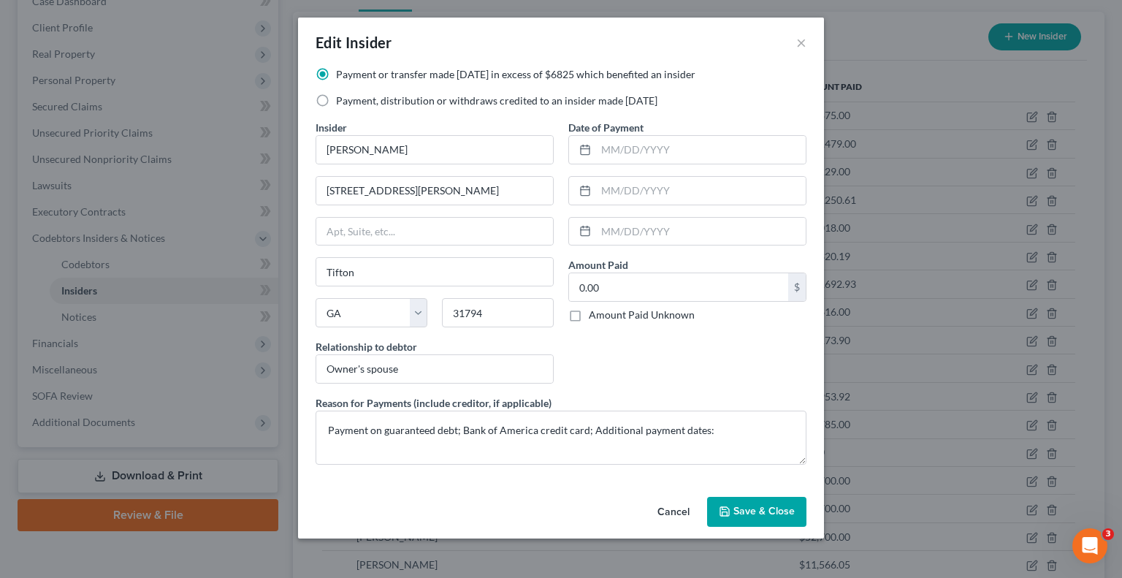
click at [675, 513] on button "Cancel" at bounding box center [673, 512] width 55 height 29
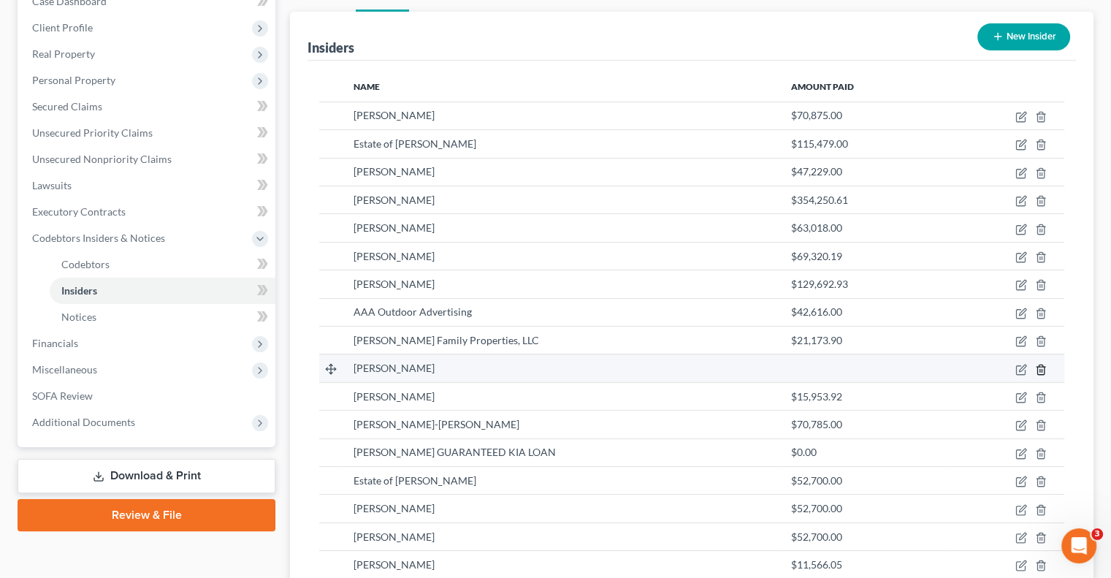
click at [1040, 364] on icon "button" at bounding box center [1041, 370] width 12 height 12
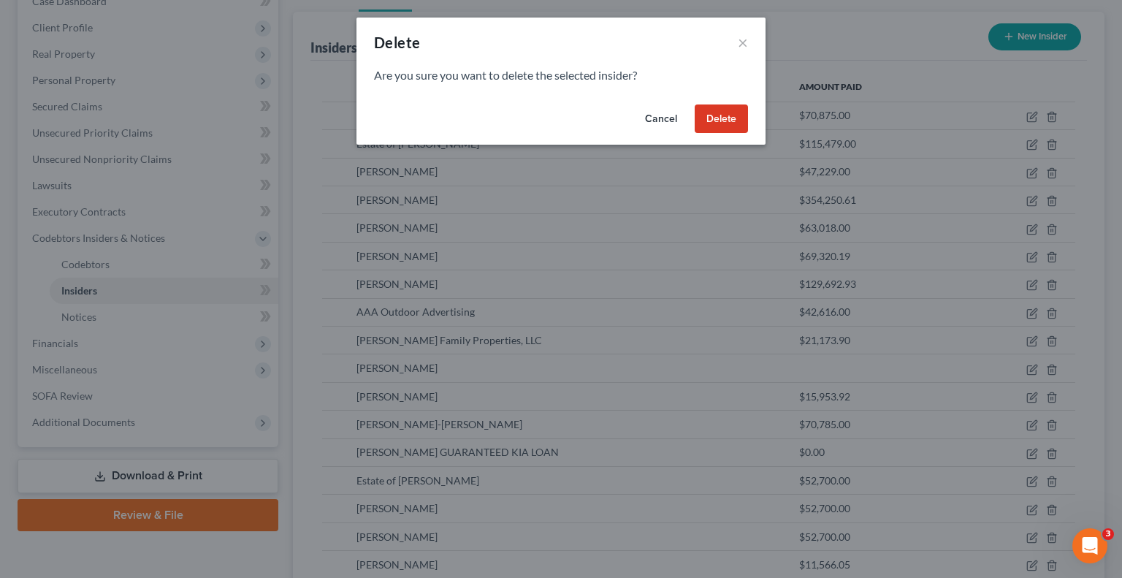
click at [716, 112] on button "Delete" at bounding box center [720, 118] width 53 height 29
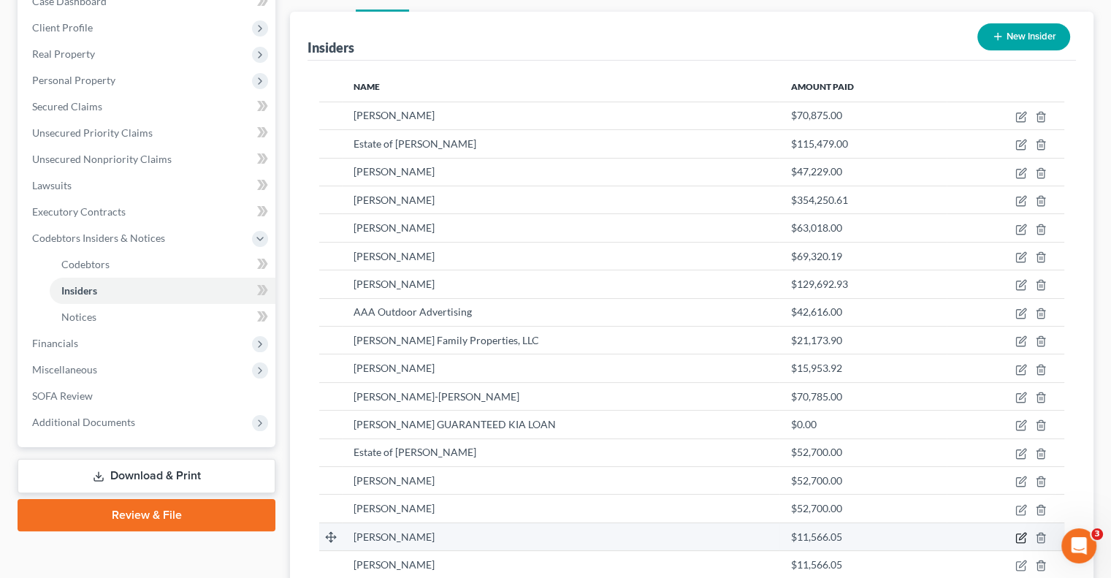
click at [1021, 532] on icon "button" at bounding box center [1021, 538] width 12 height 12
select select "10"
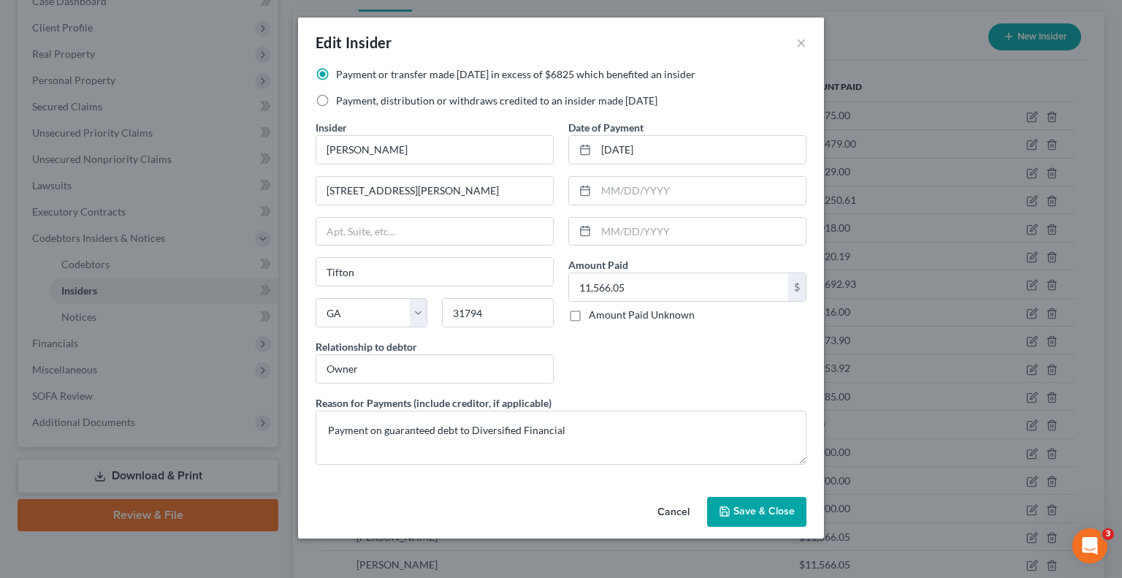
click at [758, 507] on span "Save & Close" at bounding box center [763, 511] width 61 height 12
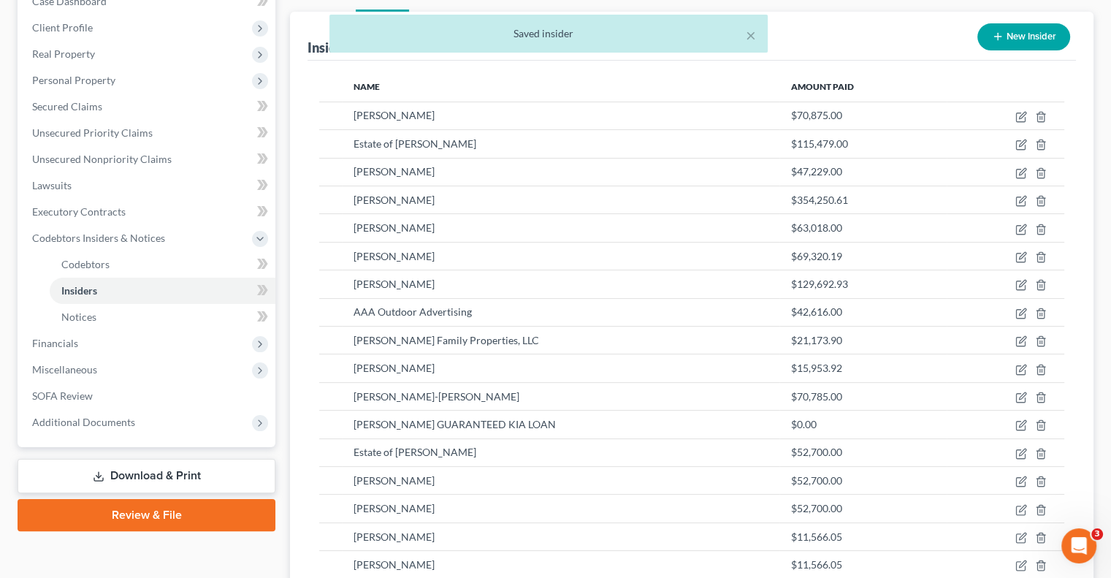
click at [1033, 23] on button "New Insider" at bounding box center [1023, 36] width 93 height 27
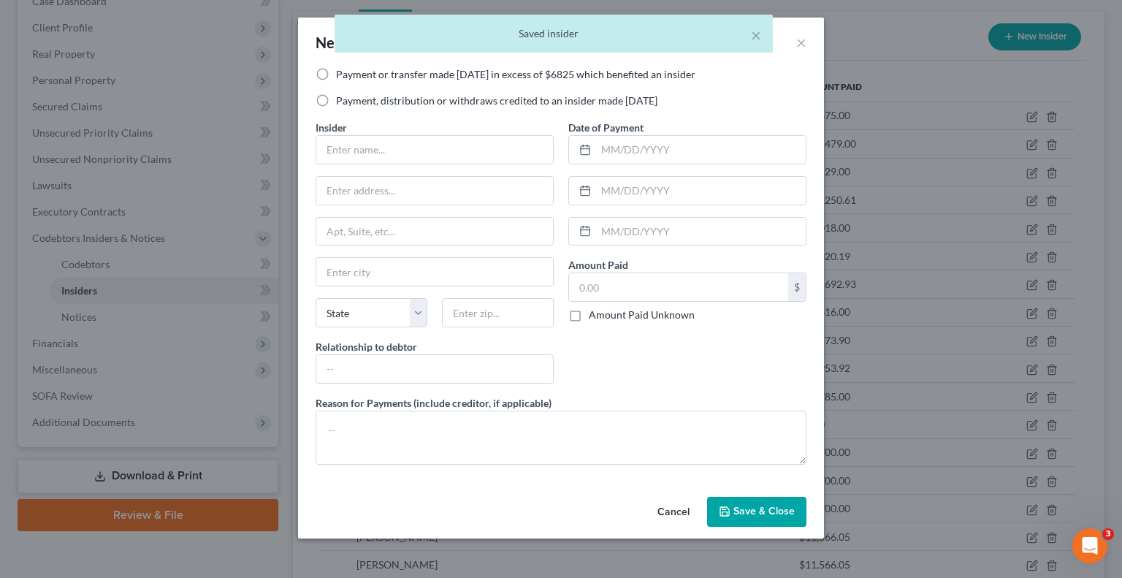
click at [336, 74] on label "Payment or transfer made [DATE] in excess of $6825 which benefited an insider" at bounding box center [515, 74] width 359 height 15
click at [342, 74] on input "Payment or transfer made [DATE] in excess of $6825 which benefited an insider" at bounding box center [346, 71] width 9 height 9
radio input "true"
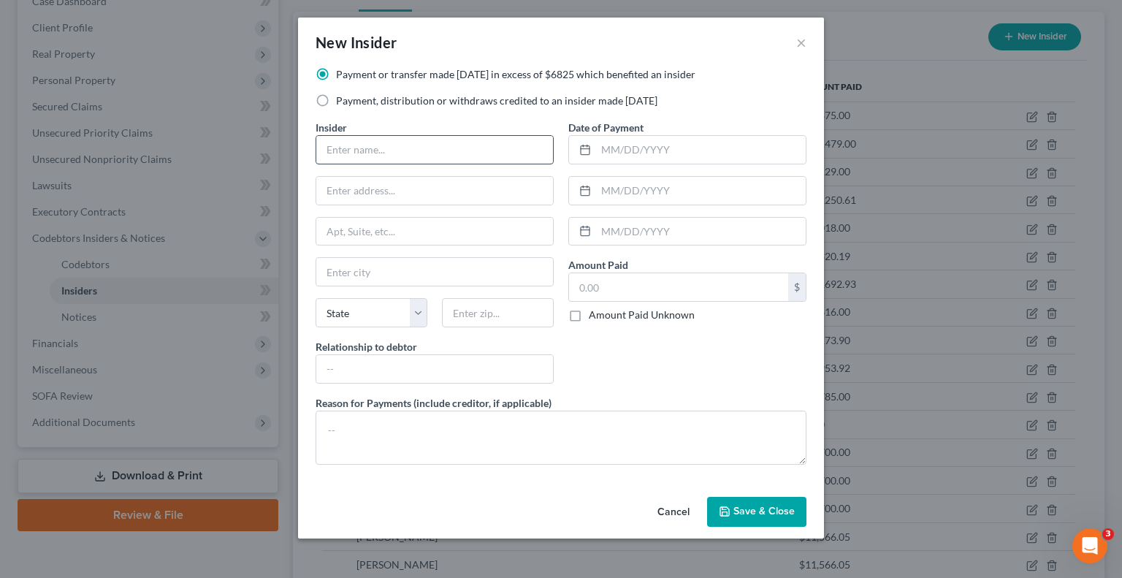
click at [358, 157] on input "text" at bounding box center [434, 150] width 237 height 28
type input "[PERSON_NAME]"
click at [640, 152] on input "text" at bounding box center [701, 150] width 210 height 28
type input "[DATE]"
click at [651, 300] on div "$ Amount Paid Unknown" at bounding box center [687, 297] width 238 height 50
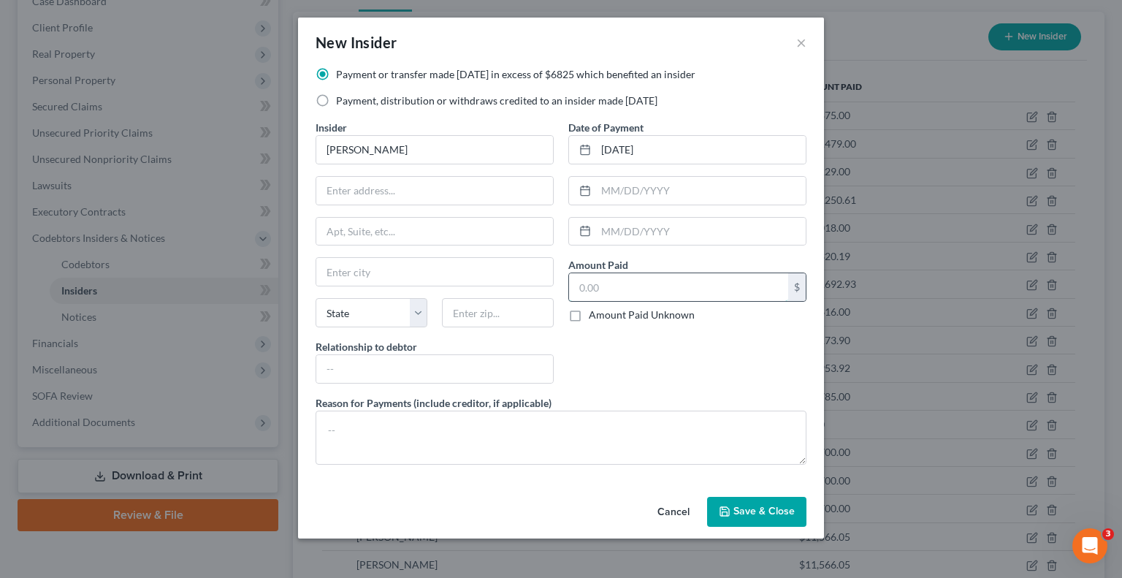
click at [649, 290] on input "text" at bounding box center [678, 287] width 219 height 28
paste input "11566.05"
type input "11,566.05"
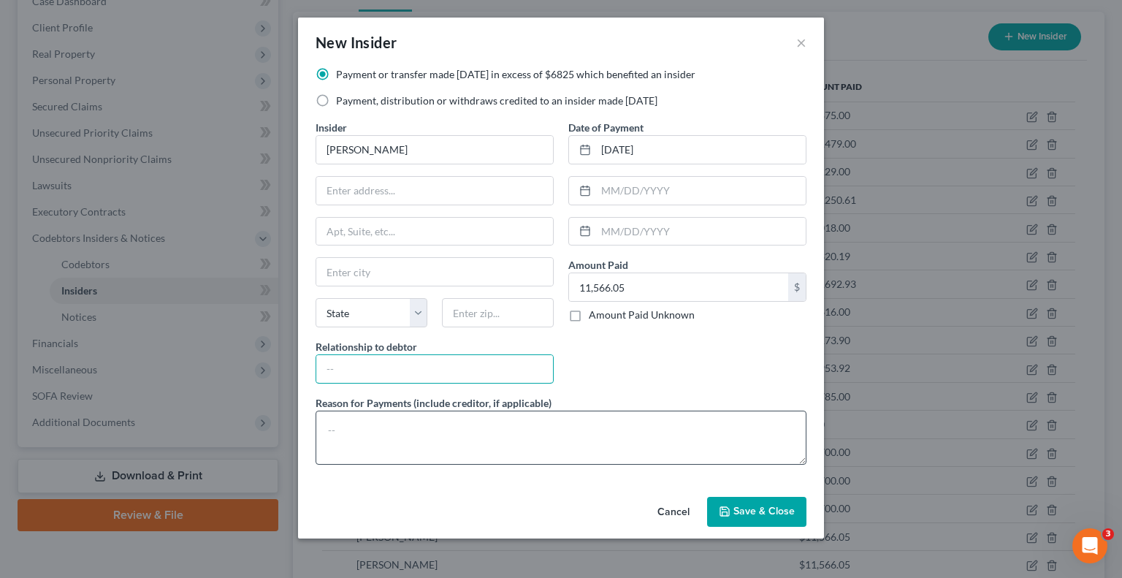
drag, startPoint x: 364, startPoint y: 370, endPoint x: 356, endPoint y: 425, distance: 55.5
click at [364, 370] on input "text" at bounding box center [434, 369] width 237 height 28
click at [351, 432] on textarea at bounding box center [560, 437] width 491 height 54
paste textarea "11566.05"
type textarea "1"
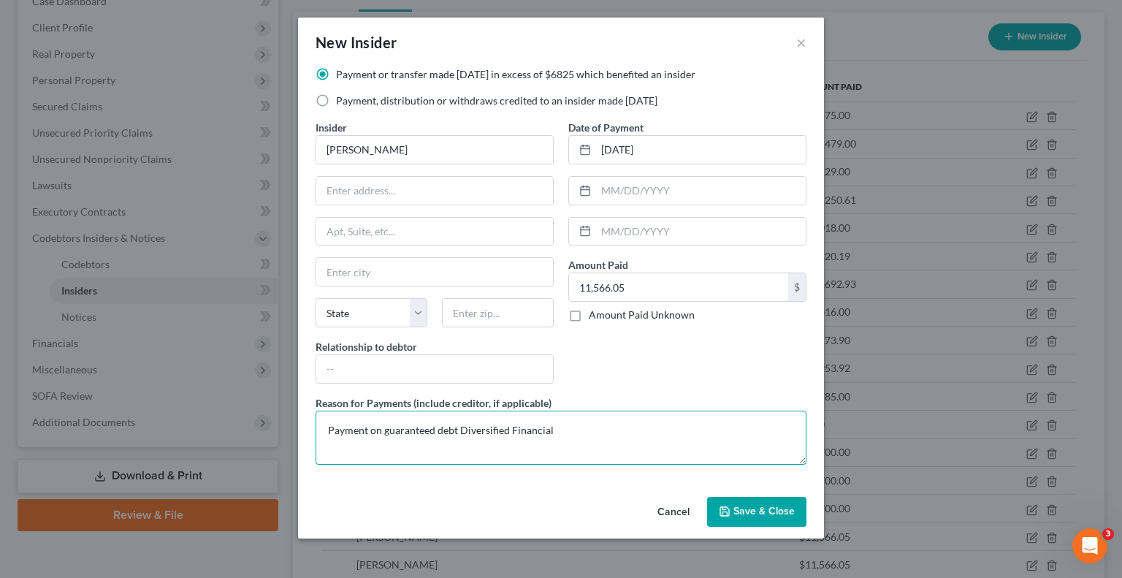
type textarea "Payment on guaranteed debt Diversified Financial"
click at [773, 507] on span "Save & Close" at bounding box center [763, 511] width 61 height 12
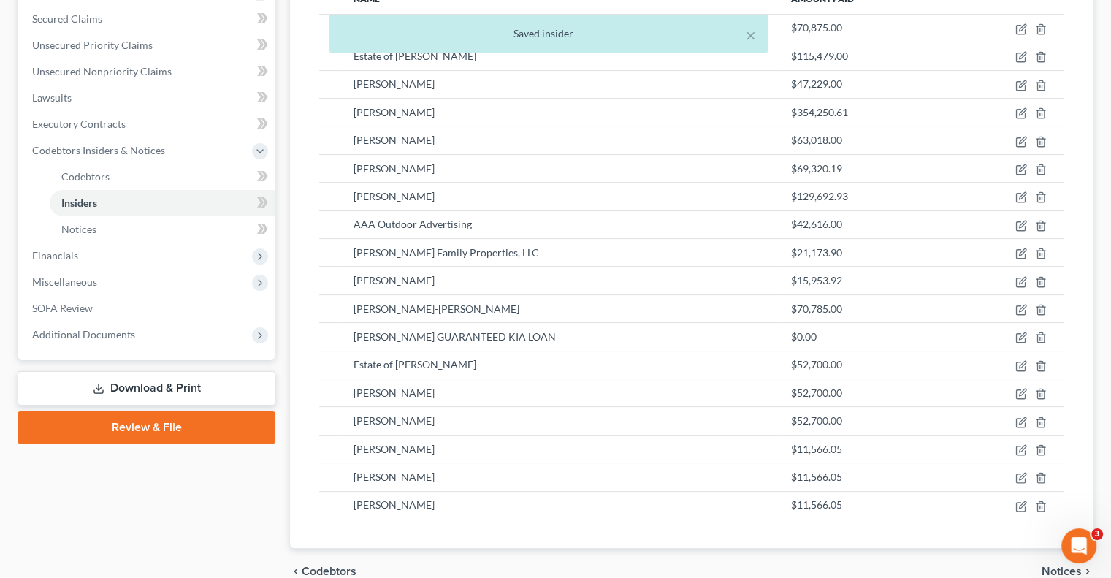
scroll to position [320, 0]
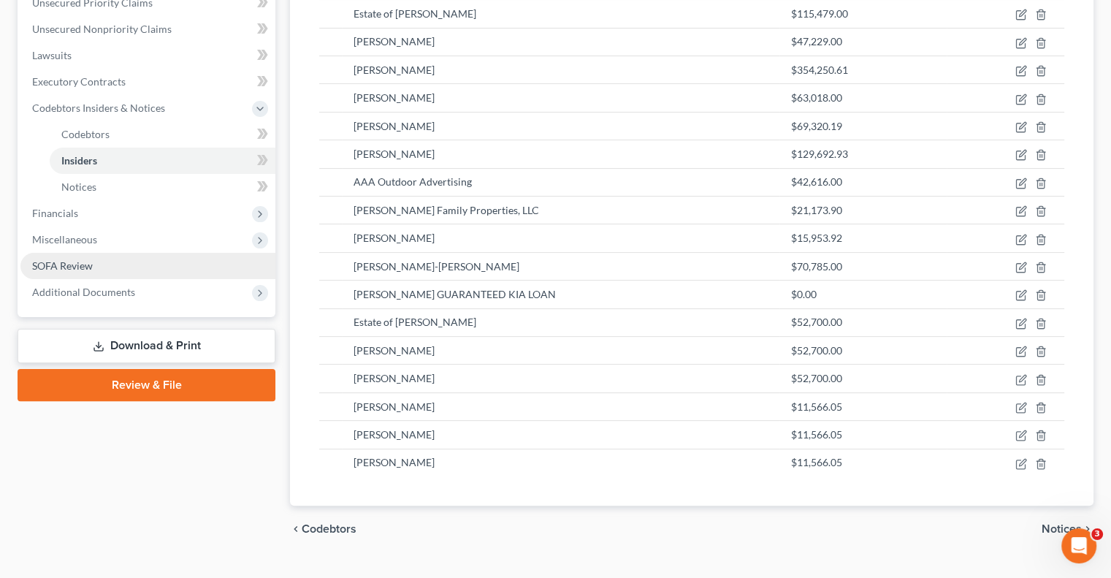
click at [172, 253] on link "SOFA Review" at bounding box center [147, 266] width 255 height 26
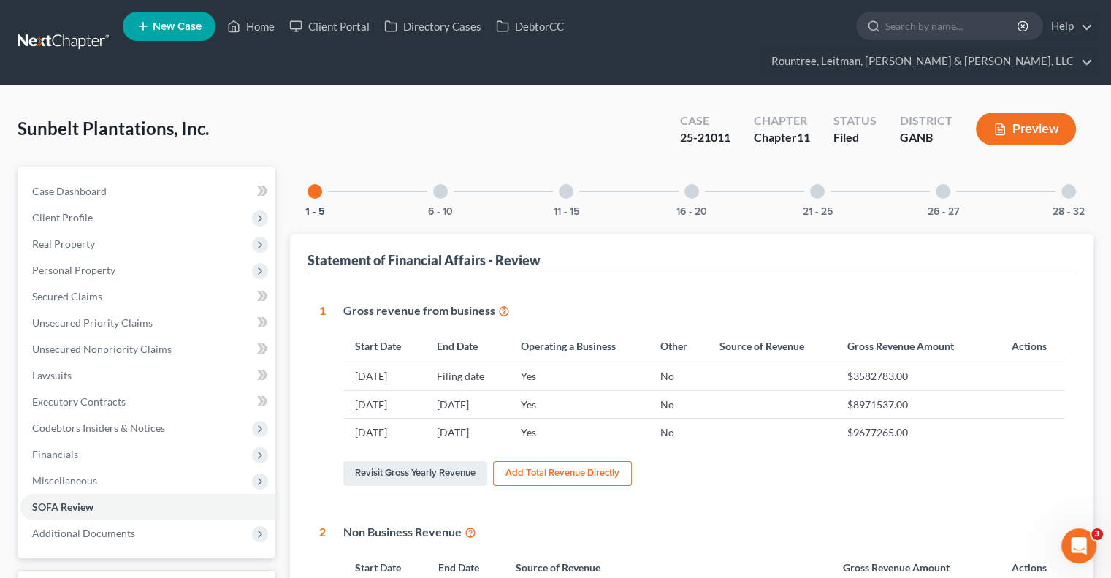
click at [1063, 184] on div at bounding box center [1068, 191] width 15 height 15
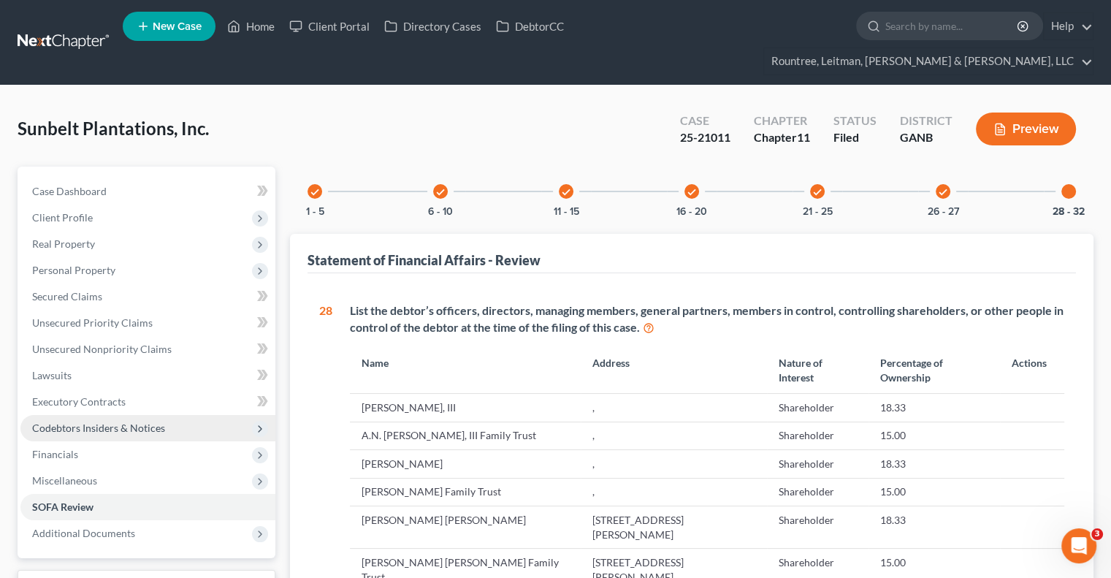
click at [91, 421] on span "Codebtors Insiders & Notices" at bounding box center [98, 427] width 133 height 12
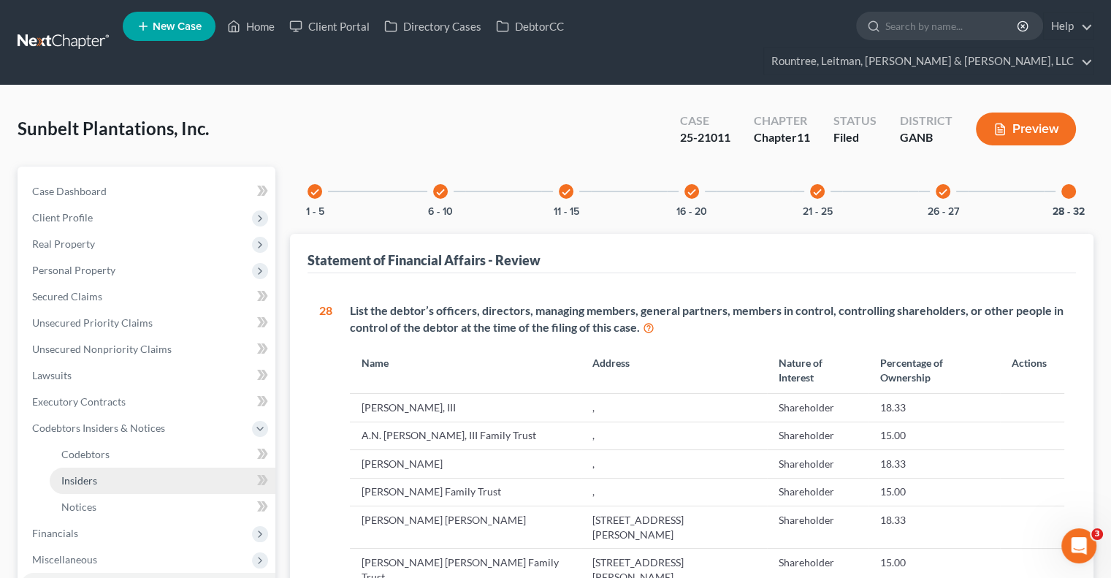
click at [101, 467] on link "Insiders" at bounding box center [163, 480] width 226 height 26
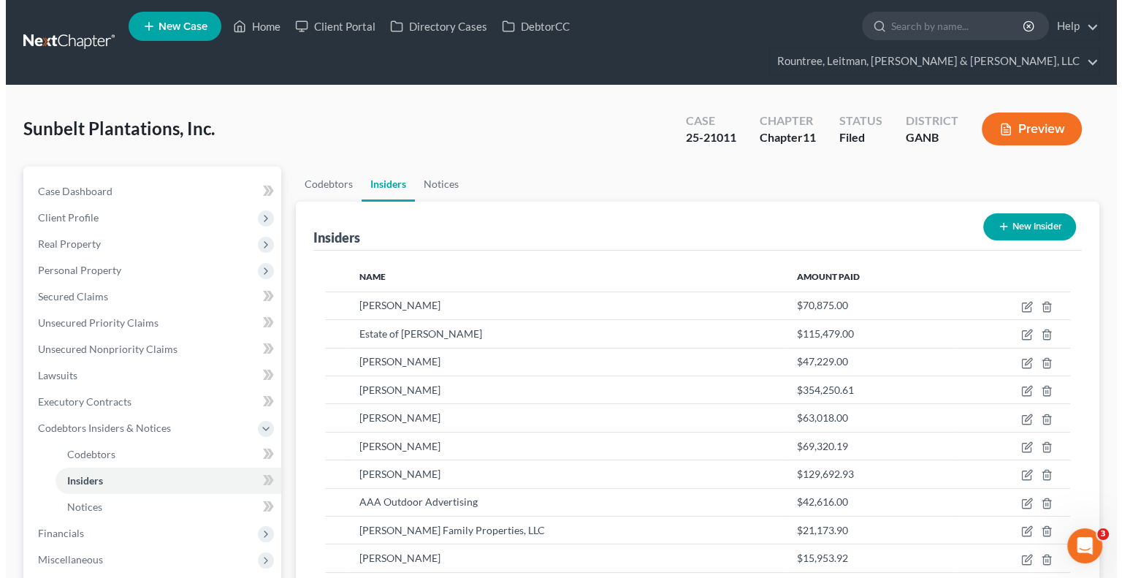
scroll to position [320, 0]
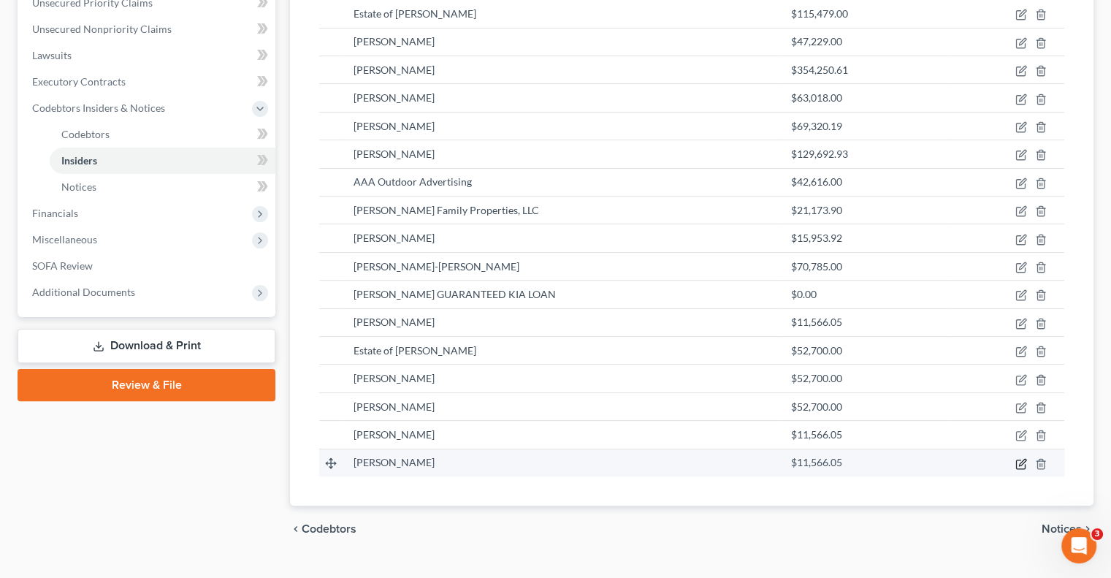
click at [1022, 458] on icon "button" at bounding box center [1021, 464] width 12 height 12
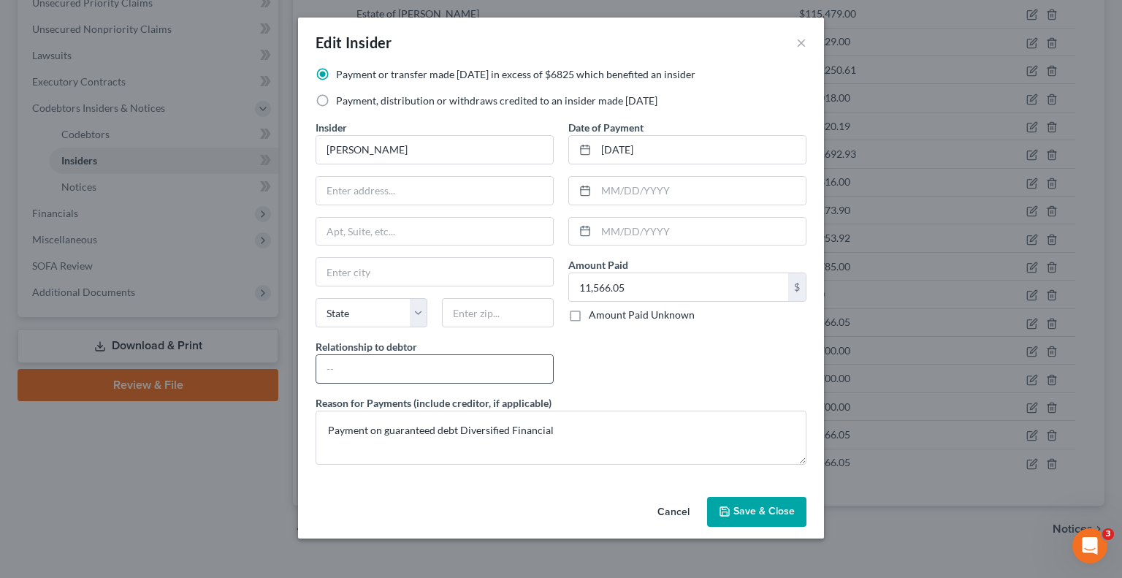
click at [339, 359] on input "text" at bounding box center [434, 369] width 237 height 28
type input "Owner"
click at [771, 505] on span "Save & Close" at bounding box center [763, 511] width 61 height 12
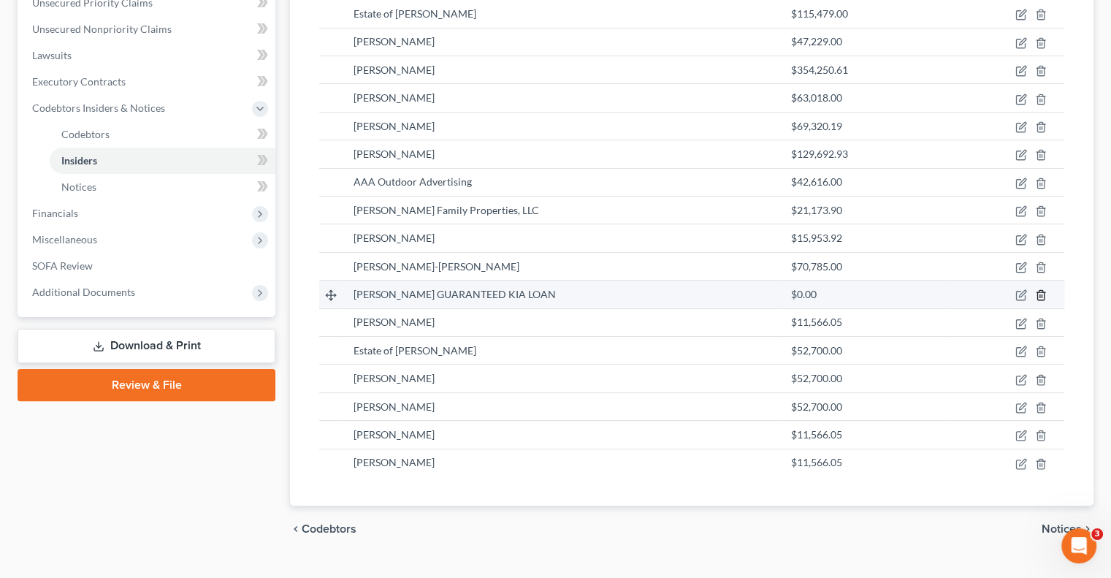
click at [1043, 289] on icon "button" at bounding box center [1041, 295] width 12 height 12
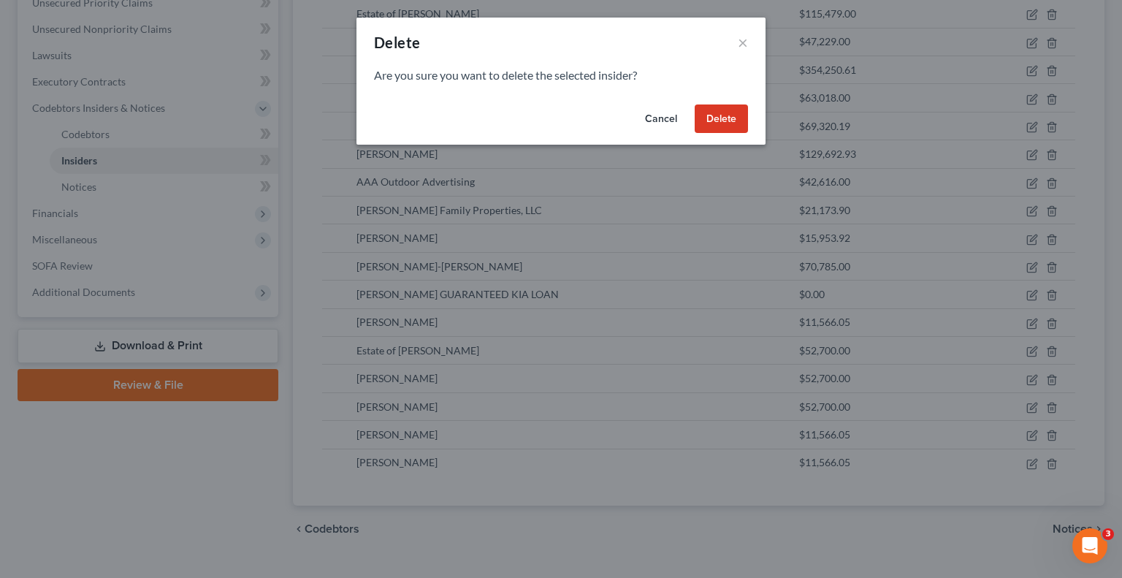
click at [719, 124] on button "Delete" at bounding box center [720, 118] width 53 height 29
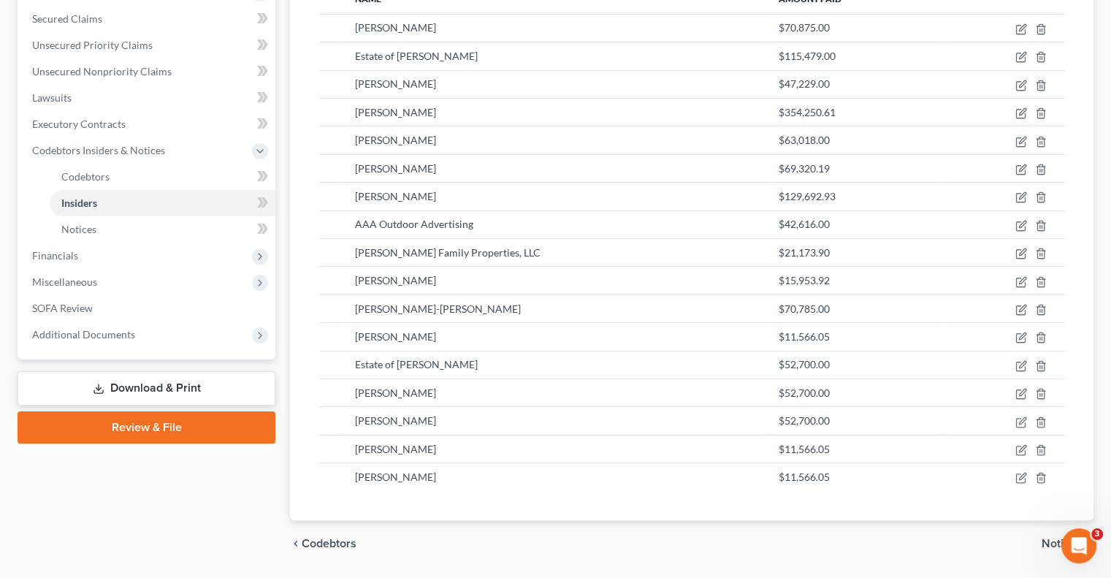
scroll to position [292, 0]
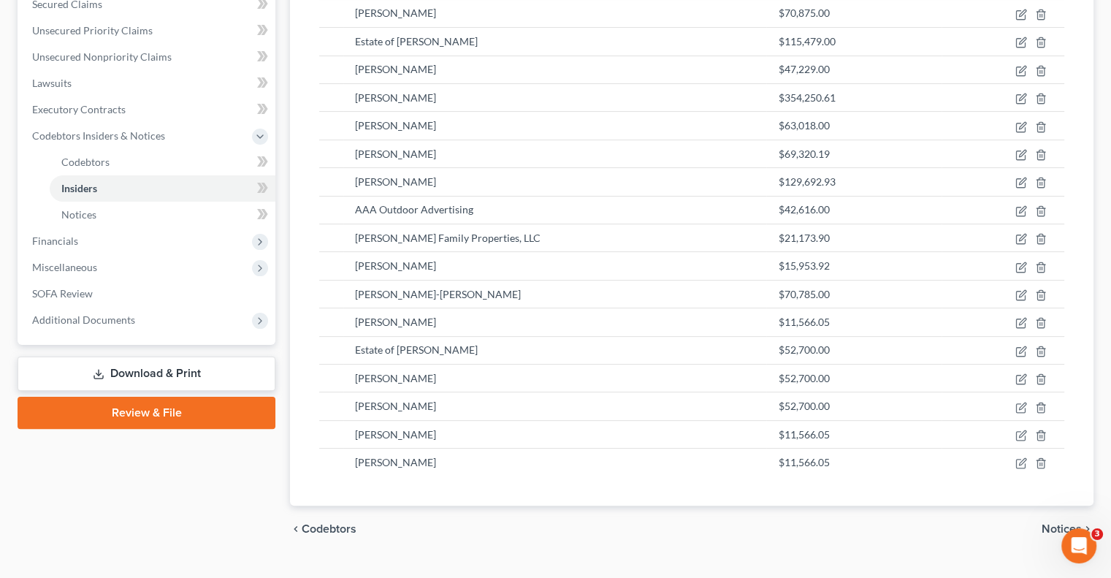
click at [145, 356] on link "Download & Print" at bounding box center [147, 373] width 258 height 34
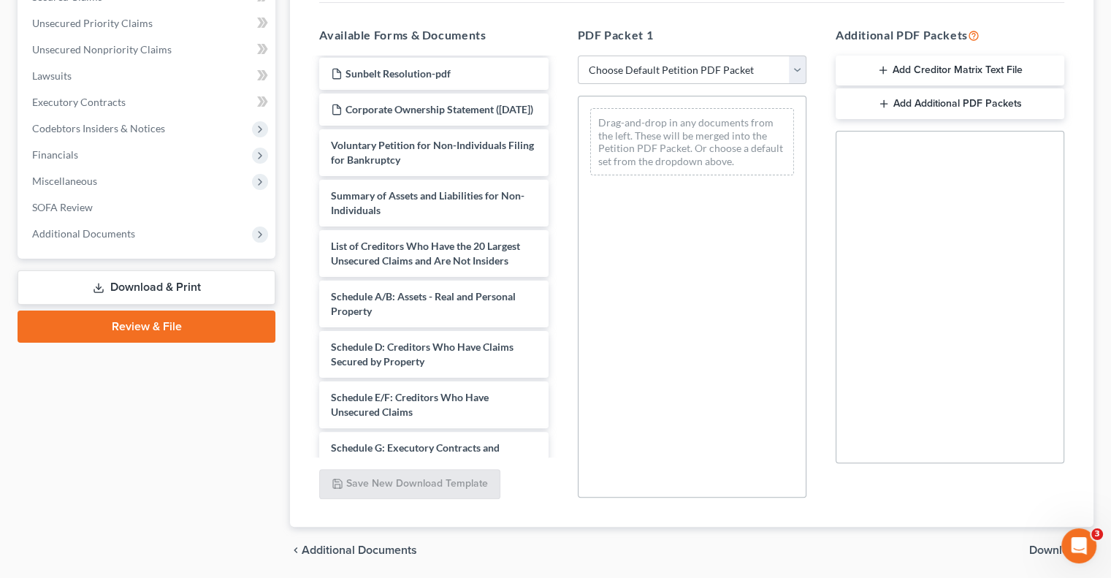
scroll to position [203, 0]
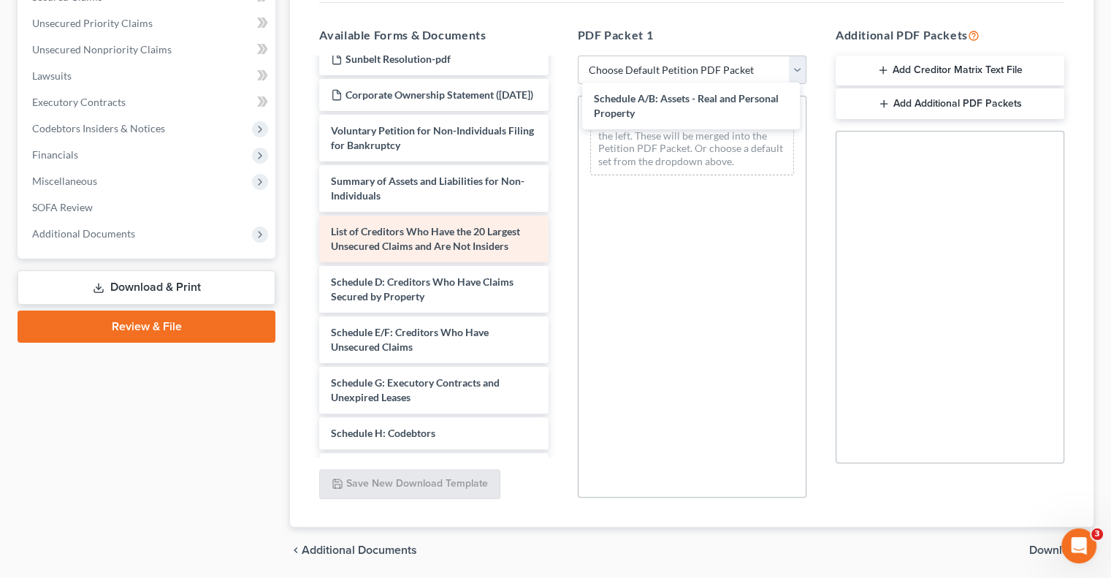
drag, startPoint x: 421, startPoint y: 283, endPoint x: 525, endPoint y: 210, distance: 127.4
click at [559, 111] on div "Schedule A/B: Assets - Real and Personal Property Sunbelt Inventory AB Attachme…" at bounding box center [433, 274] width 252 height 837
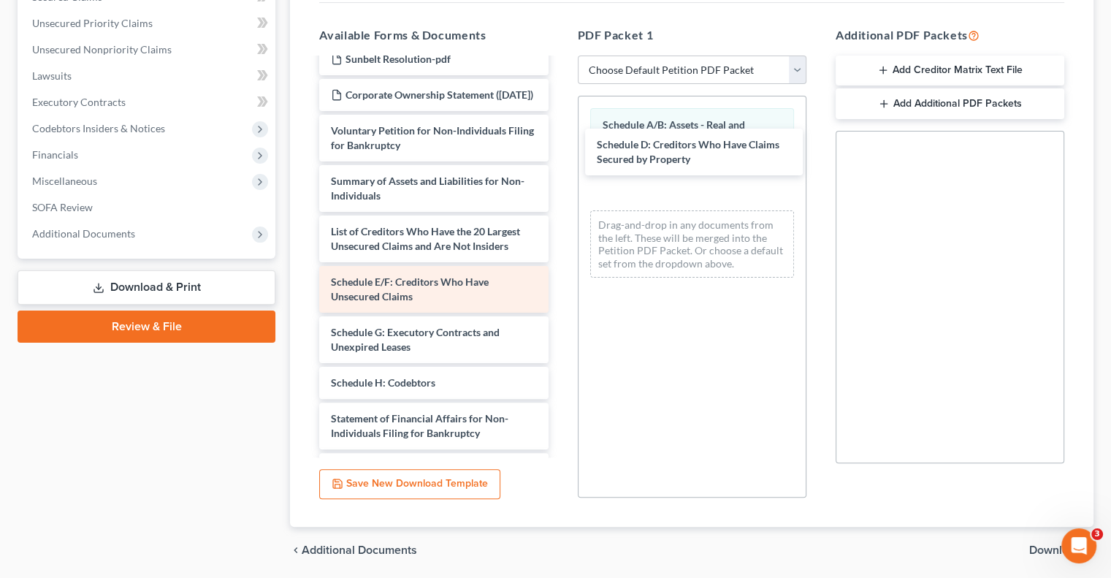
drag, startPoint x: 405, startPoint y: 270, endPoint x: 430, endPoint y: 253, distance: 31.0
click at [559, 142] on div "Schedule D: Creditors Who Have Claims Secured by Property Sunbelt Inventory AB …" at bounding box center [433, 249] width 252 height 786
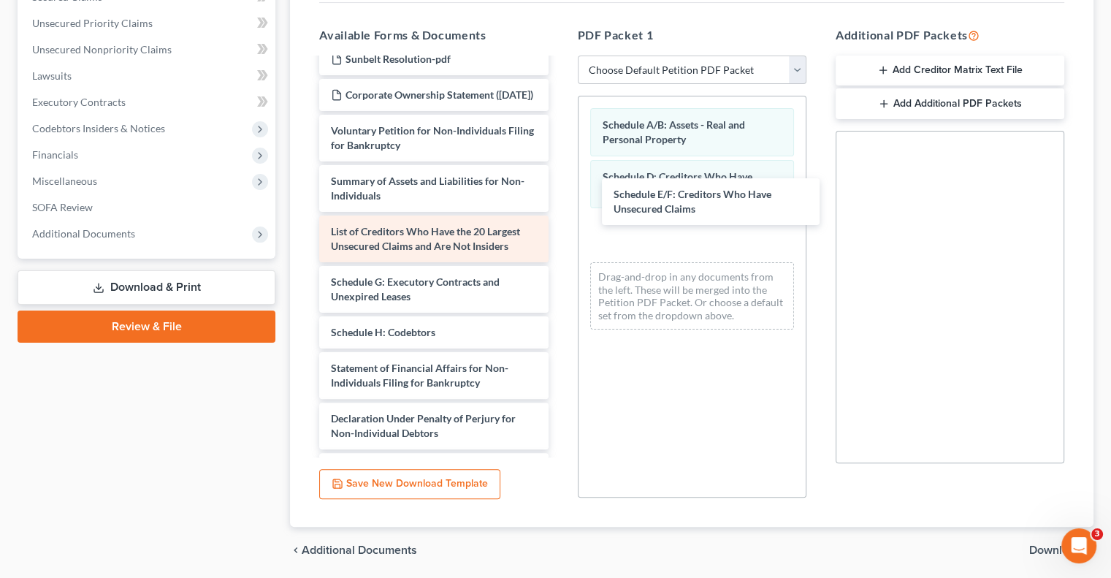
drag, startPoint x: 373, startPoint y: 274, endPoint x: 445, endPoint y: 240, distance: 79.7
click at [559, 195] on div "Schedule E/F: Creditors Who Have Unsecured Claims Sunbelt Inventory AB Attachme…" at bounding box center [433, 224] width 252 height 736
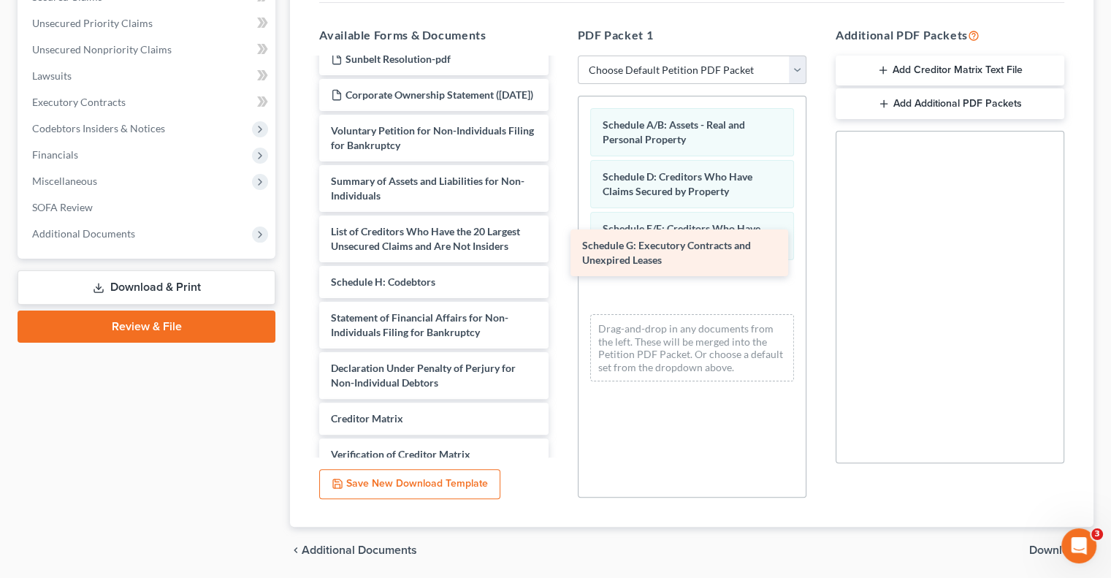
drag, startPoint x: 395, startPoint y: 277, endPoint x: 646, endPoint y: 253, distance: 252.3
click at [559, 253] on div "Schedule G: Executory Contracts and Unexpired Leases Sunbelt Inventory AB Attac…" at bounding box center [433, 199] width 252 height 686
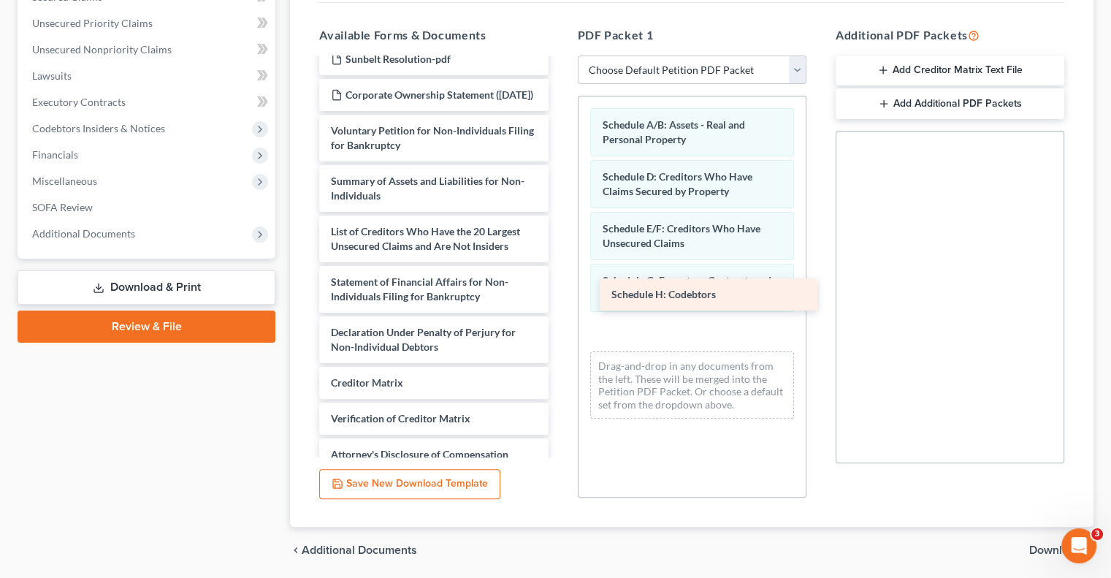
drag, startPoint x: 383, startPoint y: 265, endPoint x: 663, endPoint y: 291, distance: 281.6
click at [559, 291] on div "Schedule H: Codebtors Sunbelt Inventory AB Attachment-pdf Sunbelt Supplemental …" at bounding box center [433, 181] width 252 height 650
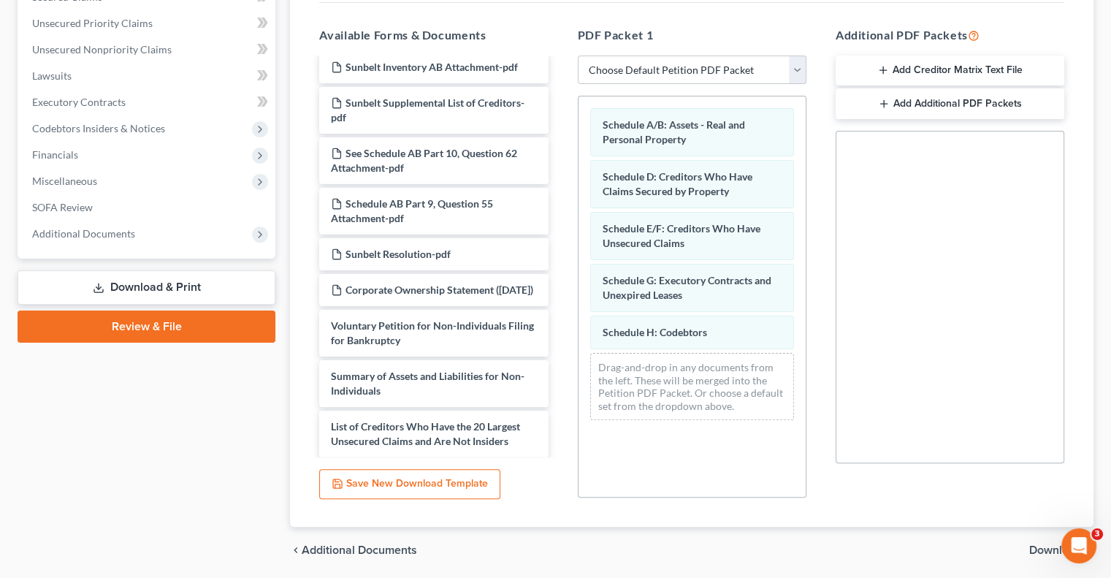
scroll to position [0, 0]
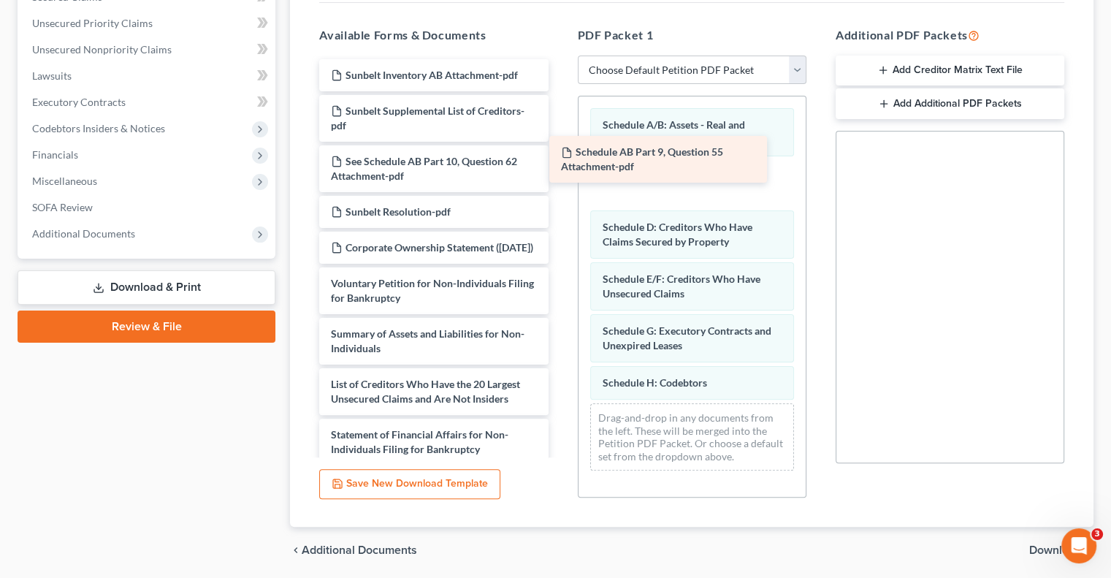
drag, startPoint x: 413, startPoint y: 192, endPoint x: 646, endPoint y: 162, distance: 234.1
click at [559, 162] on div "Schedule AB Part 9, Question 55 Attachment-pdf Sunbelt Inventory AB Attachment-…" at bounding box center [433, 359] width 252 height 600
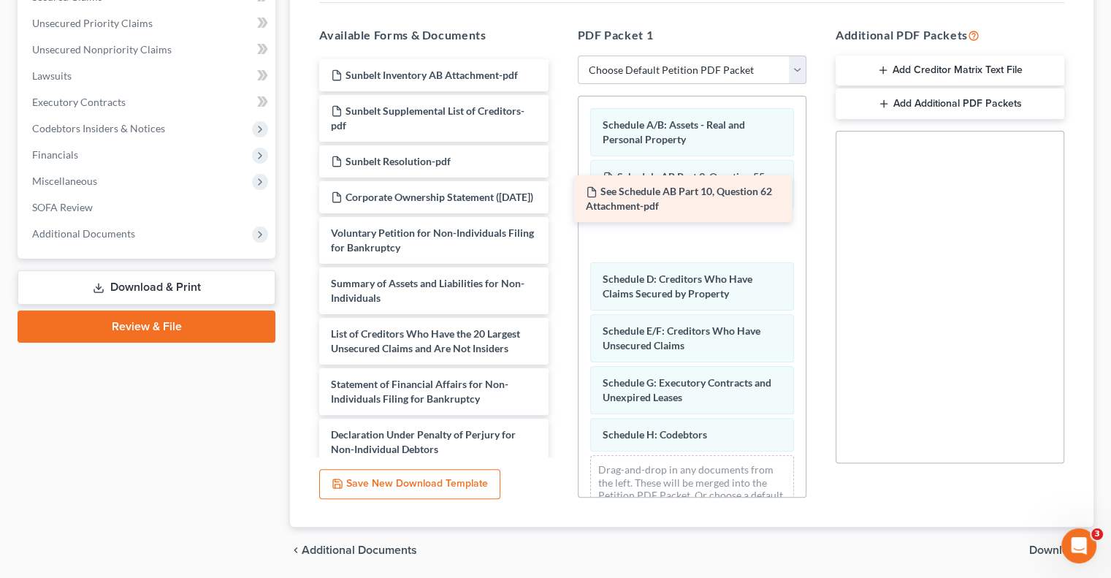
drag, startPoint x: 460, startPoint y: 136, endPoint x: 715, endPoint y: 194, distance: 261.3
click at [559, 194] on div "See Schedule AB Part 10, Question 62 Attachment-pdf Sunbelt Inventory AB Attach…" at bounding box center [433, 333] width 252 height 549
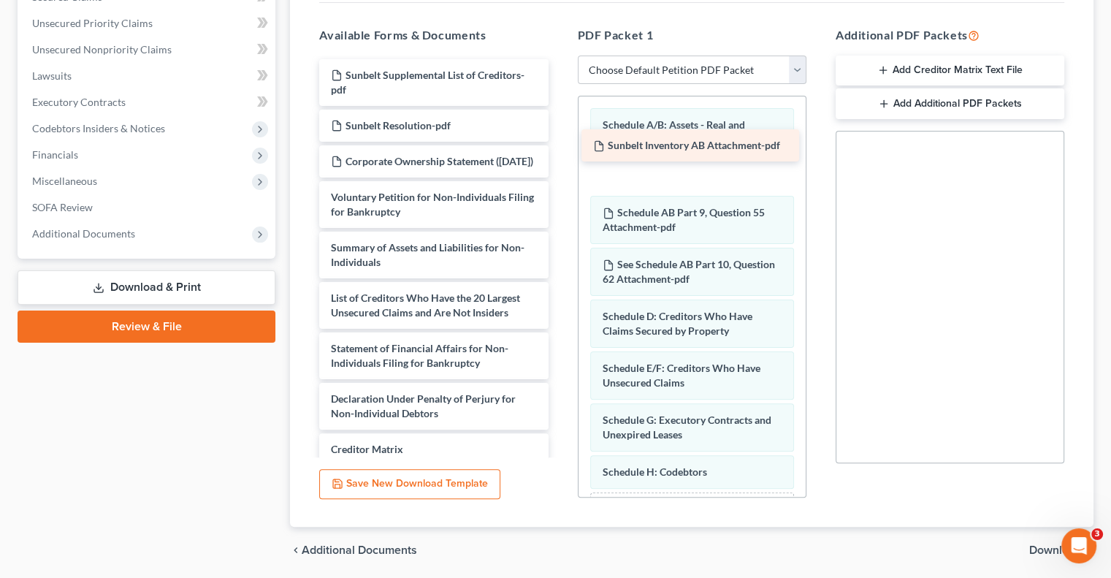
drag, startPoint x: 421, startPoint y: 43, endPoint x: 683, endPoint y: 141, distance: 279.8
click at [559, 141] on div "Sunbelt Inventory AB Attachment-pdf Sunbelt Inventory AB Attachment-pdf Sunbelt…" at bounding box center [433, 315] width 252 height 513
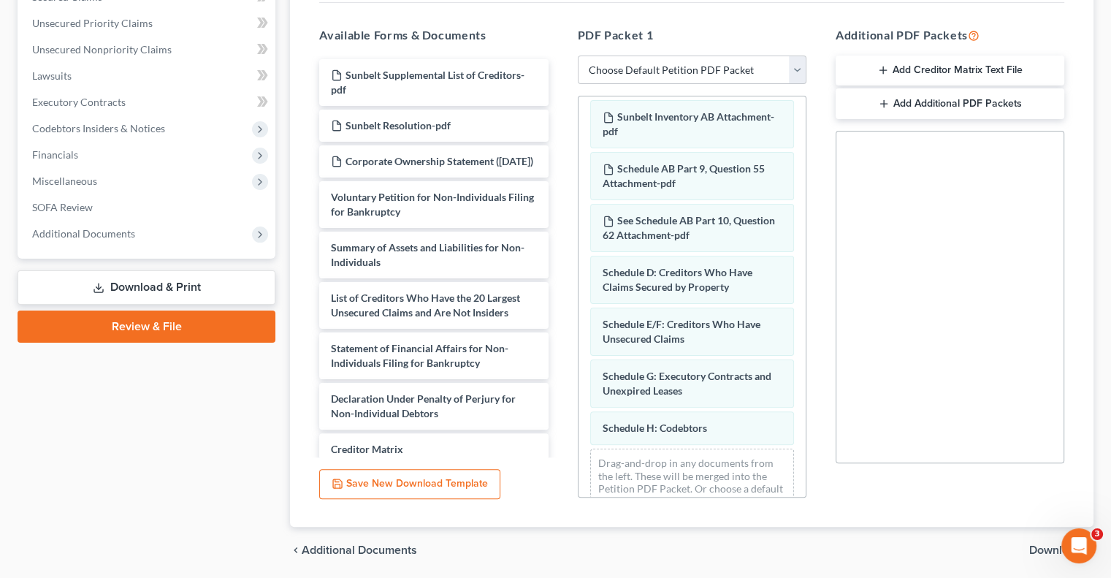
scroll to position [88, 0]
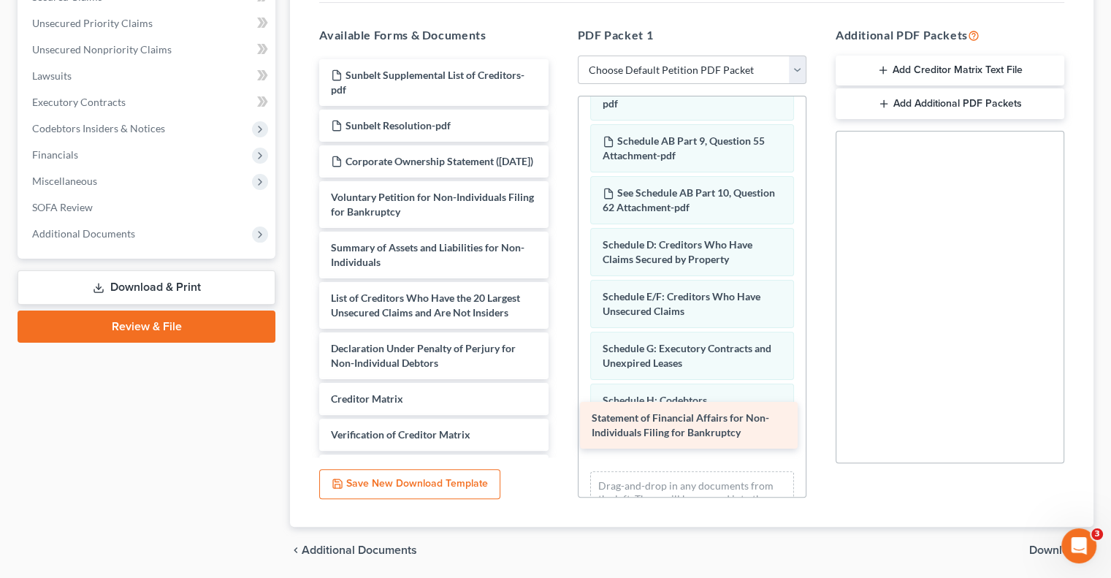
drag, startPoint x: 421, startPoint y: 347, endPoint x: 681, endPoint y: 429, distance: 273.4
click at [559, 429] on div "Statement of Financial Affairs for Non-Individuals Filing for Bankruptcy Sunbel…" at bounding box center [433, 290] width 252 height 463
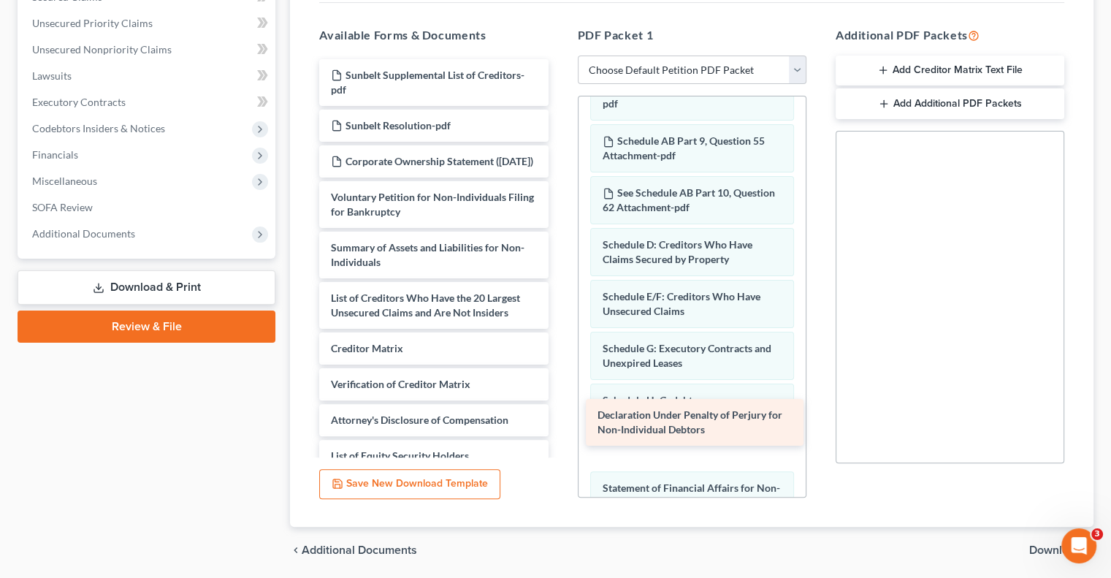
drag, startPoint x: 370, startPoint y: 347, endPoint x: 637, endPoint y: 426, distance: 278.2
click at [559, 426] on div "Declaration Under Penalty of Perjury for Non-Individual Debtors Sunbelt Supplem…" at bounding box center [433, 265] width 252 height 413
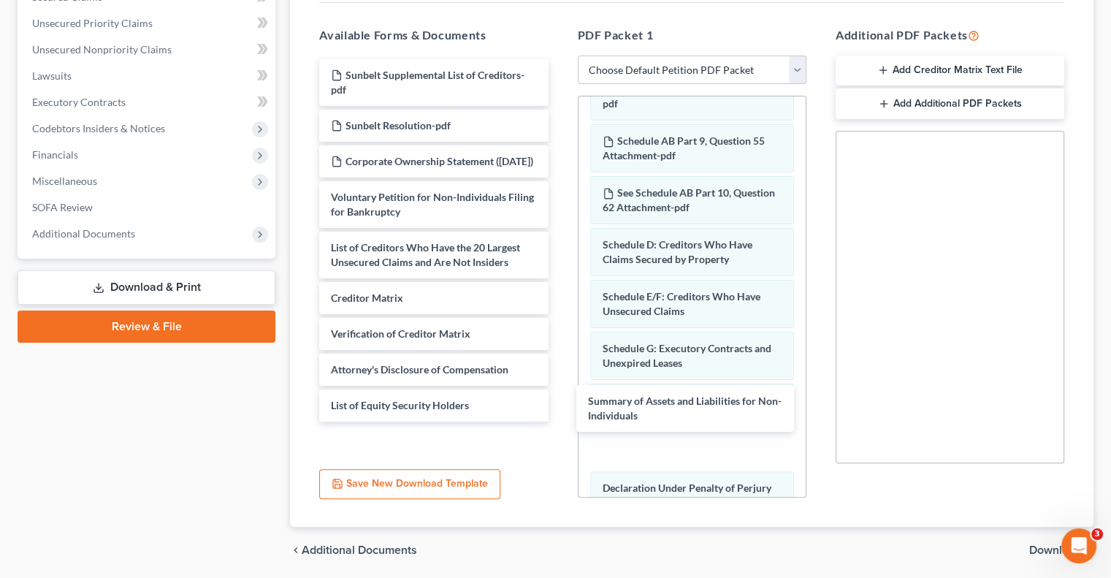
drag, startPoint x: 415, startPoint y: 232, endPoint x: 821, endPoint y: 271, distance: 407.8
click at [559, 396] on div "Summary of Assets and Liabilities for Non-Individuals Sunbelt Supplemental List…" at bounding box center [433, 240] width 252 height 362
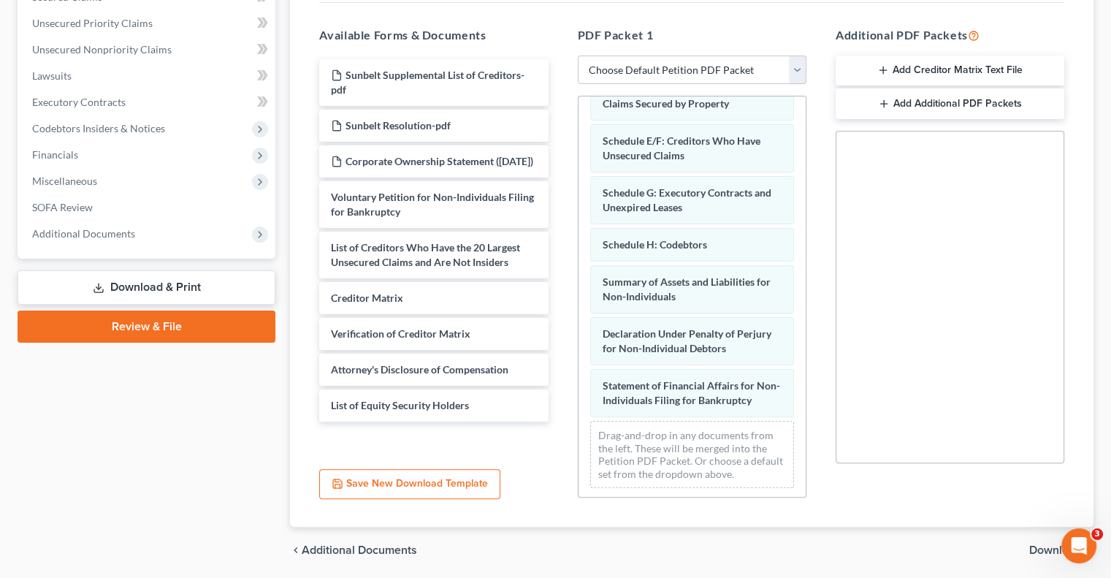
scroll to position [256, 0]
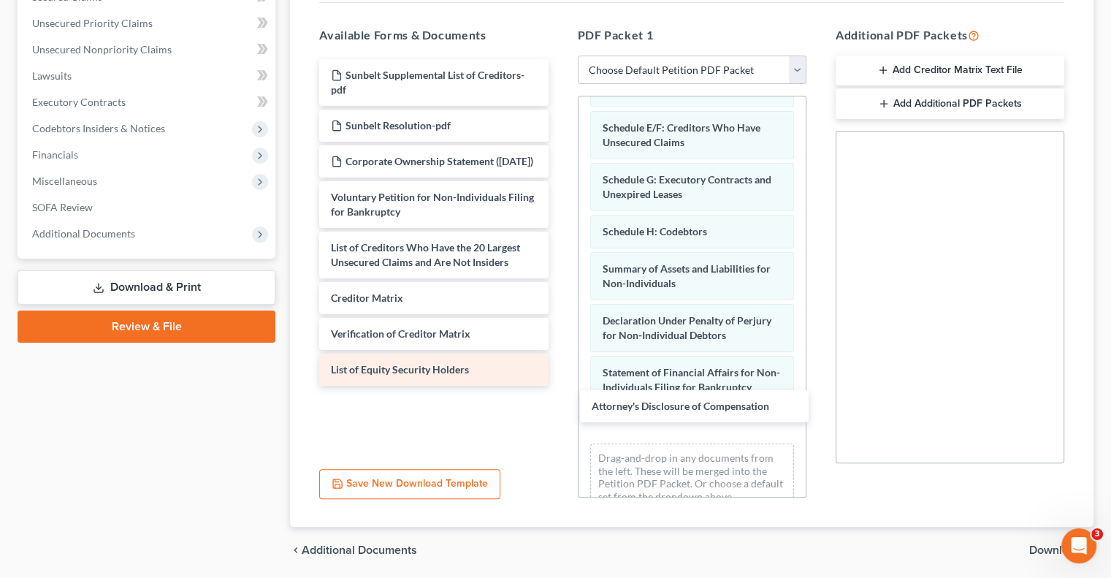
drag, startPoint x: 429, startPoint y: 361, endPoint x: 439, endPoint y: 362, distance: 10.3
click at [559, 386] on div "Attorney's Disclosure of Compensation Sunbelt Supplemental List of Creditors-pd…" at bounding box center [433, 222] width 252 height 326
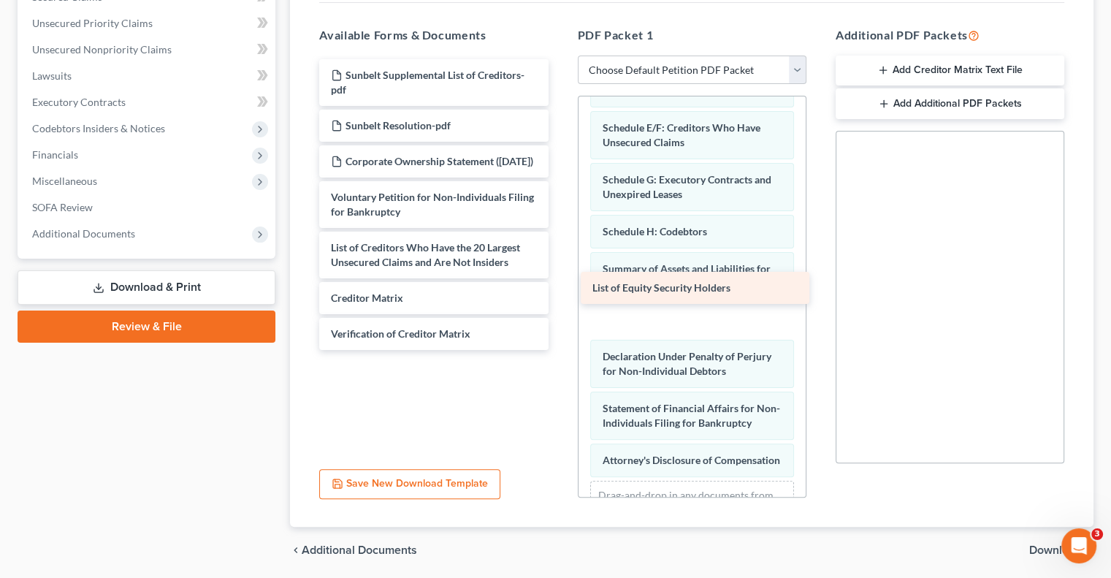
drag, startPoint x: 388, startPoint y: 359, endPoint x: 649, endPoint y: 290, distance: 270.3
click at [559, 290] on div "List of Equity Security Holders Sunbelt Supplemental List of Creditors-pdf Sunb…" at bounding box center [433, 204] width 252 height 291
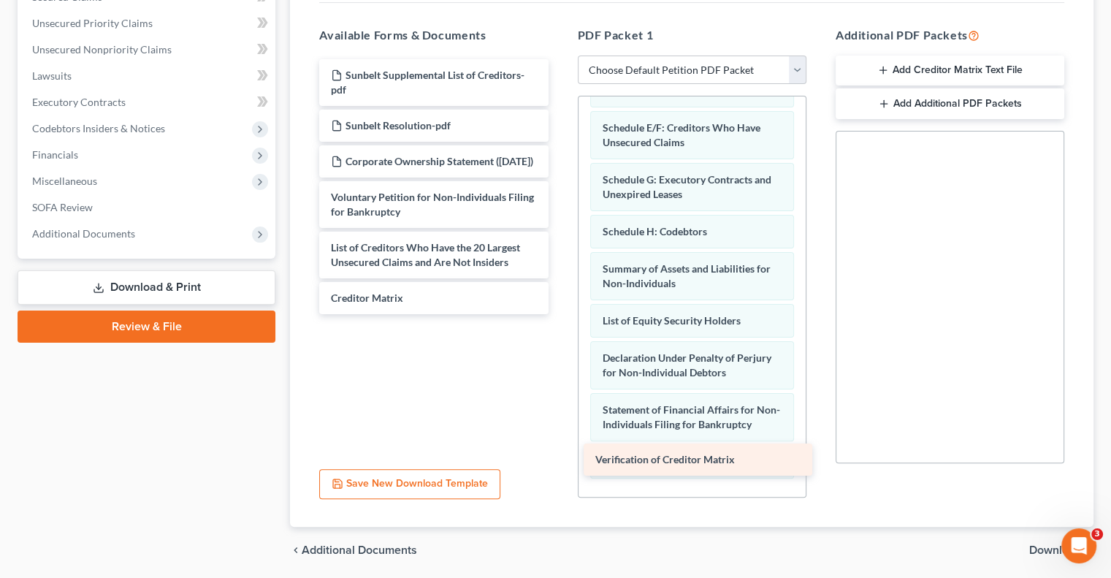
drag, startPoint x: 400, startPoint y: 321, endPoint x: 664, endPoint y: 460, distance: 298.5
click at [559, 314] on div "Verification of Creditor Matrix Sunbelt Supplemental List of Creditors-pdf Sunb…" at bounding box center [433, 186] width 252 height 255
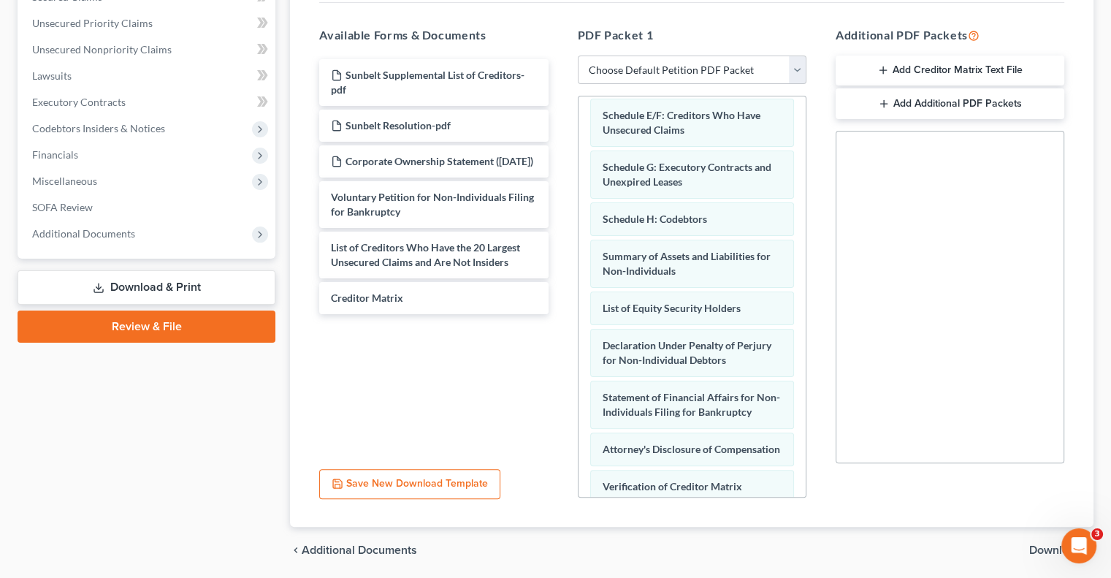
scroll to position [382, 0]
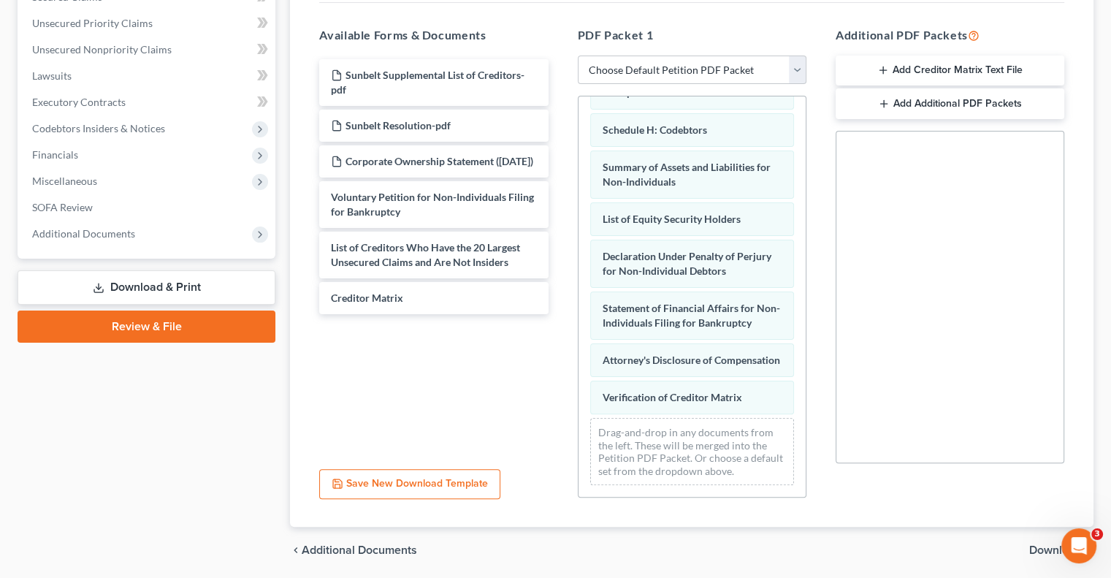
click at [1043, 544] on span "Download" at bounding box center [1055, 550] width 53 height 12
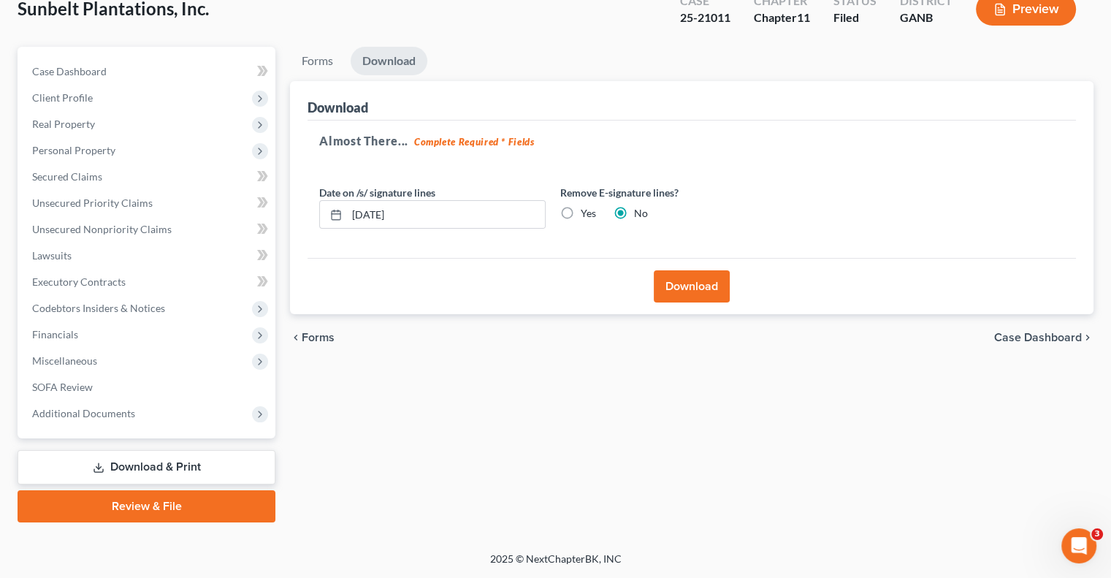
scroll to position [92, 0]
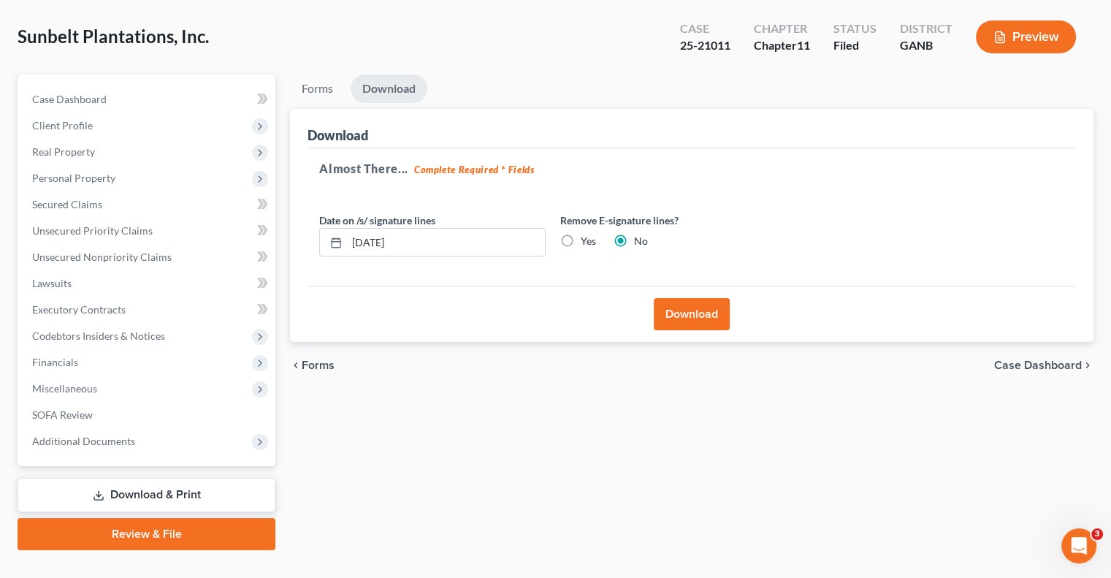
click at [701, 298] on button "Download" at bounding box center [692, 314] width 76 height 32
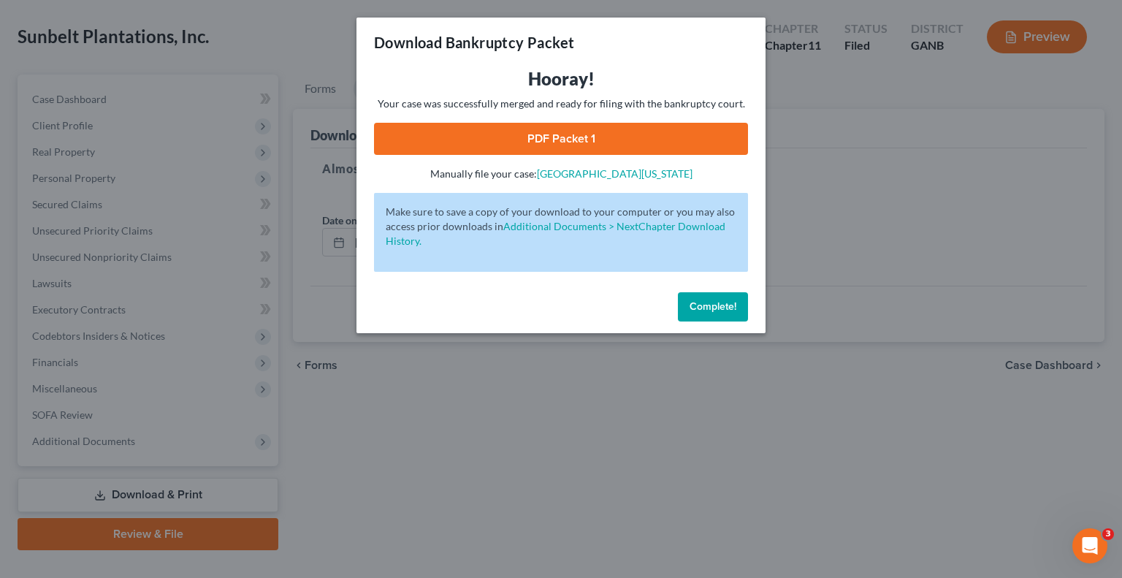
click at [559, 139] on link "PDF Packet 1" at bounding box center [561, 139] width 374 height 32
click at [715, 310] on span "Complete!" at bounding box center [712, 306] width 47 height 12
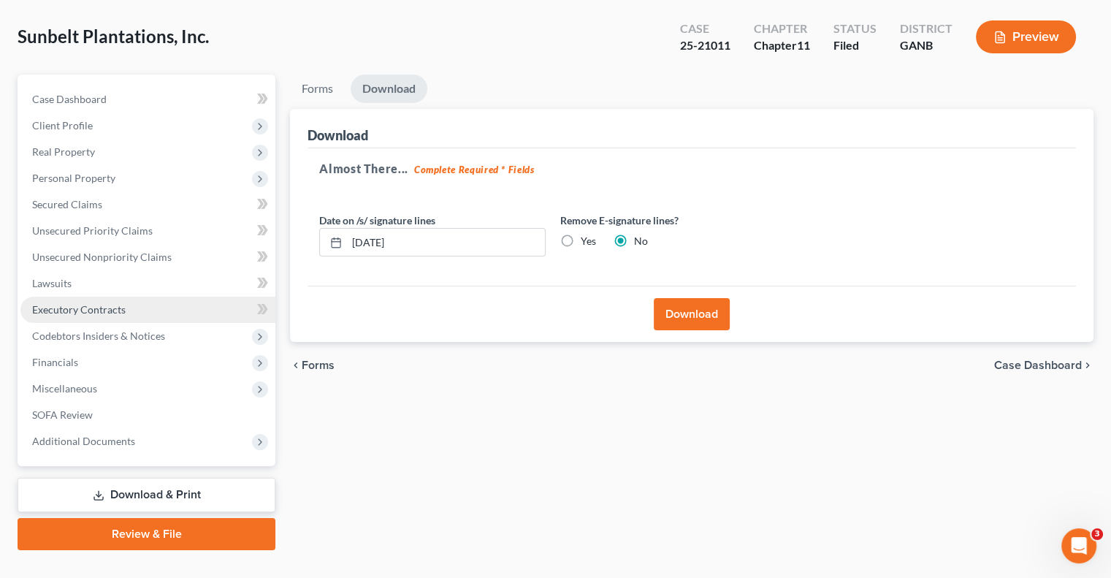
click at [85, 303] on span "Executory Contracts" at bounding box center [78, 309] width 93 height 12
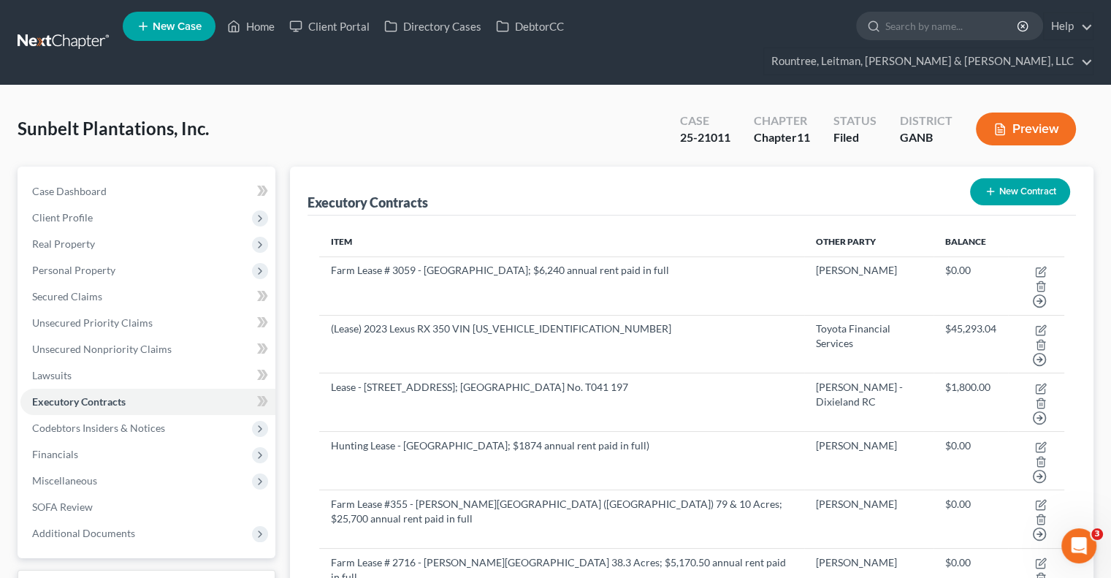
click at [1018, 178] on button "New Contract" at bounding box center [1020, 191] width 100 height 27
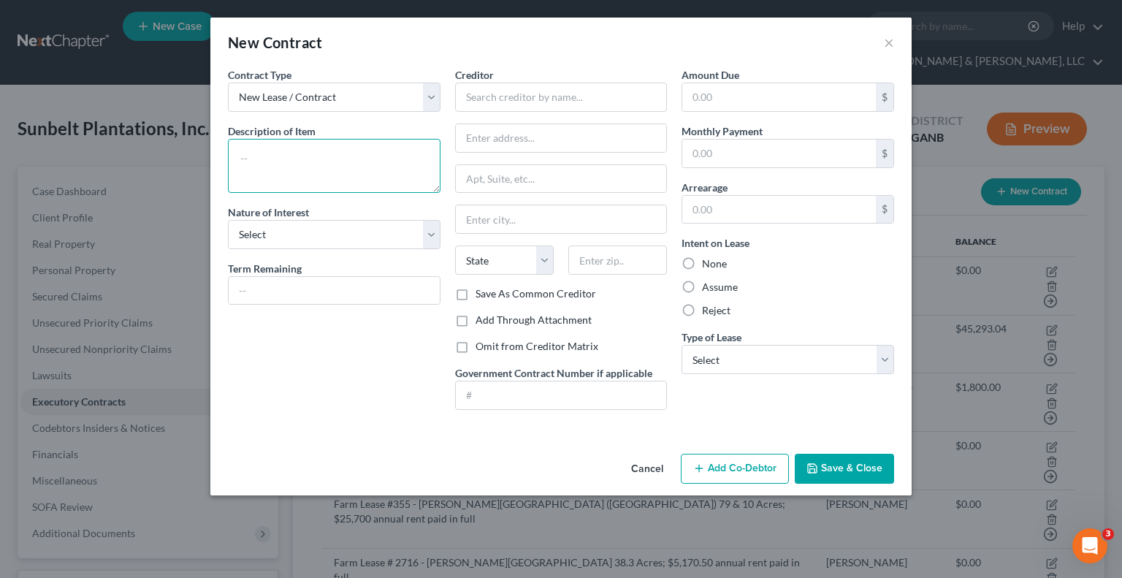
click at [380, 152] on textarea at bounding box center [334, 166] width 212 height 54
type textarea "Ground Leases"
click at [475, 318] on label "Add Through Attachment" at bounding box center [533, 320] width 116 height 15
click at [481, 318] on input "Add Through Attachment" at bounding box center [485, 317] width 9 height 9
checkbox input "true"
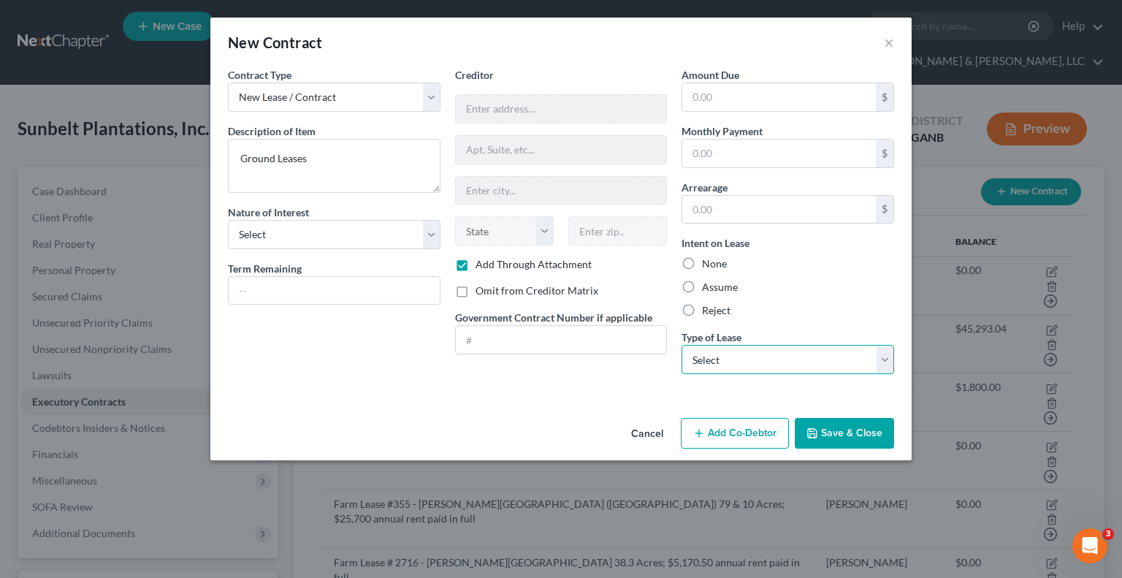
click at [887, 360] on select "Select Real Estate Car Other" at bounding box center [787, 359] width 212 height 29
click at [681, 345] on select "Select Real Estate Car Other" at bounding box center [787, 359] width 212 height 29
click at [881, 360] on select "Select Real Estate Car Other" at bounding box center [787, 359] width 212 height 29
select select "2"
click at [681, 345] on select "Select Real Estate Car Other" at bounding box center [787, 359] width 212 height 29
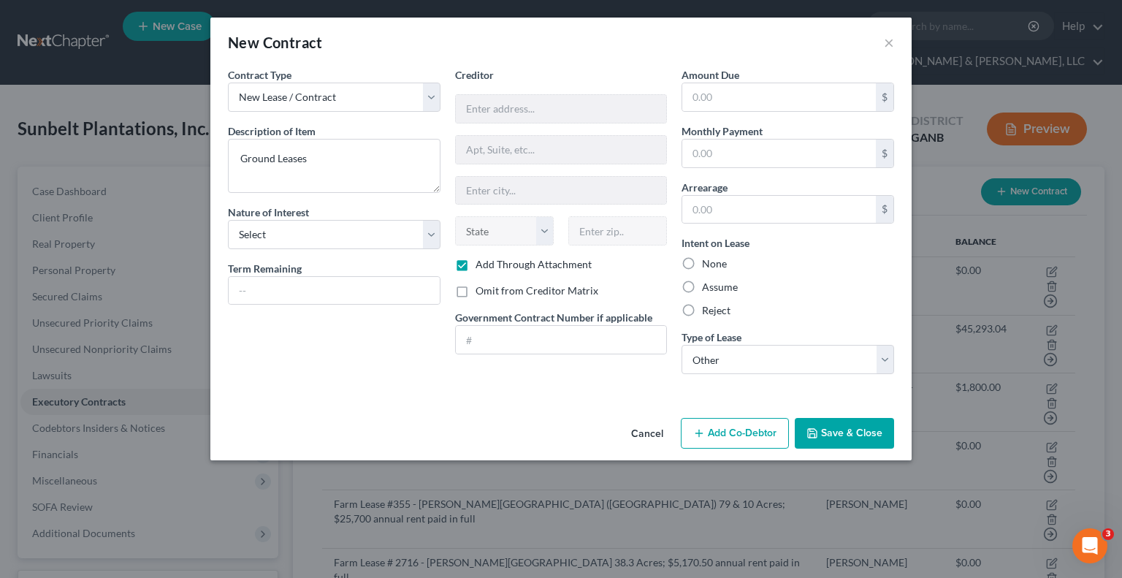
click at [865, 431] on button "Save & Close" at bounding box center [843, 433] width 99 height 31
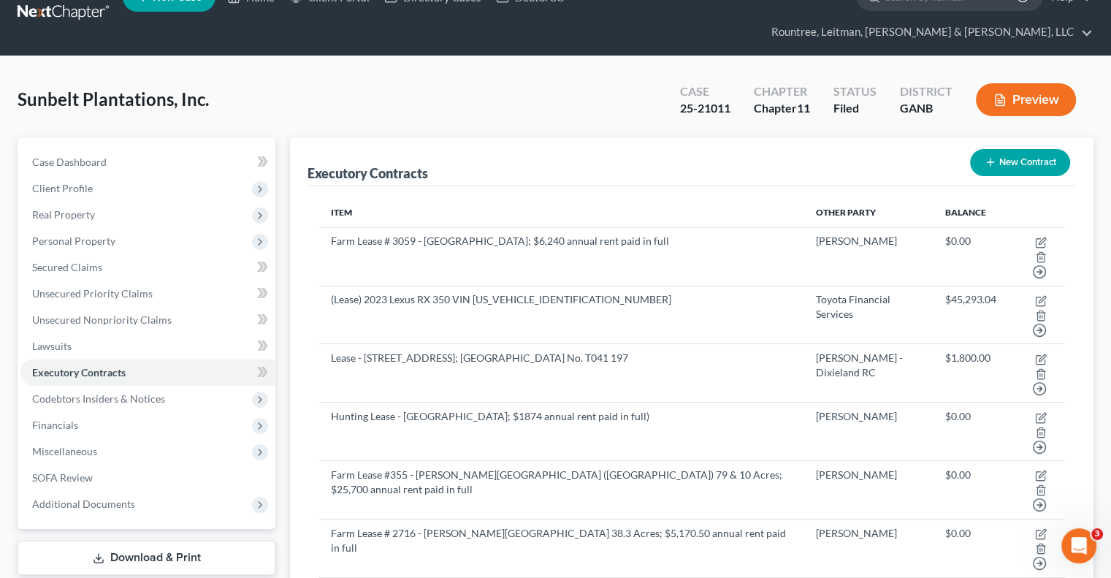
scroll to position [23, 0]
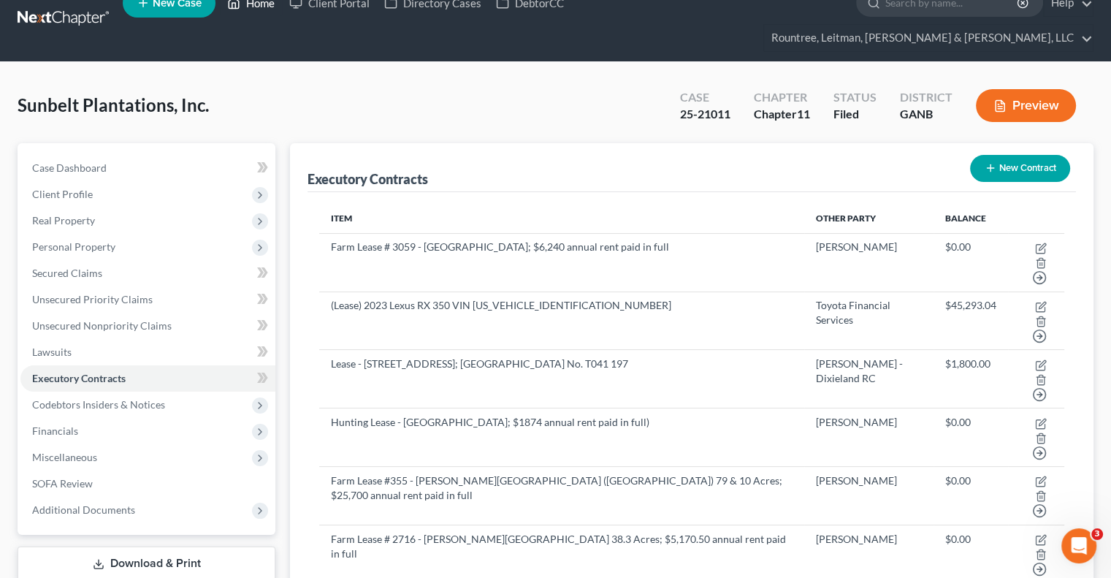
click at [264, 7] on link "Home" at bounding box center [251, 3] width 62 height 26
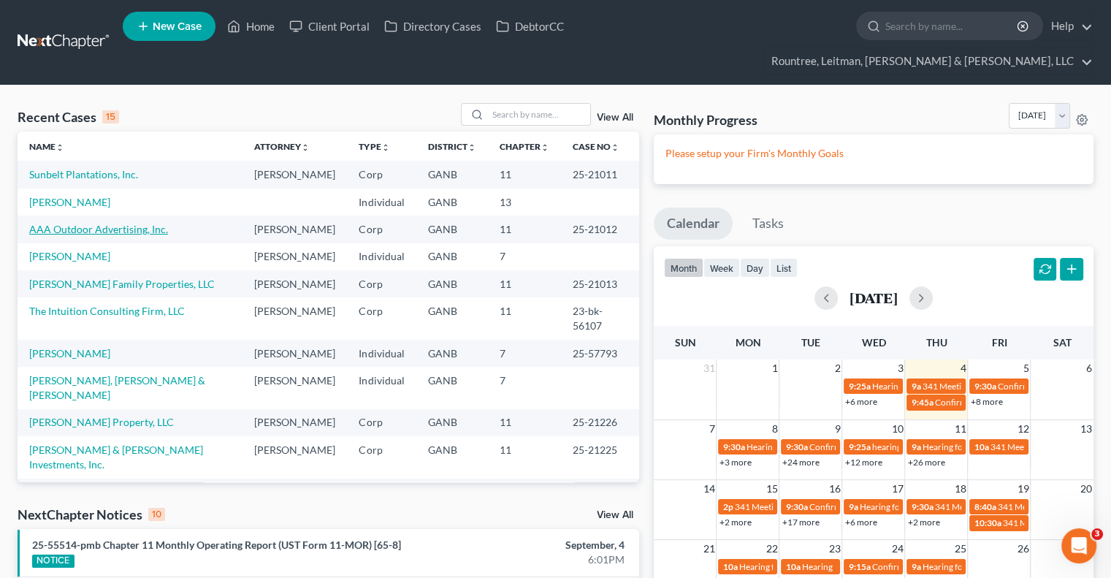
click at [70, 223] on link "AAA Outdoor Advertising, Inc." at bounding box center [98, 229] width 139 height 12
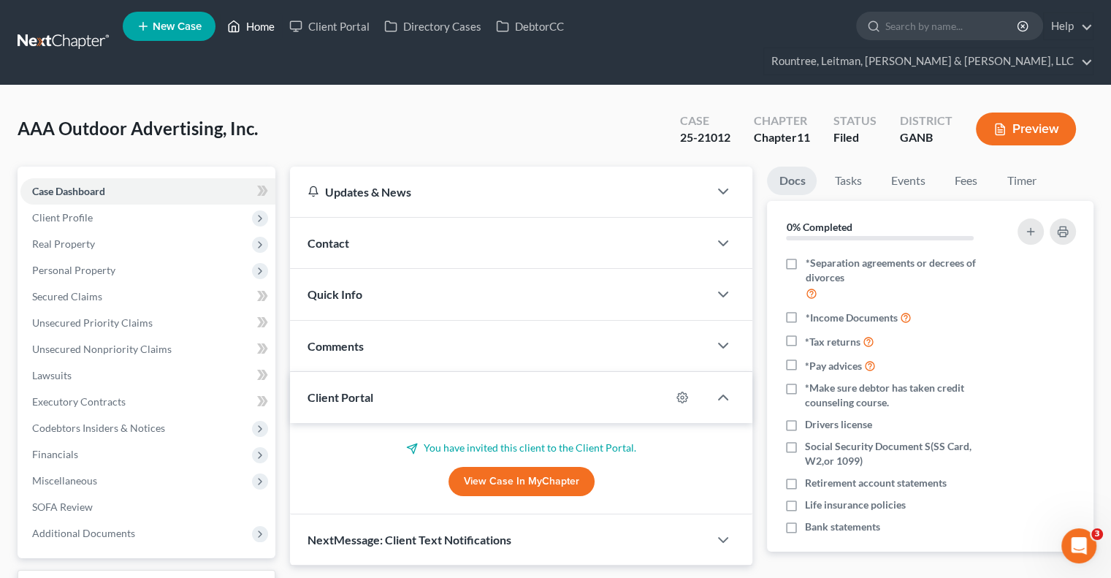
click at [240, 26] on icon at bounding box center [233, 27] width 13 height 18
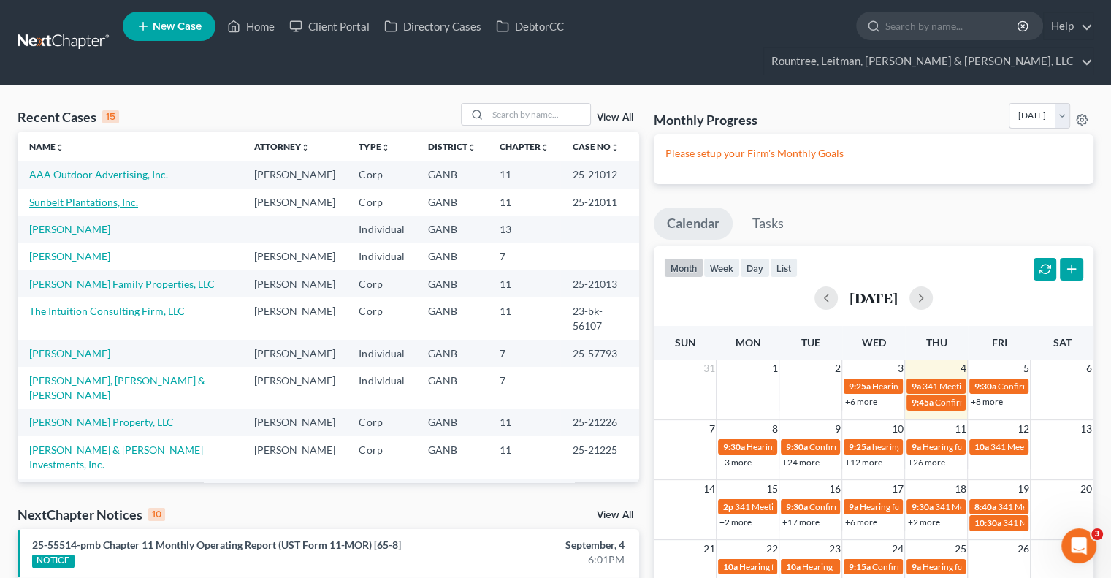
click at [79, 196] on link "Sunbelt Plantations, Inc." at bounding box center [83, 202] width 109 height 12
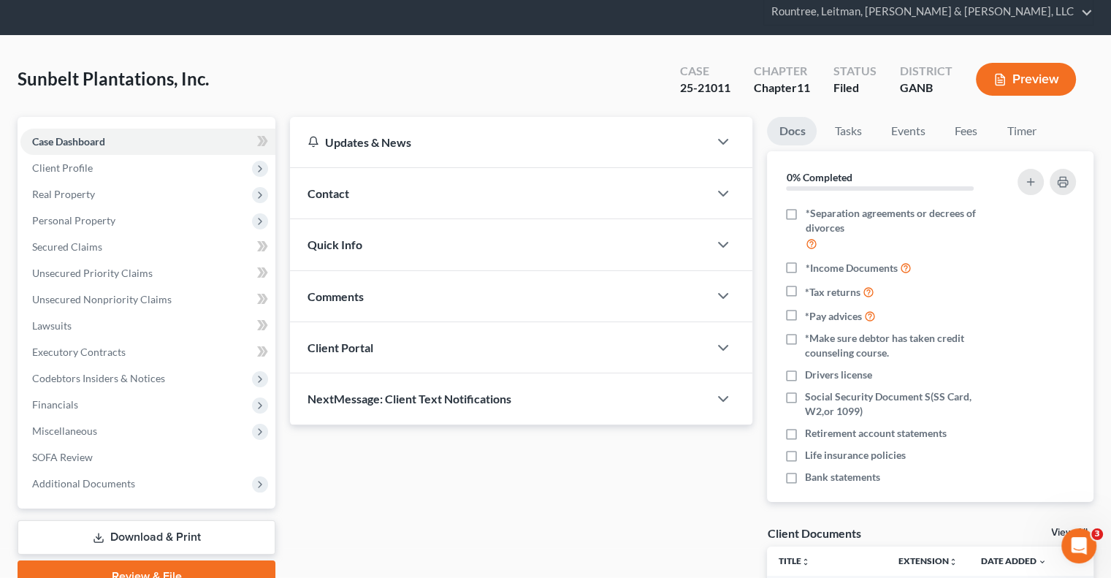
scroll to position [82, 0]
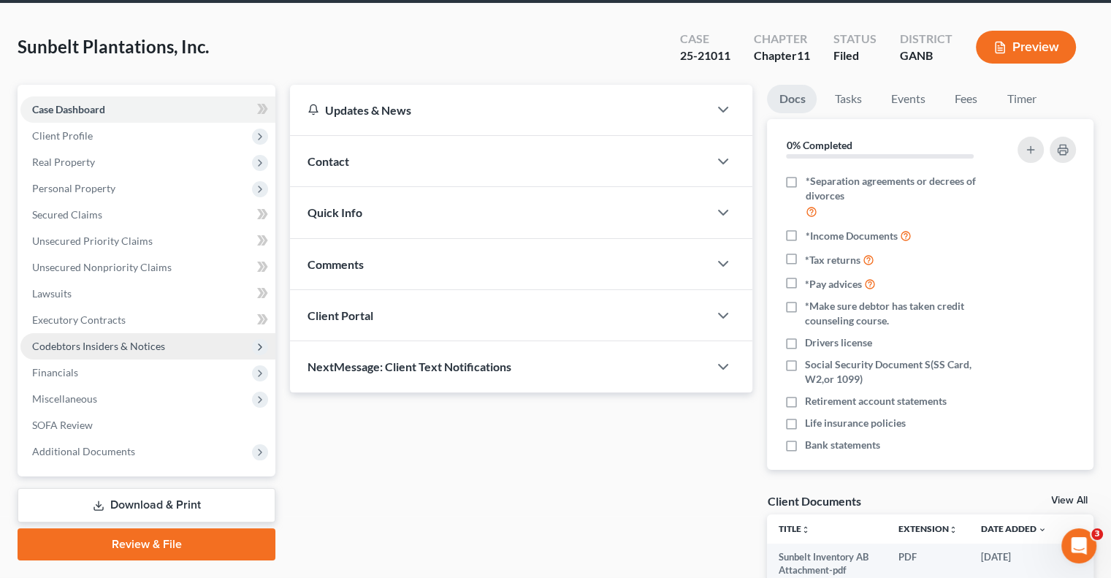
click at [87, 340] on span "Codebtors Insiders & Notices" at bounding box center [98, 346] width 133 height 12
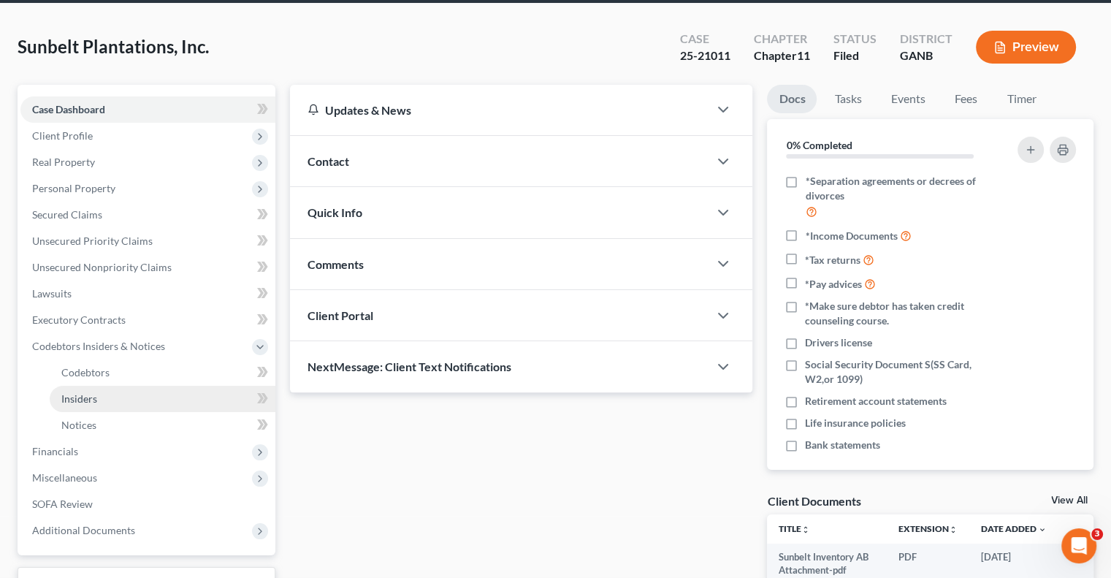
click at [93, 392] on span "Insiders" at bounding box center [79, 398] width 36 height 12
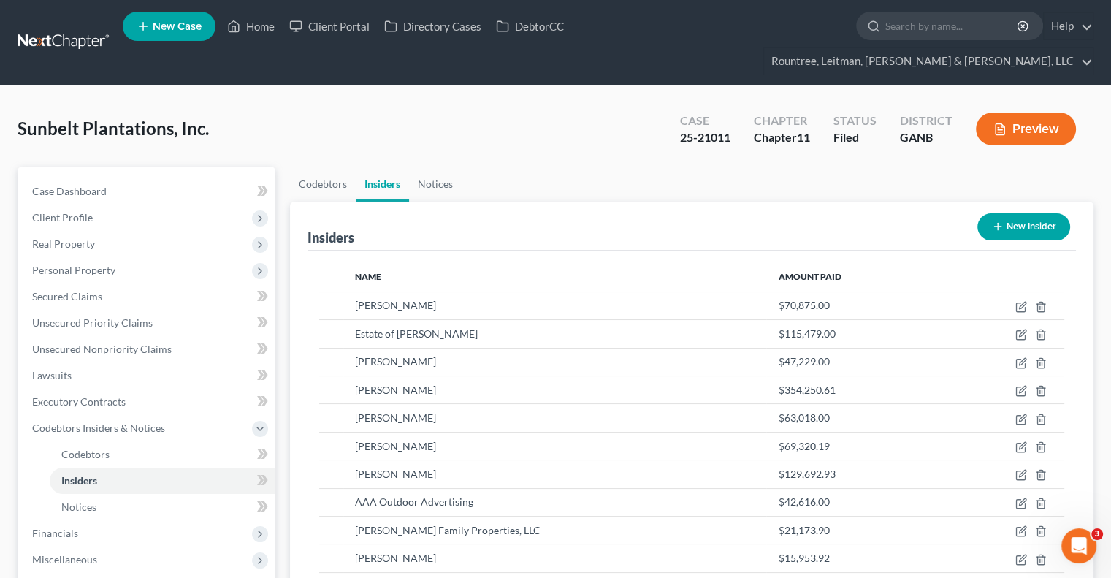
click at [1017, 213] on button "New Insider" at bounding box center [1023, 226] width 93 height 27
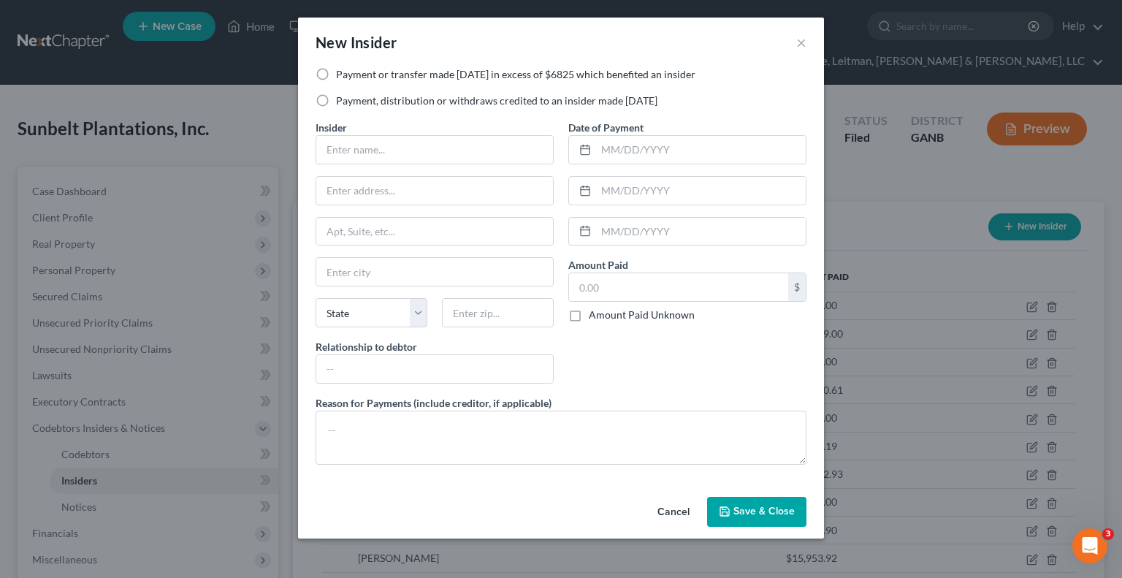
click at [336, 74] on label "Payment or transfer made [DATE] in excess of $6825 which benefited an insider" at bounding box center [515, 74] width 359 height 15
click at [342, 74] on input "Payment or transfer made [DATE] in excess of $6825 which benefited an insider" at bounding box center [346, 71] width 9 height 9
radio input "true"
click at [354, 156] on input "text" at bounding box center [434, 150] width 237 height 28
type input "[PERSON_NAME]"
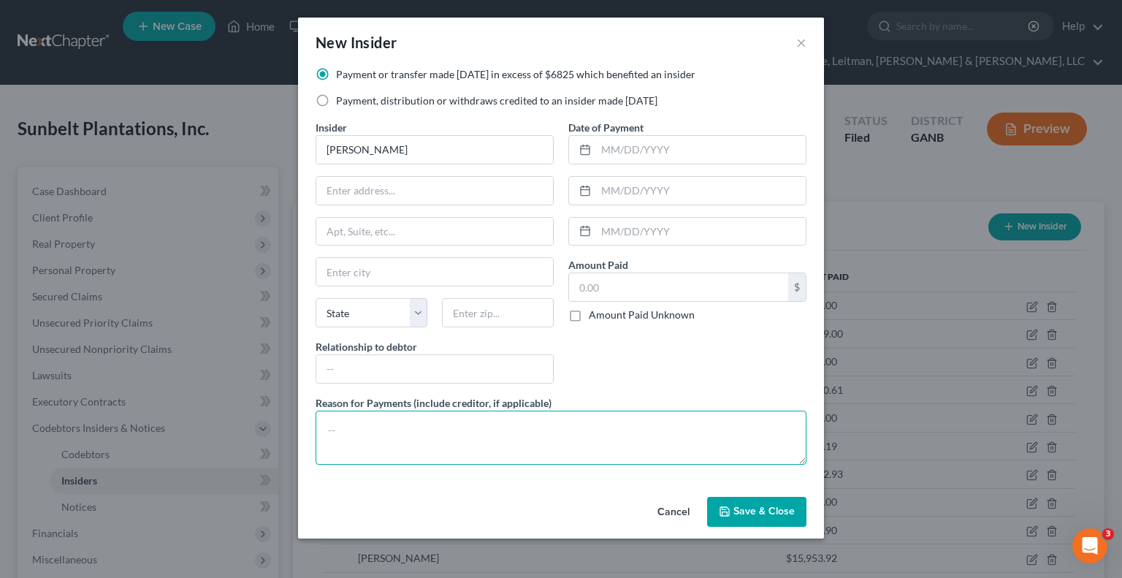
click at [396, 417] on textarea at bounding box center [560, 437] width 491 height 54
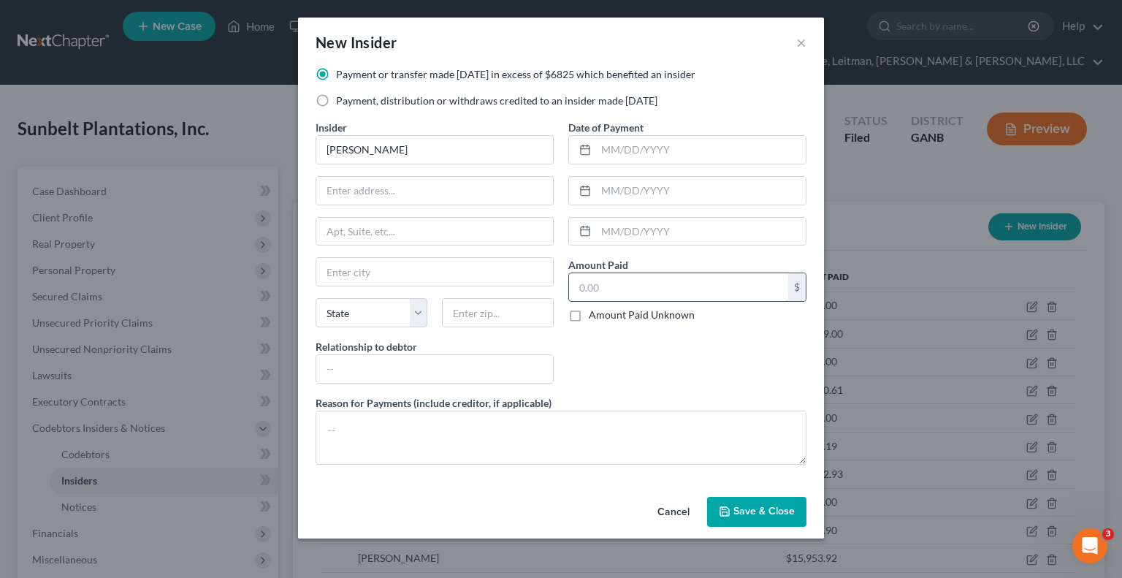
click at [645, 294] on input "text" at bounding box center [678, 287] width 219 height 28
paste input "-38,845.65"
type input "38,845.65"
click at [443, 201] on input "text" at bounding box center [434, 191] width 237 height 28
type input "[STREET_ADDRESS][PERSON_NAME]"
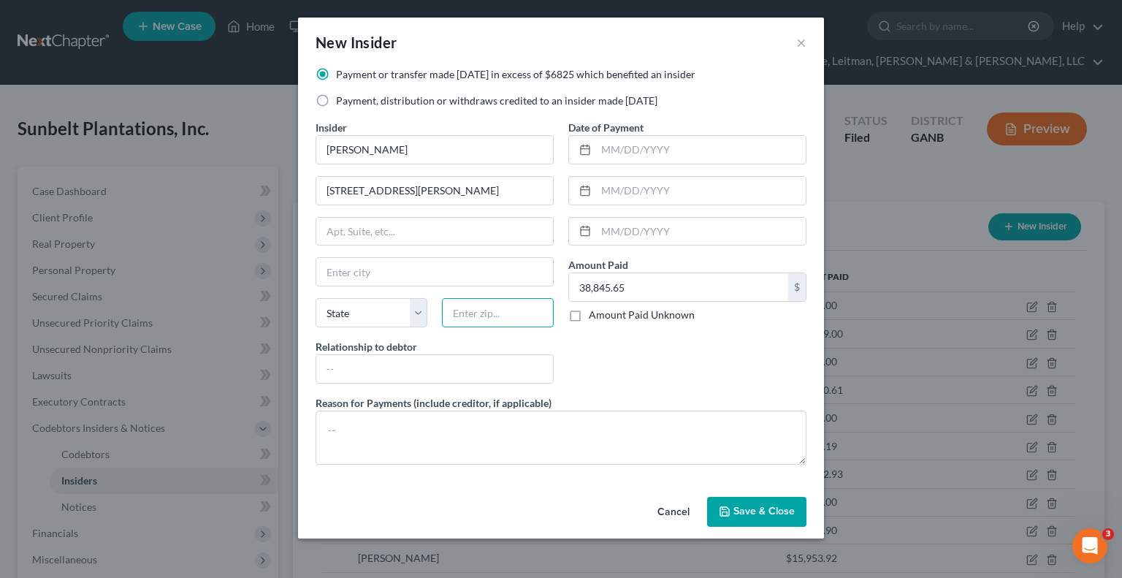
click at [474, 323] on input "text" at bounding box center [498, 312] width 112 height 29
type input "31794"
click at [424, 370] on input "text" at bounding box center [434, 369] width 237 height 28
type input "Tifton"
select select "10"
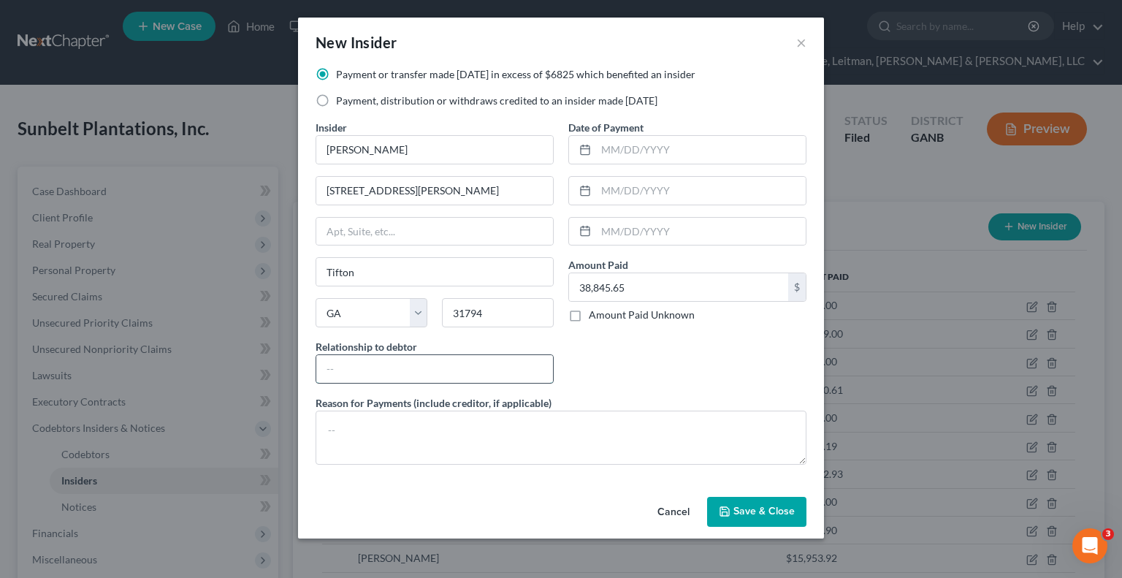
type input "Owner"
click at [372, 435] on textarea at bounding box center [560, 437] width 491 height 54
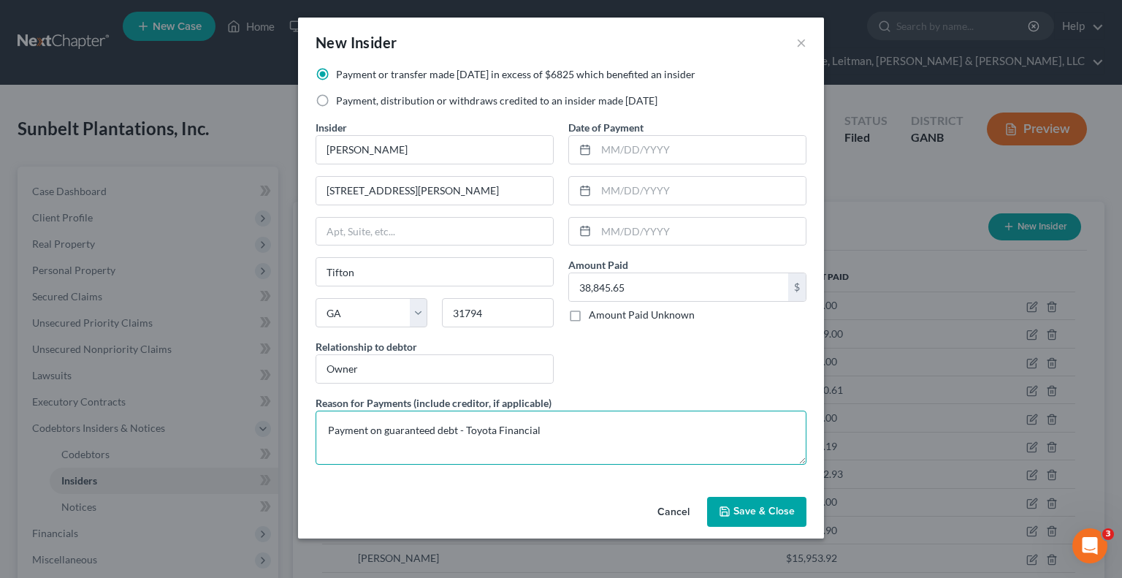
type textarea "Payment on guaranteed debt - Toyota Financial"
click at [741, 505] on span "Save & Close" at bounding box center [763, 511] width 61 height 12
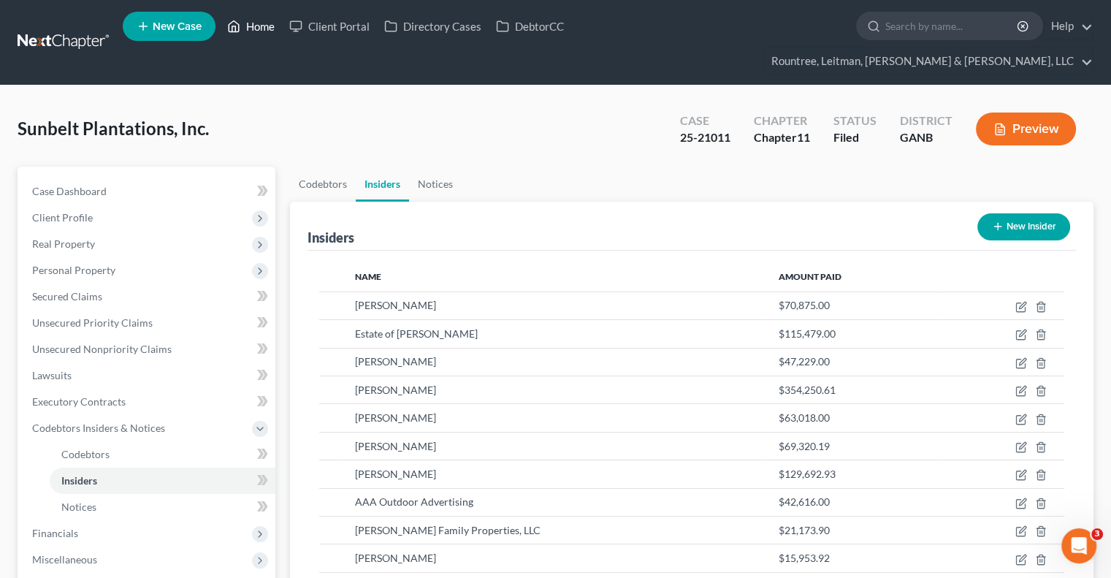
click at [242, 29] on link "Home" at bounding box center [251, 26] width 62 height 26
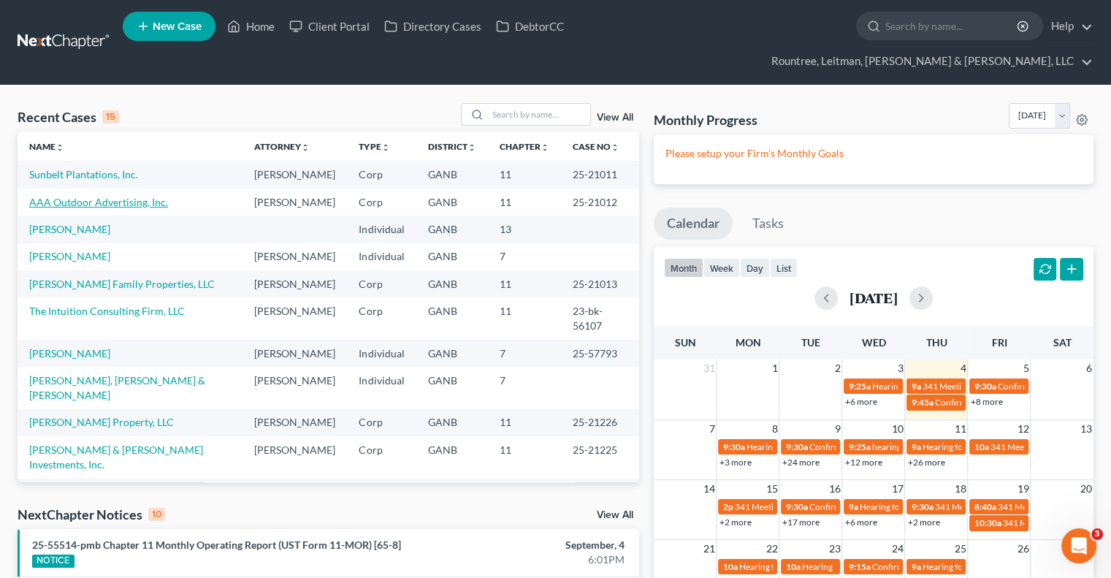
click at [80, 196] on link "AAA Outdoor Advertising, Inc." at bounding box center [98, 202] width 139 height 12
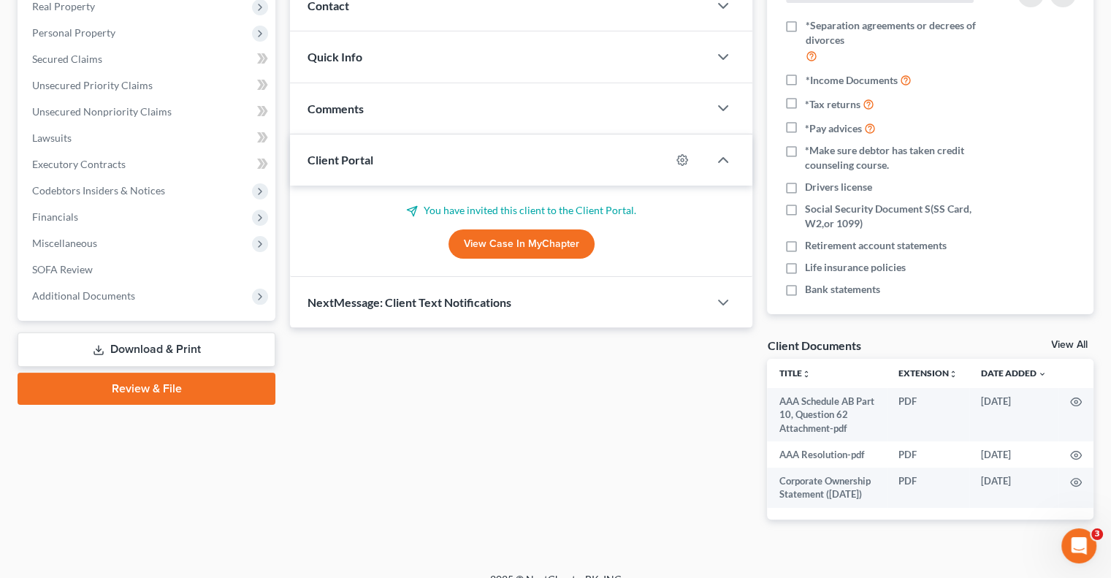
scroll to position [244, 0]
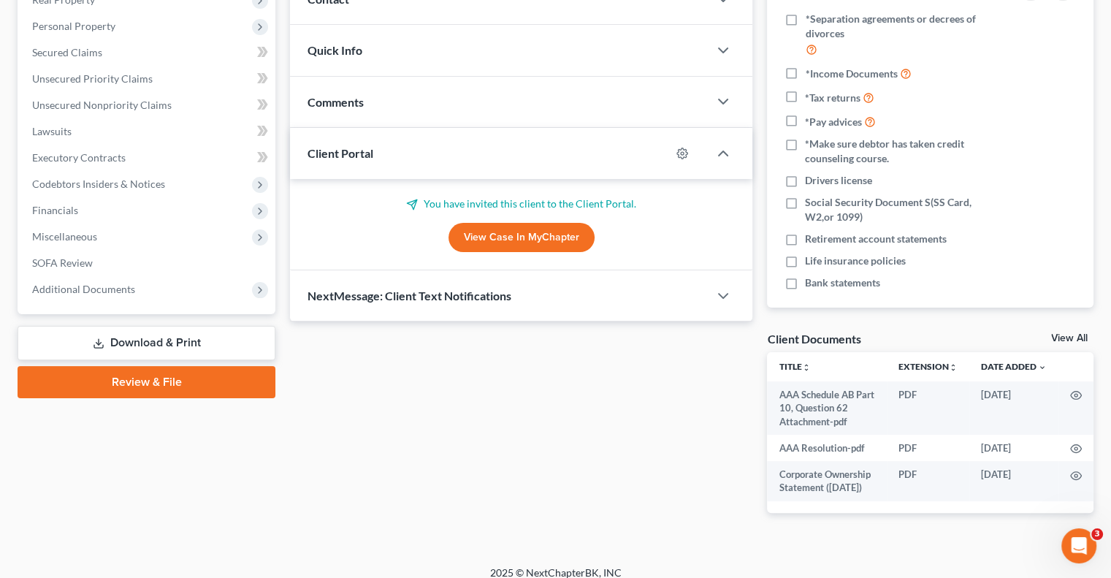
click at [127, 326] on link "Download & Print" at bounding box center [147, 343] width 258 height 34
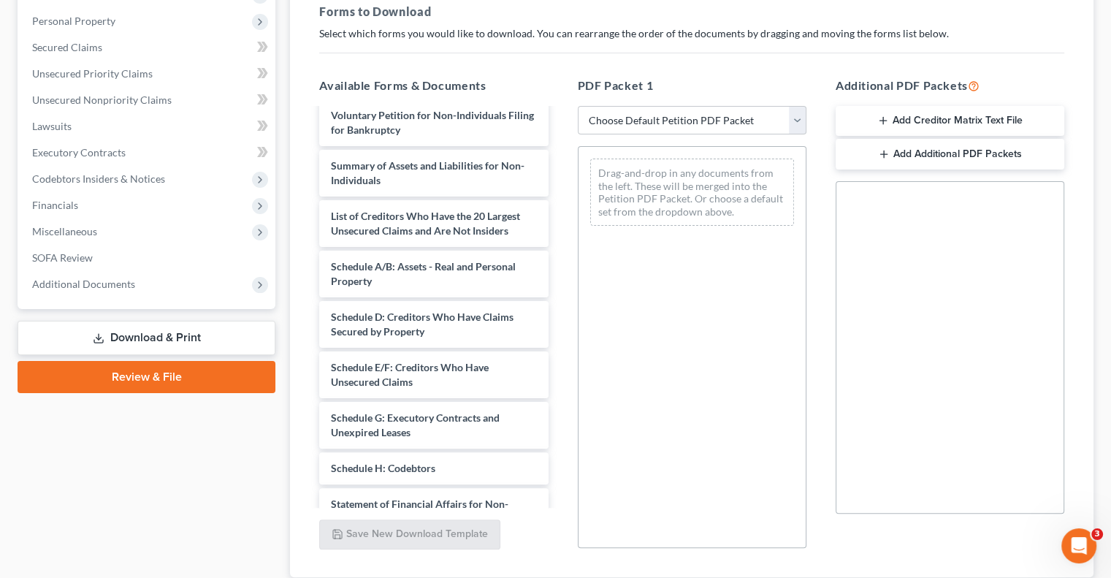
scroll to position [155, 0]
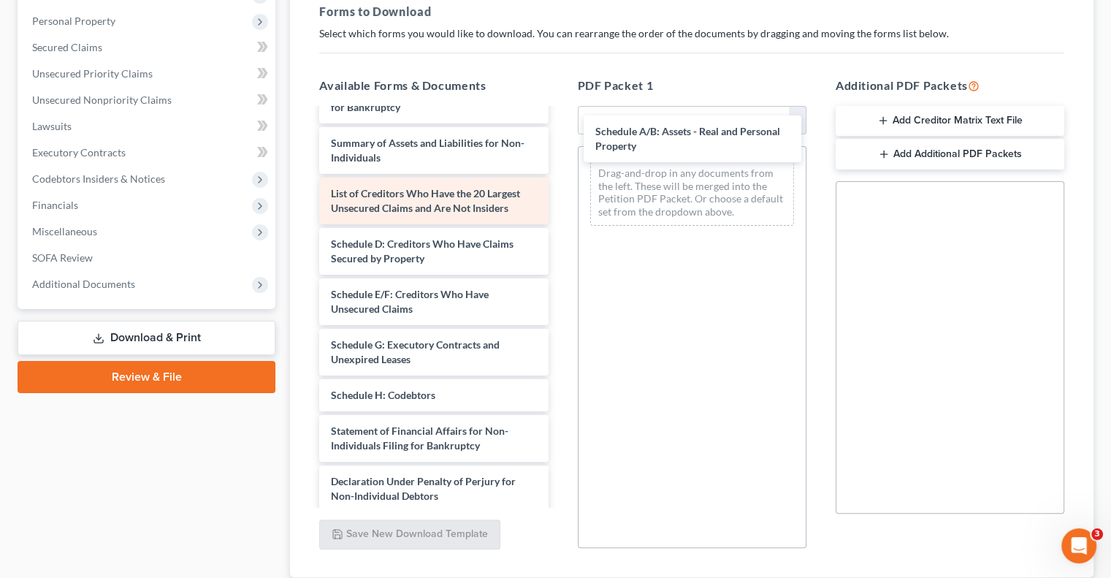
drag, startPoint x: 415, startPoint y: 239, endPoint x: 475, endPoint y: 183, distance: 82.2
click at [559, 138] on div "Schedule A/B: Assets - Real and Personal Property AAA Schedule AB Part 10, Ques…" at bounding box center [433, 305] width 252 height 700
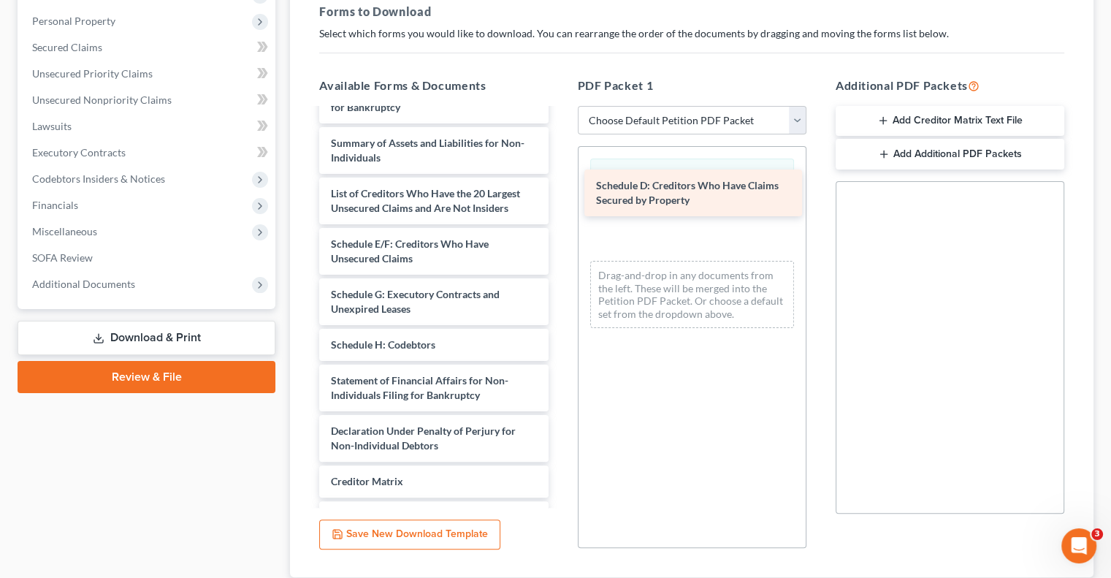
drag, startPoint x: 400, startPoint y: 242, endPoint x: 662, endPoint y: 197, distance: 266.0
click at [559, 197] on div "Schedule D: Creditors Who Have Claims Secured by Property AAA Schedule AB Part …" at bounding box center [433, 280] width 252 height 650
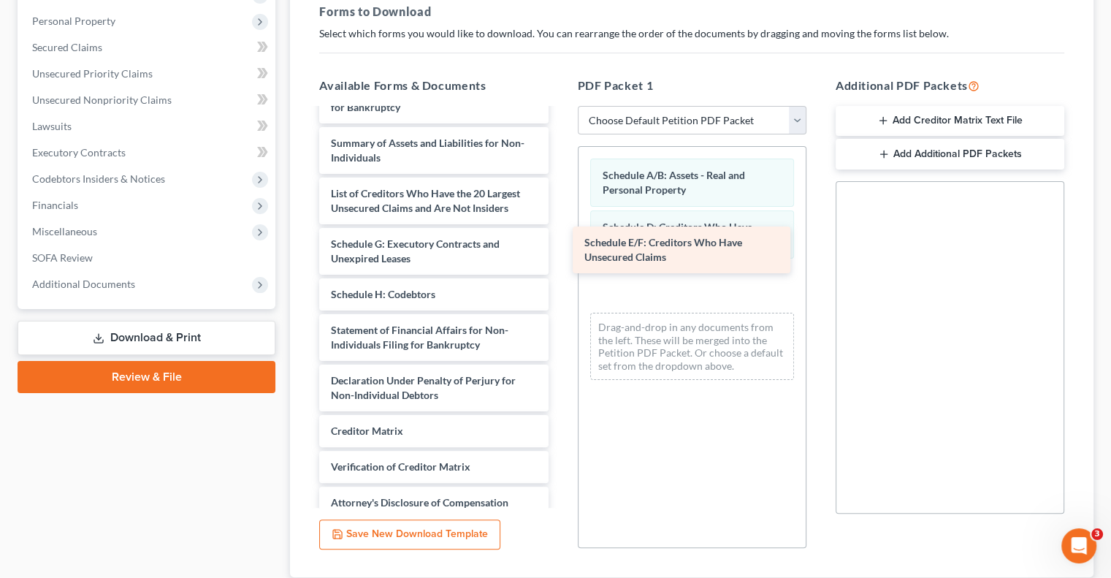
drag, startPoint x: 442, startPoint y: 236, endPoint x: 694, endPoint y: 248, distance: 253.0
click at [559, 248] on div "Schedule E/F: Creditors Who Have Unsecured Claims AAA Schedule AB Part 10, Ques…" at bounding box center [433, 255] width 252 height 600
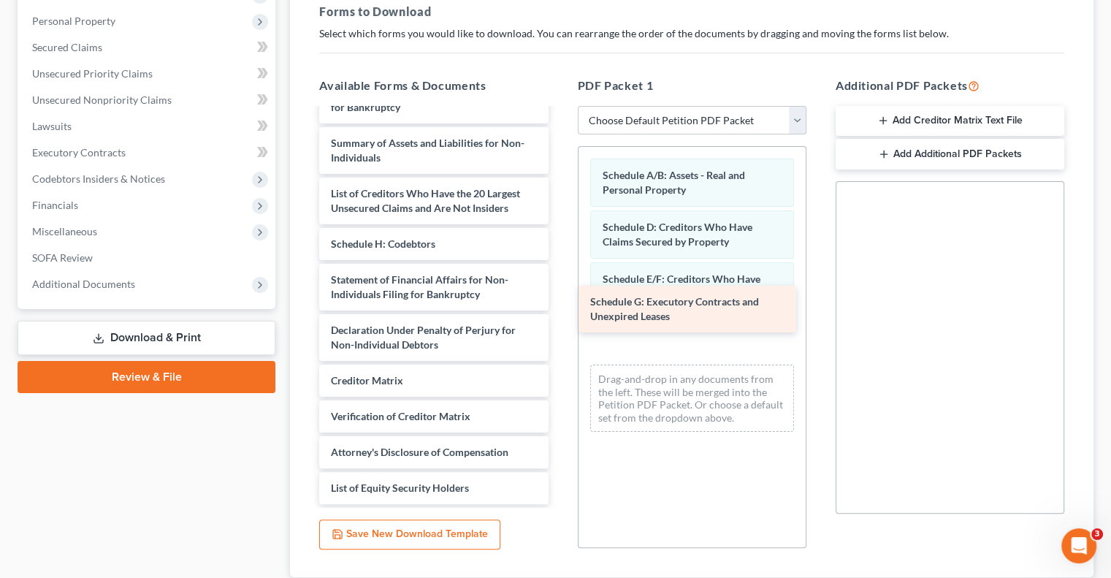
drag, startPoint x: 421, startPoint y: 239, endPoint x: 680, endPoint y: 310, distance: 268.9
click at [559, 310] on div "Schedule G: Executory Contracts and Unexpired Leases AAA Schedule AB Part 10, Q…" at bounding box center [433, 229] width 252 height 549
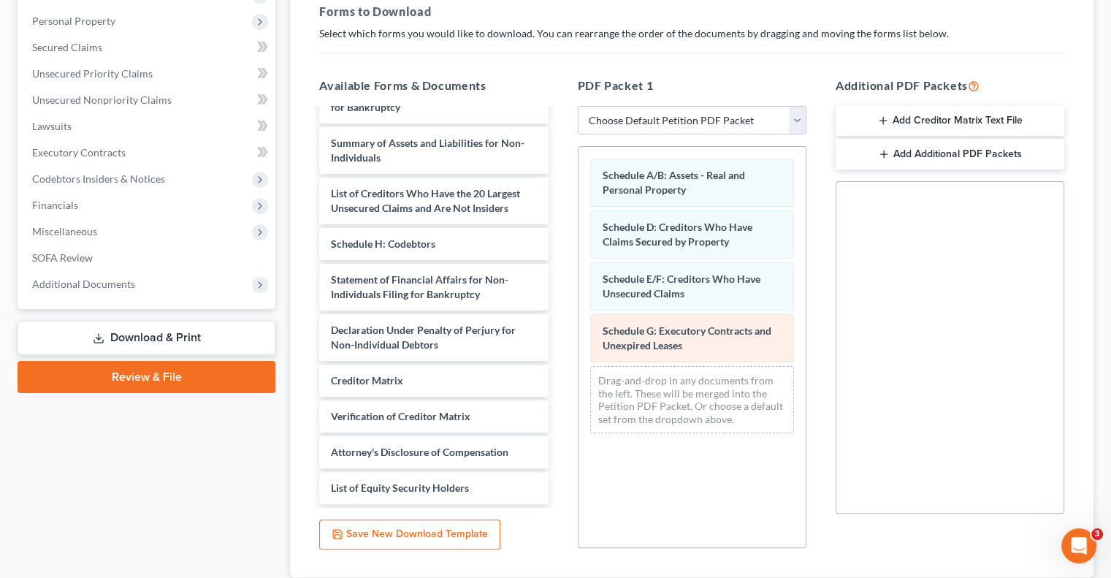
scroll to position [133, 0]
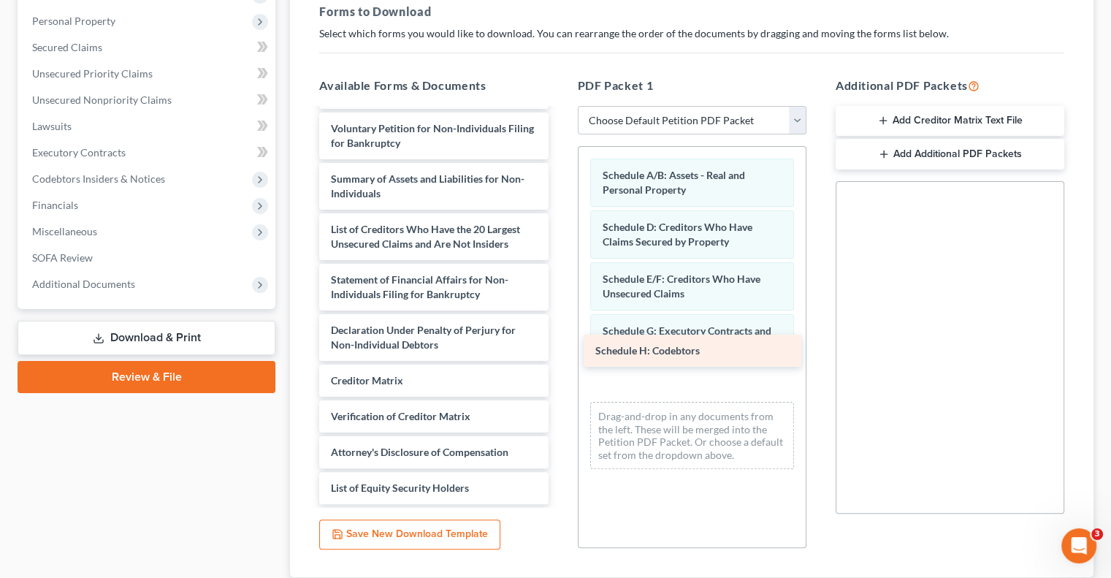
drag, startPoint x: 415, startPoint y: 234, endPoint x: 679, endPoint y: 354, distance: 290.5
click at [559, 354] on div "Schedule H: Codebtors AAA Schedule AB Part 10, Question 62 Attachment-pdf AAA R…" at bounding box center [433, 247] width 252 height 513
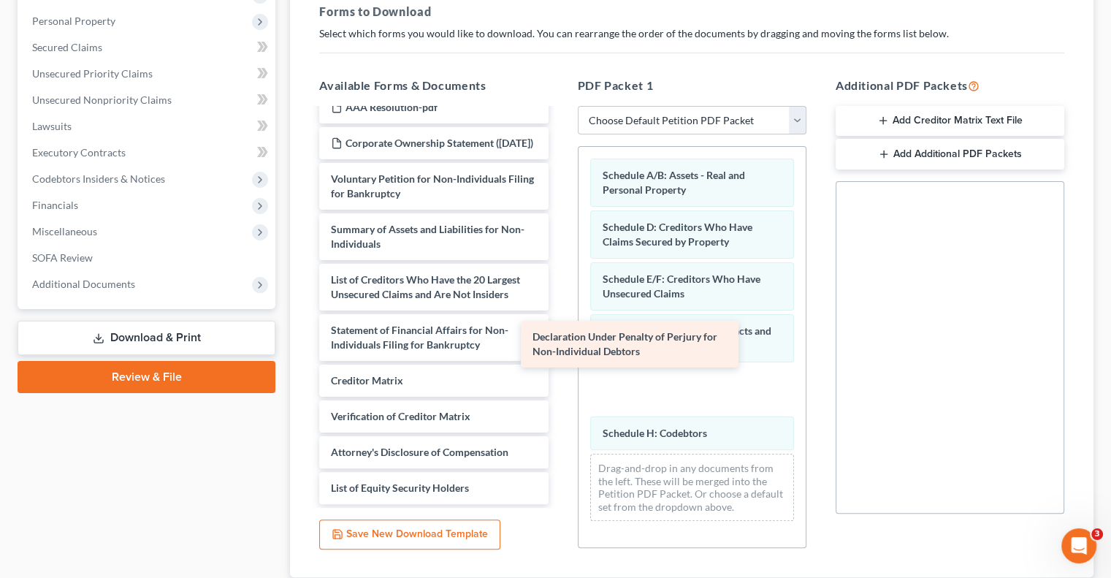
scroll to position [83, 0]
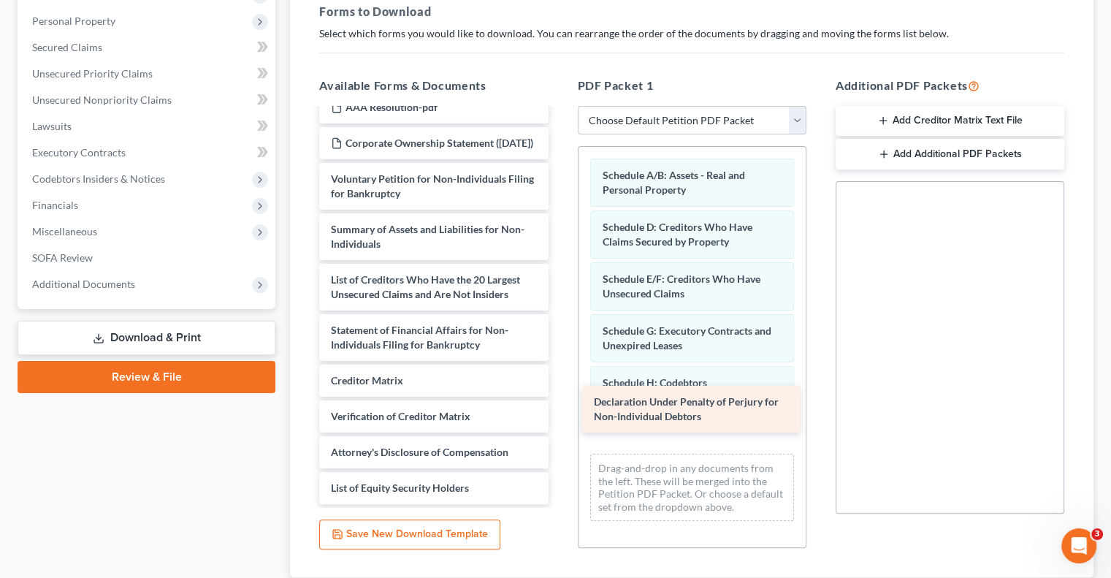
drag, startPoint x: 458, startPoint y: 314, endPoint x: 720, endPoint y: 404, distance: 277.1
click at [559, 404] on div "Declaration Under Penalty of Perjury for Non-Individual Debtors AAA Schedule AB…" at bounding box center [433, 272] width 252 height 463
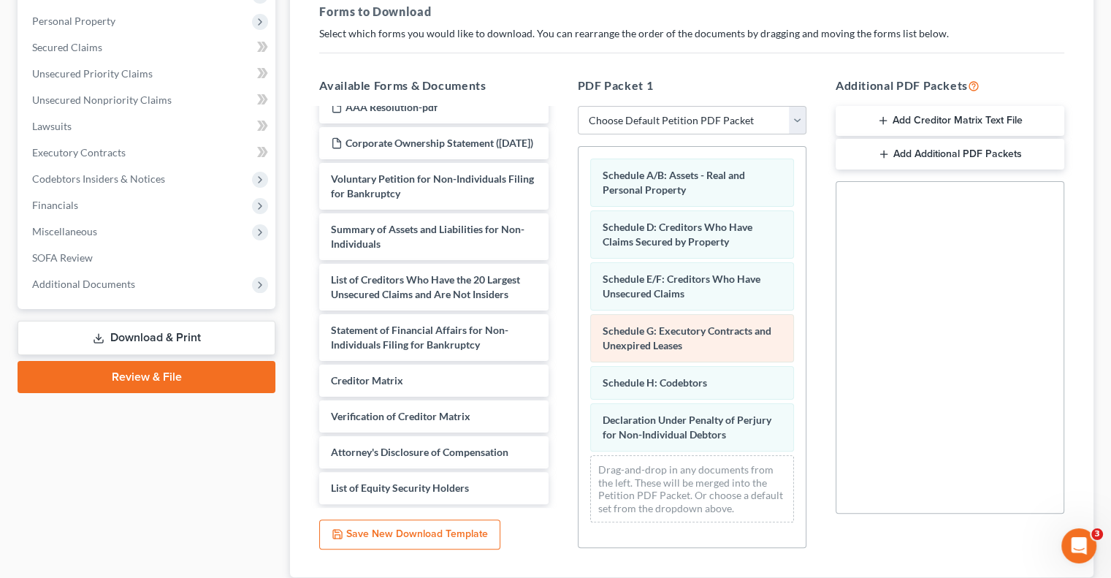
scroll to position [32, 0]
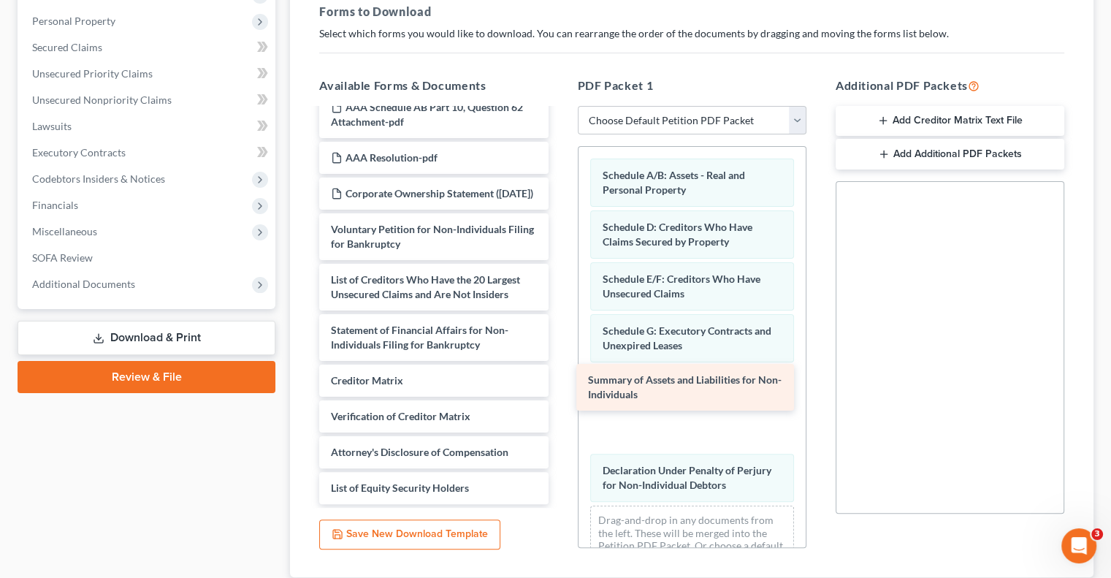
drag, startPoint x: 455, startPoint y: 215, endPoint x: 712, endPoint y: 394, distance: 312.7
click at [559, 394] on div "Summary of Assets and Liabilities for Non-Individuals AAA Schedule AB Part 10, …" at bounding box center [433, 297] width 252 height 413
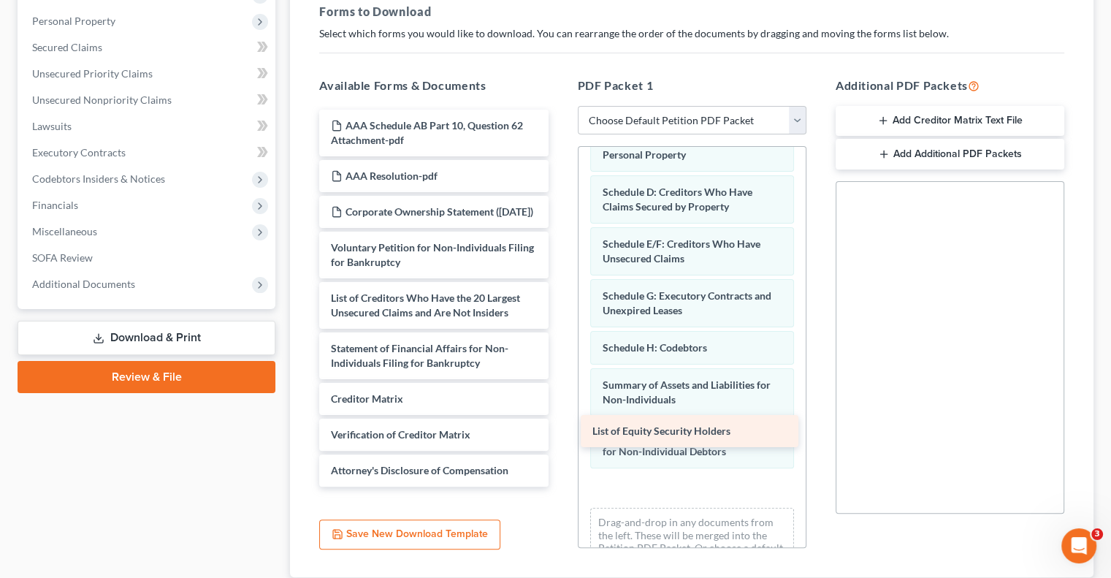
scroll to position [0, 0]
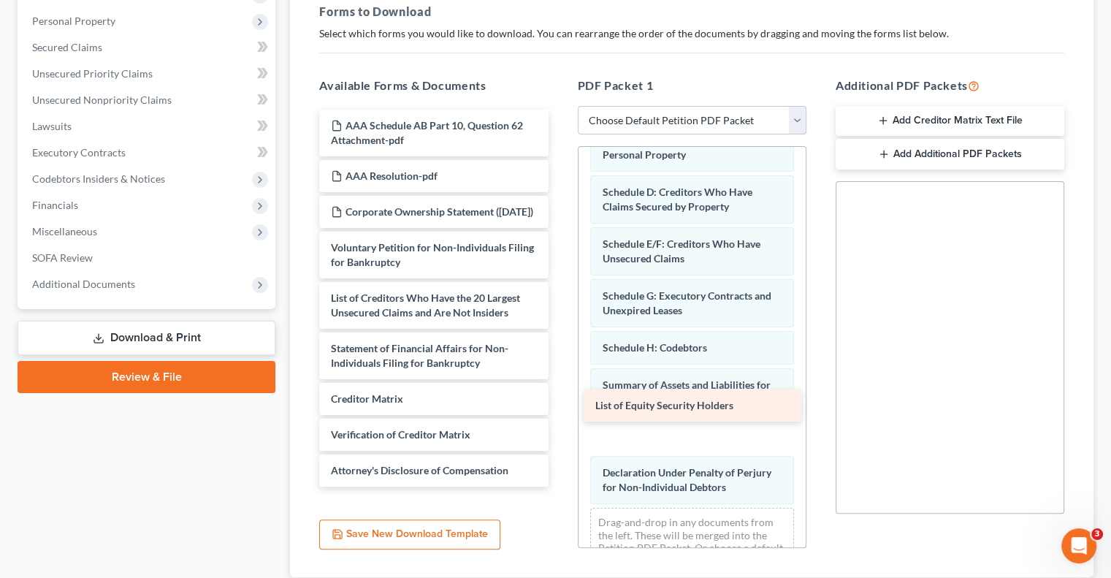
drag, startPoint x: 439, startPoint y: 464, endPoint x: 703, endPoint y: 409, distance: 269.9
click at [559, 409] on div "List of Equity Security Holders AAA Schedule AB Part 10, Question 62 Attachment…" at bounding box center [433, 298] width 252 height 377
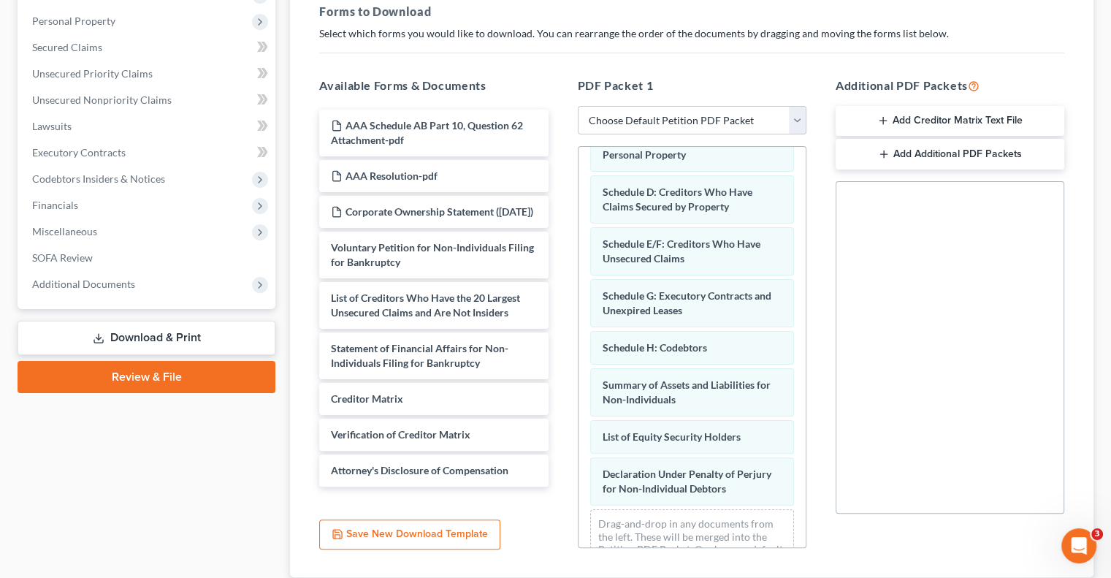
scroll to position [73, 0]
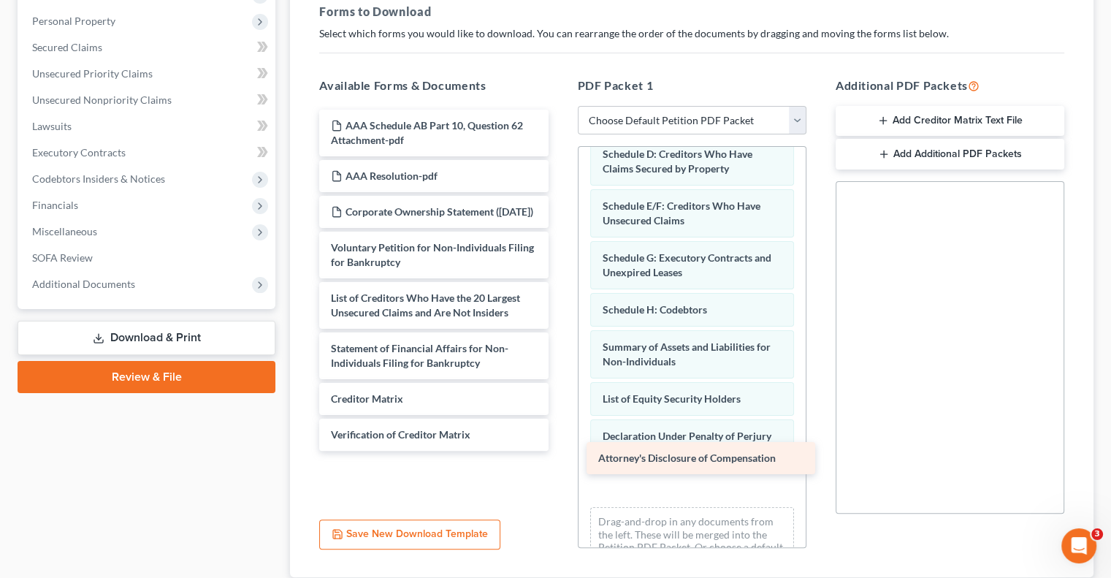
drag, startPoint x: 415, startPoint y: 443, endPoint x: 682, endPoint y: 444, distance: 267.3
click at [559, 444] on div "Attorney's Disclosure of Compensation AAA Schedule AB Part 10, Question 62 Atta…" at bounding box center [433, 280] width 252 height 341
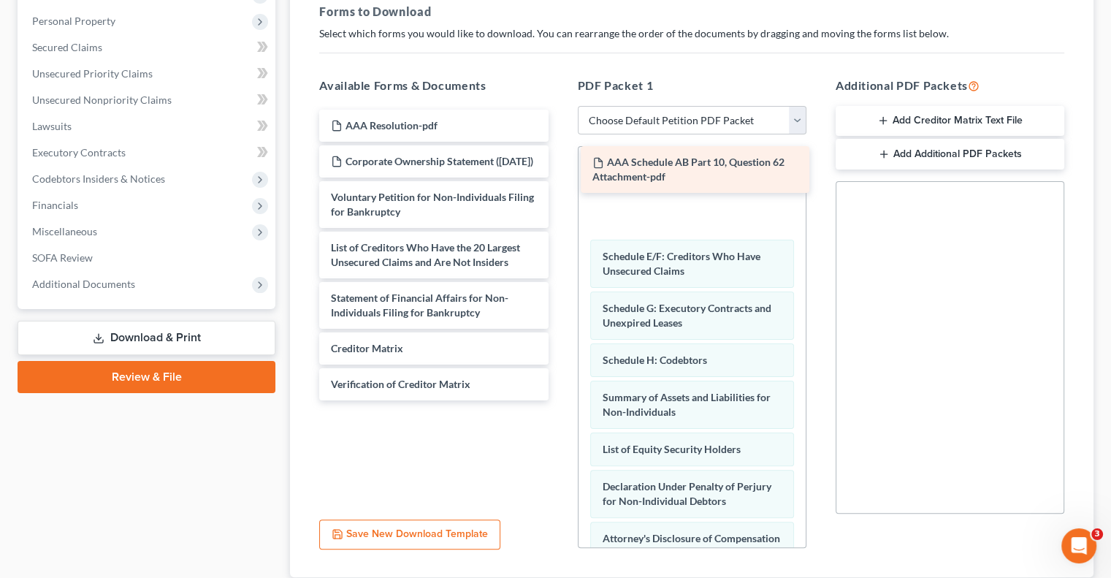
drag, startPoint x: 417, startPoint y: 110, endPoint x: 678, endPoint y: 175, distance: 269.2
click at [559, 175] on div "AAA Schedule AB Part 10, Question 62 Attachment-pdf AAA Schedule AB Part 10, Qu…" at bounding box center [433, 255] width 252 height 291
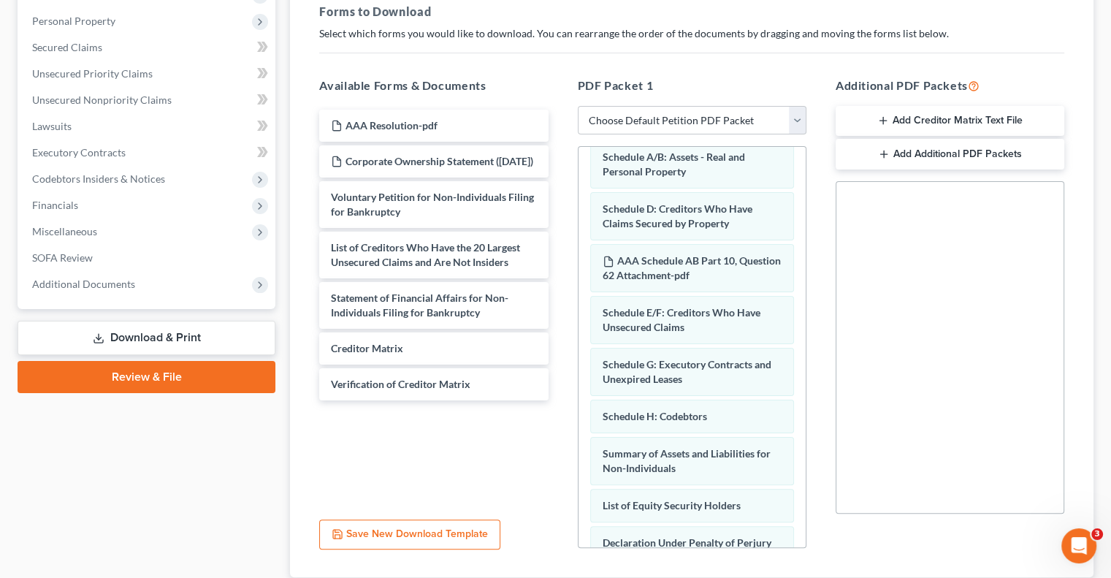
scroll to position [0, 0]
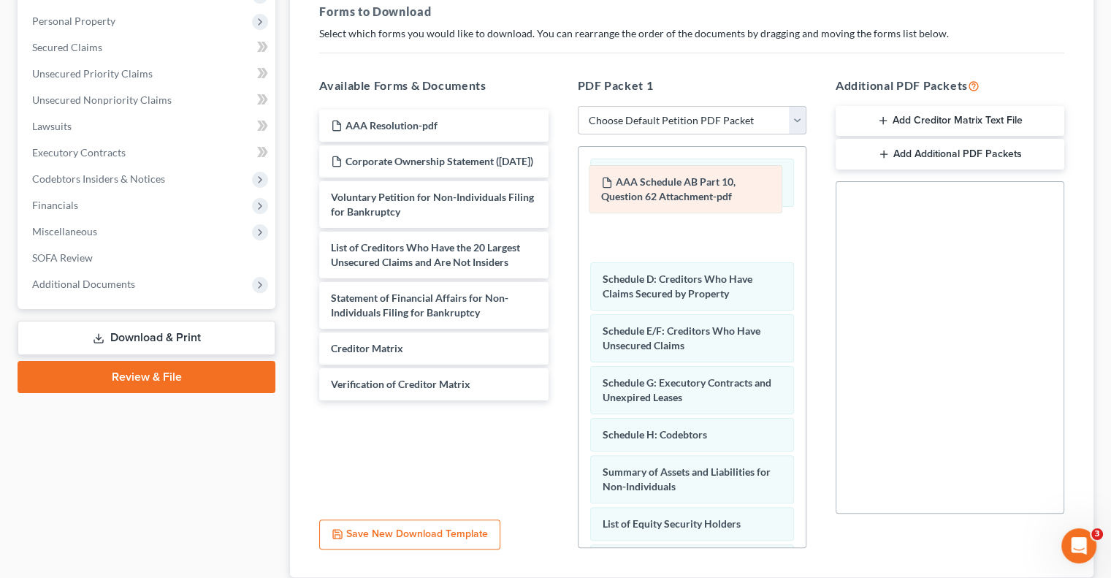
drag, startPoint x: 691, startPoint y: 250, endPoint x: 690, endPoint y: 179, distance: 71.6
click at [690, 179] on div "AAA Schedule AB Part 10, Question 62 Attachment-pdf Schedule A/B: Assets - Real…" at bounding box center [691, 429] width 227 height 565
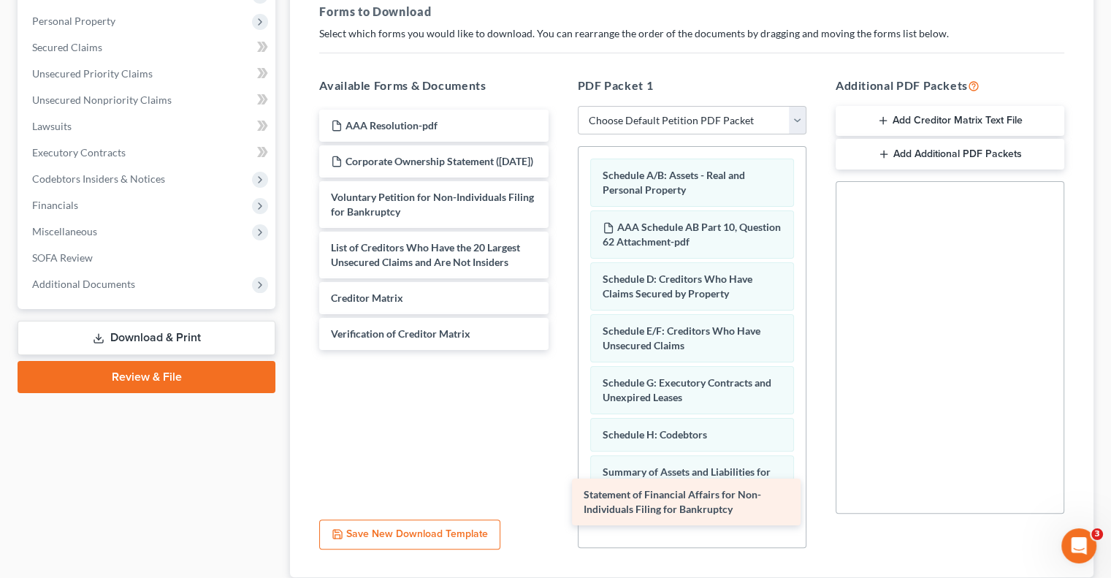
drag, startPoint x: 443, startPoint y: 287, endPoint x: 695, endPoint y: 497, distance: 328.3
click at [559, 350] on div "Statement of Financial Affairs for Non-Individuals Filing for Bankruptcy AAA Re…" at bounding box center [433, 230] width 252 height 240
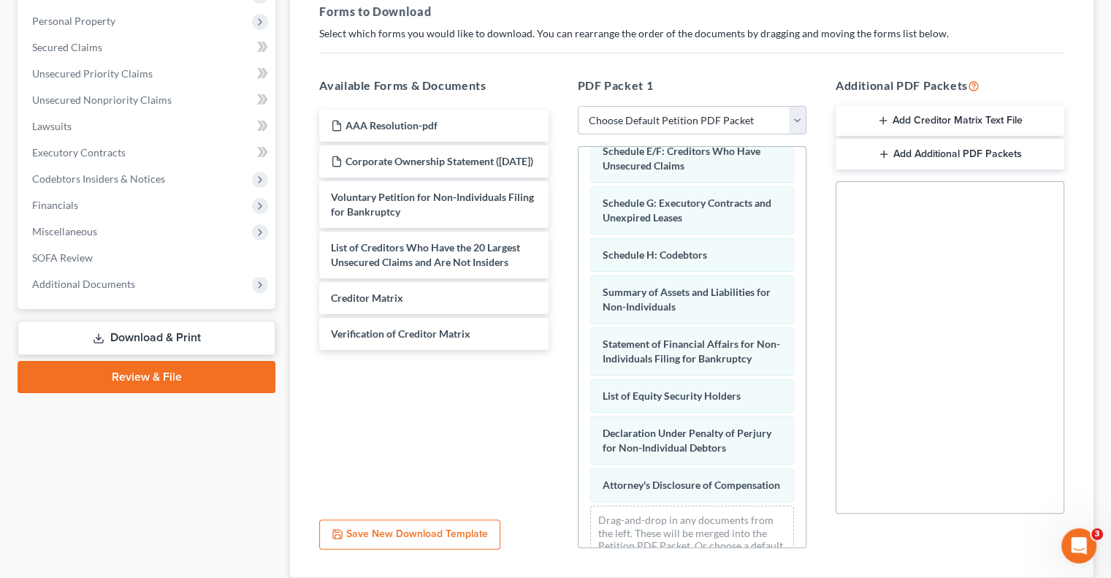
scroll to position [240, 0]
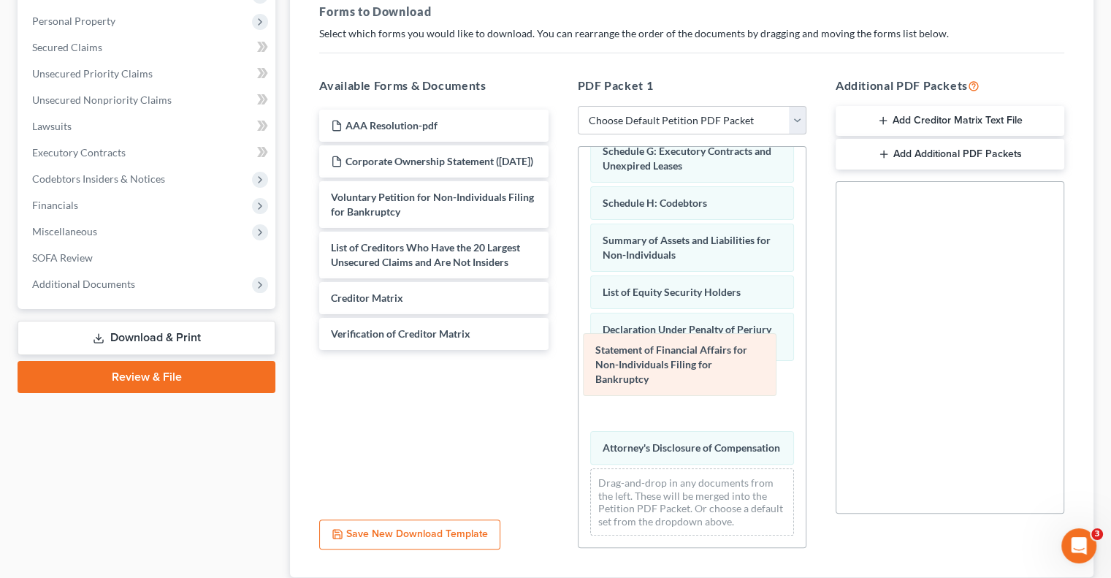
drag, startPoint x: 646, startPoint y: 268, endPoint x: 640, endPoint y: 364, distance: 96.6
click at [640, 364] on div "Statement of Financial Affairs for Non-Individuals Filing for Bankruptcy Schedu…" at bounding box center [691, 231] width 227 height 632
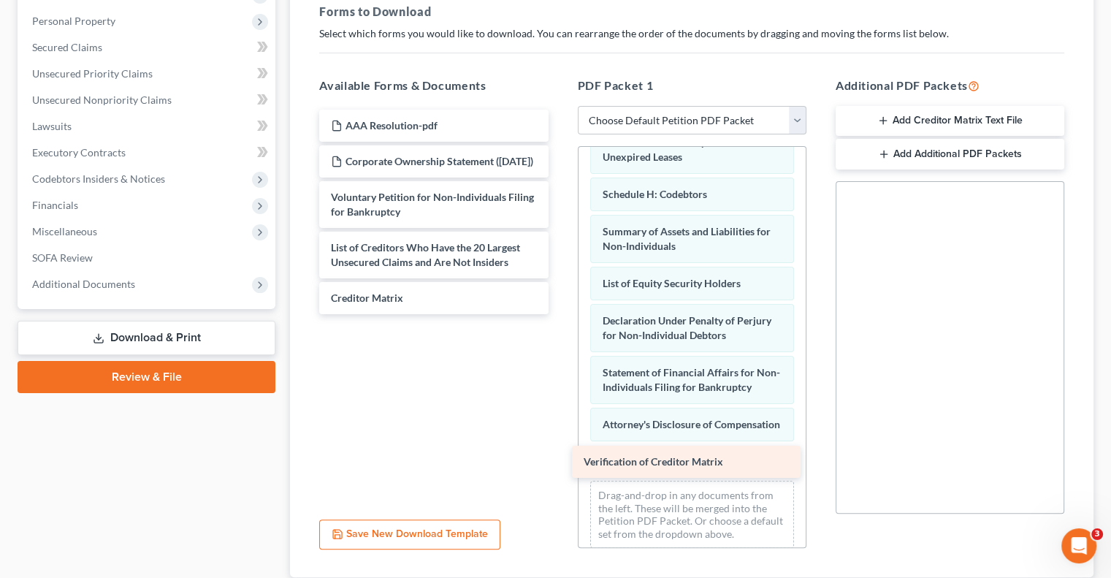
drag, startPoint x: 409, startPoint y: 326, endPoint x: 662, endPoint y: 467, distance: 289.3
click at [559, 314] on div "Verification of Creditor Matrix AAA Resolution-pdf Corporate Ownership Statemen…" at bounding box center [433, 212] width 252 height 204
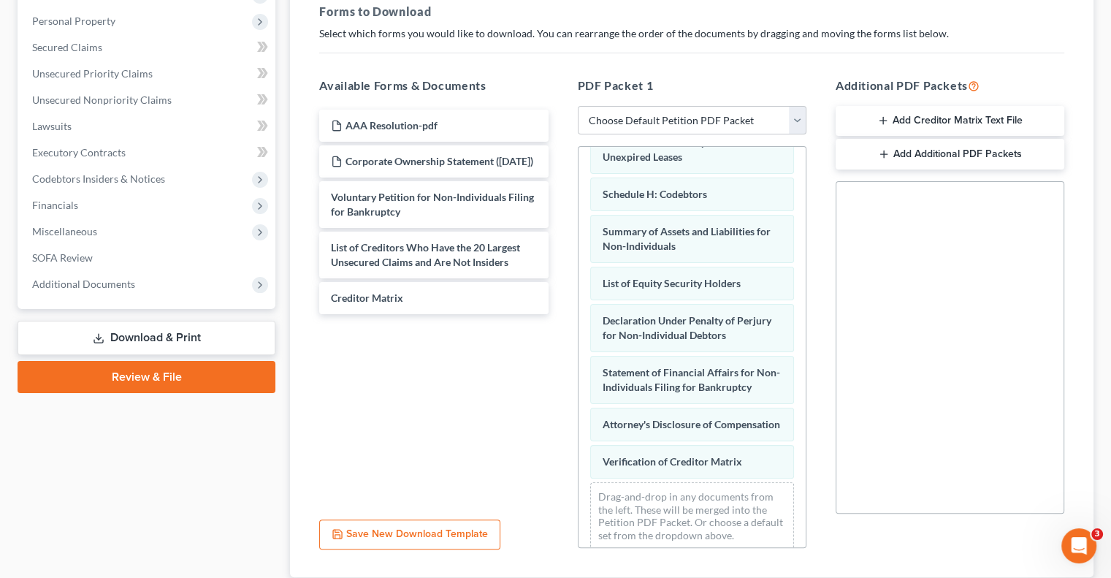
scroll to position [323, 0]
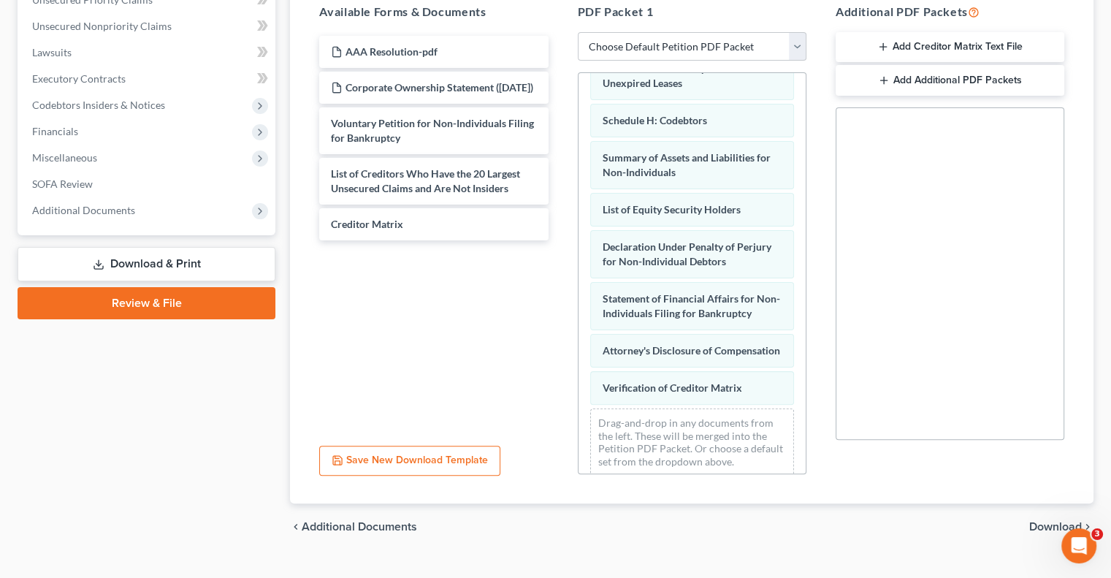
click at [1049, 521] on span "Download" at bounding box center [1055, 527] width 53 height 12
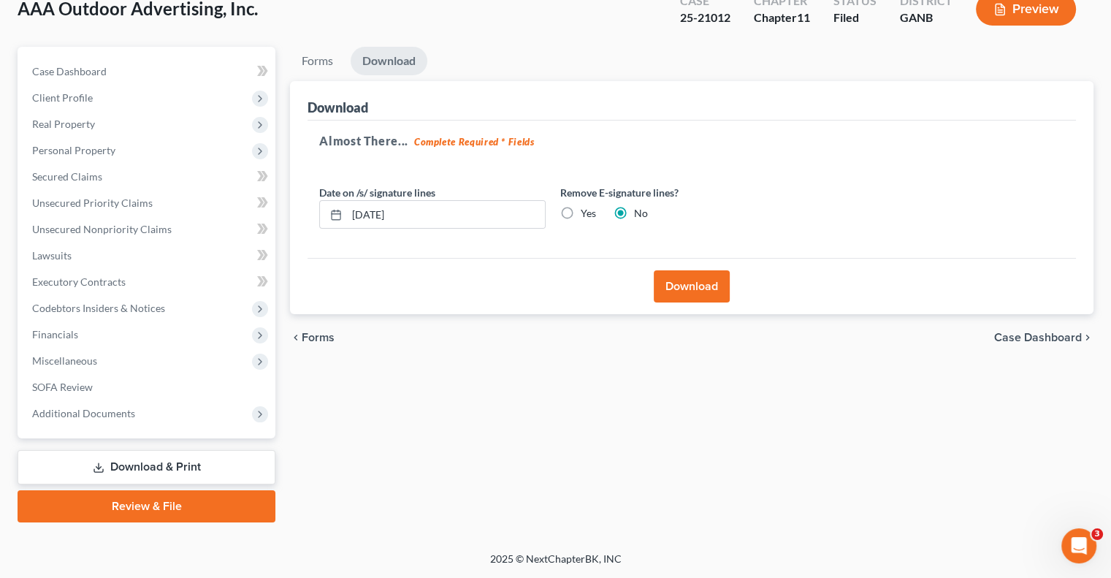
scroll to position [92, 0]
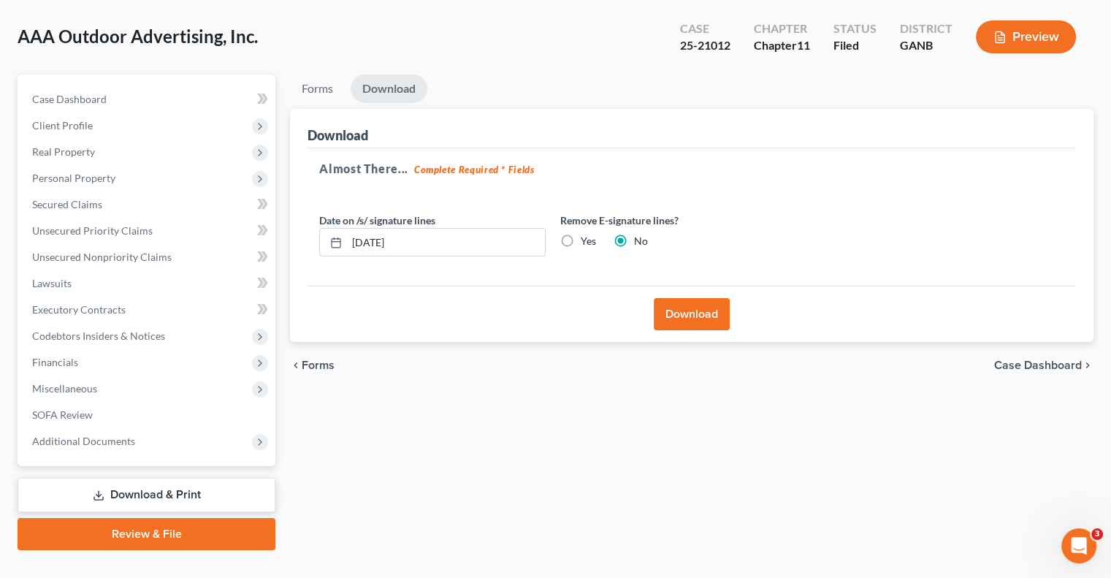
click at [674, 298] on button "Download" at bounding box center [692, 314] width 76 height 32
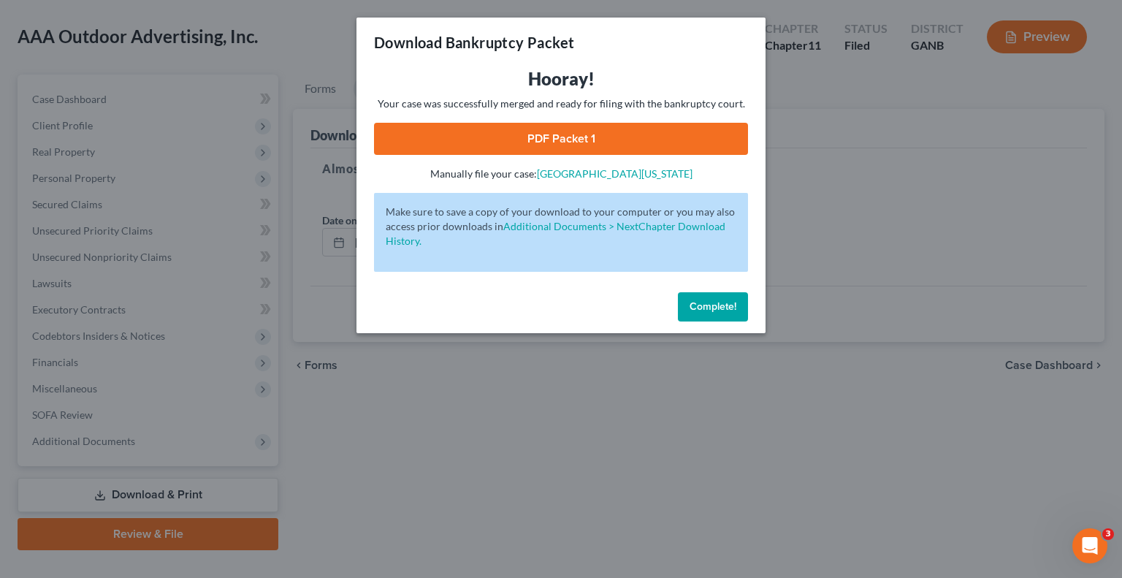
click at [547, 134] on link "PDF Packet 1" at bounding box center [561, 139] width 374 height 32
click at [697, 299] on button "Complete!" at bounding box center [713, 306] width 70 height 29
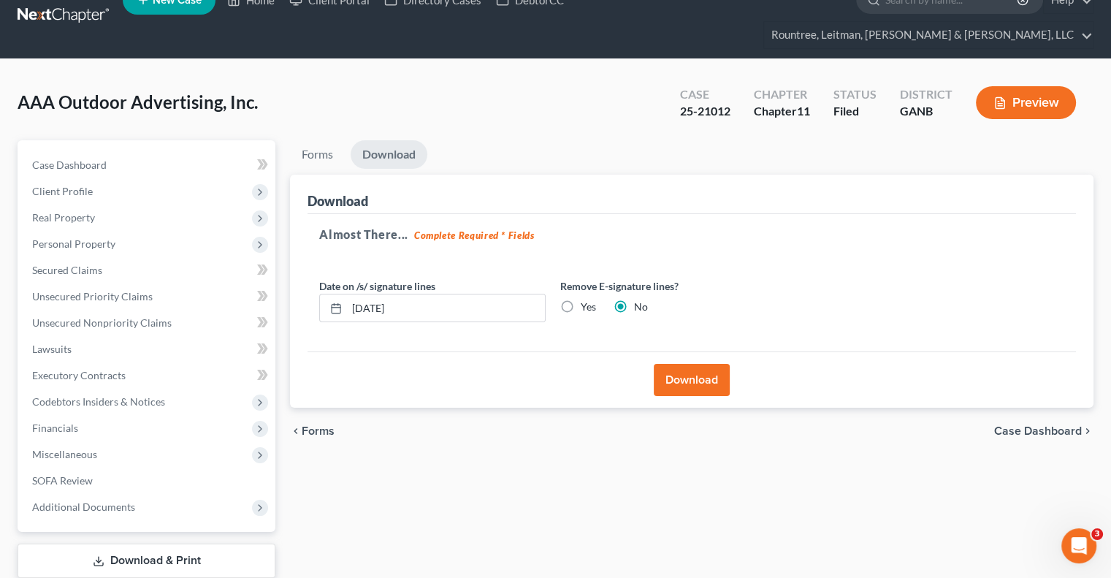
scroll to position [0, 0]
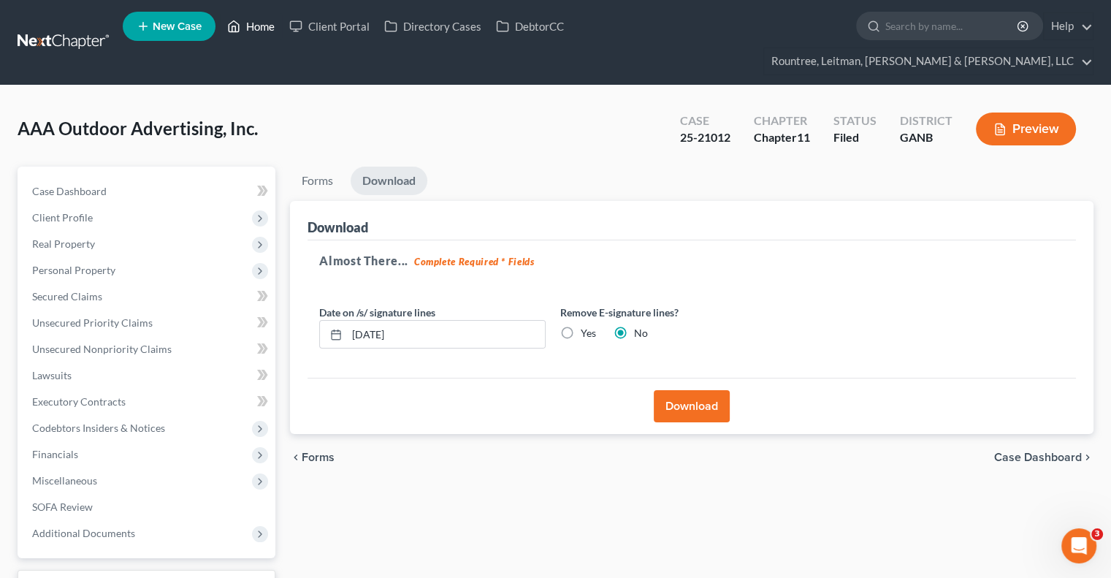
click at [255, 28] on link "Home" at bounding box center [251, 26] width 62 height 26
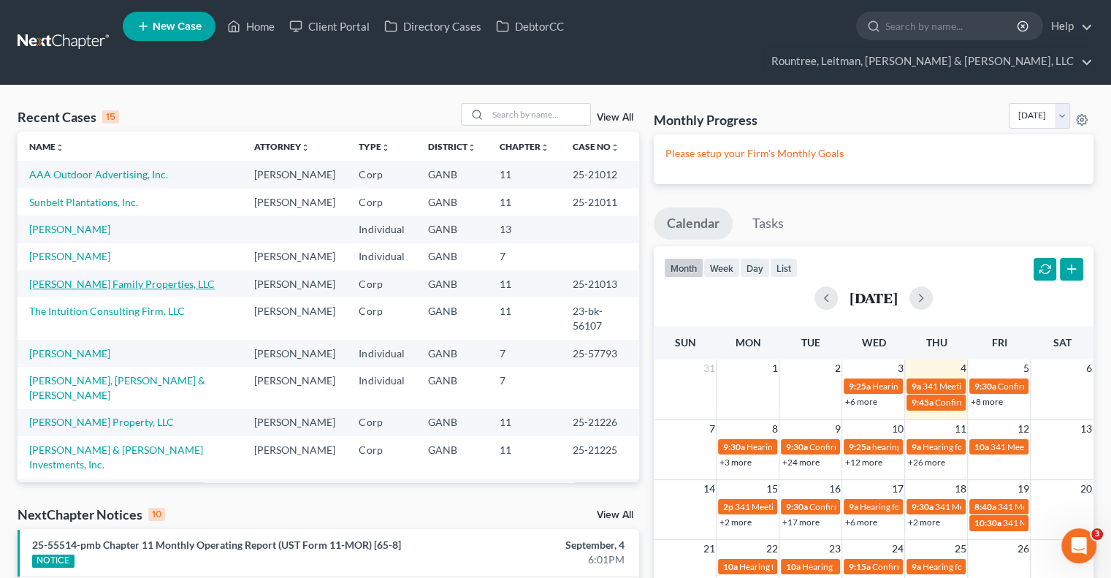
click at [99, 277] on link "[PERSON_NAME] Family Properties, LLC" at bounding box center [121, 283] width 185 height 12
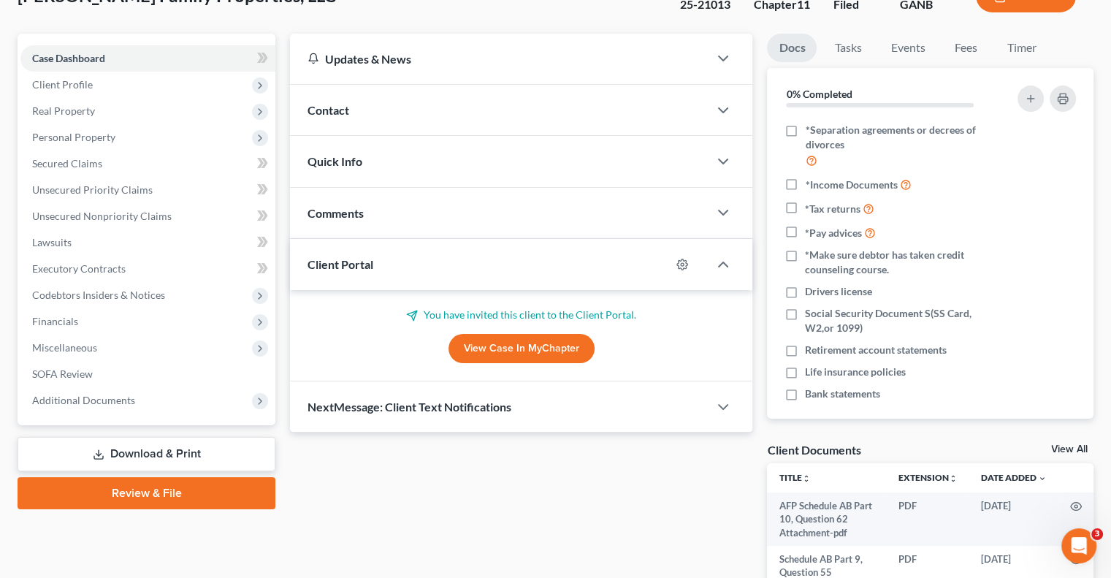
scroll to position [178, 0]
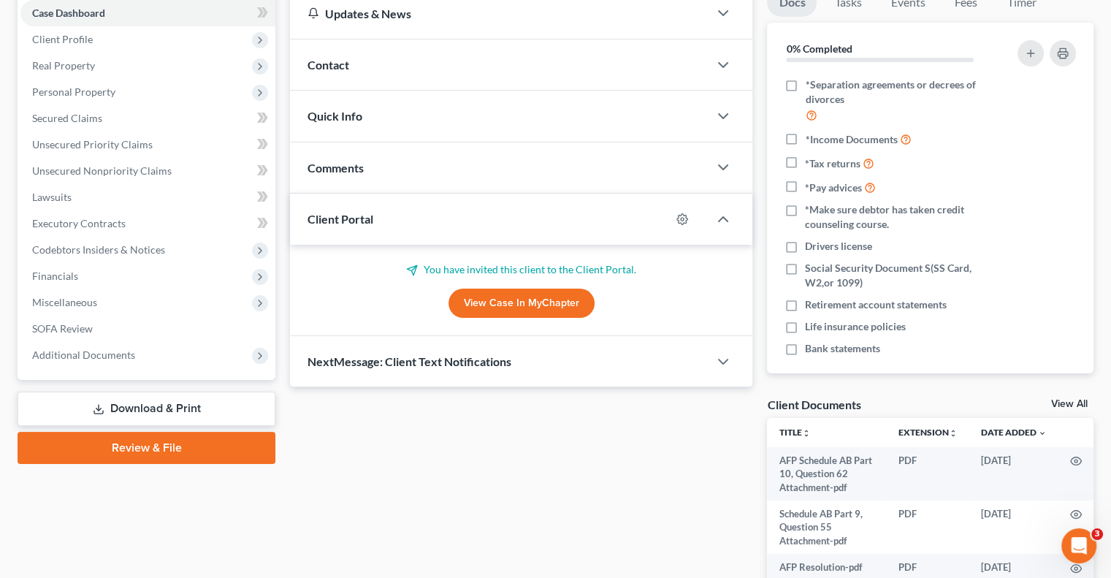
click at [166, 391] on link "Download & Print" at bounding box center [147, 408] width 258 height 34
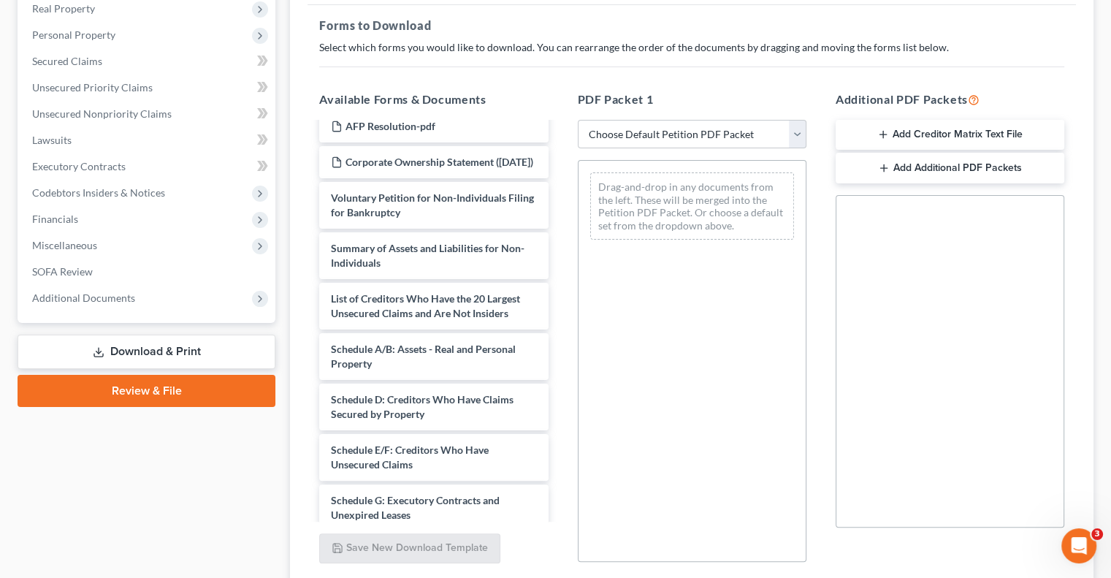
scroll to position [162, 0]
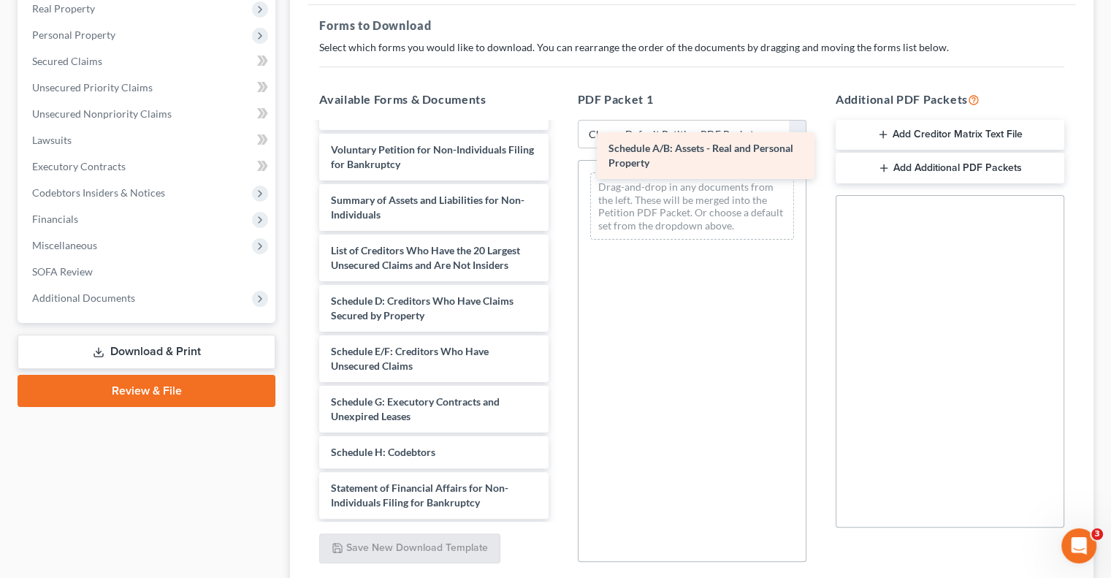
drag, startPoint x: 412, startPoint y: 304, endPoint x: 693, endPoint y: 163, distance: 314.5
click at [559, 163] on div "Schedule A/B: Assets - Real and Personal Property AFP Schedule AB Part 10, Ques…" at bounding box center [433, 336] width 252 height 751
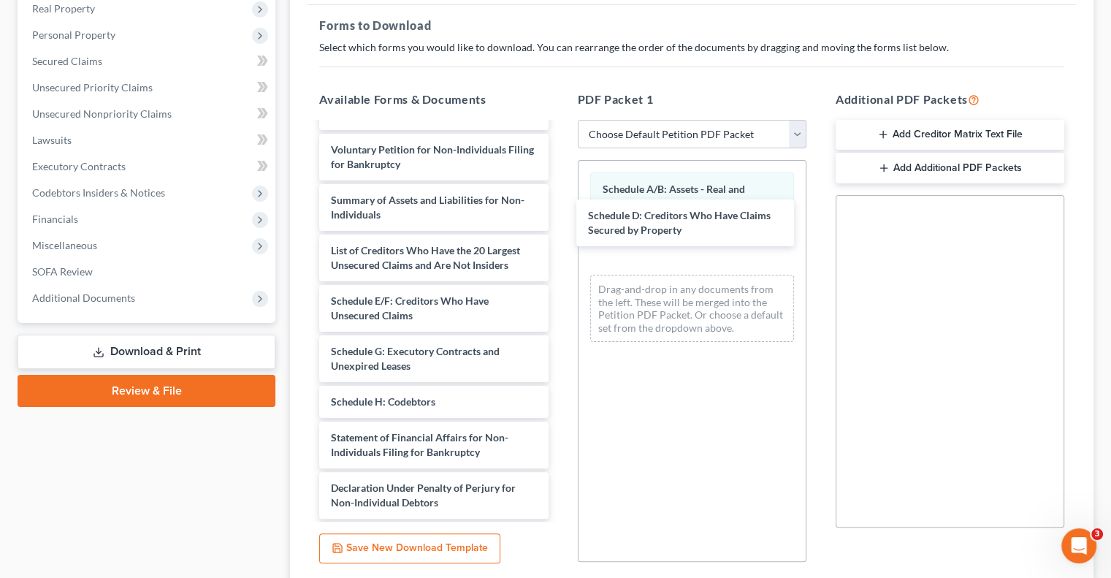
drag, startPoint x: 360, startPoint y: 294, endPoint x: 464, endPoint y: 269, distance: 107.5
click at [559, 212] on div "Schedule D: Creditors Who Have Claims Secured by Property AFP Schedule AB Part …" at bounding box center [433, 311] width 252 height 700
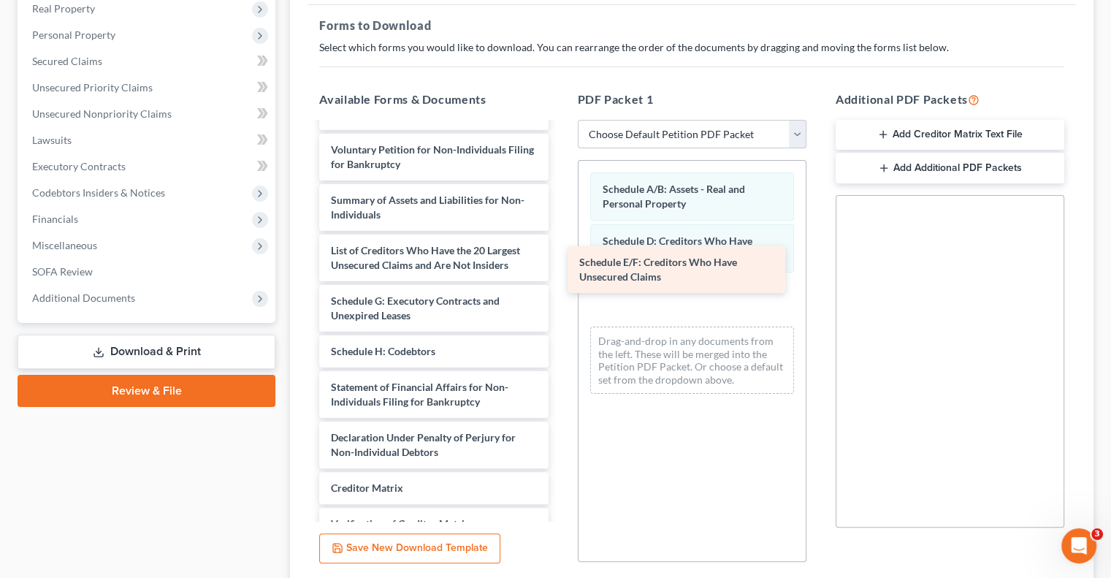
drag, startPoint x: 431, startPoint y: 294, endPoint x: 679, endPoint y: 268, distance: 249.6
click at [559, 268] on div "Schedule E/F: Creditors Who Have Unsecured Claims AFP Schedule AB Part 10, Ques…" at bounding box center [433, 286] width 252 height 650
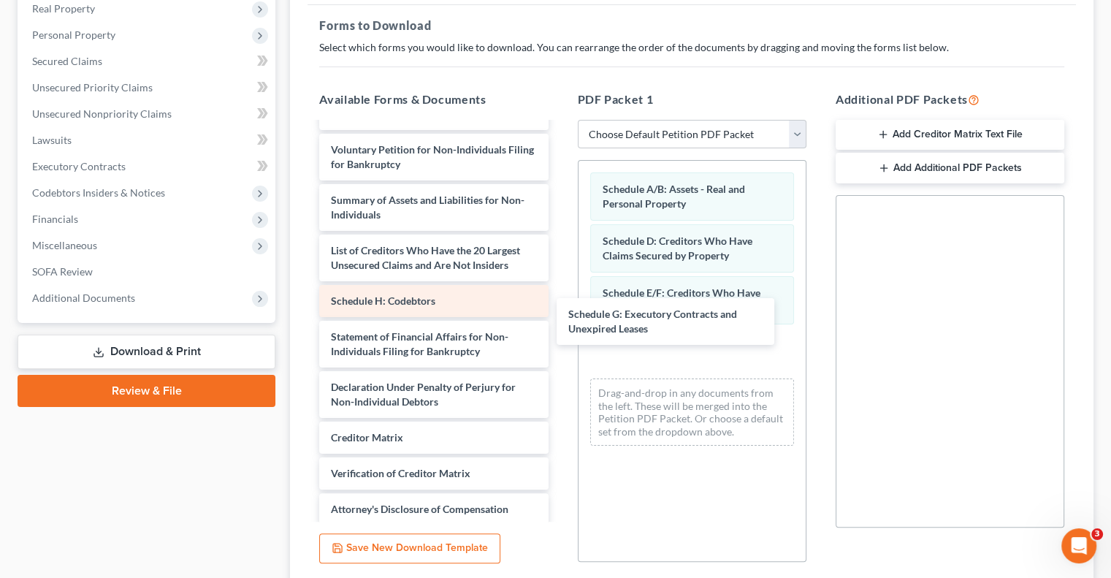
drag, startPoint x: 448, startPoint y: 295, endPoint x: 434, endPoint y: 293, distance: 14.0
click at [559, 321] on div "Schedule G: Executory Contracts and Unexpired Leases AFP Schedule AB Part 10, Q…" at bounding box center [433, 261] width 252 height 600
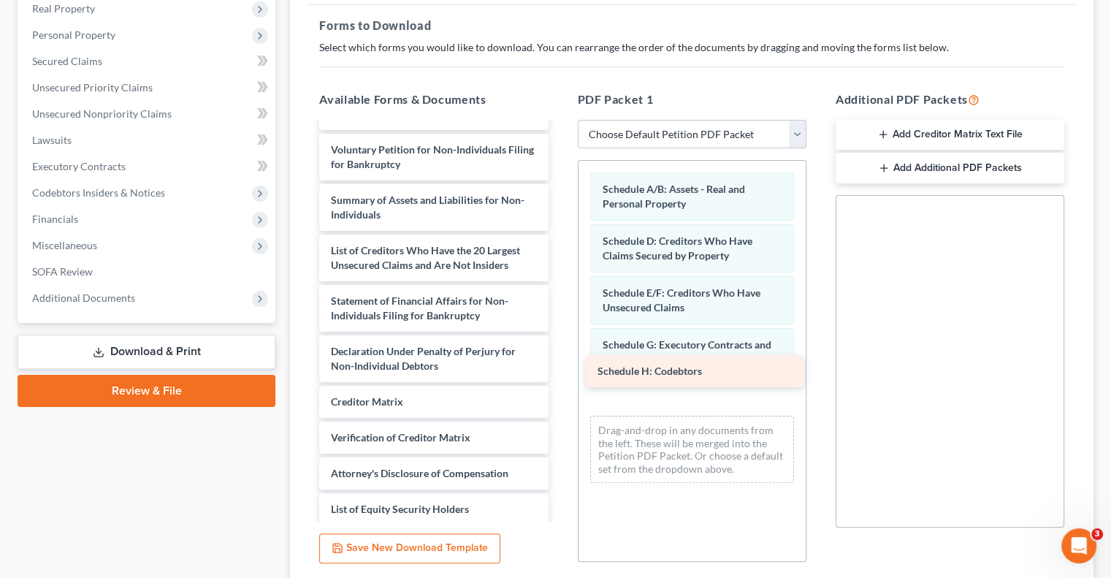
drag, startPoint x: 394, startPoint y: 288, endPoint x: 660, endPoint y: 371, distance: 279.2
click at [559, 371] on div "Schedule H: Codebtors AFP Schedule AB Part 10, Question 62 Attachment-pdf Sched…" at bounding box center [433, 243] width 252 height 564
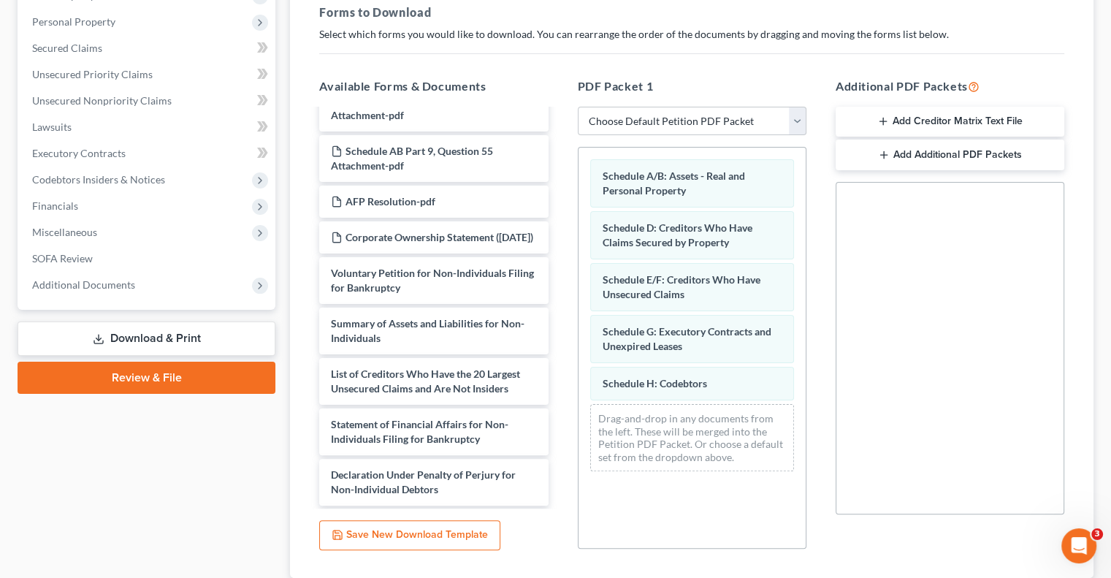
scroll to position [253, 0]
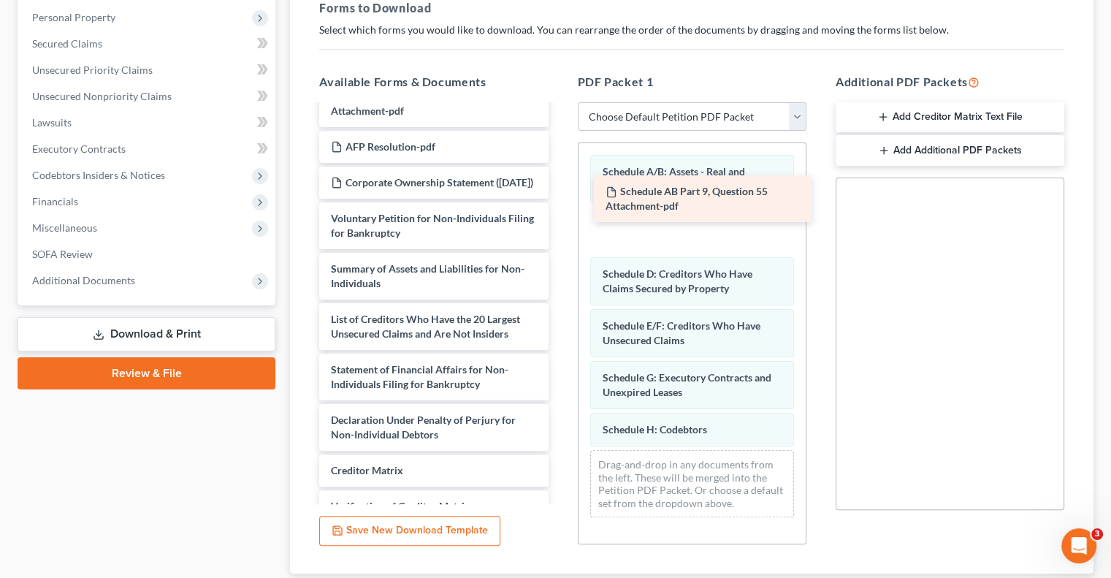
drag, startPoint x: 393, startPoint y: 123, endPoint x: 667, endPoint y: 195, distance: 283.0
click at [559, 195] on div "Schedule AB Part 9, Question 55 Attachment-pdf AFP Schedule AB Part 10, Questio…" at bounding box center [433, 336] width 252 height 513
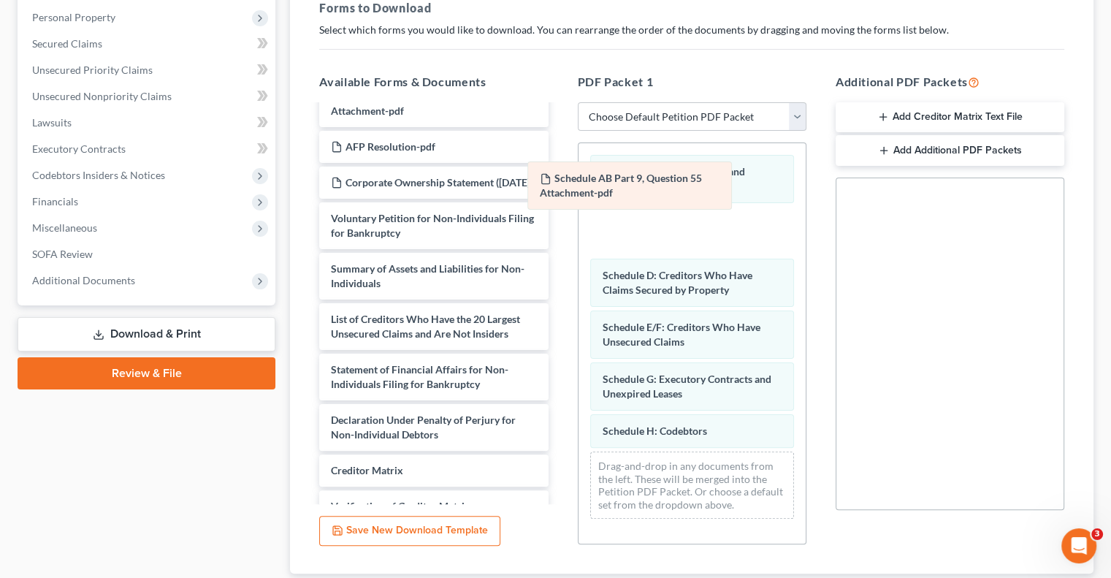
drag, startPoint x: 702, startPoint y: 186, endPoint x: 733, endPoint y: 302, distance: 119.6
click at [733, 302] on div "Schedule AB Part 9, Question 55 Attachment-pdf Schedule A/B: Assets - Real and …" at bounding box center [691, 336] width 227 height 387
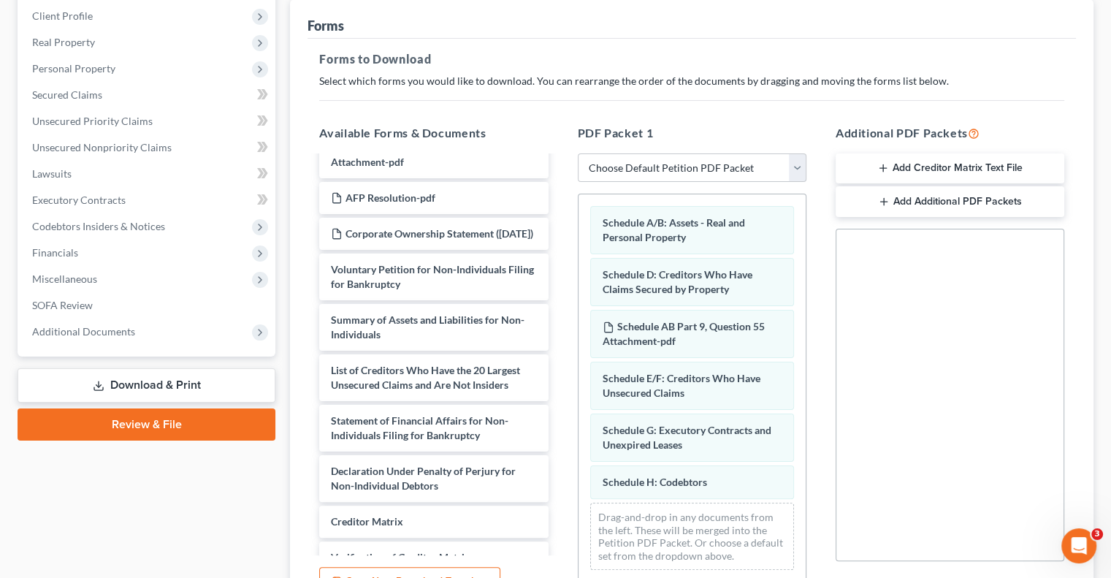
scroll to position [219, 0]
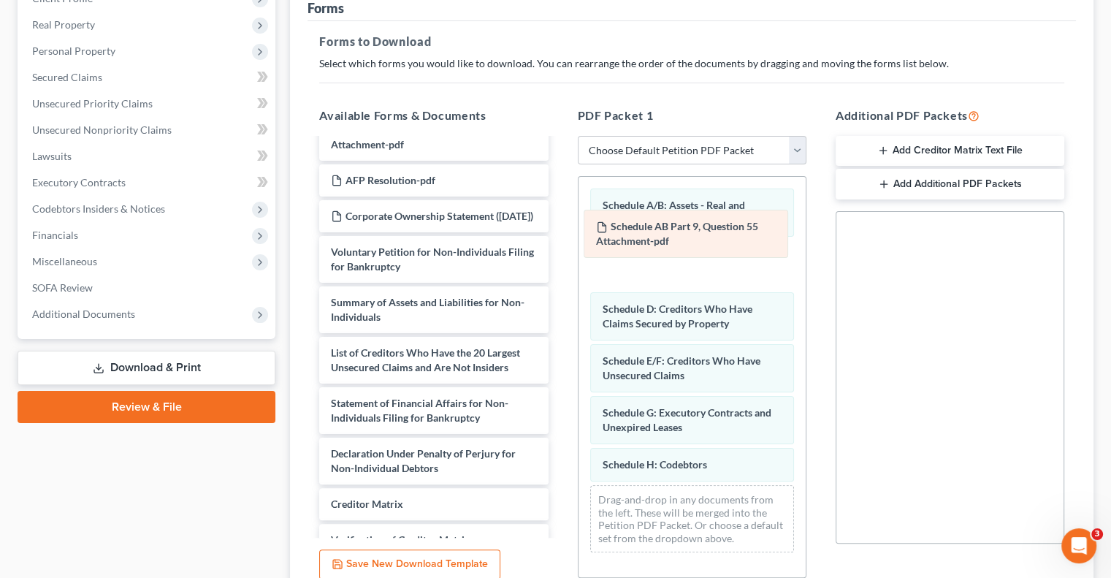
drag, startPoint x: 681, startPoint y: 288, endPoint x: 675, endPoint y: 234, distance: 54.3
click at [675, 234] on div "Schedule AB Part 9, Question 55 Attachment-pdf Schedule A/B: Assets - Real and …" at bounding box center [691, 370] width 227 height 387
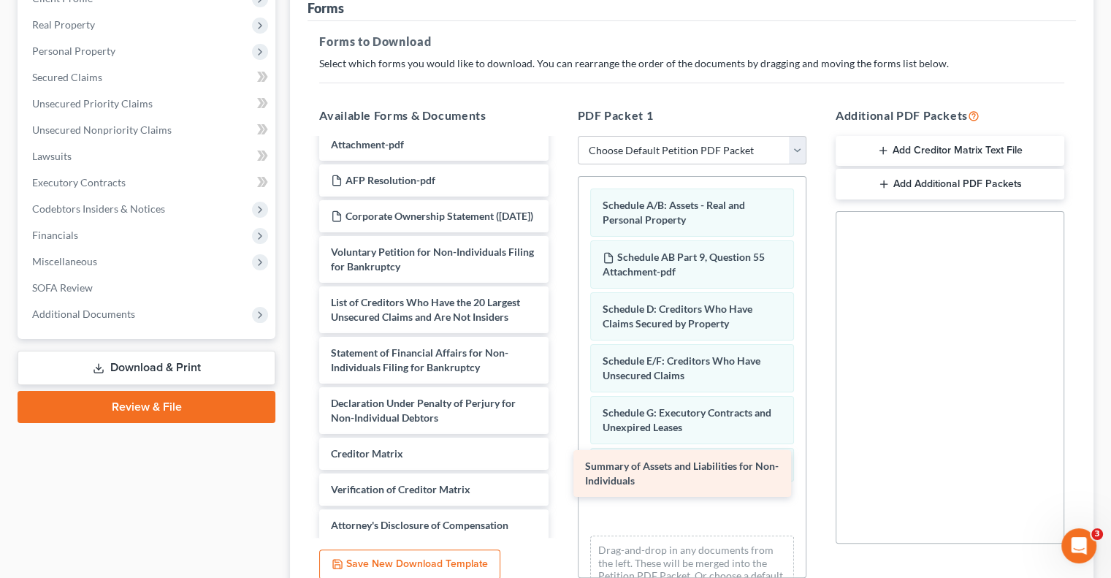
drag, startPoint x: 461, startPoint y: 295, endPoint x: 716, endPoint y: 472, distance: 309.9
click at [559, 472] on div "Summary of Assets and Liabilities for Non-Individuals AFP Schedule AB Part 10, …" at bounding box center [433, 345] width 252 height 463
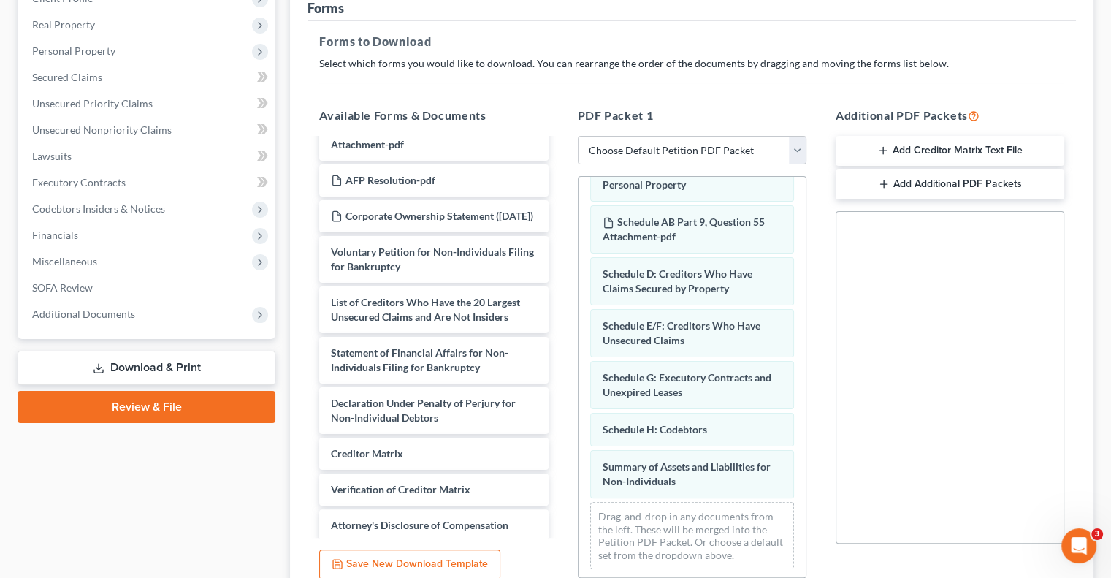
scroll to position [0, 0]
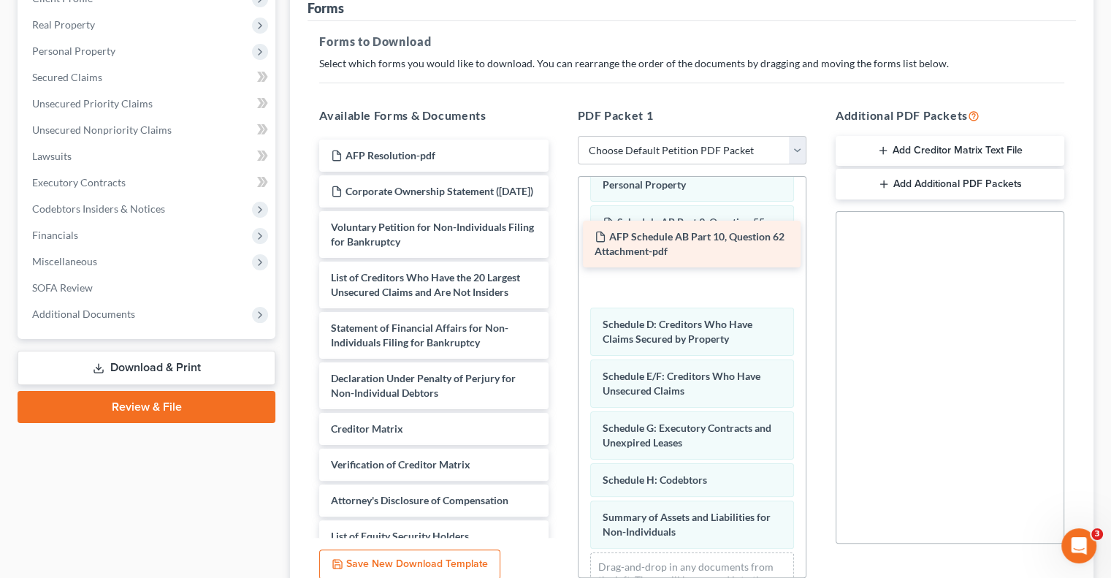
drag, startPoint x: 430, startPoint y: 131, endPoint x: 694, endPoint y: 240, distance: 285.2
click at [559, 240] on div "AFP Schedule AB Part 10, Question 62 Attachment-pdf AFP Schedule AB Part 10, Qu…" at bounding box center [433, 345] width 252 height 413
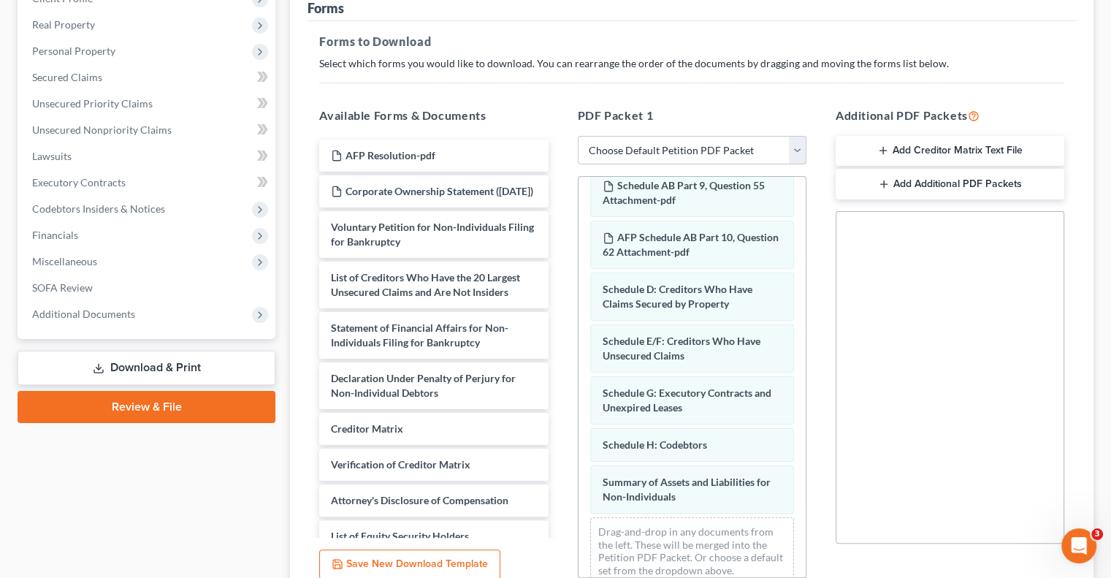
scroll to position [88, 0]
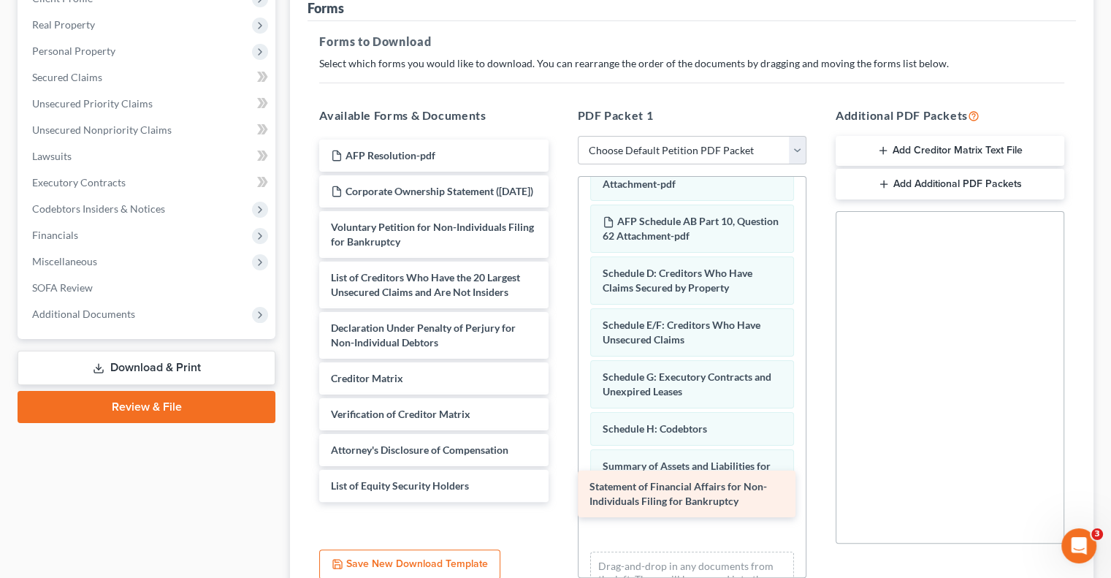
drag, startPoint x: 427, startPoint y: 325, endPoint x: 686, endPoint y: 497, distance: 310.3
click at [559, 497] on div "Statement of Financial Affairs for Non-Individuals Filing for Bankruptcy AFP Re…" at bounding box center [433, 320] width 252 height 362
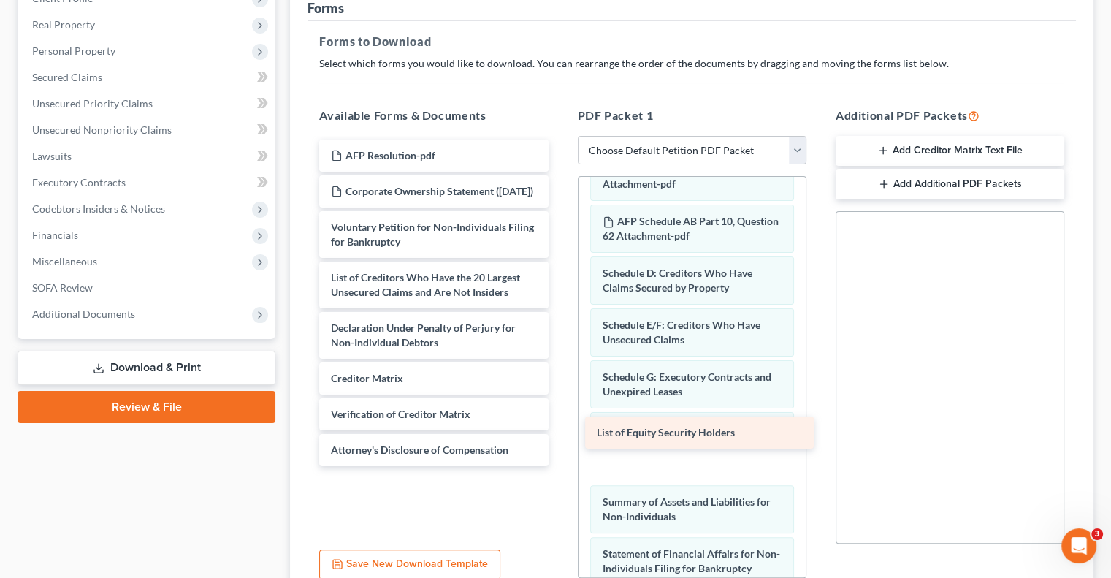
drag, startPoint x: 412, startPoint y: 471, endPoint x: 678, endPoint y: 431, distance: 268.8
click at [559, 431] on div "List of Equity Security Holders AFP Resolution-pdf Corporate Ownership Statemen…" at bounding box center [433, 302] width 252 height 326
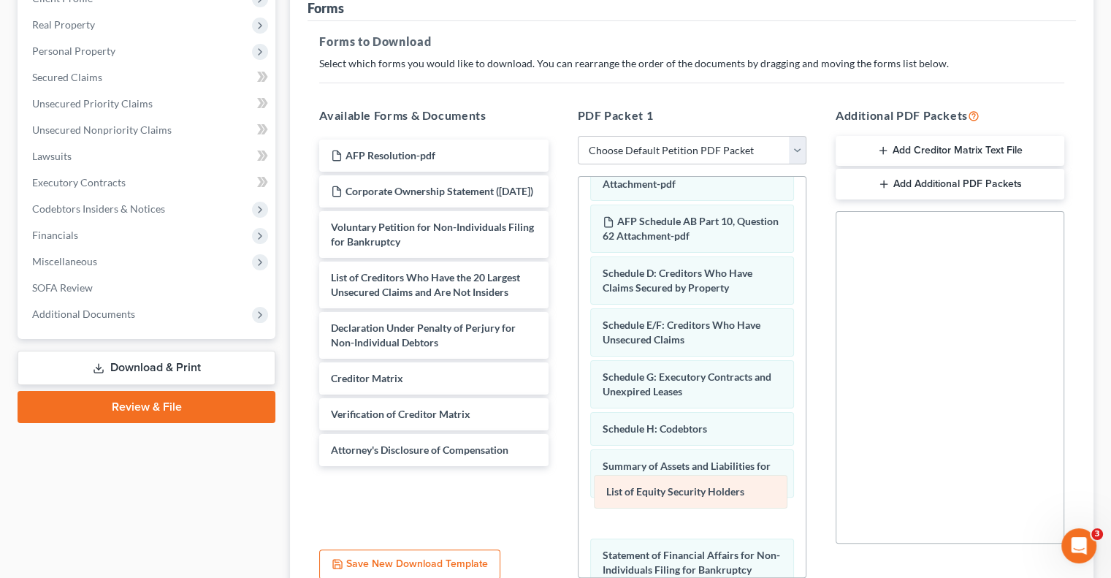
drag, startPoint x: 668, startPoint y: 440, endPoint x: 673, endPoint y: 495, distance: 55.7
click at [673, 495] on div "List of Equity Security Holders Schedule A/B: Assets - Real and Personal Proper…" at bounding box center [691, 379] width 227 height 580
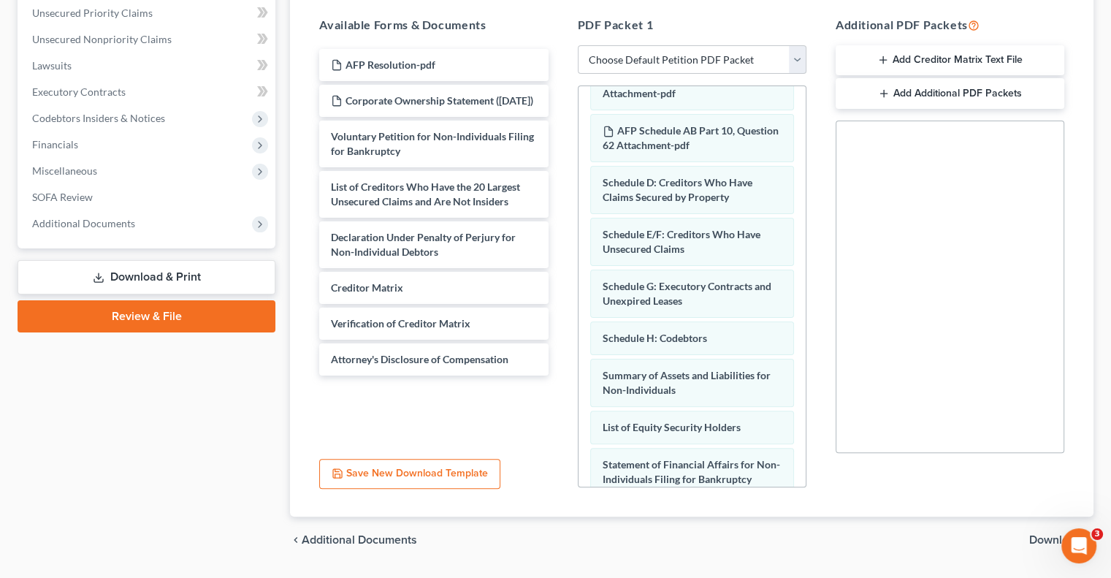
scroll to position [323, 0]
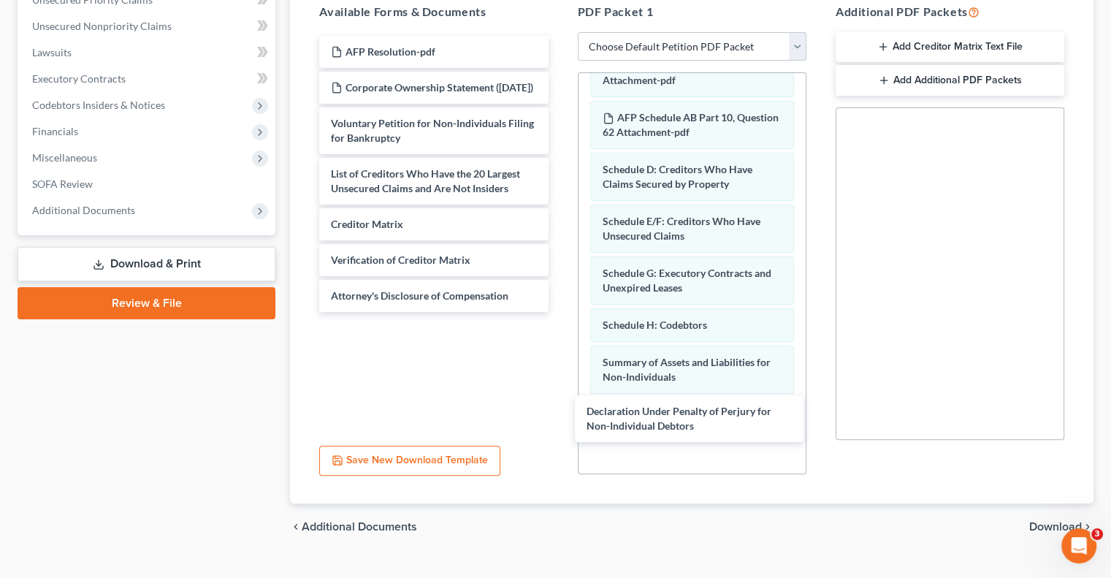
drag, startPoint x: 380, startPoint y: 207, endPoint x: 838, endPoint y: 294, distance: 465.2
click at [559, 312] on div "Declaration Under Penalty of Perjury for Non-Individual Debtors AFP Resolution-…" at bounding box center [433, 174] width 252 height 276
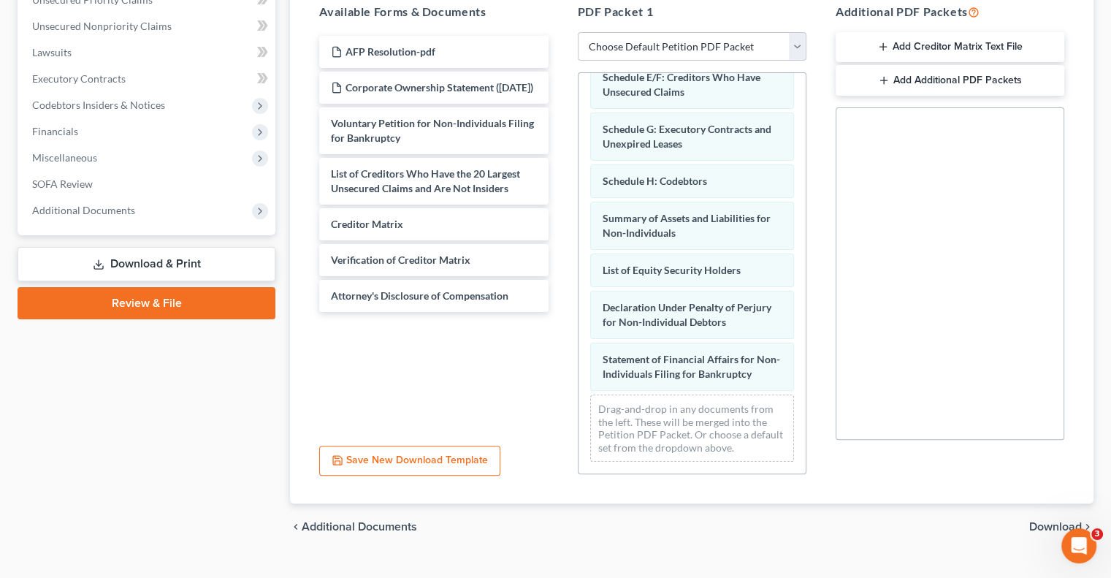
scroll to position [242, 0]
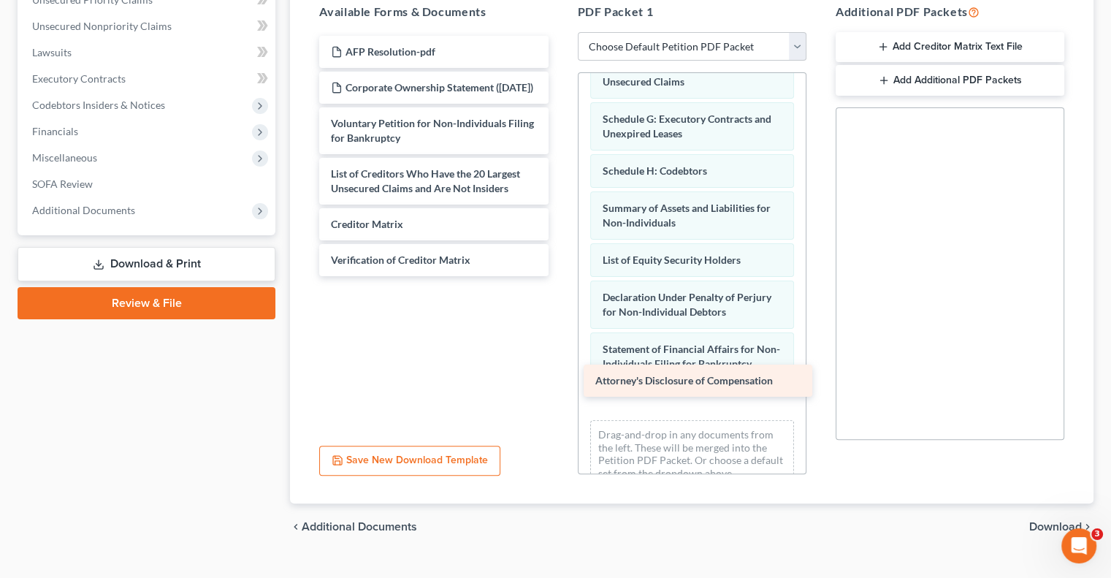
drag, startPoint x: 407, startPoint y: 286, endPoint x: 671, endPoint y: 384, distance: 281.9
click at [559, 276] on div "Attorney's Disclosure of Compensation AFP Resolution-pdf Corporate Ownership St…" at bounding box center [433, 156] width 252 height 240
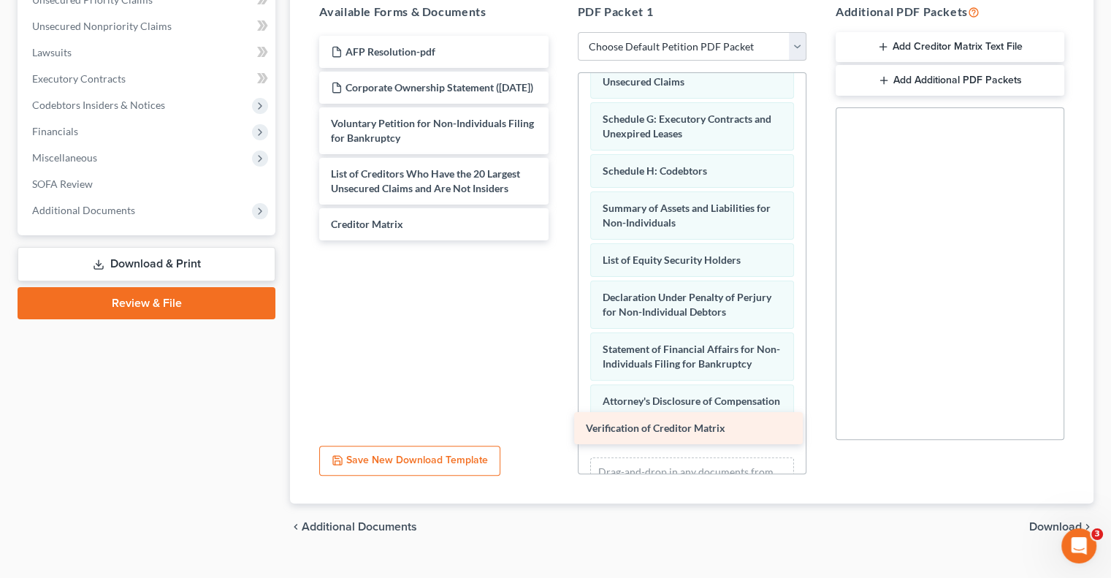
drag, startPoint x: 426, startPoint y: 253, endPoint x: 681, endPoint y: 436, distance: 313.5
click at [559, 240] on div "Verification of Creditor Matrix AFP Resolution-pdf Corporate Ownership Statemen…" at bounding box center [433, 138] width 252 height 204
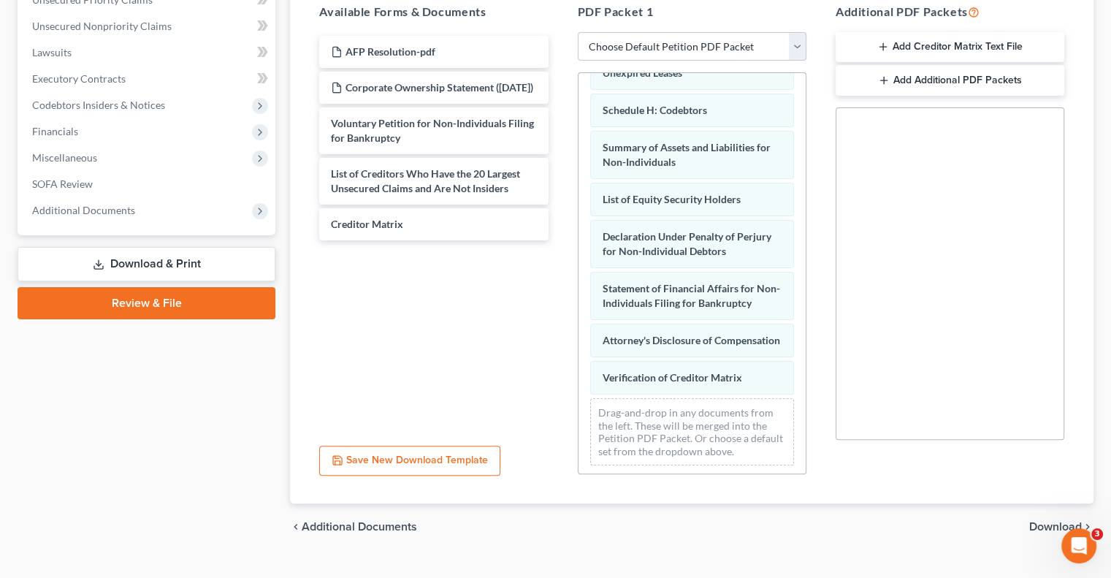
scroll to position [330, 0]
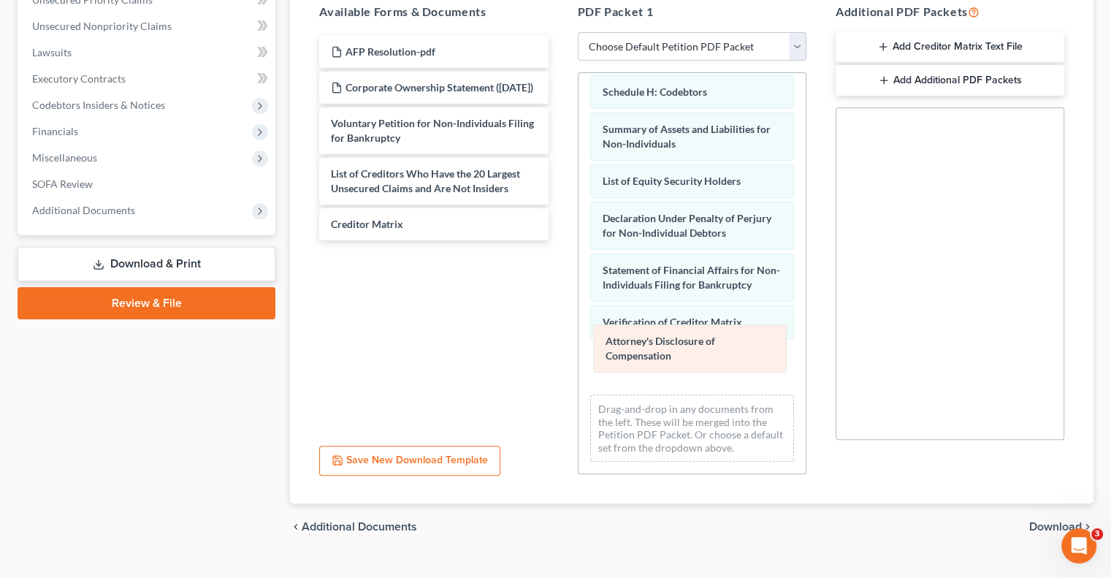
drag, startPoint x: 660, startPoint y: 308, endPoint x: 664, endPoint y: 353, distance: 45.4
click at [664, 353] on div "Attorney's Disclosure of Compensation Schedule A/B: Assets - Real and Personal …" at bounding box center [691, 112] width 227 height 721
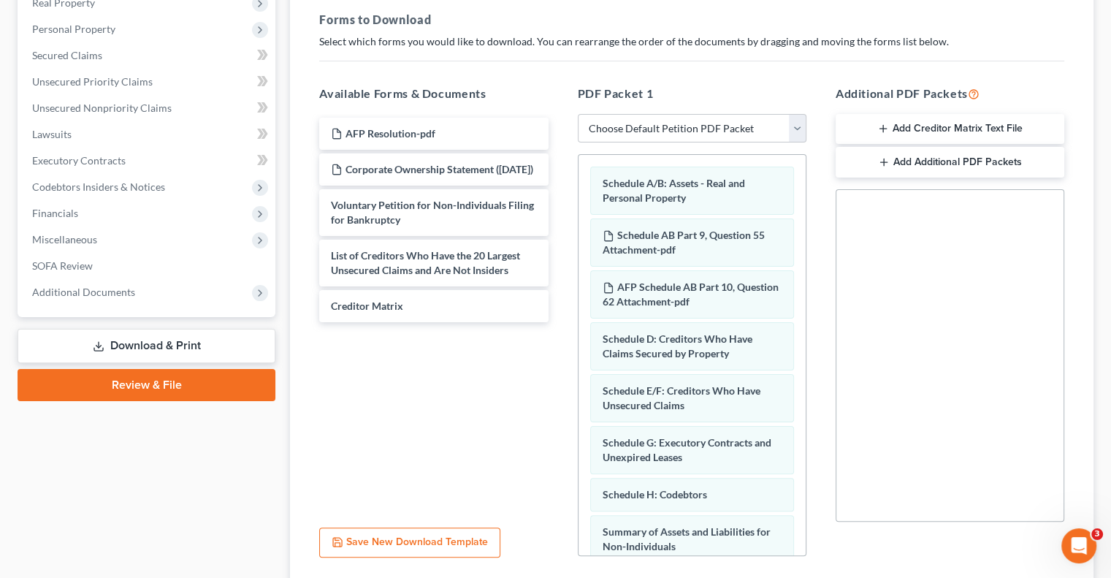
scroll to position [323, 0]
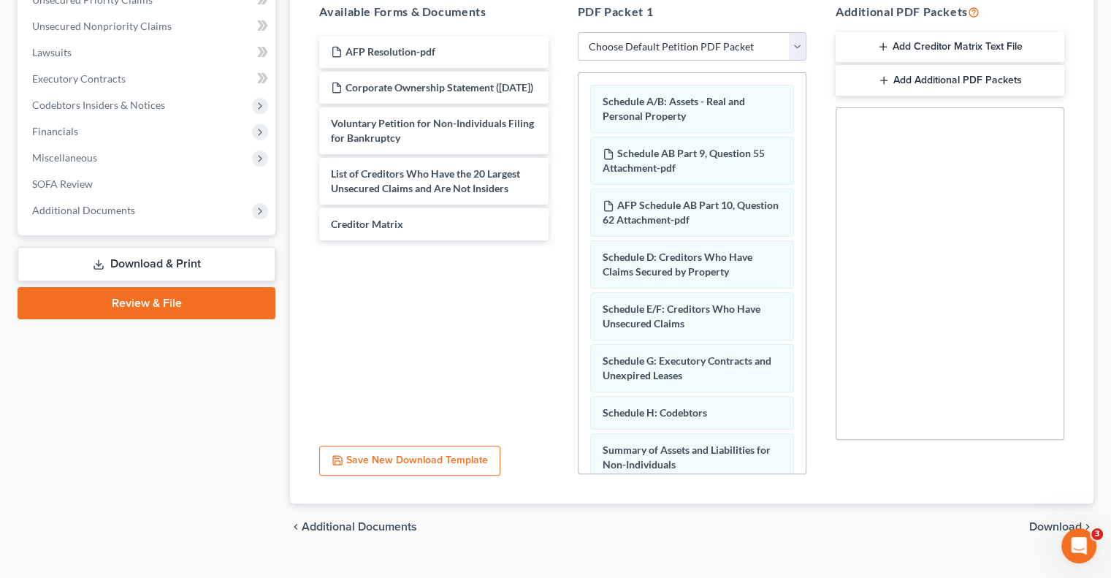
click at [1054, 521] on span "Download" at bounding box center [1055, 527] width 53 height 12
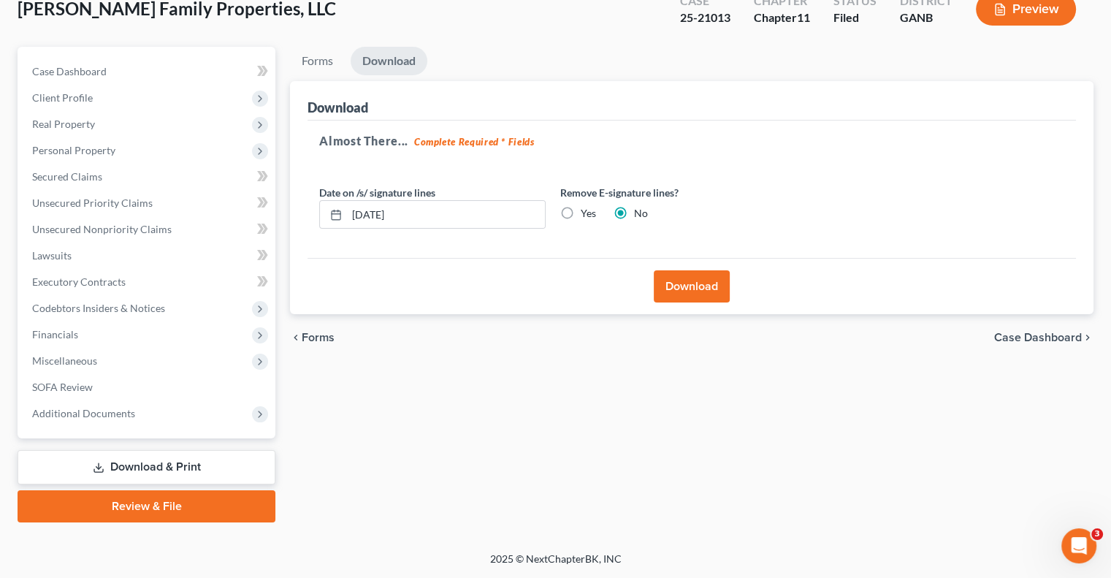
scroll to position [92, 0]
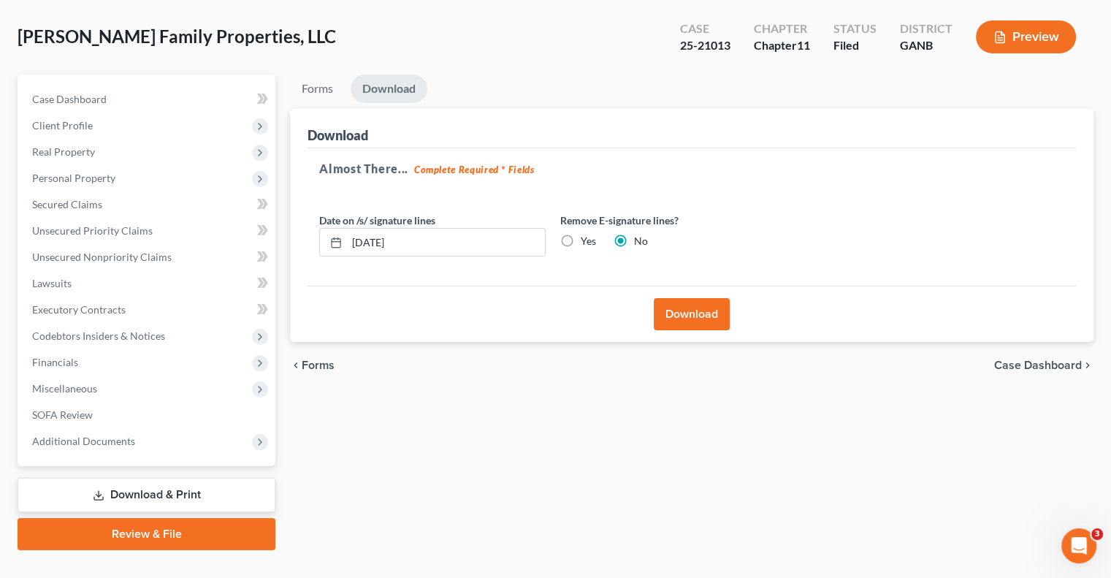
click at [686, 298] on button "Download" at bounding box center [692, 314] width 76 height 32
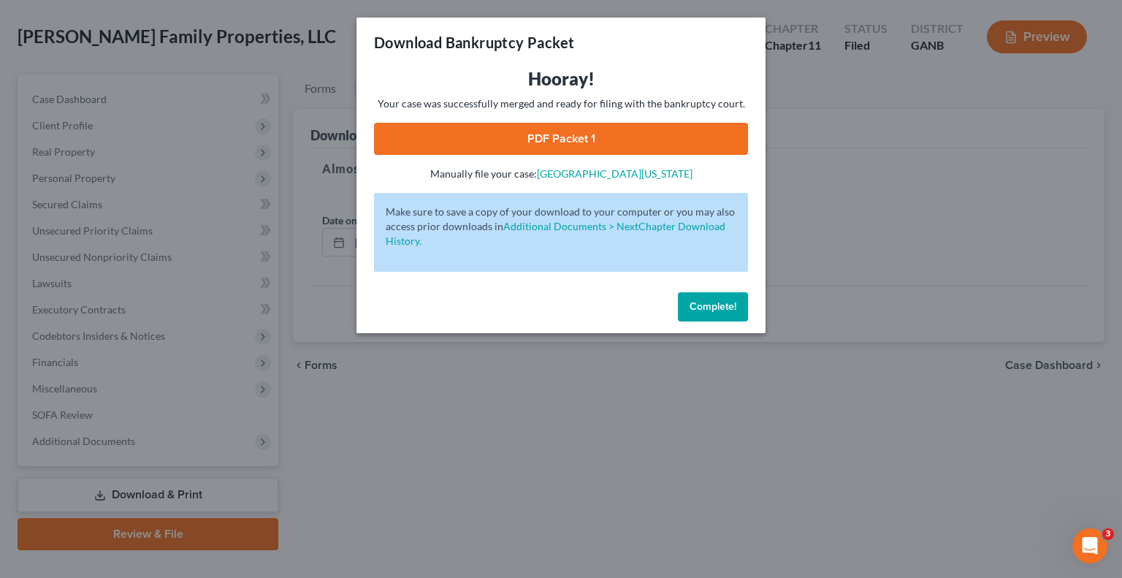
click at [563, 140] on link "PDF Packet 1" at bounding box center [561, 139] width 374 height 32
click at [699, 303] on span "Complete!" at bounding box center [712, 306] width 47 height 12
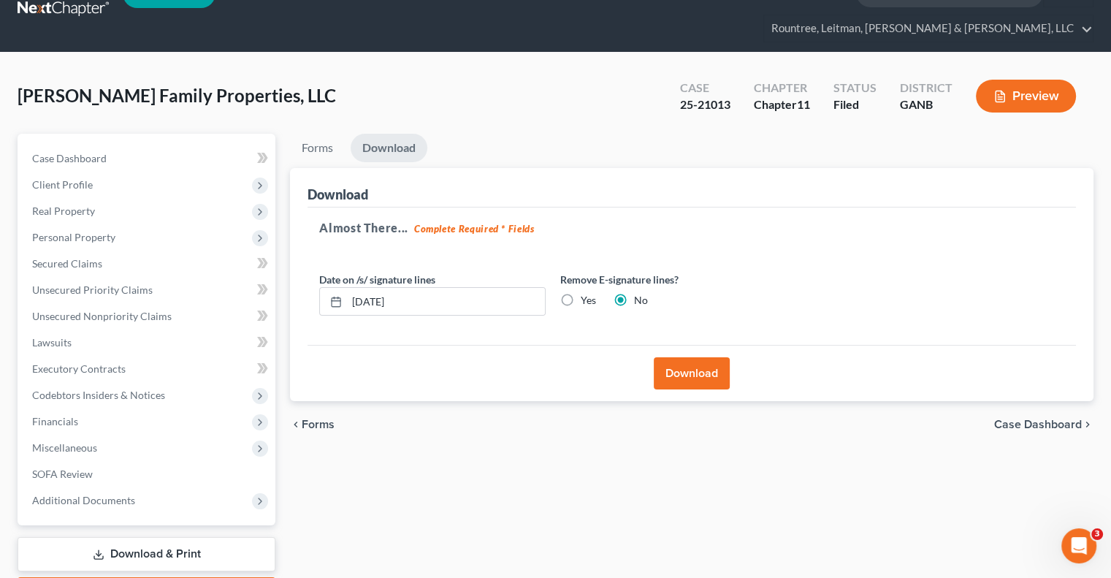
scroll to position [0, 0]
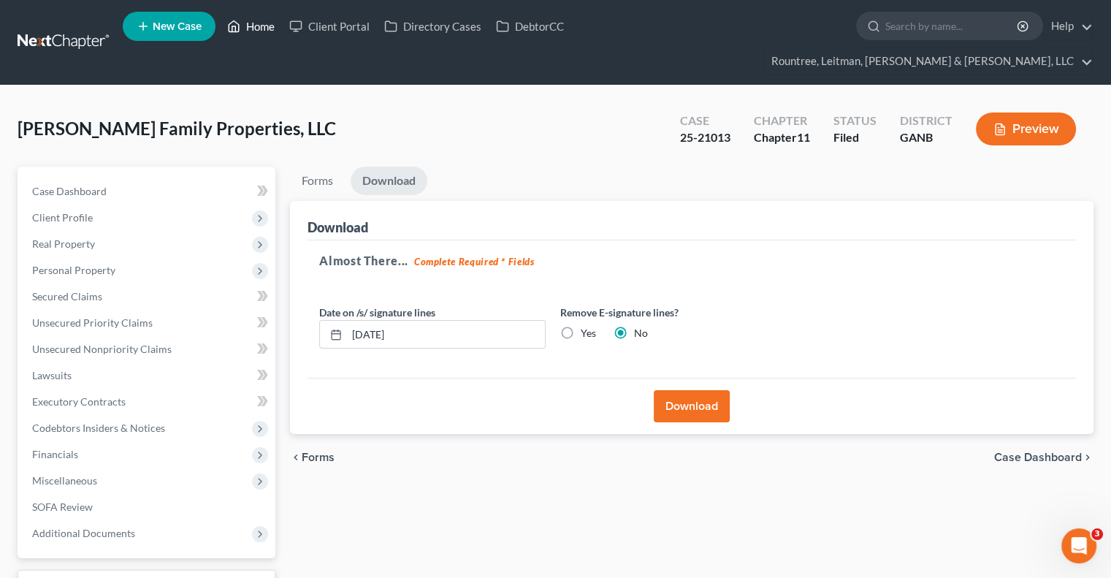
click at [267, 28] on link "Home" at bounding box center [251, 26] width 62 height 26
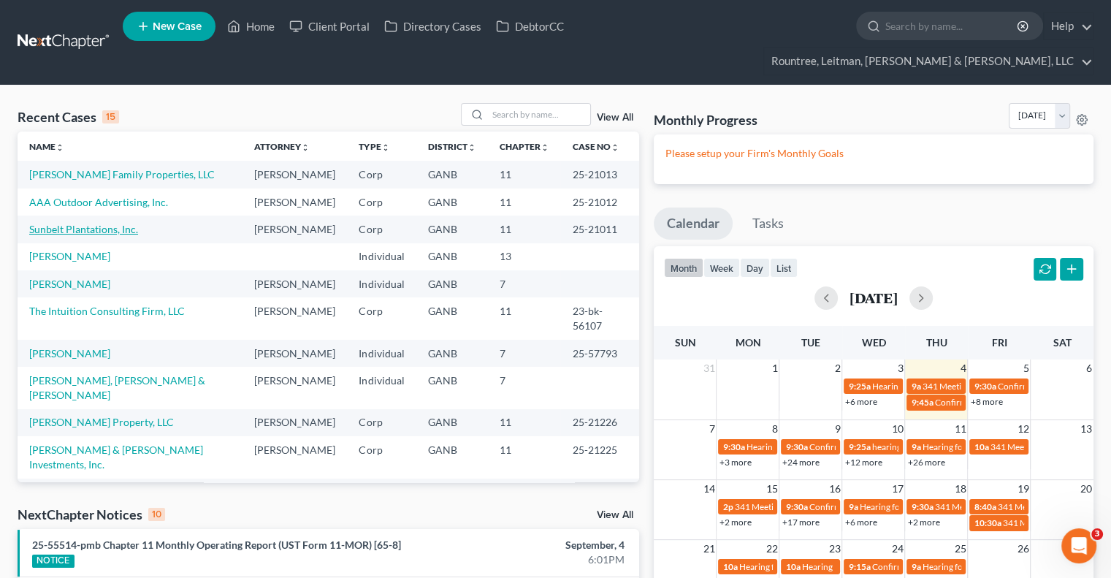
click at [99, 223] on link "Sunbelt Plantations, Inc." at bounding box center [83, 229] width 109 height 12
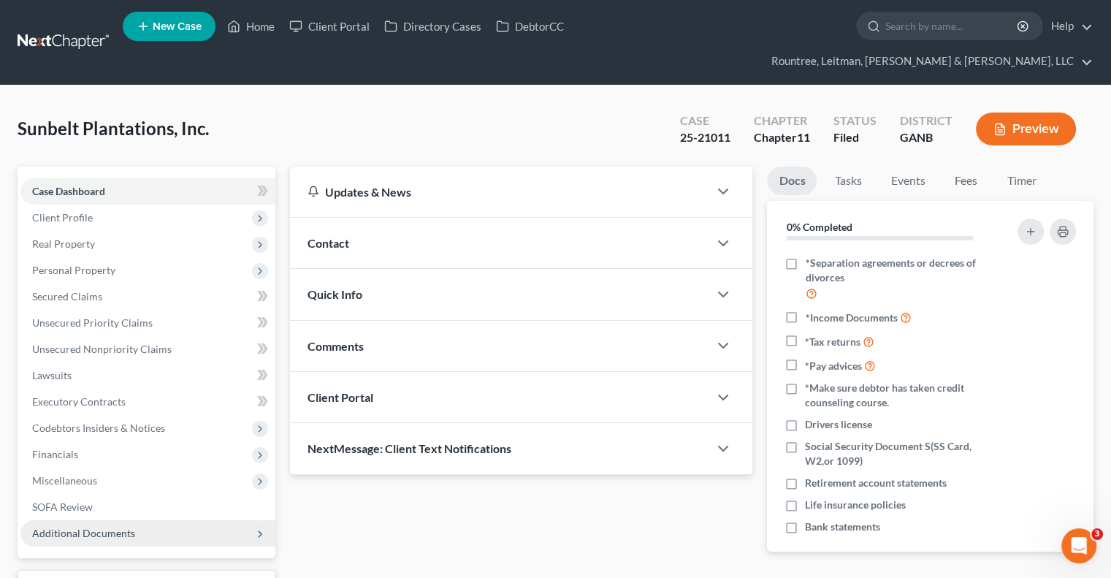
click at [113, 526] on span "Additional Documents" at bounding box center [83, 532] width 103 height 12
click at [120, 526] on span "Additional Documents" at bounding box center [83, 532] width 103 height 12
click at [140, 570] on link "Download & Print" at bounding box center [147, 587] width 258 height 34
click at [110, 526] on span "Additional Documents" at bounding box center [83, 532] width 103 height 12
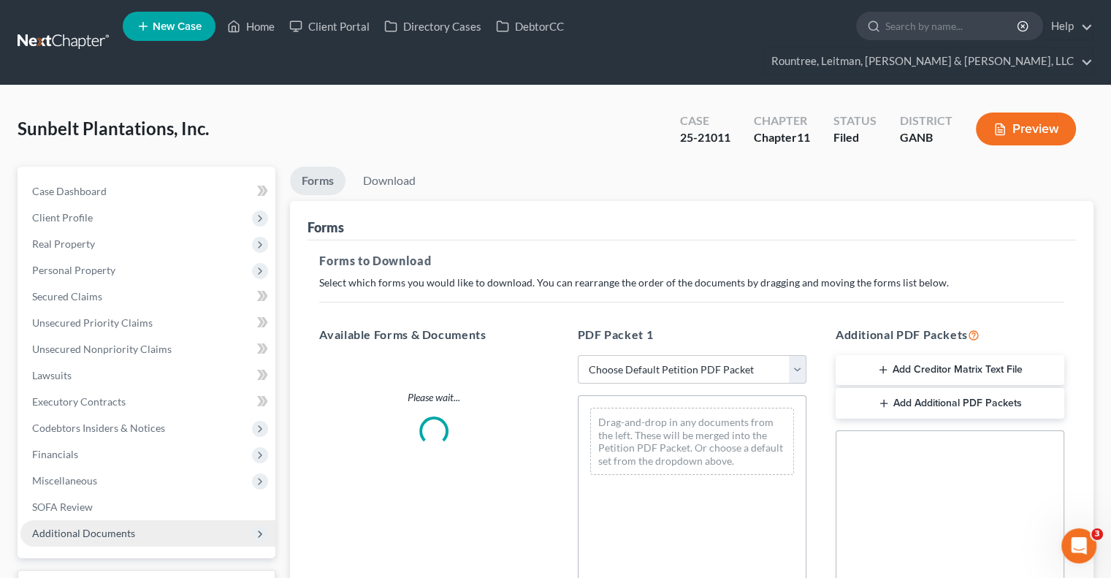
click at [110, 526] on span "Additional Documents" at bounding box center [83, 532] width 103 height 12
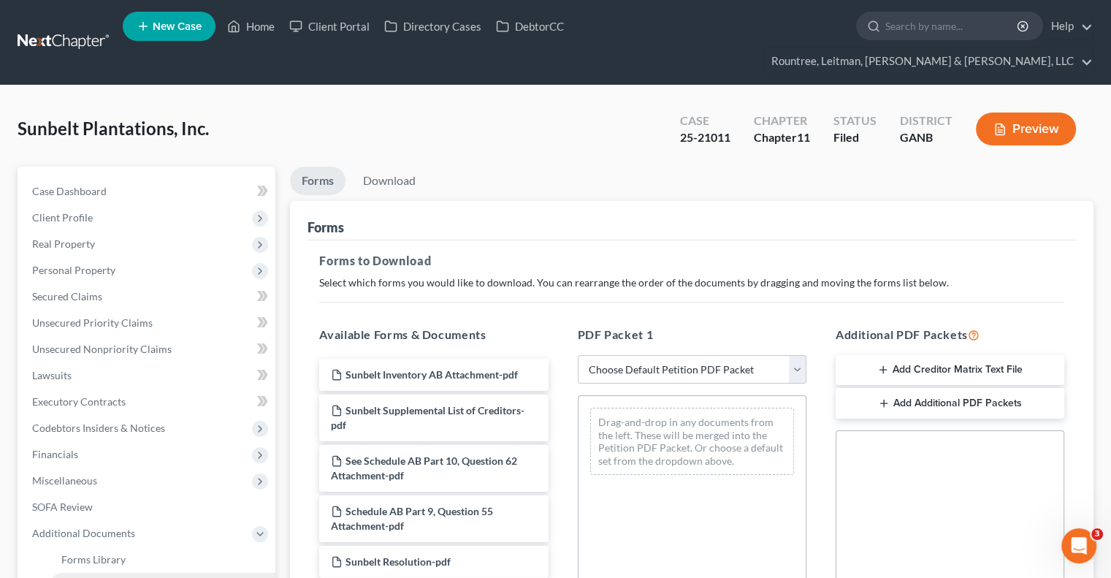
click at [166, 577] on span "Client Document Storage" at bounding box center [118, 585] width 115 height 12
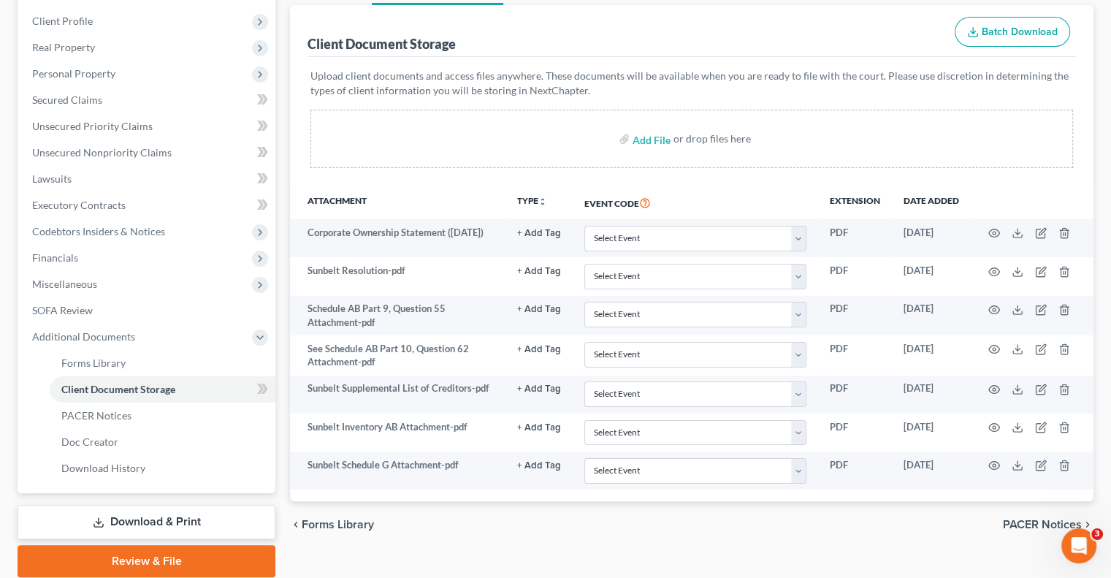
scroll to position [223, 0]
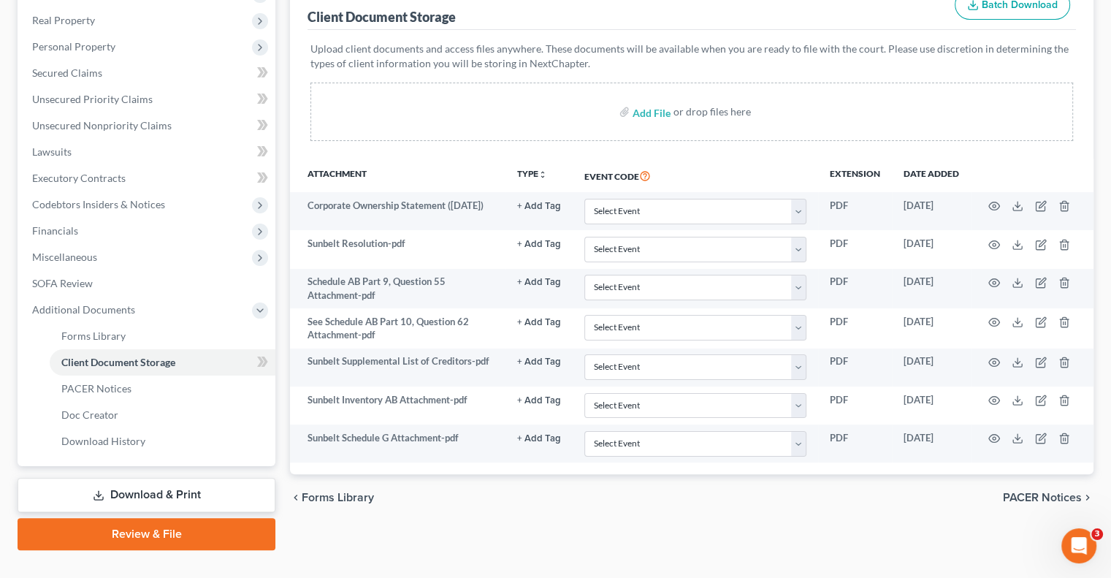
click at [135, 478] on link "Download & Print" at bounding box center [147, 495] width 258 height 34
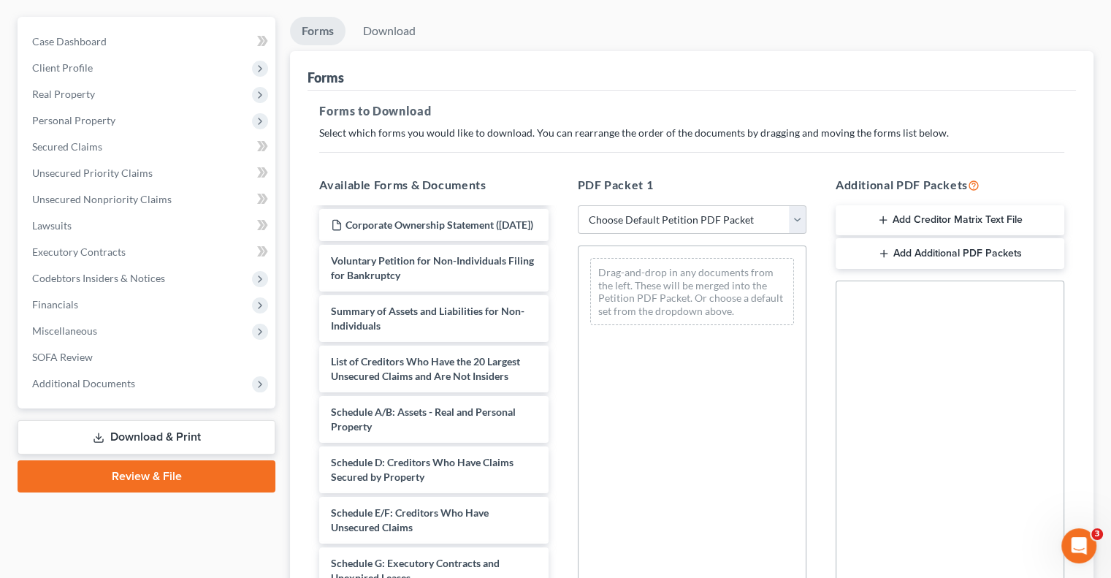
scroll to position [263, 0]
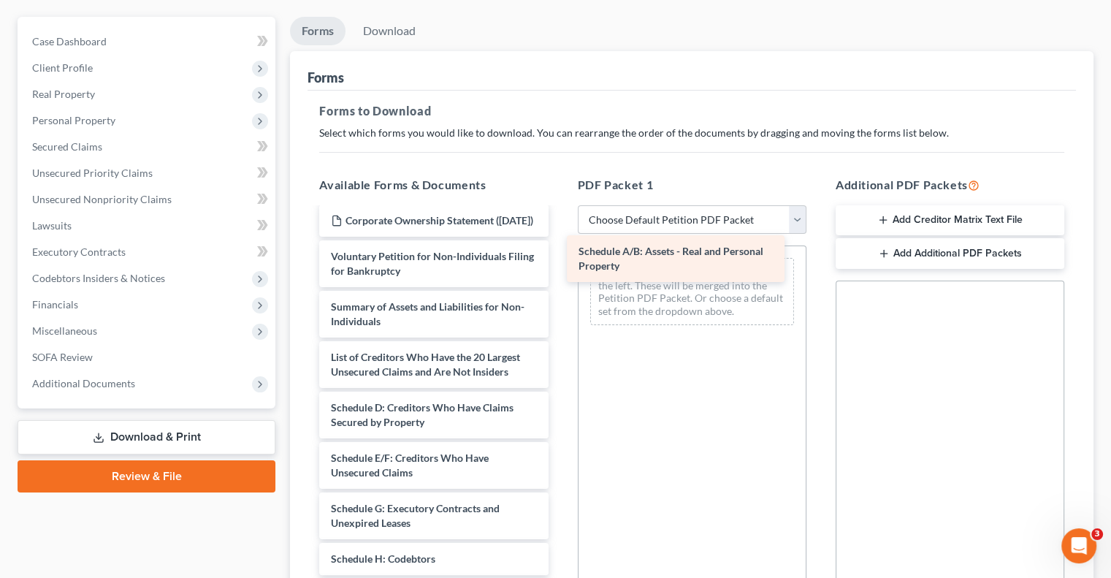
drag, startPoint x: 426, startPoint y: 400, endPoint x: 642, endPoint y: 274, distance: 249.7
click at [559, 253] on div "Schedule A/B: Assets - Real and Personal Property Sunbelt Schedule G Attachment…" at bounding box center [433, 382] width 252 height 873
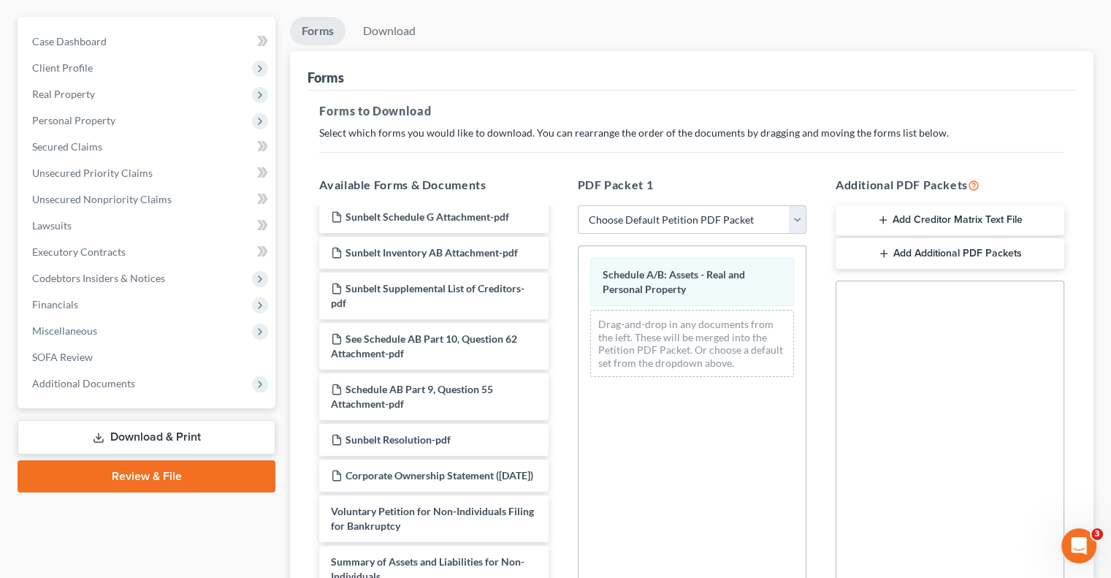
scroll to position [0, 0]
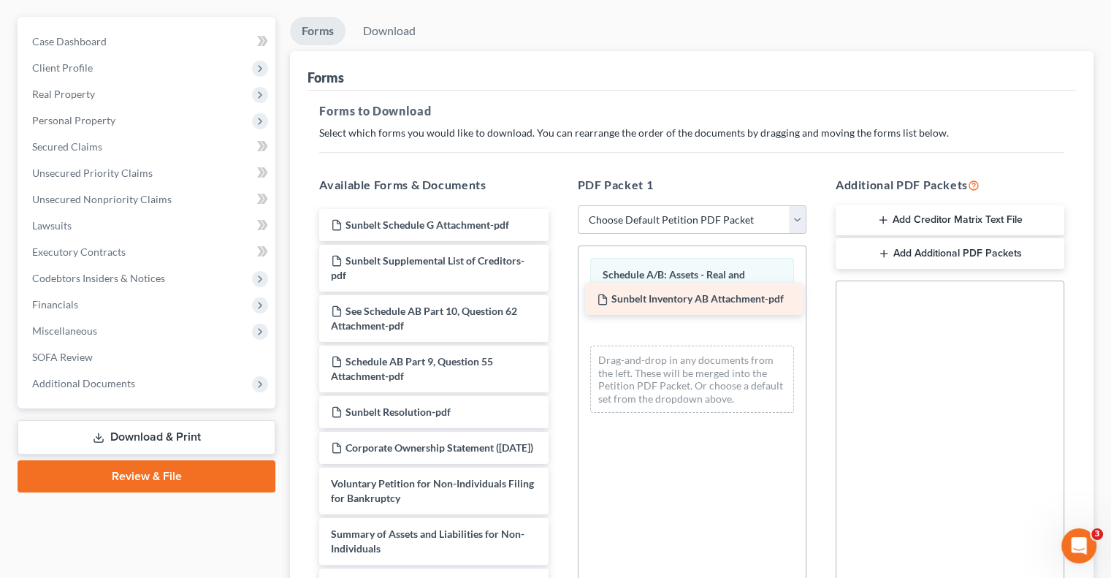
drag, startPoint x: 412, startPoint y: 229, endPoint x: 678, endPoint y: 295, distance: 273.8
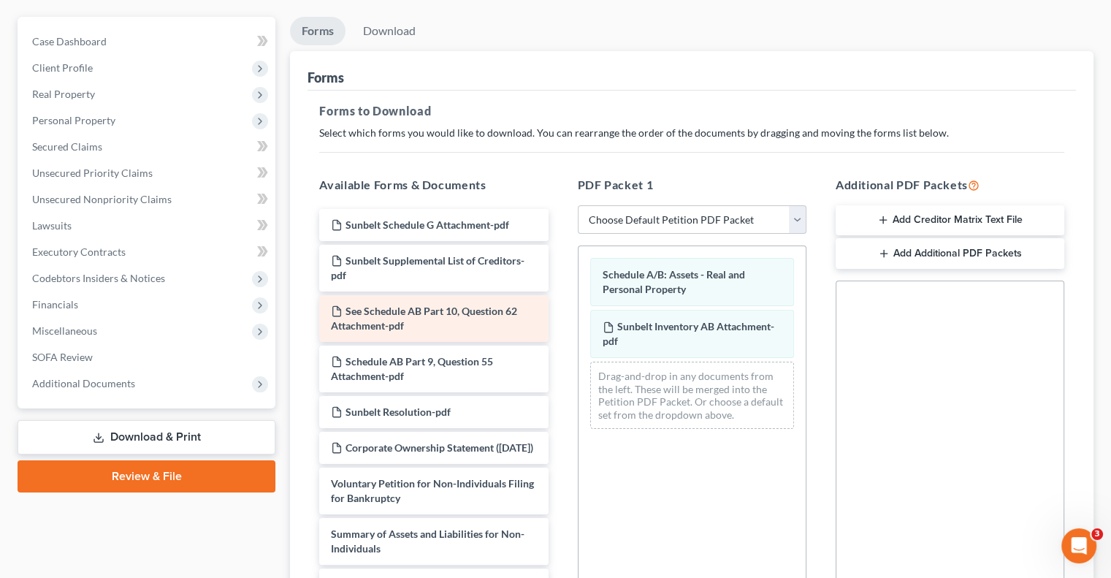
click at [461, 300] on div "See Schedule AB Part 10, Question 62 Attachment-pdf" at bounding box center [433, 318] width 229 height 47
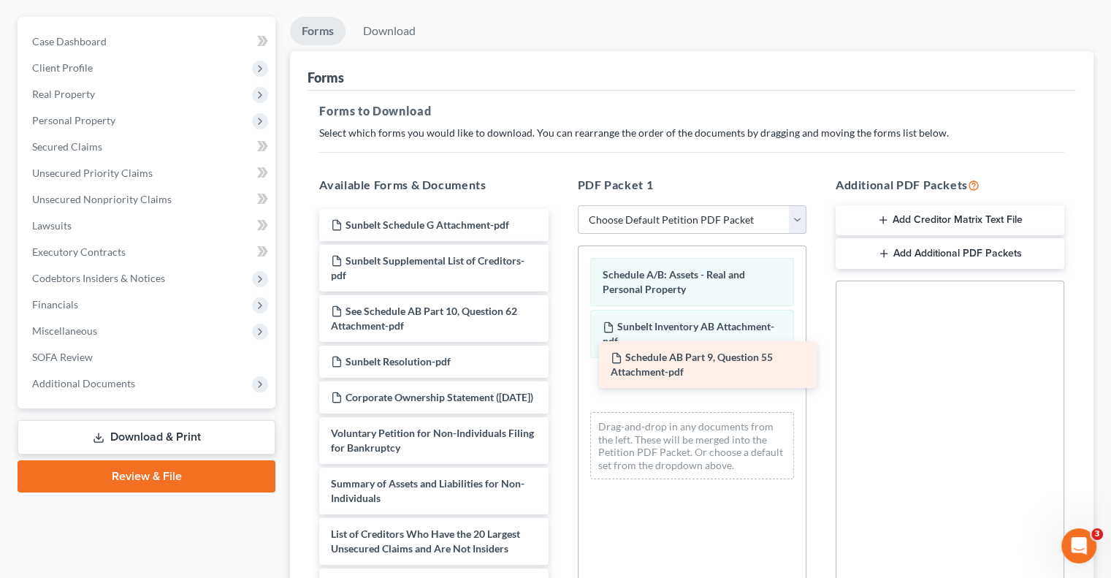
drag, startPoint x: 445, startPoint y: 347, endPoint x: 702, endPoint y: 358, distance: 257.3
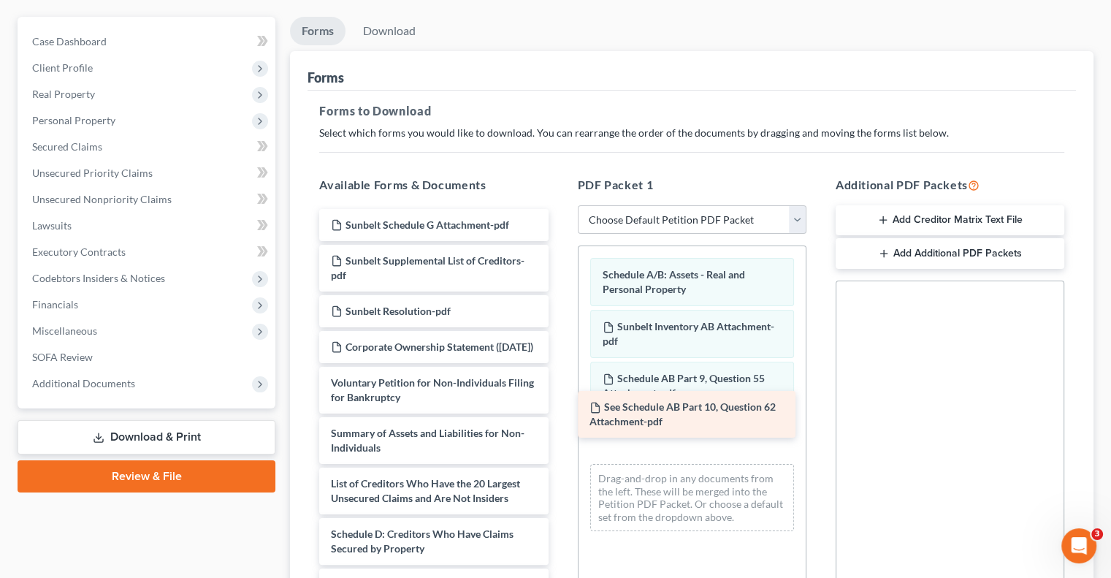
drag, startPoint x: 419, startPoint y: 280, endPoint x: 680, endPoint y: 399, distance: 286.3
click at [559, 399] on div "See Schedule AB Part 10, Question 62 Attachment-pdf Sunbelt Schedule G Attachme…" at bounding box center [433, 577] width 252 height 736
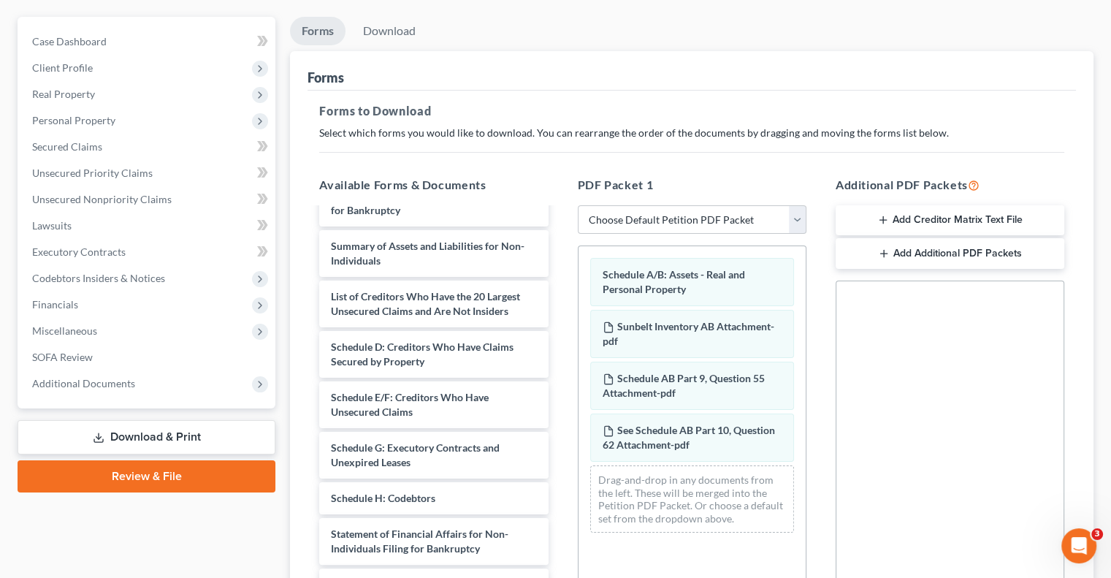
scroll to position [199, 0]
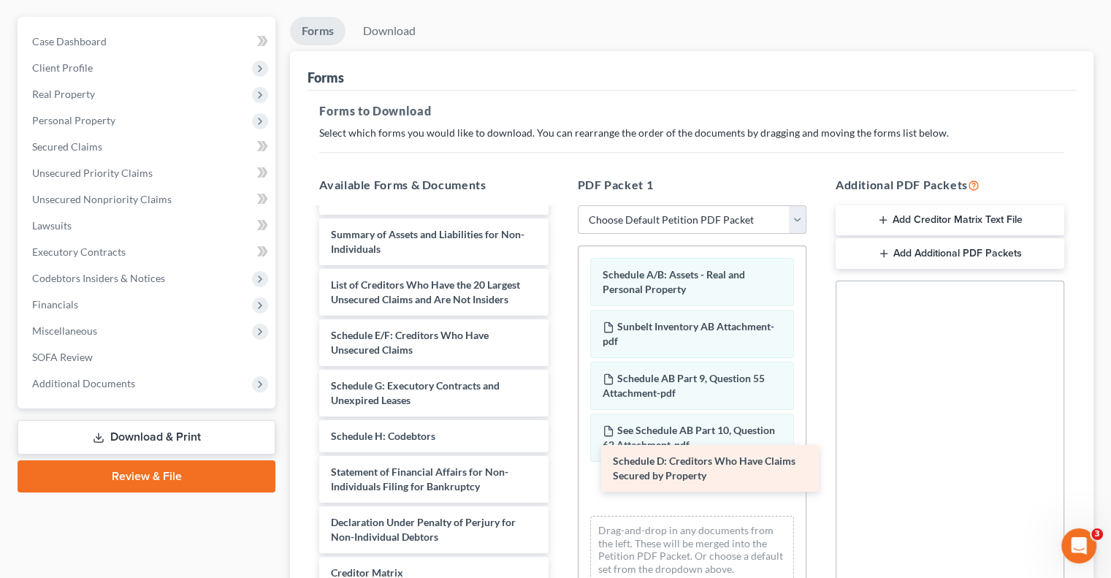
drag, startPoint x: 421, startPoint y: 324, endPoint x: 702, endPoint y: 464, distance: 314.5
click at [559, 464] on div "Schedule D: Creditors Who Have Claims Secured by Property Sunbelt Schedule G At…" at bounding box center [433, 353] width 252 height 686
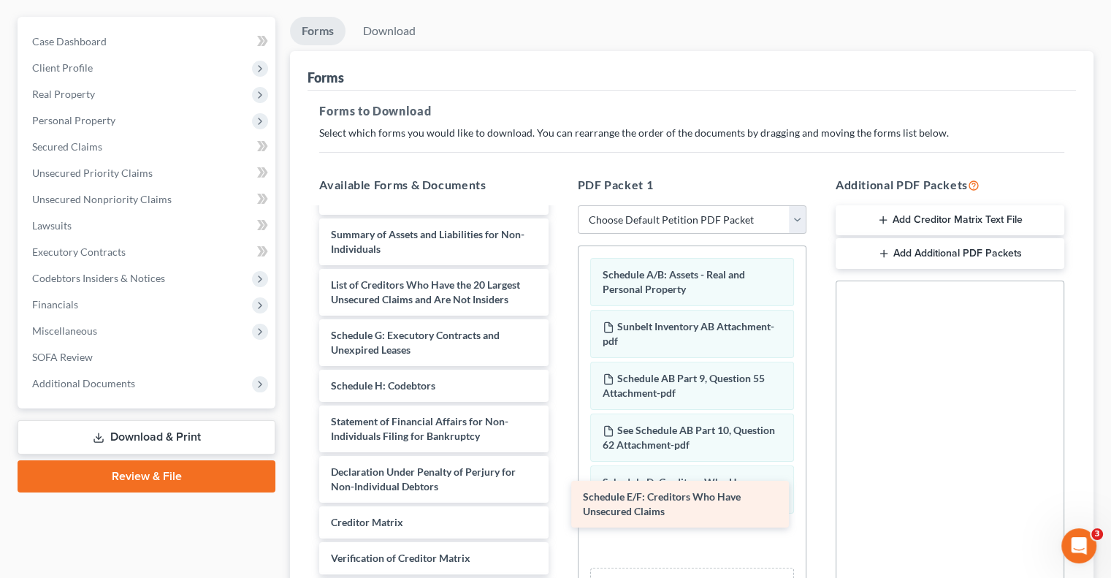
drag, startPoint x: 417, startPoint y: 334, endPoint x: 678, endPoint y: 507, distance: 313.1
click at [559, 507] on div "Schedule E/F: Creditors Who Have Unsecured Claims Sunbelt Schedule G Attachment…" at bounding box center [433, 327] width 252 height 635
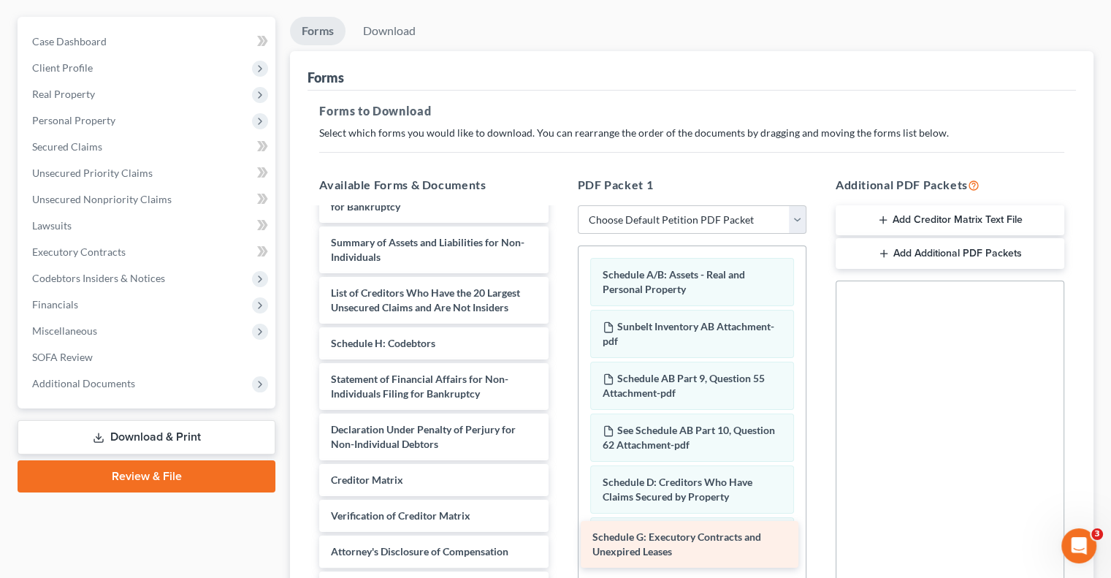
drag, startPoint x: 455, startPoint y: 324, endPoint x: 716, endPoint y: 540, distance: 338.7
click at [559, 540] on div "Schedule G: Executory Contracts and Unexpired Leases Sunbelt Schedule G Attachm…" at bounding box center [433, 310] width 252 height 585
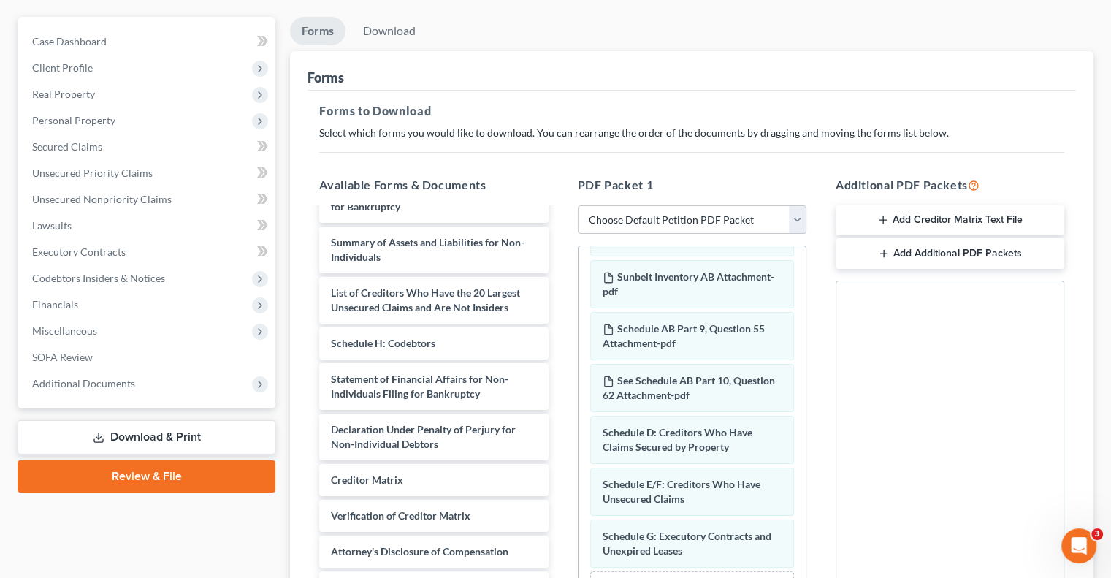
scroll to position [169, 0]
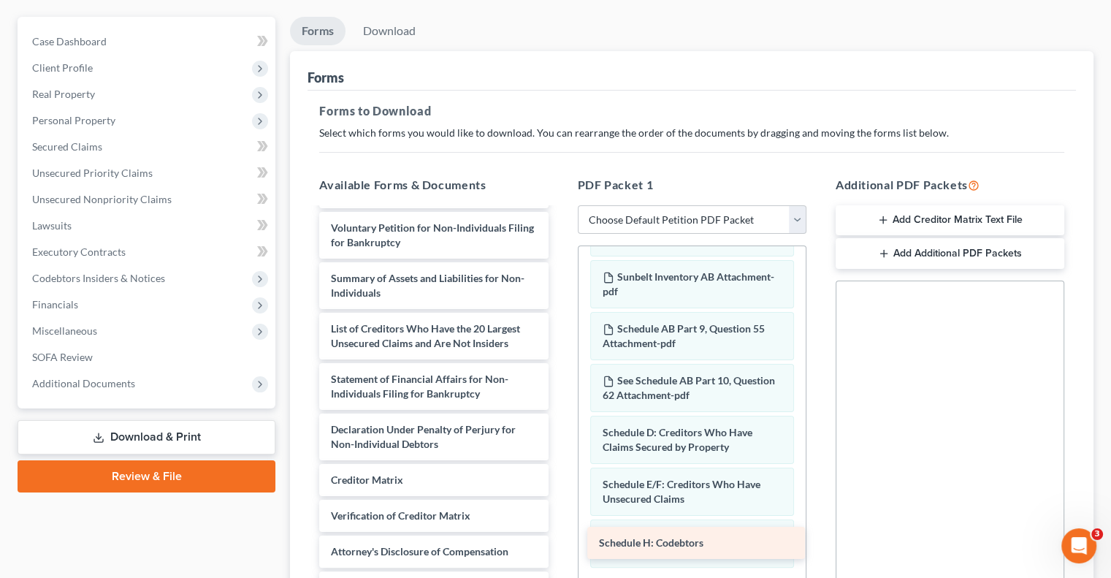
drag, startPoint x: 388, startPoint y: 328, endPoint x: 656, endPoint y: 549, distance: 347.5
click at [559, 549] on div "Schedule H: Codebtors Sunbelt Schedule G Attachment-pdf Sunbelt Supplemental Li…" at bounding box center [433, 328] width 252 height 549
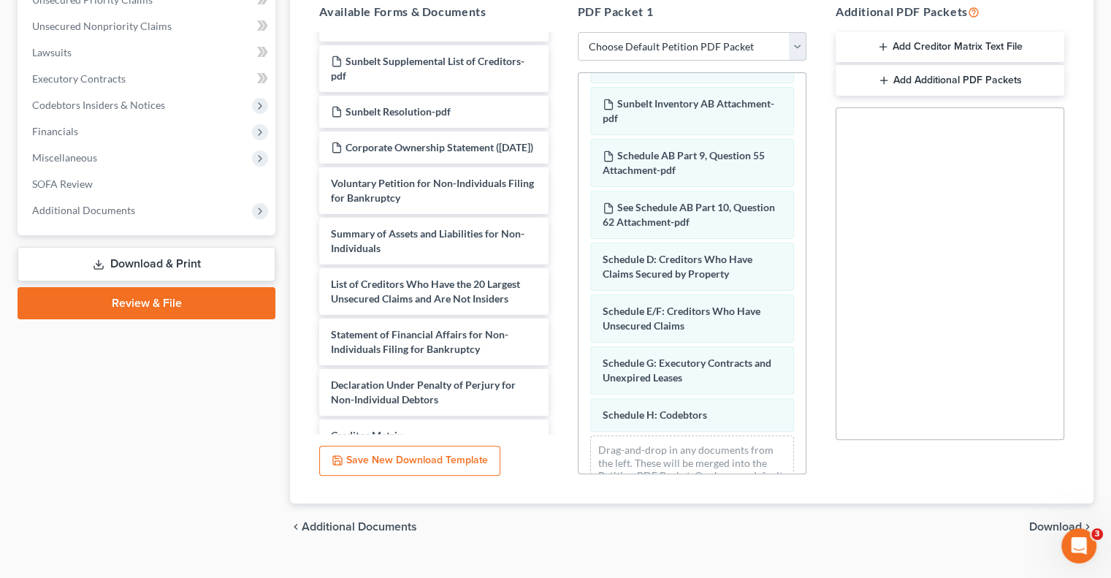
scroll to position [0, 0]
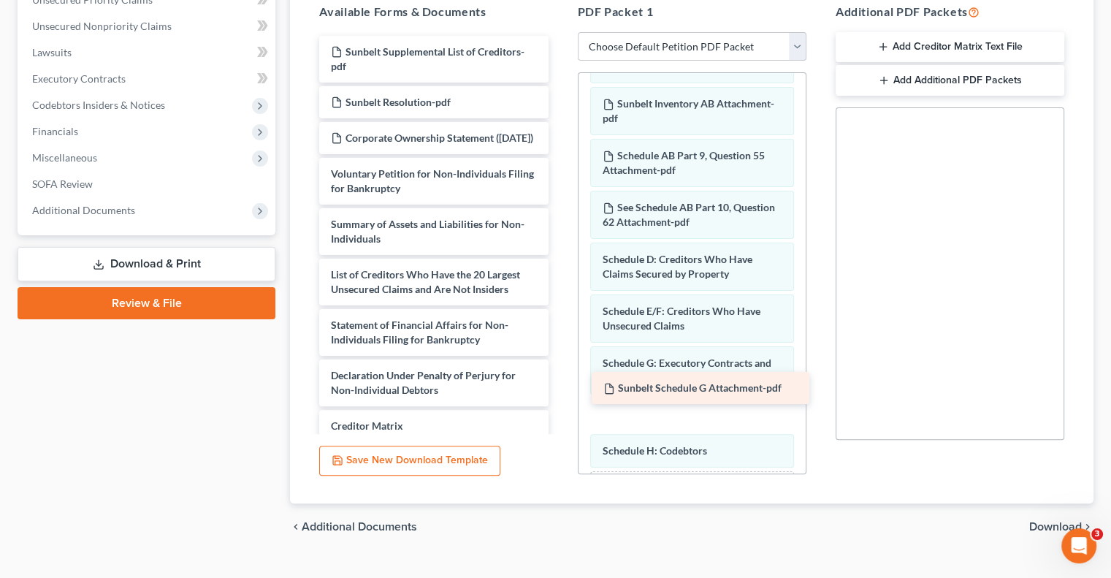
drag, startPoint x: 411, startPoint y: 21, endPoint x: 681, endPoint y: 384, distance: 452.4
click at [559, 384] on div "Sunbelt Schedule G Attachment-pdf Sunbelt Schedule G Attachment-pdf Sunbelt Sup…" at bounding box center [433, 292] width 252 height 513
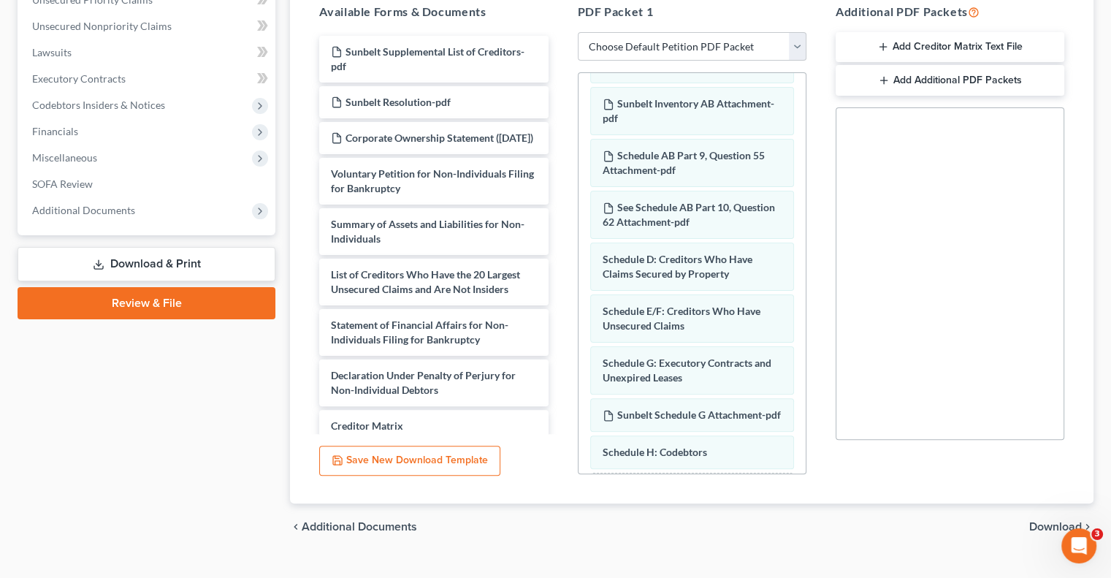
scroll to position [139, 0]
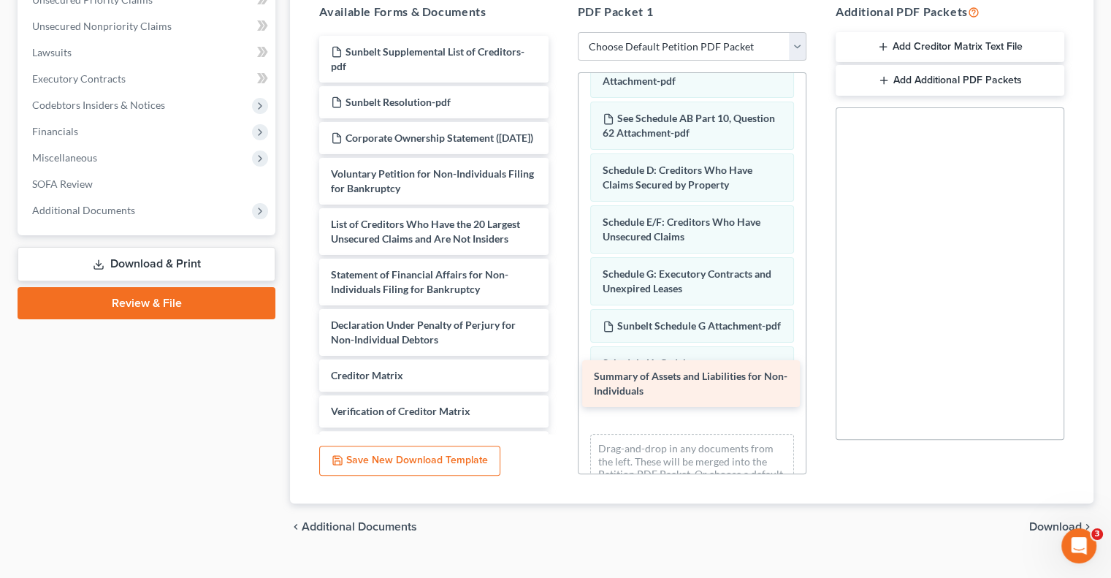
drag, startPoint x: 460, startPoint y: 223, endPoint x: 723, endPoint y: 388, distance: 310.4
click at [559, 388] on div "Summary of Assets and Liabilities for Non-Individuals Sunbelt Supplemental List…" at bounding box center [433, 267] width 252 height 463
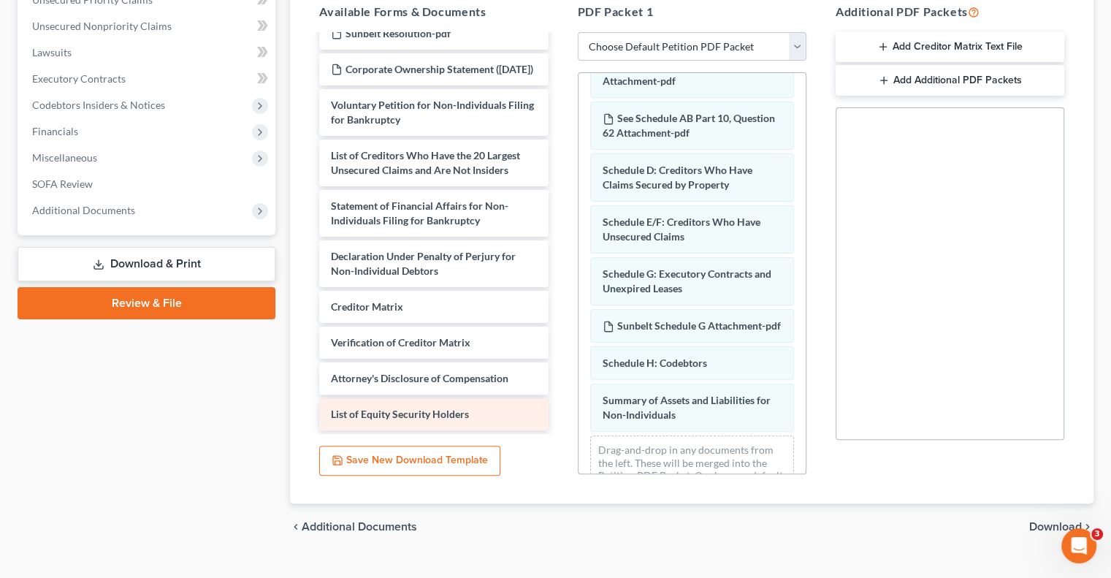
scroll to position [47, 0]
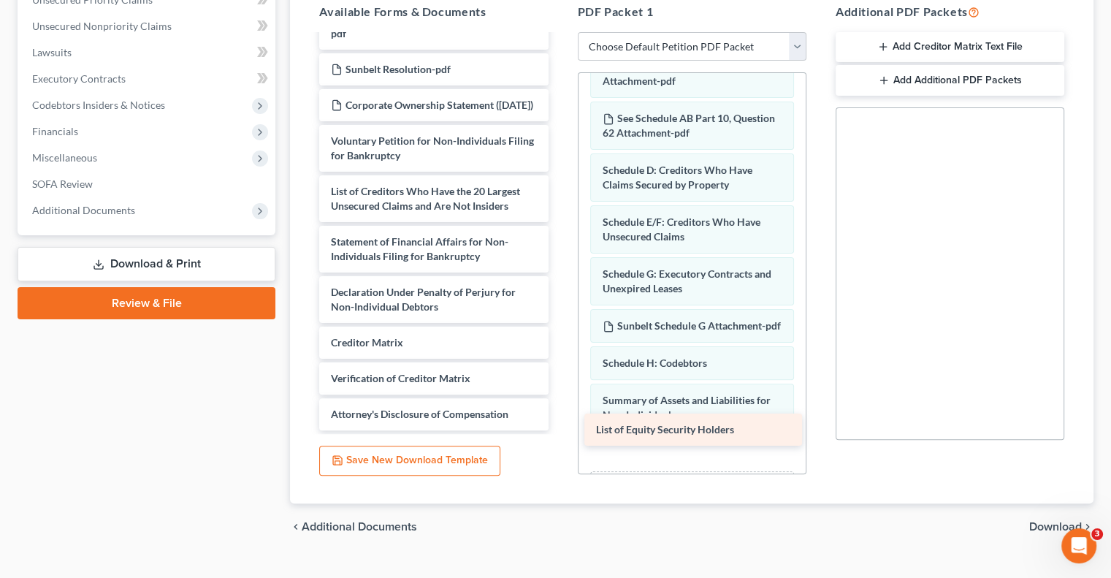
drag, startPoint x: 423, startPoint y: 390, endPoint x: 689, endPoint y: 429, distance: 268.6
click at [559, 429] on div "List of Equity Security Holders Sunbelt Supplemental List of Creditors-pdf Sunb…" at bounding box center [433, 216] width 252 height 427
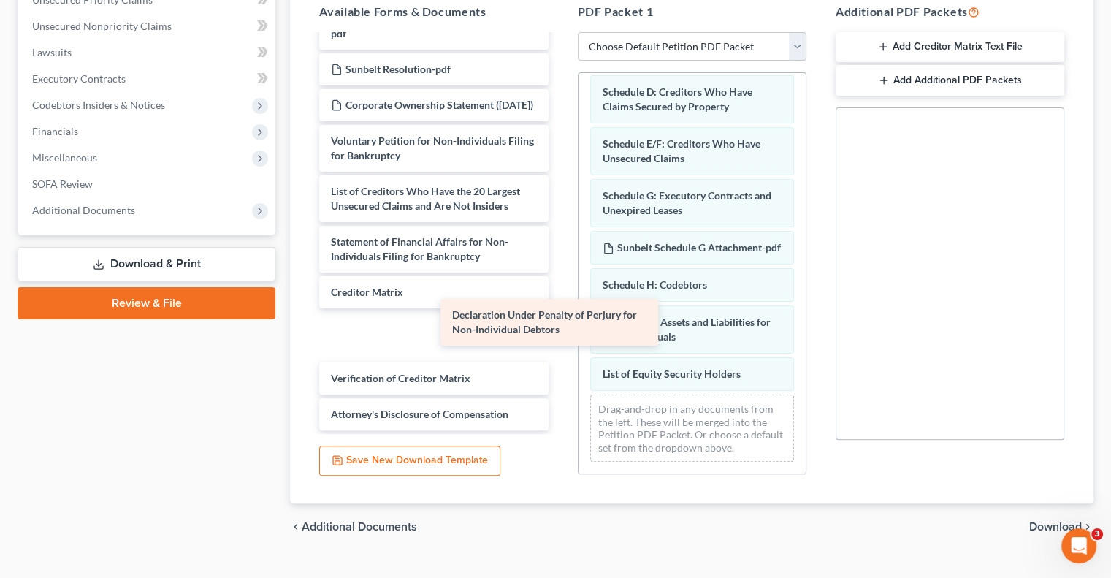
scroll to position [0, 0]
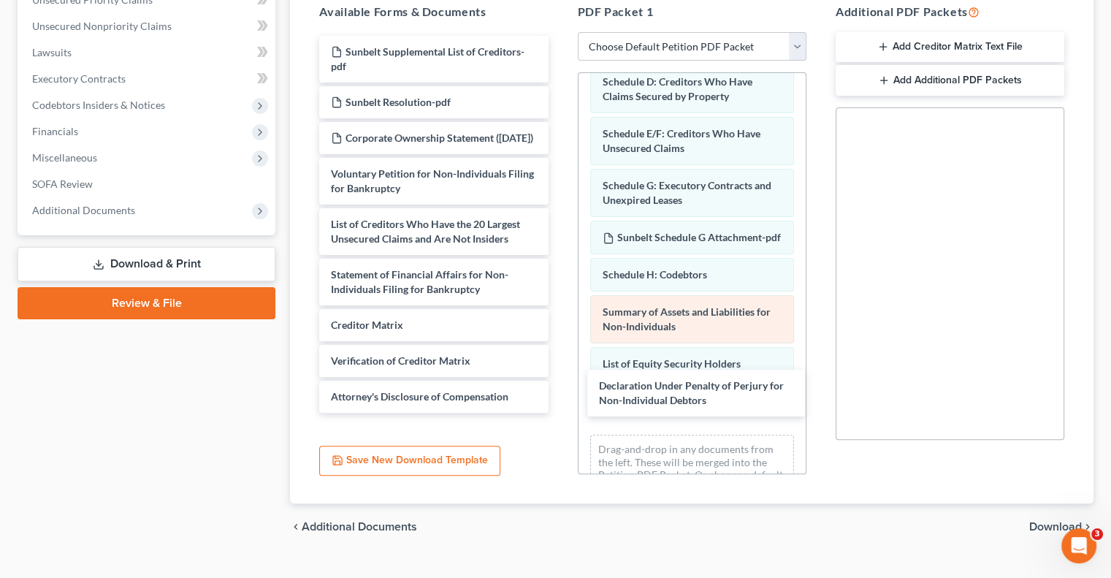
drag, startPoint x: 399, startPoint y: 268, endPoint x: 742, endPoint y: 315, distance: 345.6
click at [559, 388] on div "Declaration Under Penalty of Perjury for Non-Individual Debtors Sunbelt Supplem…" at bounding box center [433, 224] width 252 height 377
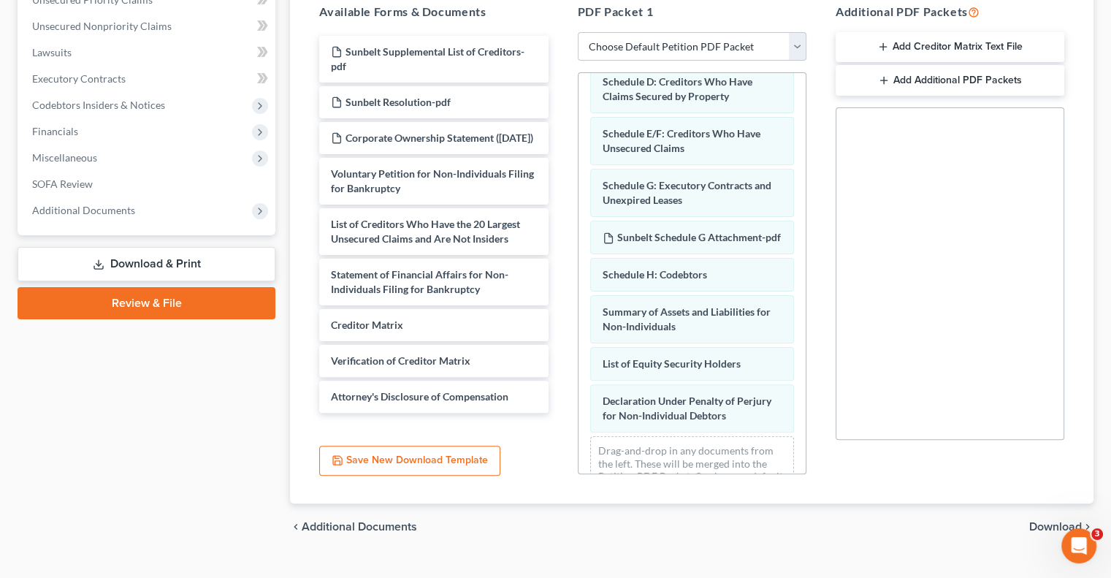
scroll to position [279, 0]
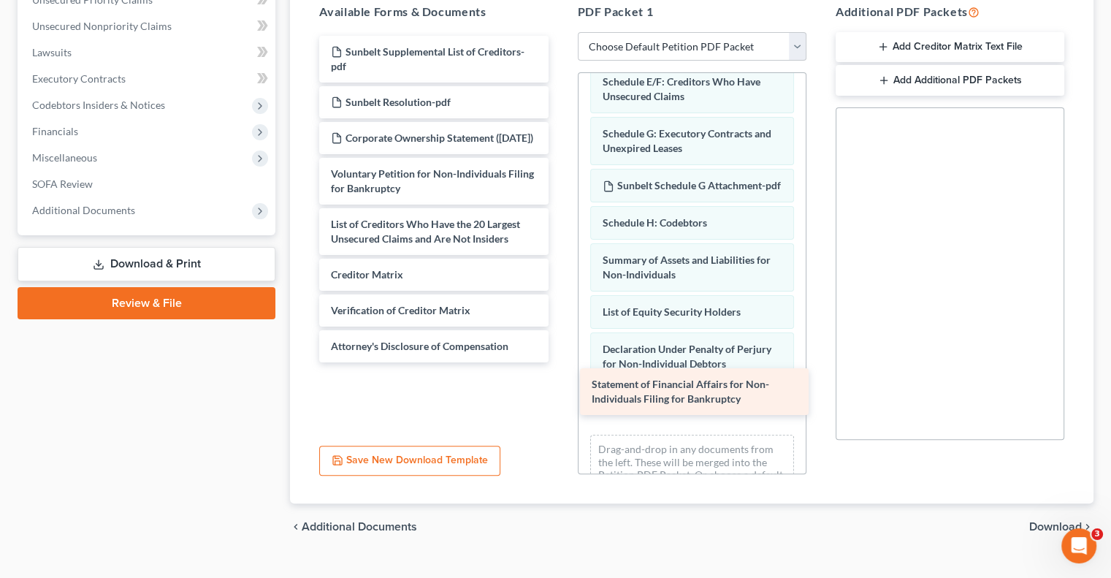
drag, startPoint x: 409, startPoint y: 275, endPoint x: 667, endPoint y: 394, distance: 284.6
click at [559, 362] on div "Statement of Financial Affairs for Non-Individuals Filing for Bankruptcy Sunbel…" at bounding box center [433, 199] width 252 height 326
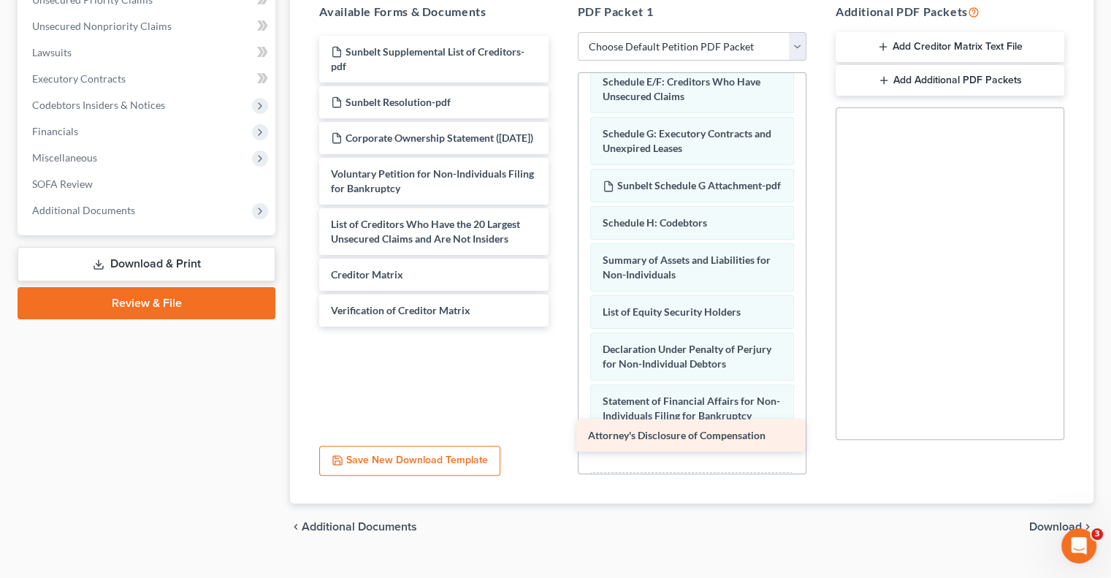
drag, startPoint x: 400, startPoint y: 329, endPoint x: 657, endPoint y: 431, distance: 276.6
click at [559, 326] on div "Attorney's Disclosure of Compensation Sunbelt Supplemental List of Creditors-pd…" at bounding box center [433, 181] width 252 height 291
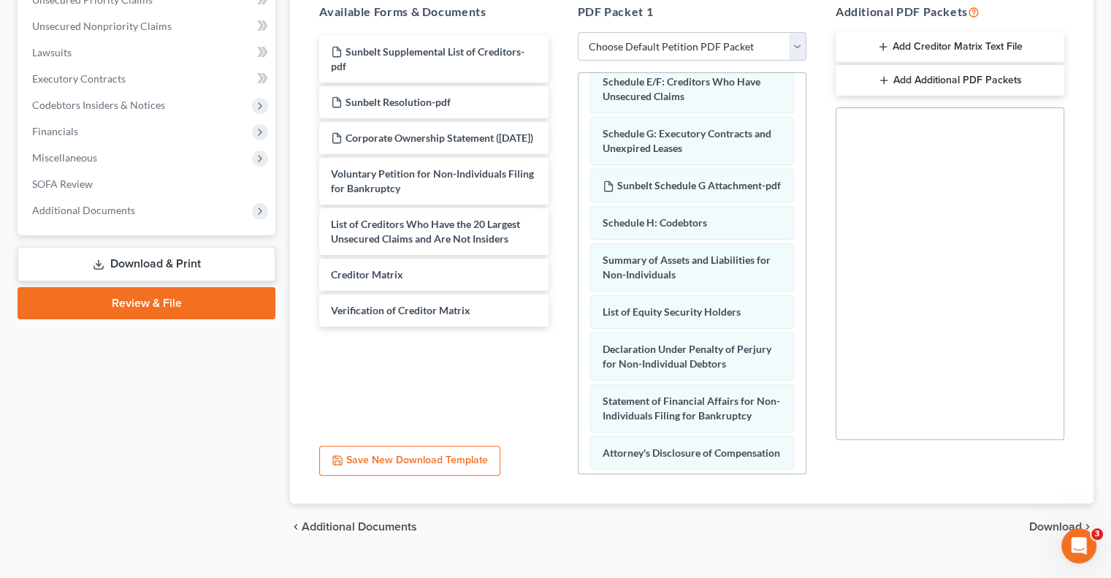
scroll to position [397, 0]
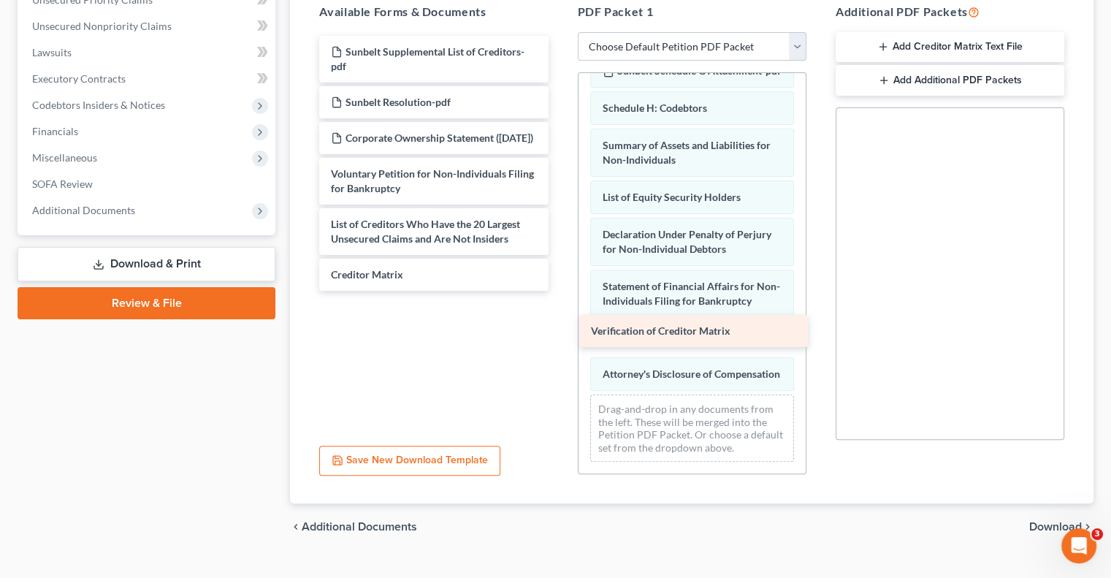
drag, startPoint x: 388, startPoint y: 294, endPoint x: 648, endPoint y: 328, distance: 262.1
click at [559, 291] on div "Verification of Creditor Matrix Sunbelt Supplemental List of Creditors-pdf Sunb…" at bounding box center [433, 163] width 252 height 255
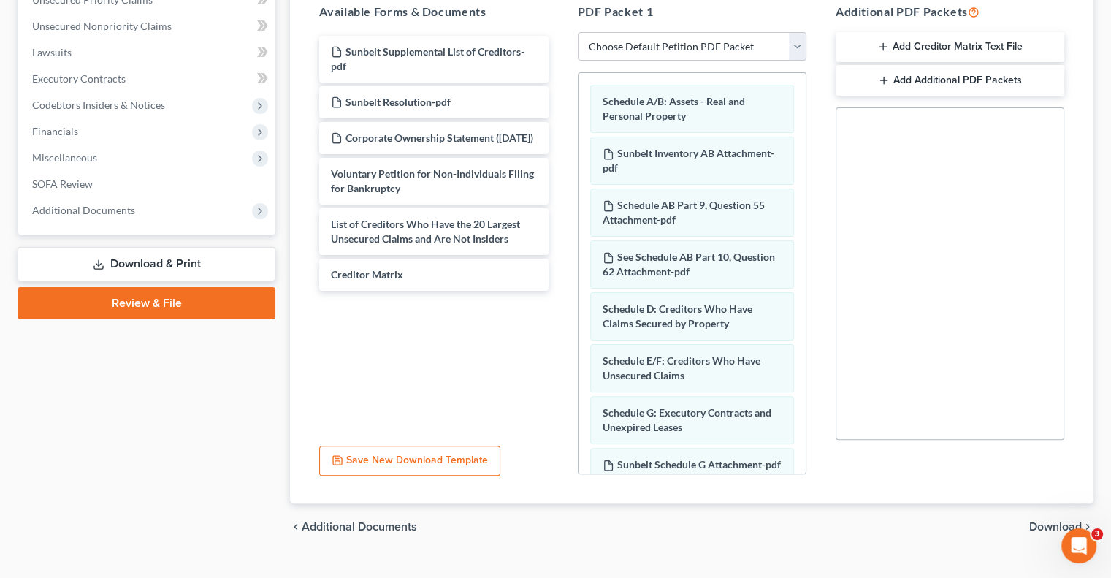
scroll to position [433, 0]
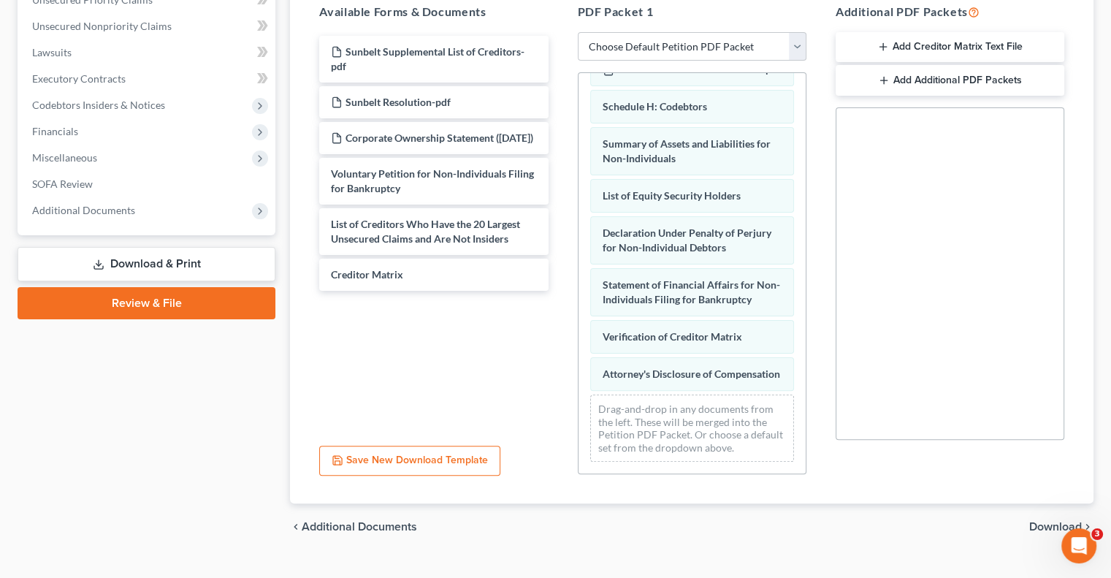
click at [1049, 521] on span "Download" at bounding box center [1055, 527] width 53 height 12
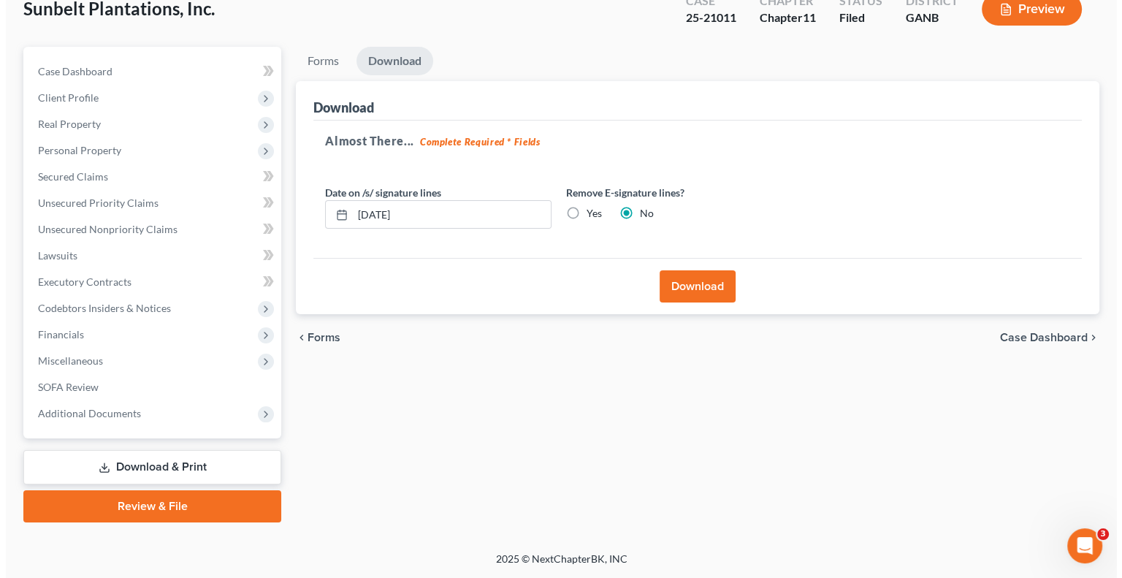
scroll to position [92, 0]
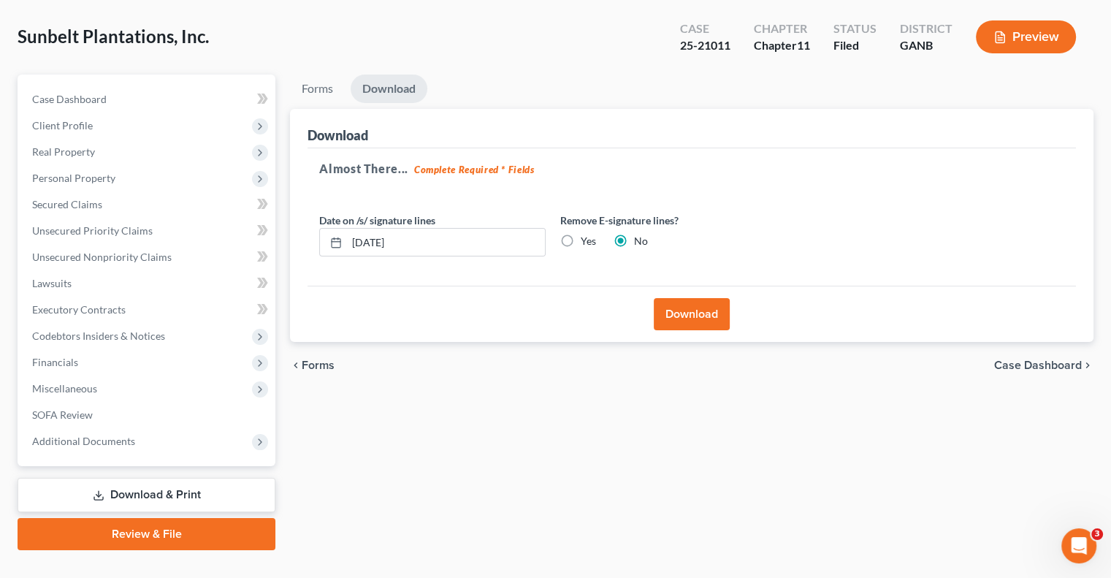
click at [713, 298] on button "Download" at bounding box center [692, 314] width 76 height 32
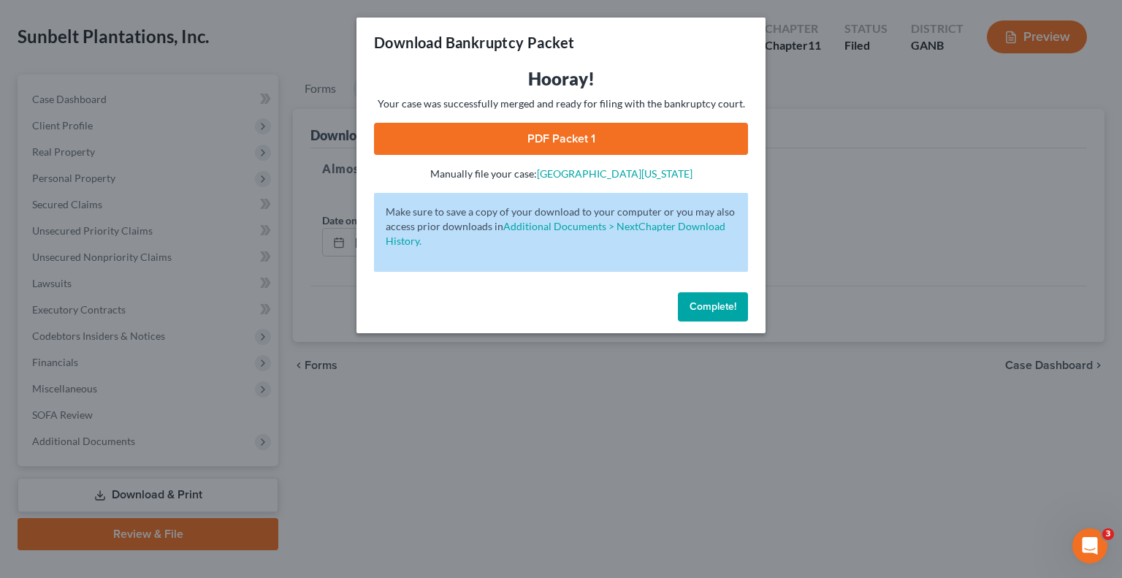
click at [555, 142] on link "PDF Packet 1" at bounding box center [561, 139] width 374 height 32
